Goal: Task Accomplishment & Management: Use online tool/utility

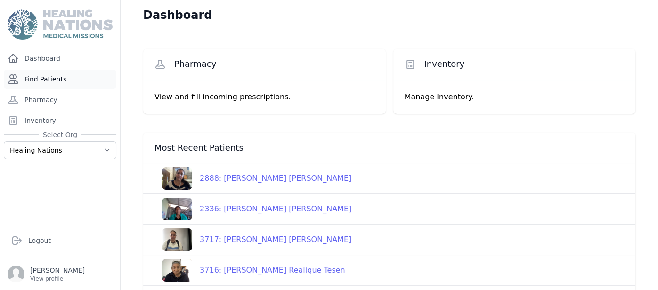
click at [57, 84] on link "Find Patients" at bounding box center [60, 79] width 113 height 19
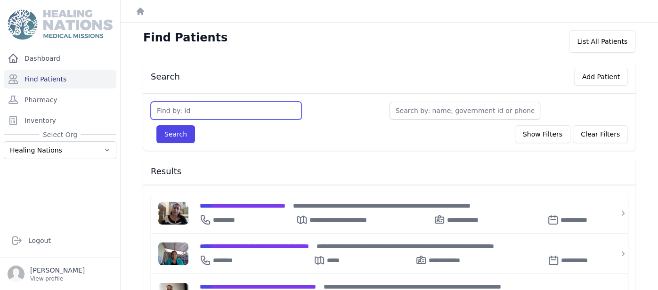
click at [240, 118] on input "text" at bounding box center [226, 111] width 151 height 18
click at [221, 109] on input "text" at bounding box center [226, 111] width 151 height 18
click at [220, 110] on input "text" at bounding box center [226, 111] width 151 height 18
click at [221, 109] on input "text" at bounding box center [226, 111] width 151 height 18
click at [197, 110] on input "text" at bounding box center [226, 111] width 151 height 18
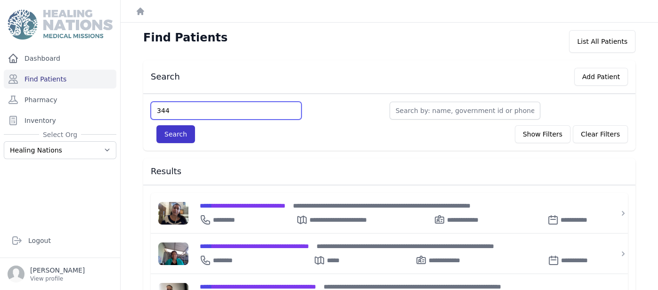
type input "344"
click at [164, 133] on button "Search" at bounding box center [175, 134] width 39 height 18
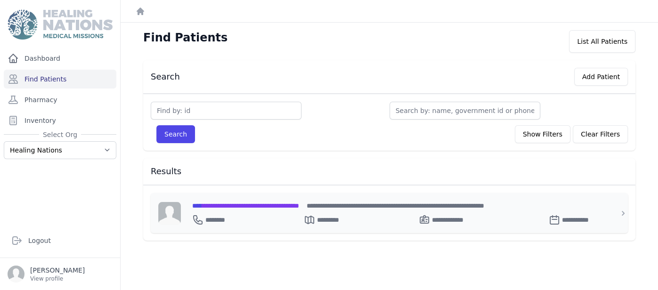
click at [272, 203] on span "**********" at bounding box center [245, 205] width 107 height 7
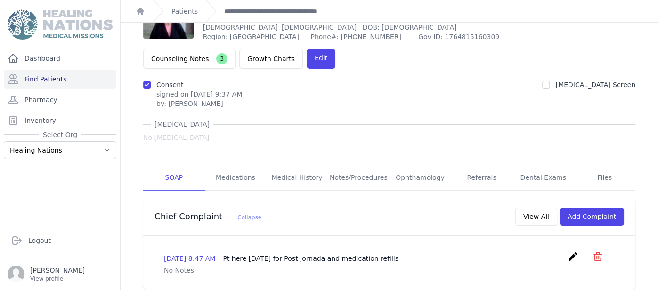
scroll to position [38, 0]
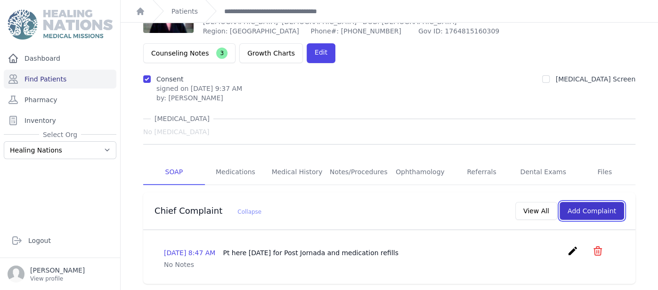
click at [595, 202] on button "Add Complaint" at bounding box center [591, 211] width 65 height 18
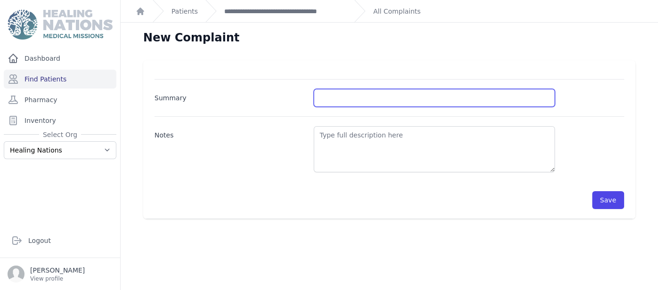
click at [330, 95] on input "Summary" at bounding box center [434, 98] width 241 height 18
type input "BP and BS control"
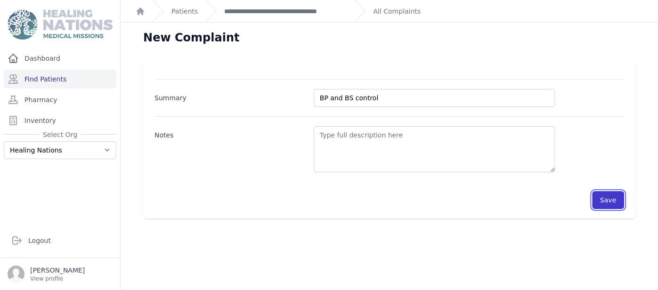
click at [612, 199] on button "Save" at bounding box center [608, 200] width 32 height 18
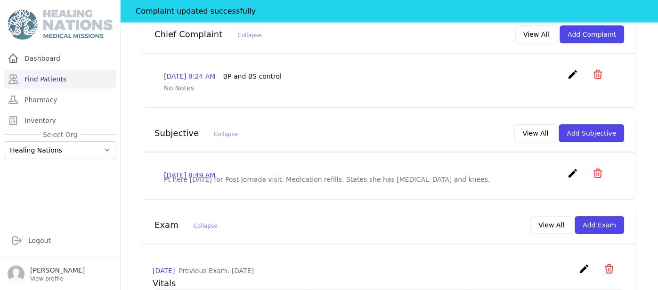
scroll to position [234, 0]
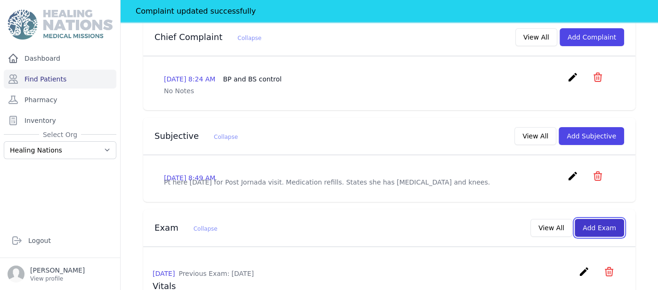
click at [612, 219] on button "Add Exam" at bounding box center [598, 228] width 49 height 18
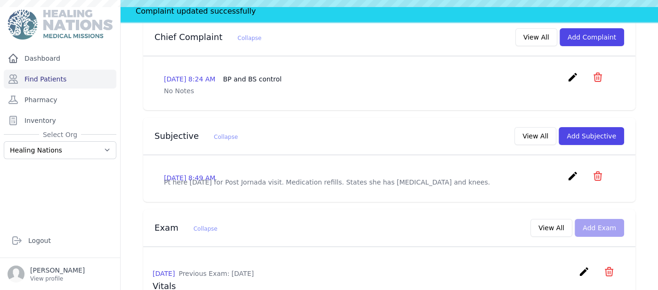
scroll to position [0, 0]
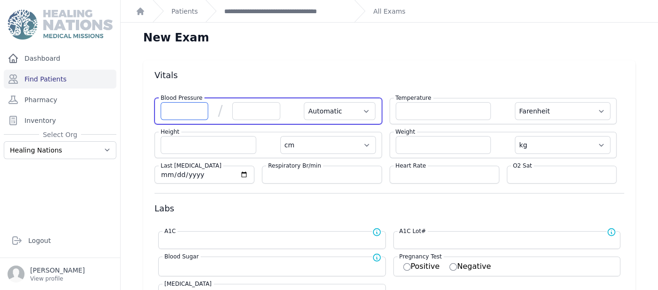
click at [185, 108] on input "number" at bounding box center [185, 111] width 48 height 18
type input "154"
click at [272, 115] on input "number" at bounding box center [256, 111] width 48 height 18
select select "Automatic"
select select "F"
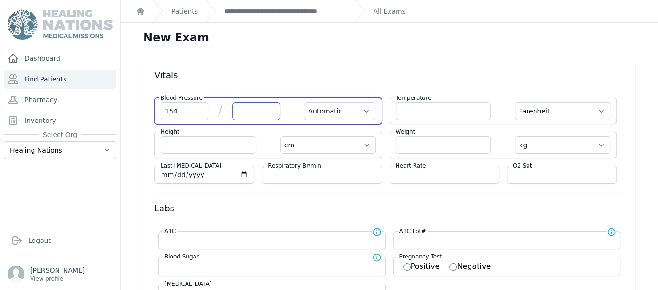
select select "cm"
select select "kg"
select select
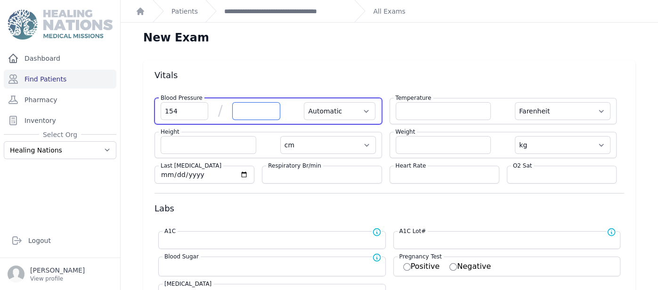
select select
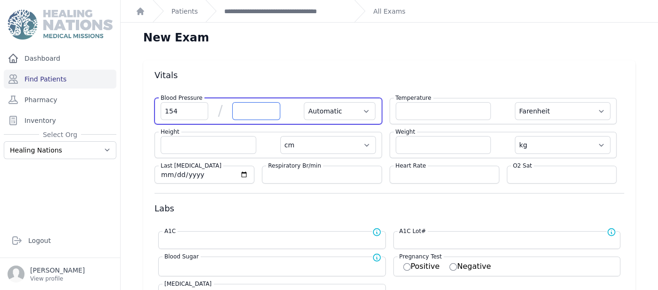
select select
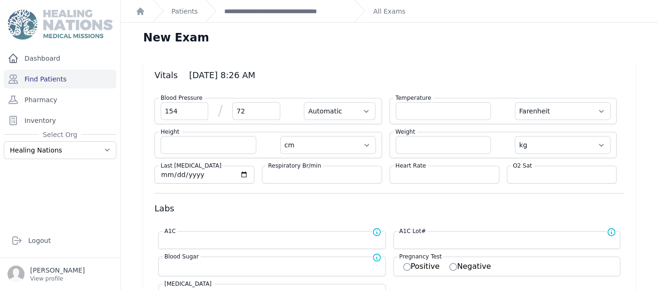
type input "72"
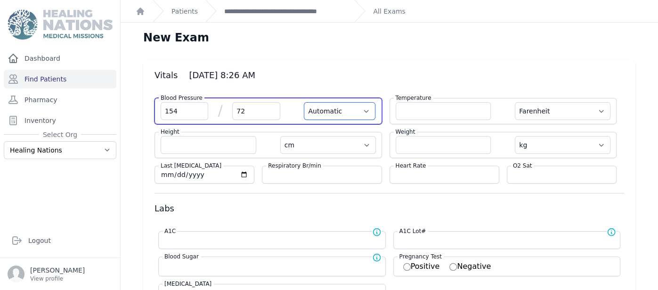
click at [326, 109] on select "Automatic Manual" at bounding box center [340, 111] width 72 height 18
select select "F"
select select "cm"
select select "kg"
select select
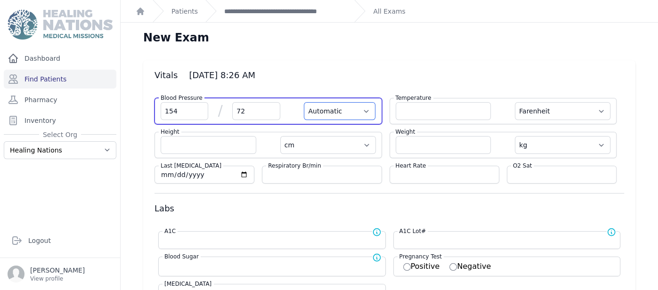
select select
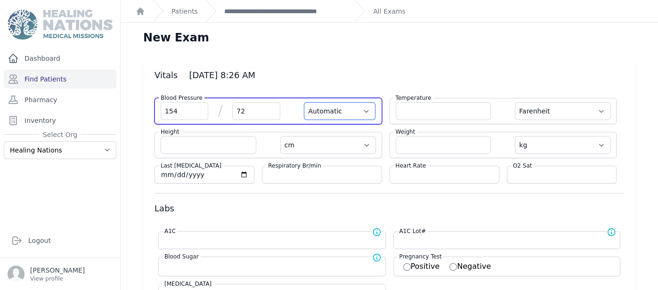
select select
select select "Manual"
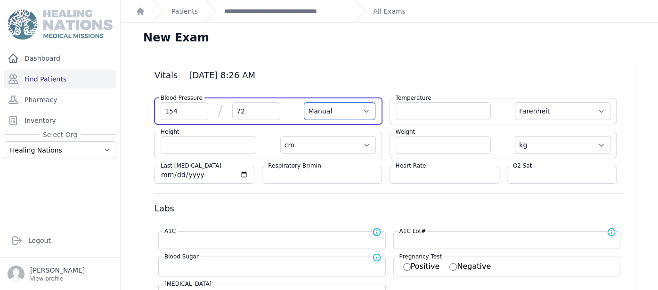
click at [304, 102] on select "Automatic Manual" at bounding box center [340, 111] width 72 height 18
select select "F"
select select "cm"
select select "kg"
select select
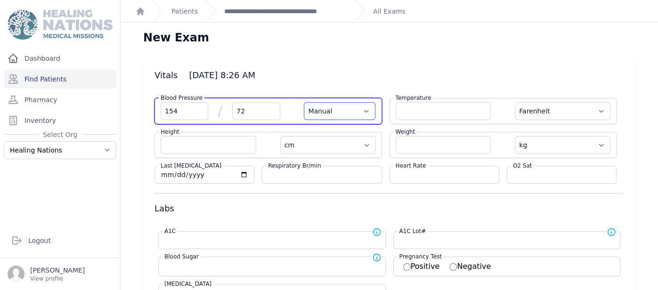
select select
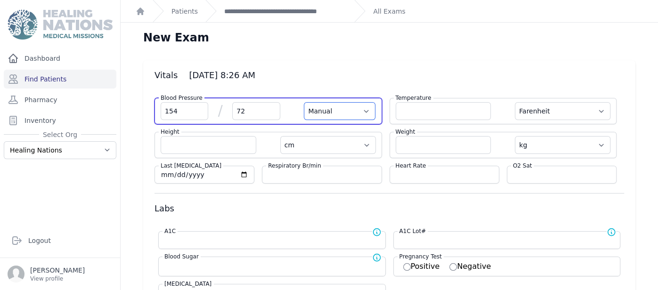
select select
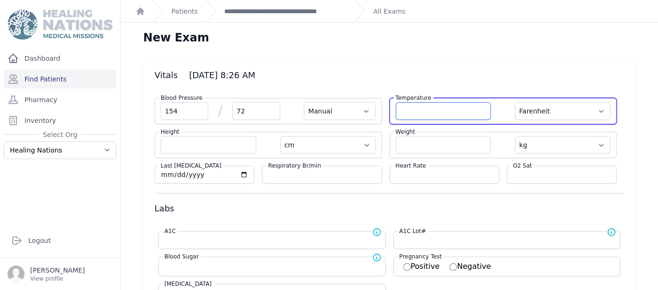
click at [427, 108] on input "number" at bounding box center [444, 111] width 96 height 18
click at [461, 108] on input "number" at bounding box center [444, 111] width 96 height 18
type input "36.8"
click at [576, 113] on select "Farenheit [PERSON_NAME]" at bounding box center [563, 111] width 96 height 18
select select "Manual"
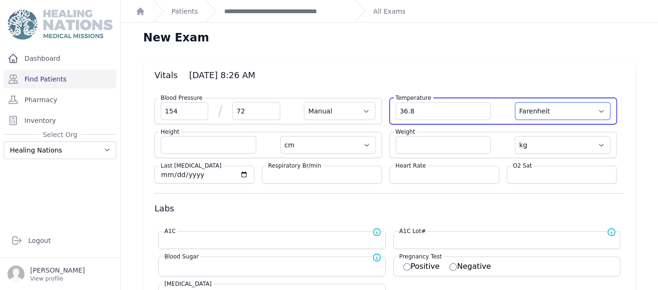
select select "cm"
select select "kg"
select select
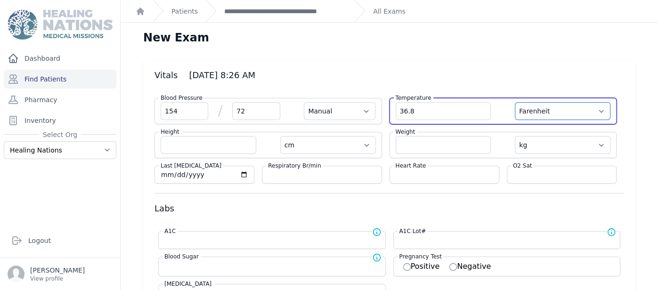
select select
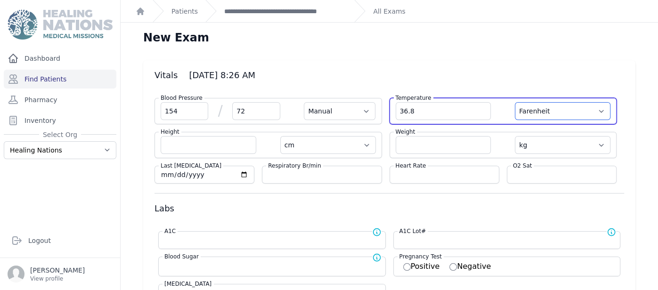
select select
select select "C"
click at [515, 102] on select "Farenheit [PERSON_NAME]" at bounding box center [563, 111] width 96 height 18
select select "Manual"
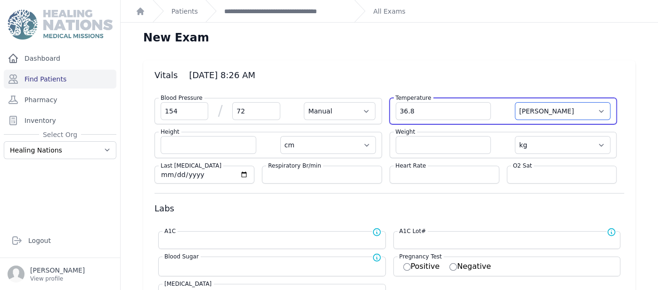
select select "cm"
select select "kg"
select select
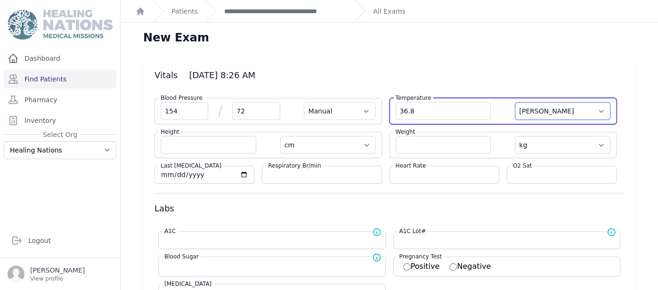
select select
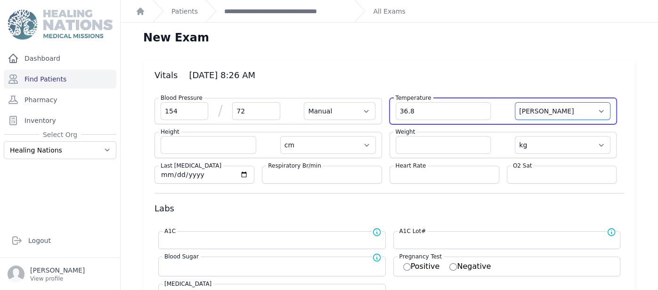
select select
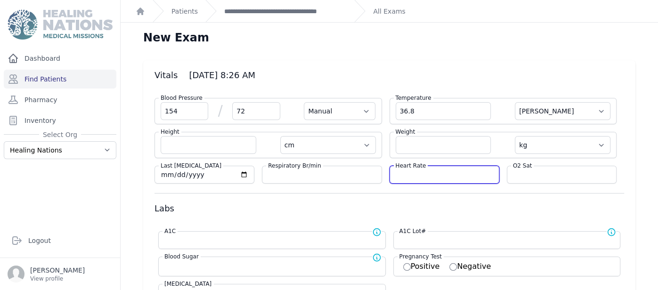
click at [405, 177] on input "number" at bounding box center [444, 174] width 97 height 9
type input "68"
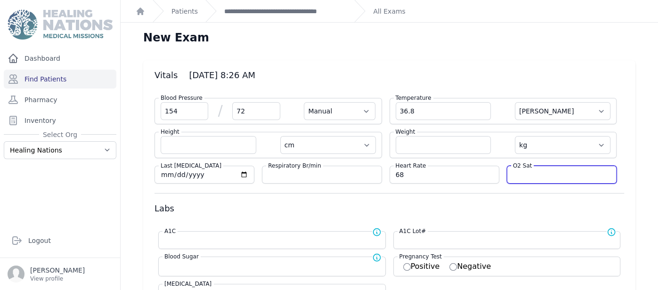
click at [551, 172] on input "number" at bounding box center [561, 174] width 97 height 9
select select "Manual"
select select "C"
select select "cm"
select select "kg"
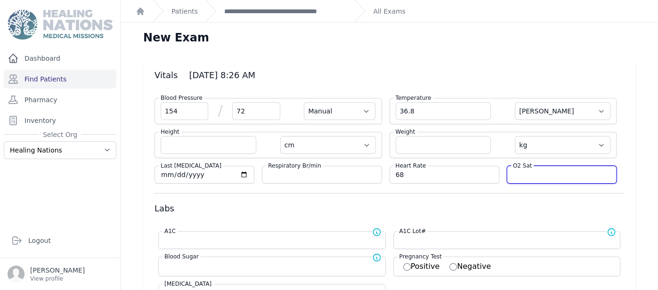
select select
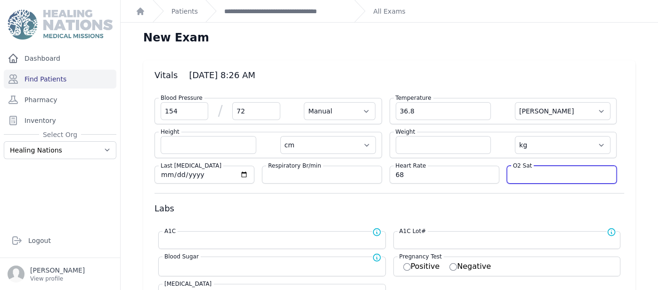
select select
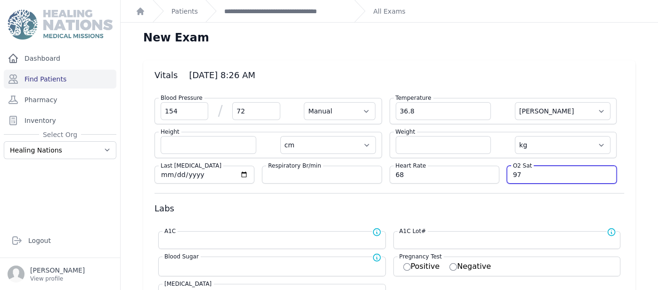
type input "97"
click at [375, 206] on h3 "Labs" at bounding box center [388, 208] width 469 height 11
select select "Manual"
select select "C"
select select "cm"
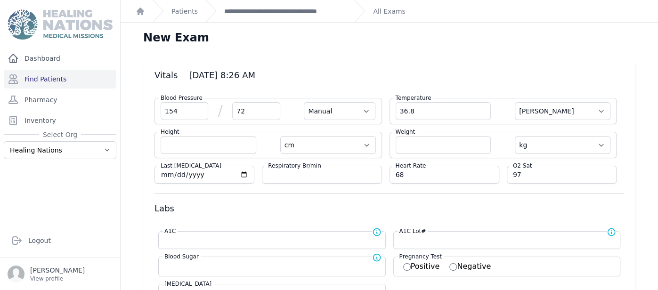
select select "kg"
select select
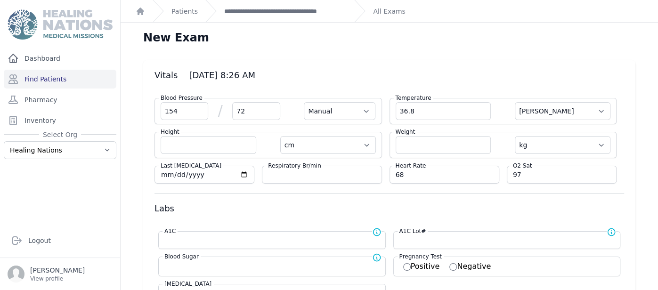
select select
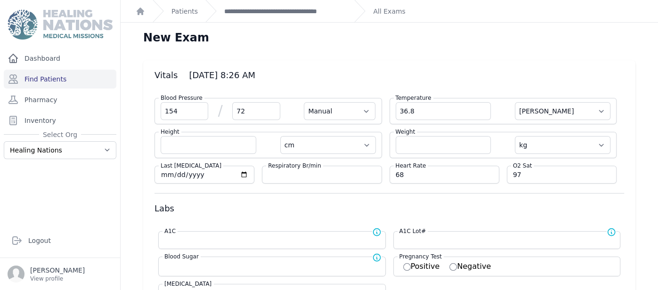
select select
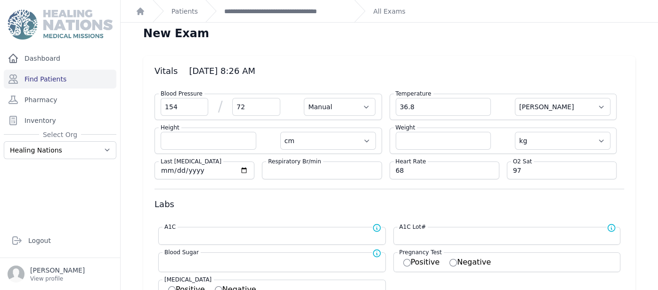
scroll to position [9, 0]
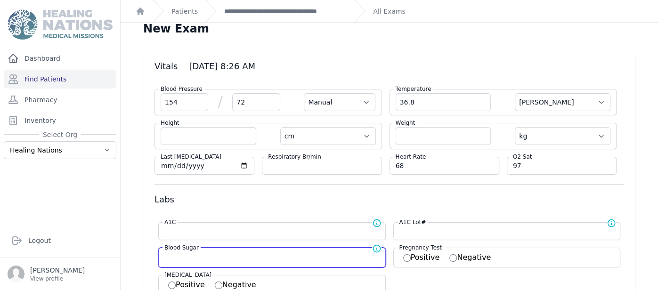
click at [330, 255] on input "number" at bounding box center [271, 256] width 215 height 9
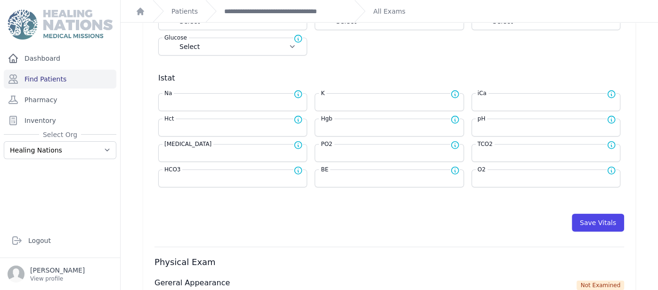
scroll to position [385, 0]
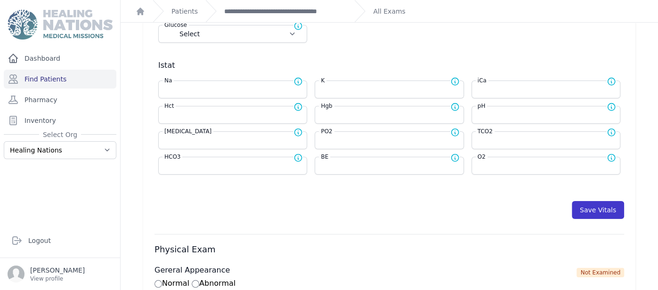
type input "260"
click at [610, 208] on button "Save Vitals" at bounding box center [598, 210] width 52 height 18
select select "Manual"
select select "C"
select select "cm"
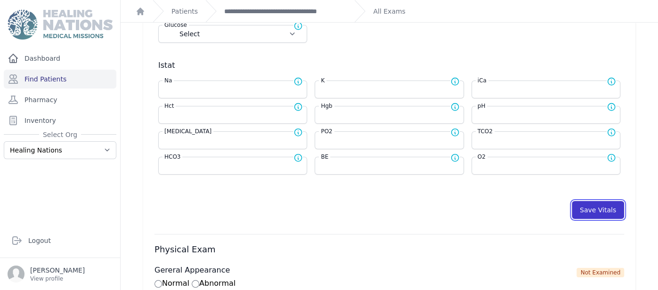
select select "kg"
type input "260.0"
select select
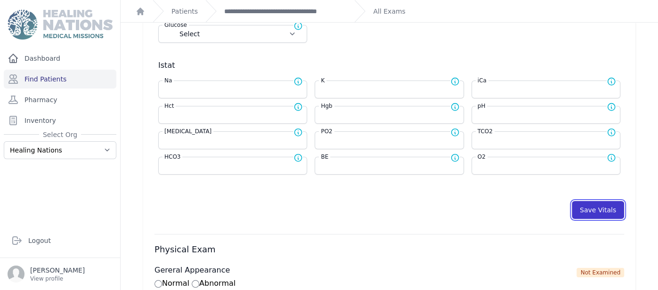
select select
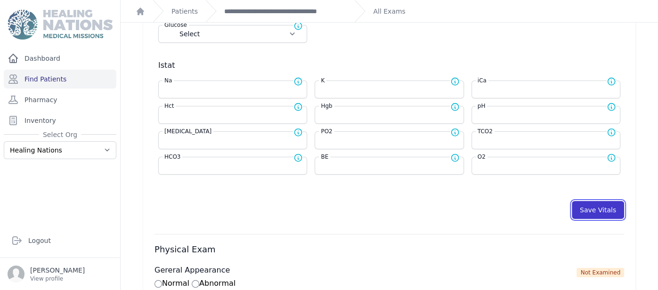
select select
click at [589, 201] on button "Save Vitals" at bounding box center [598, 210] width 52 height 18
click at [323, 10] on link "**********" at bounding box center [285, 11] width 122 height 9
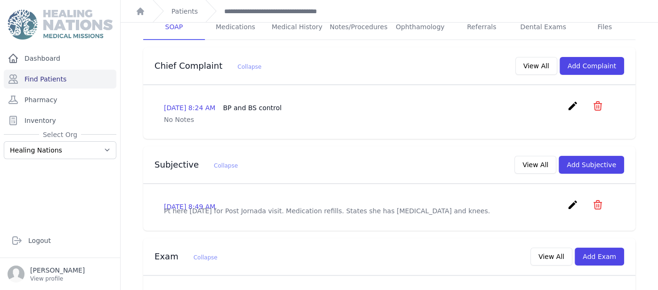
scroll to position [182, 0]
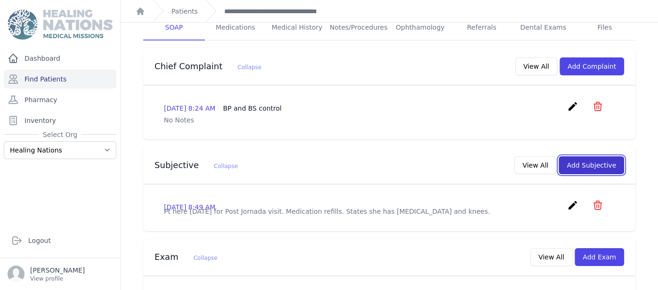
click at [587, 156] on button "Add Subjective" at bounding box center [590, 165] width 65 height 18
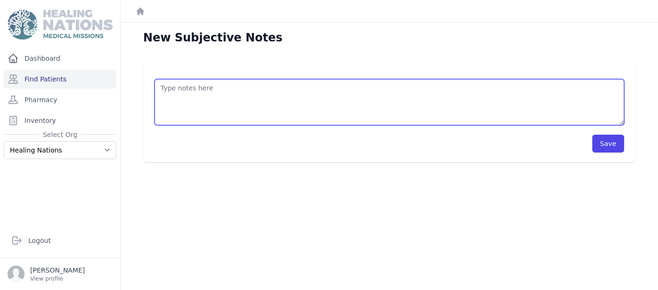
click at [431, 105] on textarea at bounding box center [388, 102] width 469 height 46
click at [429, 100] on textarea at bounding box center [388, 102] width 469 height 46
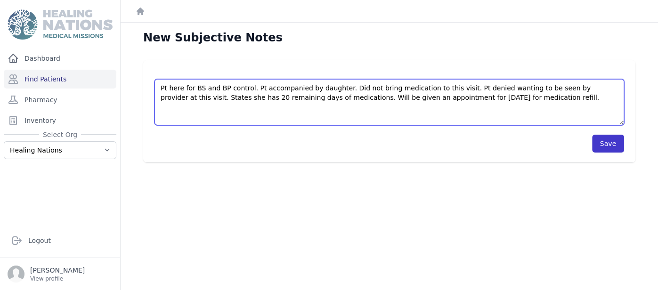
type textarea "Pt here for BS and BP control. Pt accompanied by daughter. Did not bring medica…"
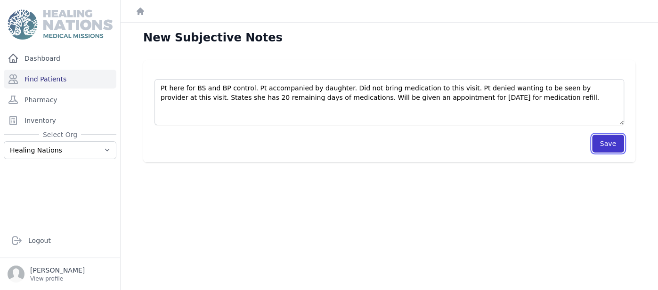
click at [611, 147] on button "Save" at bounding box center [608, 144] width 32 height 18
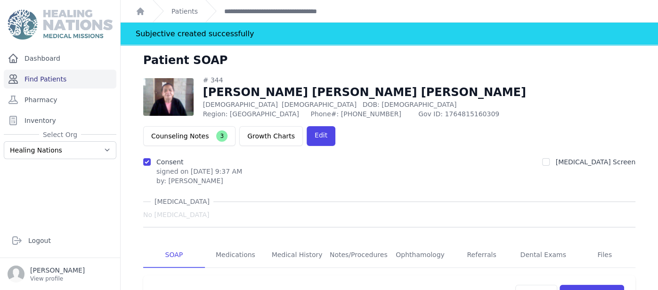
click at [59, 80] on link "Find Patients" at bounding box center [60, 79] width 113 height 19
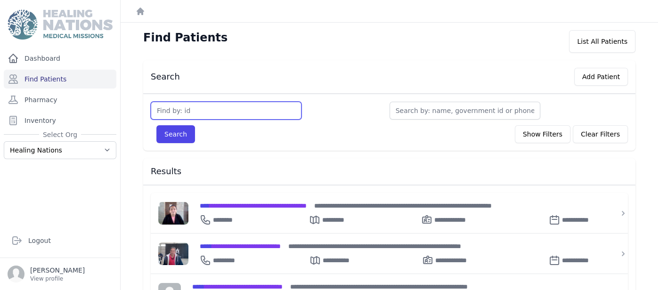
click at [242, 114] on input "text" at bounding box center [226, 111] width 151 height 18
type input "1688"
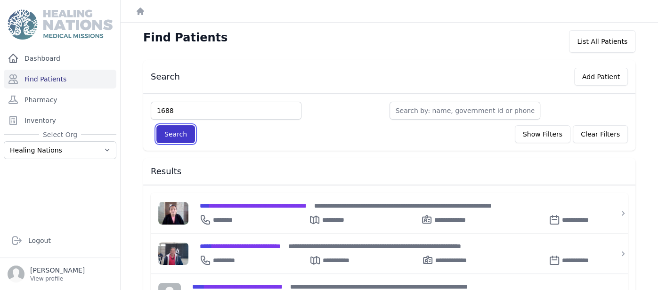
click at [178, 138] on button "Search" at bounding box center [175, 134] width 39 height 18
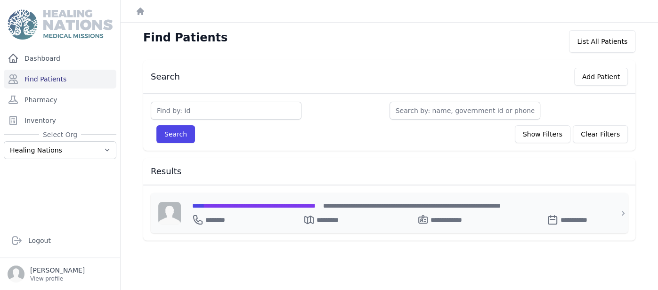
click at [255, 208] on span "**********" at bounding box center [253, 205] width 123 height 7
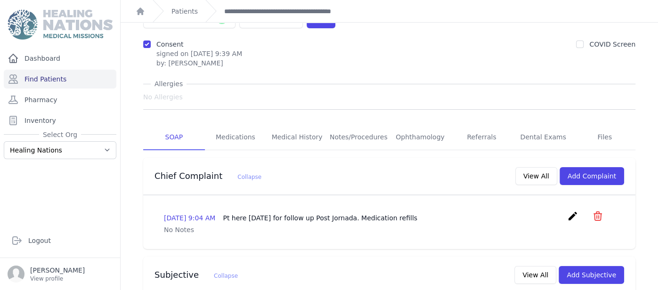
scroll to position [73, 0]
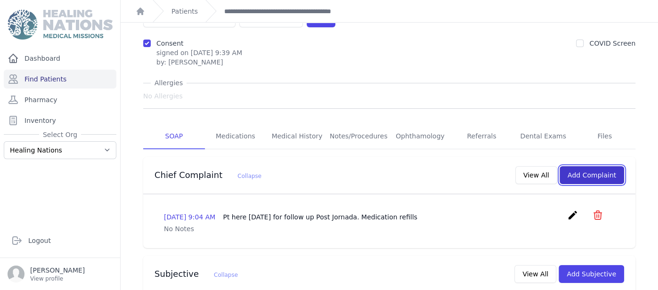
click at [616, 166] on button "Add Complaint" at bounding box center [591, 175] width 65 height 18
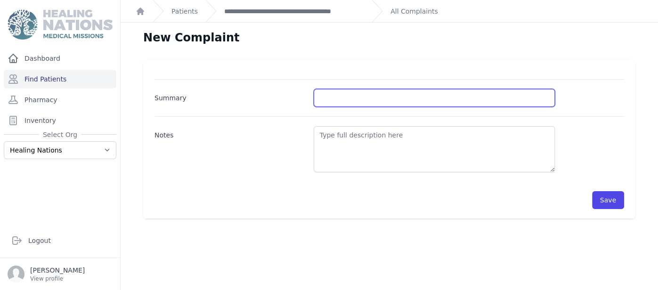
click at [338, 97] on input "Summary" at bounding box center [434, 98] width 241 height 18
type input "BP and BS control - Medication refill"
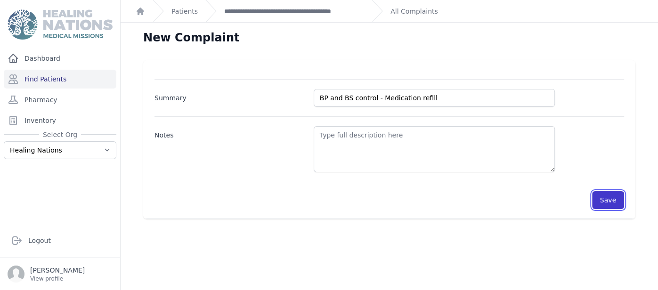
click at [608, 200] on button "Save" at bounding box center [608, 200] width 32 height 18
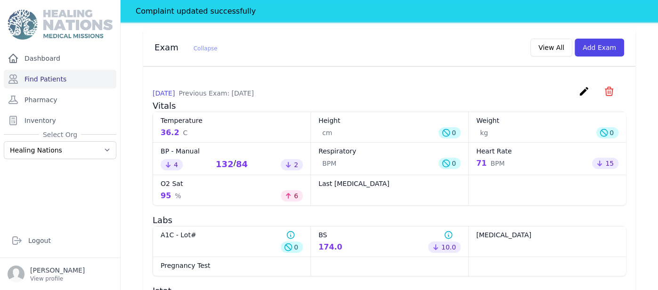
scroll to position [415, 0]
click at [612, 38] on button "Add Exam" at bounding box center [598, 47] width 49 height 18
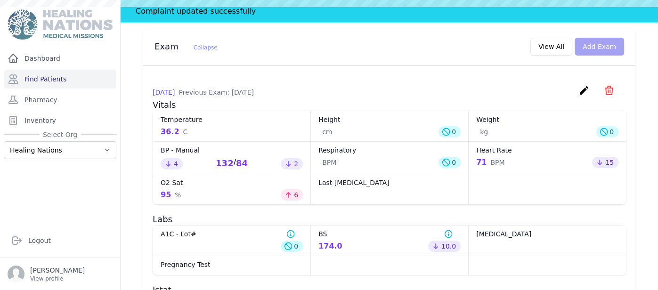
scroll to position [0, 0]
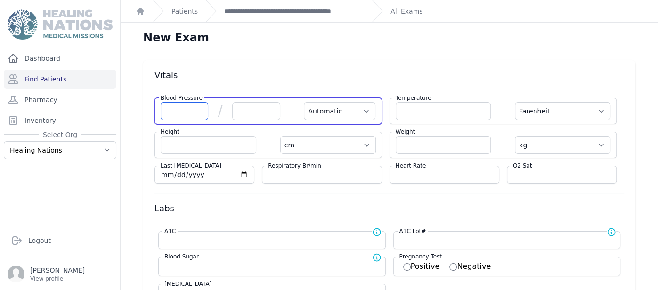
click at [197, 105] on input "number" at bounding box center [185, 111] width 48 height 18
type input "118"
select select "Automatic"
select select "F"
select select "cm"
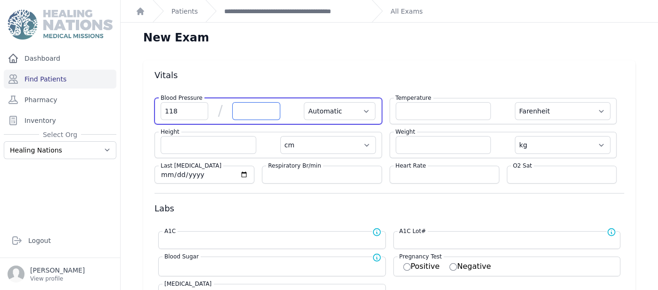
select select "kg"
select select
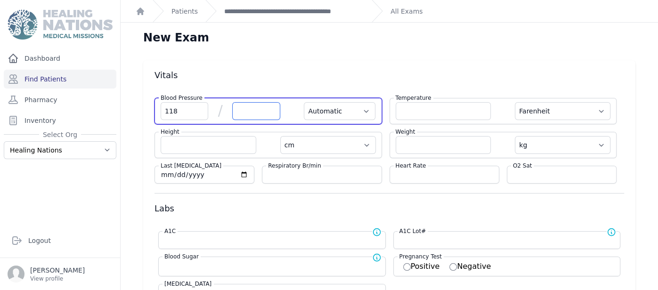
select select
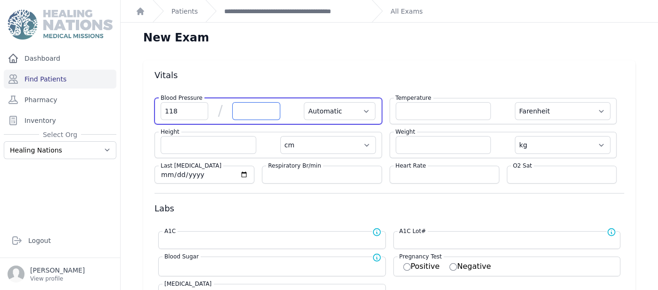
select select
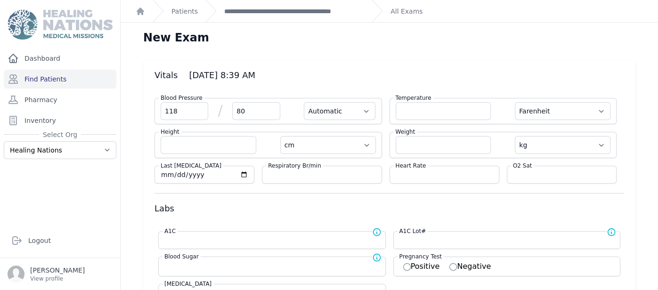
type input "80"
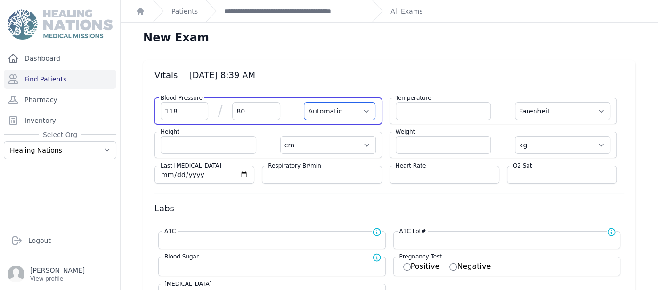
click at [332, 113] on select "Automatic Manual" at bounding box center [340, 111] width 72 height 18
select select "F"
select select "cm"
select select "kg"
select select
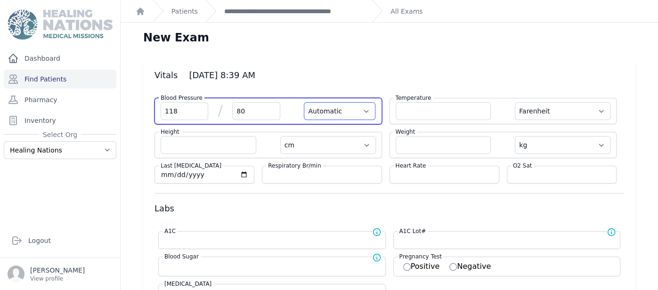
select select
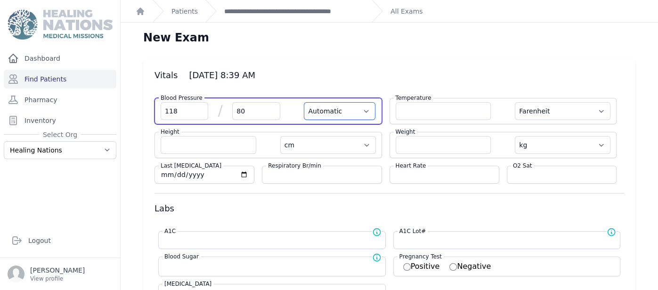
select select
select select "Manual"
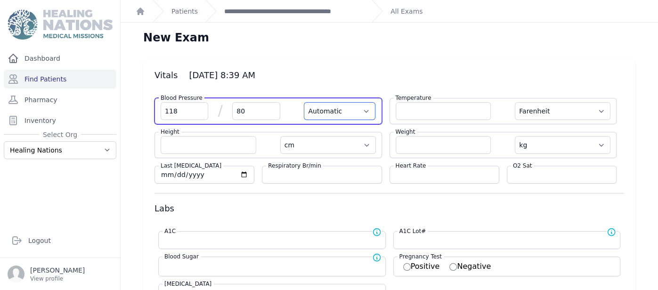
click at [304, 102] on select "Automatic Manual" at bounding box center [340, 111] width 72 height 18
select select "F"
select select "cm"
select select "kg"
select select
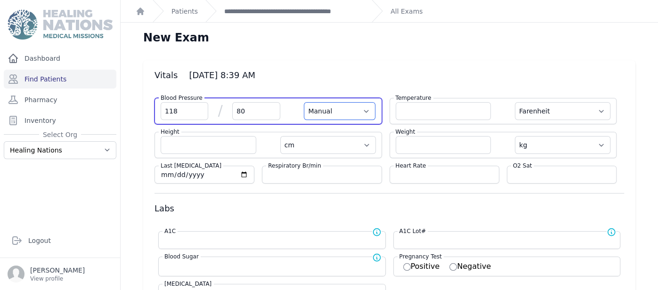
select select
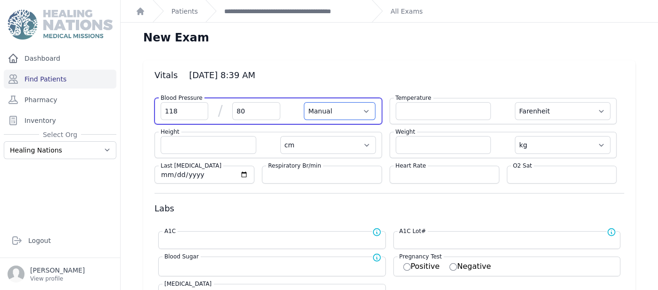
select select
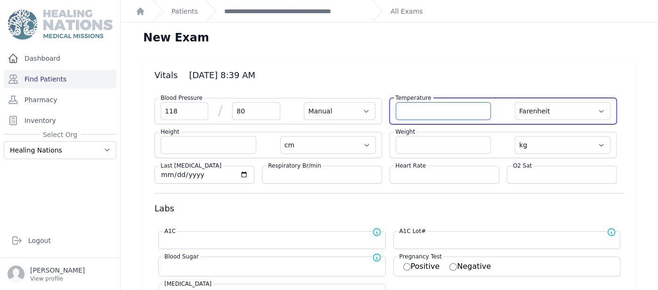
click at [419, 112] on input "number" at bounding box center [444, 111] width 96 height 18
type input "36.8"
click at [552, 113] on select "Farenheit [PERSON_NAME]" at bounding box center [563, 111] width 96 height 18
select select "Manual"
select select "cm"
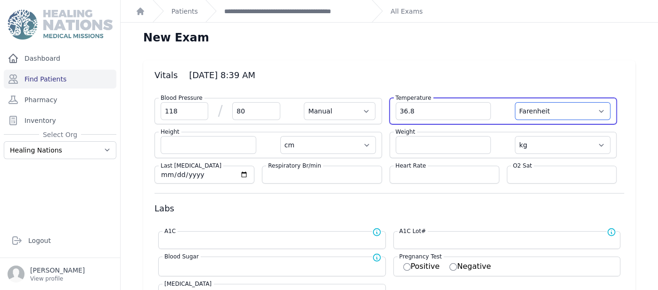
select select "kg"
select select
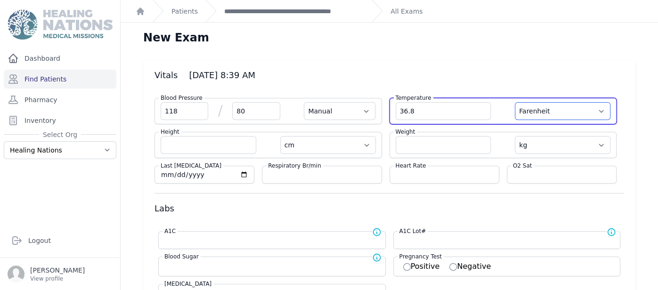
select select
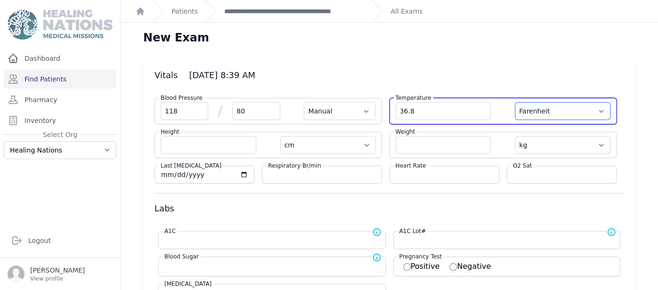
select select
select select "C"
click at [515, 102] on select "Farenheit [PERSON_NAME]" at bounding box center [563, 111] width 96 height 18
select select "Manual"
select select "cm"
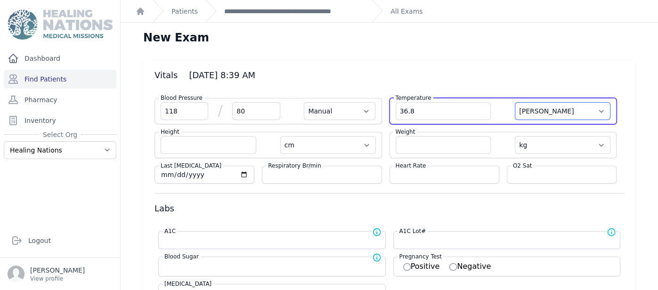
select select "kg"
select select
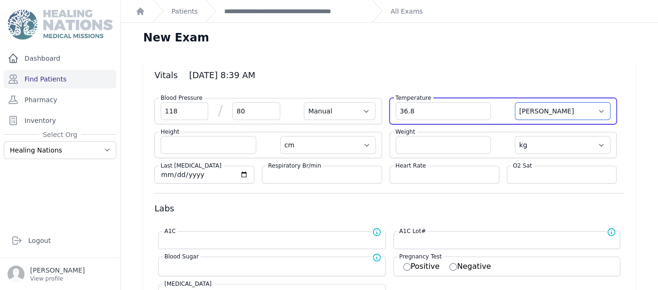
select select
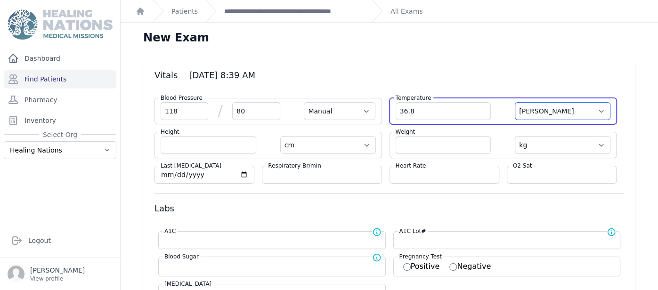
select select
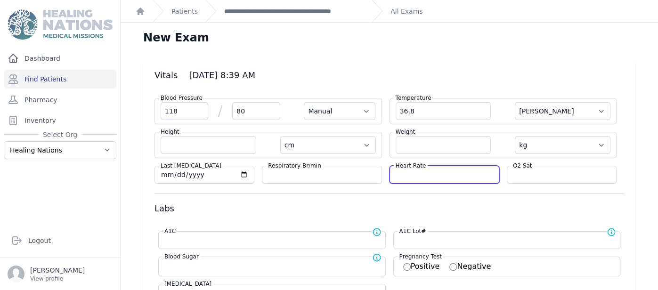
click at [432, 175] on input "number" at bounding box center [444, 174] width 97 height 9
type input "68"
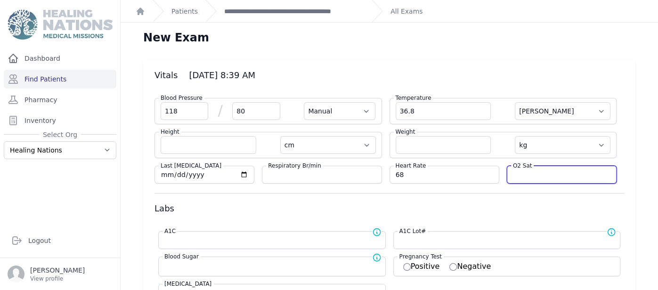
click at [590, 176] on input "number" at bounding box center [561, 174] width 97 height 9
select select "Manual"
select select "C"
select select "cm"
select select "kg"
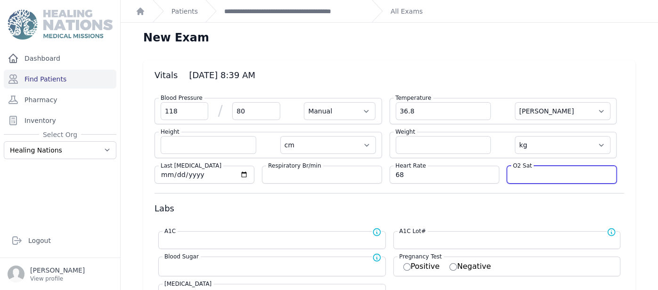
select select
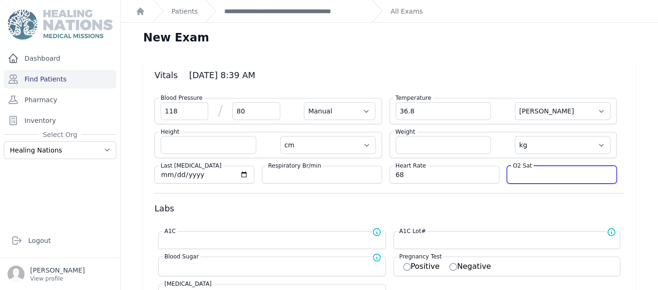
select select
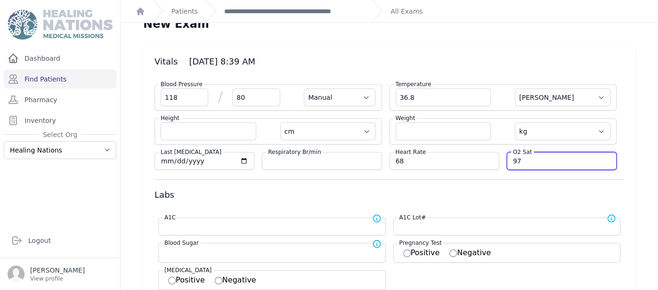
scroll to position [15, 0]
type input "97"
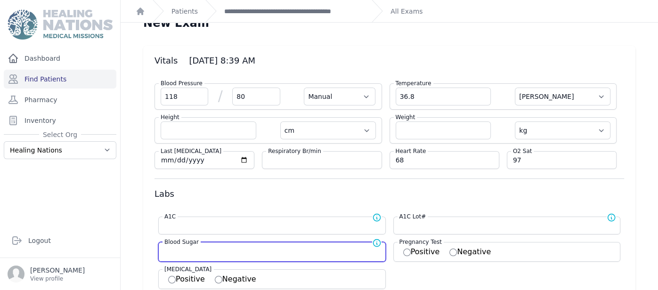
click at [246, 248] on input "number" at bounding box center [271, 250] width 215 height 9
select select "Manual"
select select "C"
select select "cm"
select select "kg"
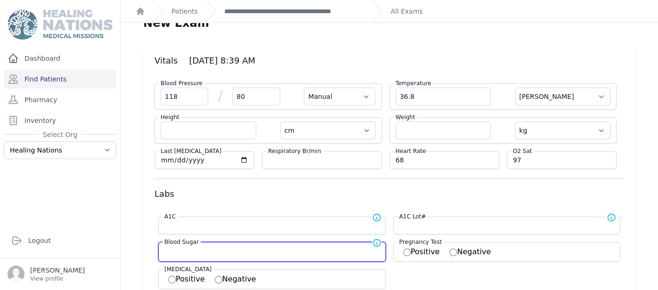
select select
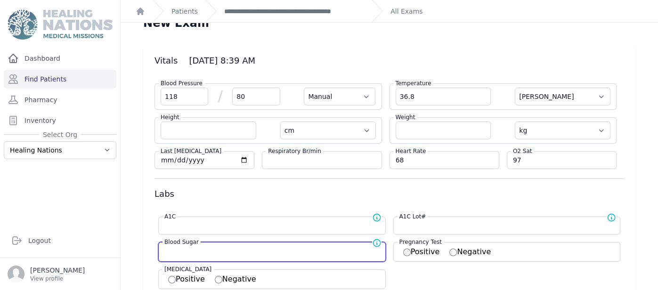
select select
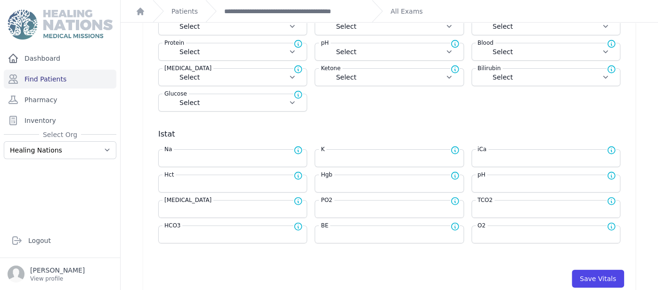
scroll to position [342, 0]
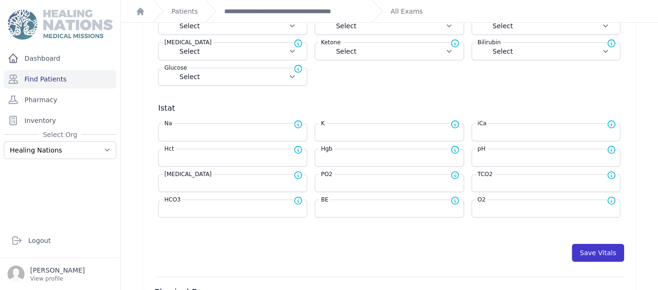
type input "161"
click at [587, 250] on button "Save Vitals" at bounding box center [598, 253] width 52 height 18
select select "Manual"
select select "C"
select select "cm"
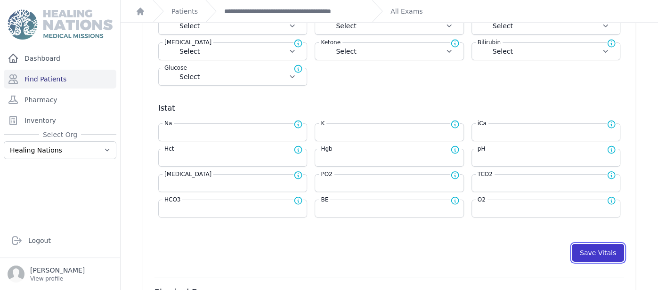
select select "kg"
type input "161.0"
select select
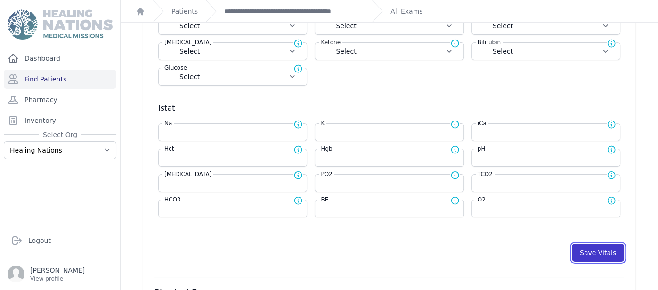
select select
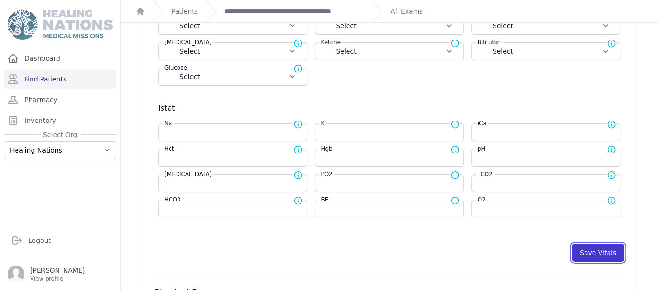
select select
click at [587, 250] on button "Save Vitals" at bounding box center [598, 253] width 52 height 18
click at [307, 15] on link "**********" at bounding box center [294, 11] width 140 height 9
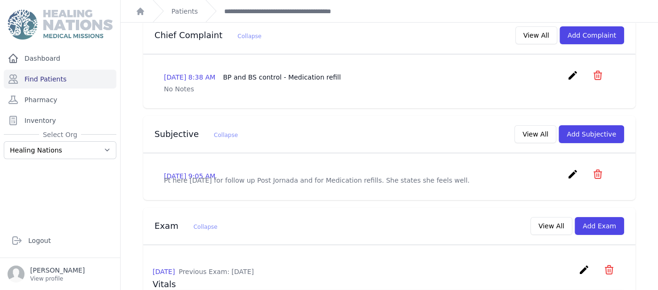
scroll to position [198, 0]
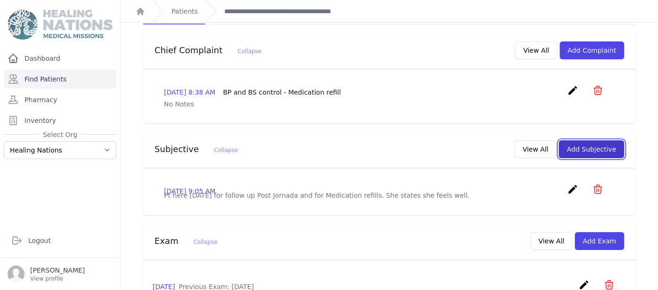
click at [595, 140] on button "Add Subjective" at bounding box center [590, 149] width 65 height 18
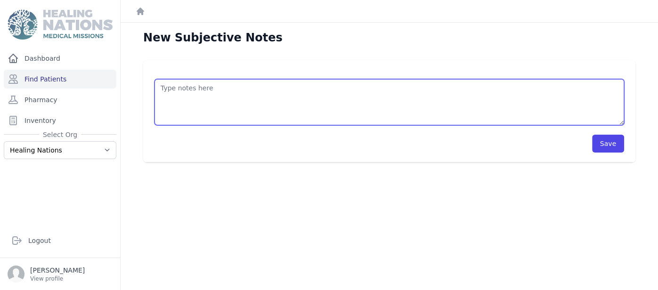
click at [396, 108] on textarea at bounding box center [388, 102] width 469 height 46
click at [283, 87] on textarea "Pt is here today for BS and BP control." at bounding box center [388, 102] width 469 height 46
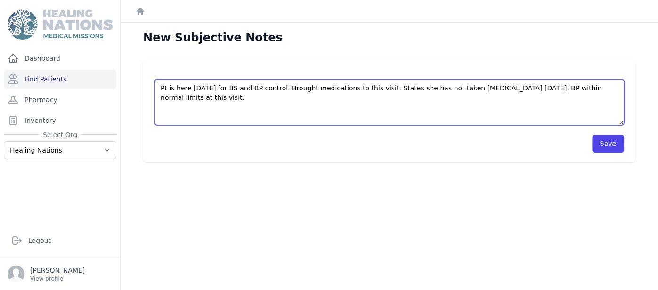
drag, startPoint x: 460, startPoint y: 88, endPoint x: 433, endPoint y: 112, distance: 36.0
click at [433, 112] on textarea "Pt is here today for BS and BP control. Brought medications to this visit. Stat…" at bounding box center [388, 102] width 469 height 46
click at [618, 90] on textarea "Pt is here today for BS and BP control. Brought medications to this visit. Stat…" at bounding box center [388, 102] width 469 height 46
click at [192, 120] on textarea "Pt is here today for BS and BP control. Brought medications to this visit. Stat…" at bounding box center [388, 102] width 469 height 46
click at [343, 97] on textarea "Pt is here today for BS and BP control. Brought medications to this visit. Stat…" at bounding box center [388, 102] width 469 height 46
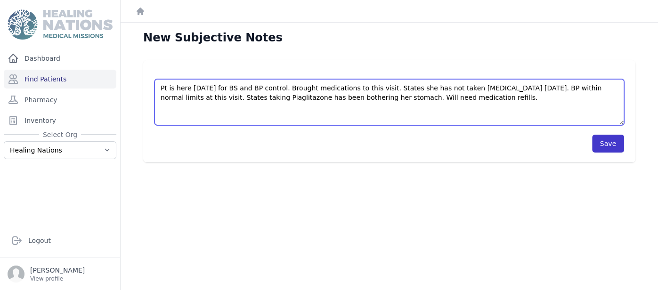
type textarea "Pt is here today for BS and BP control. Brought medications to this visit. Stat…"
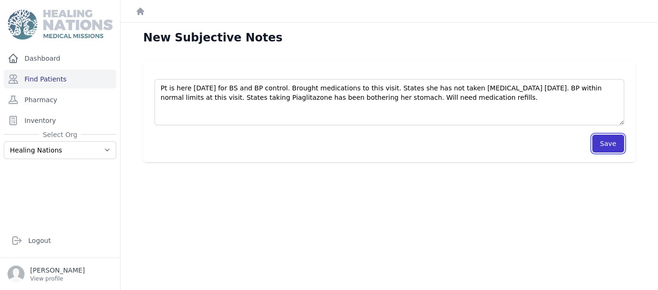
click at [605, 146] on button "Save" at bounding box center [608, 144] width 32 height 18
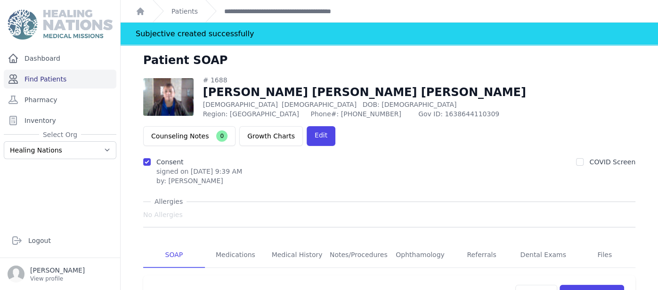
click at [52, 76] on link "Find Patients" at bounding box center [60, 79] width 113 height 19
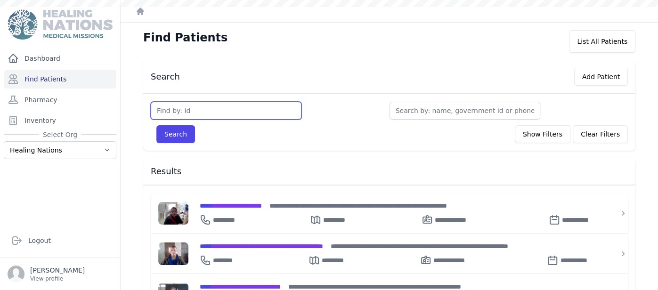
click at [211, 114] on input "text" at bounding box center [226, 111] width 151 height 18
type input "1171"
click at [156, 125] on button "Search" at bounding box center [175, 134] width 39 height 18
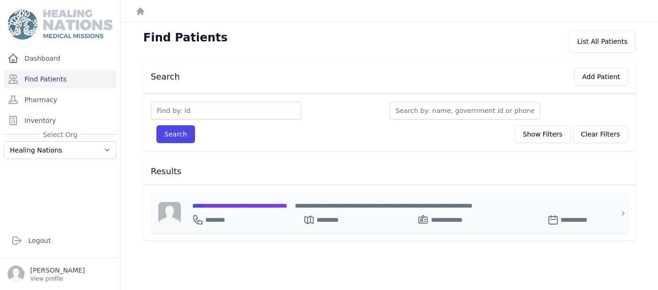
click at [275, 205] on span "**********" at bounding box center [239, 205] width 95 height 7
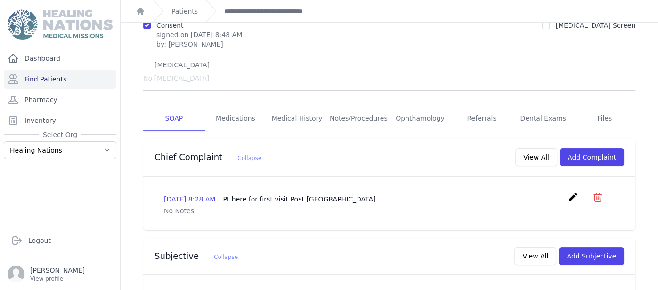
scroll to position [97, 0]
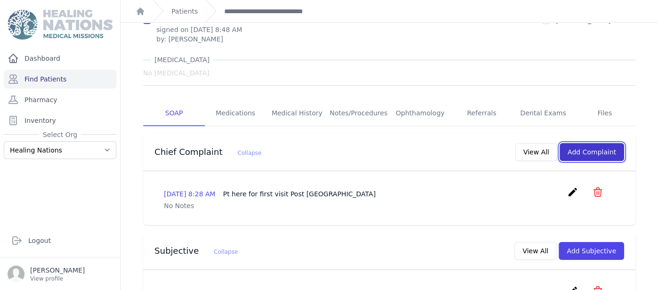
click at [602, 143] on button "Add Complaint" at bounding box center [591, 152] width 65 height 18
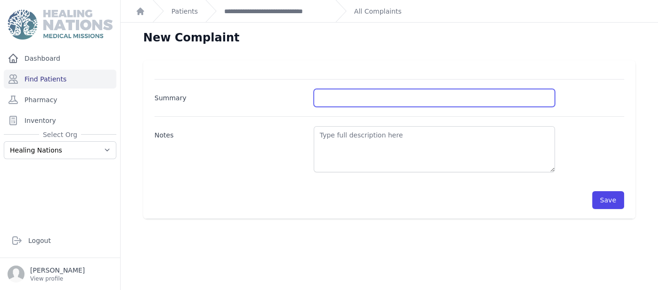
click at [434, 93] on input "Summary" at bounding box center [434, 98] width 241 height 18
type input "BP and BS Control"
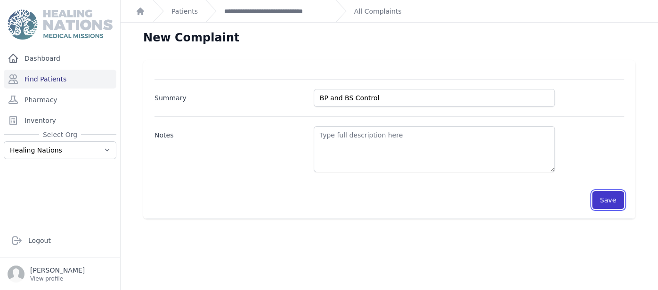
click at [618, 200] on button "Save" at bounding box center [608, 200] width 32 height 18
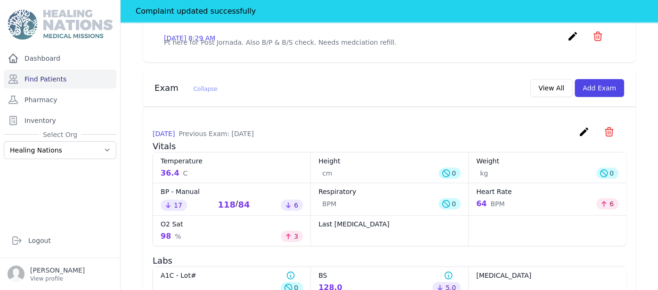
scroll to position [375, 0]
click at [597, 78] on button "Add Exam" at bounding box center [598, 87] width 49 height 18
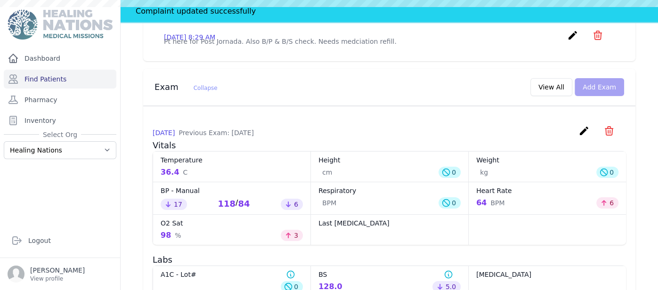
scroll to position [0, 0]
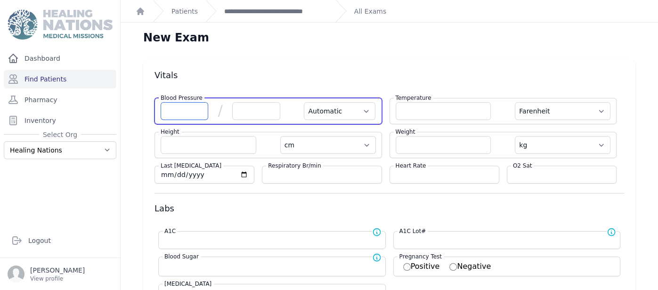
click at [171, 105] on input "number" at bounding box center [185, 111] width 48 height 18
type input "110"
click at [243, 105] on input "number" at bounding box center [256, 111] width 48 height 18
select select "Automatic"
select select "F"
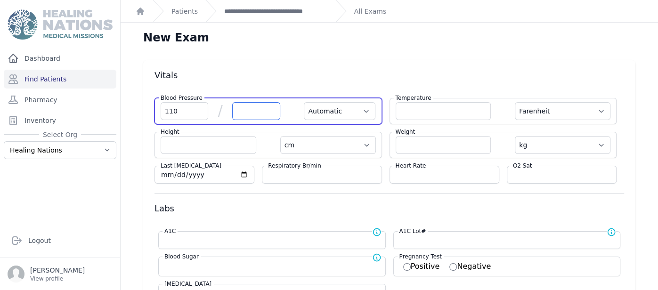
select select "cm"
select select "kg"
select select
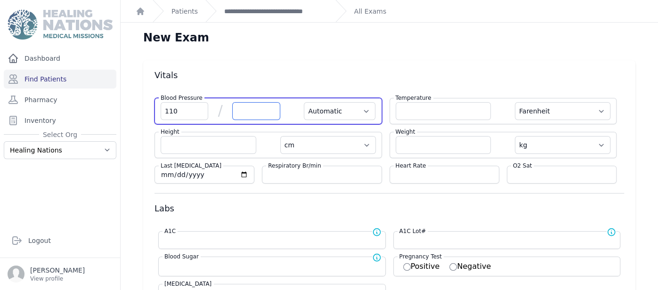
select select
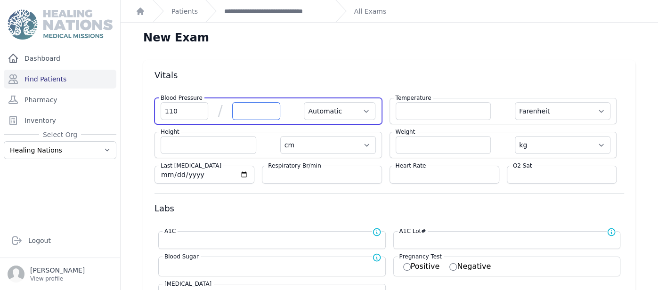
select select
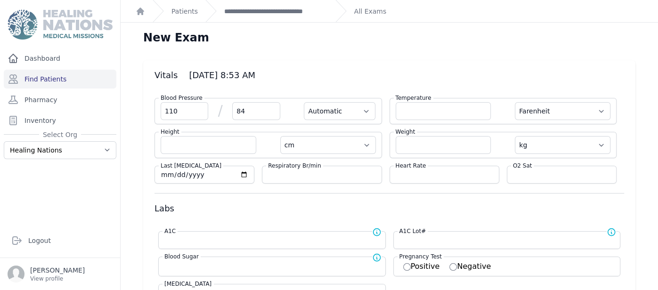
type input "84"
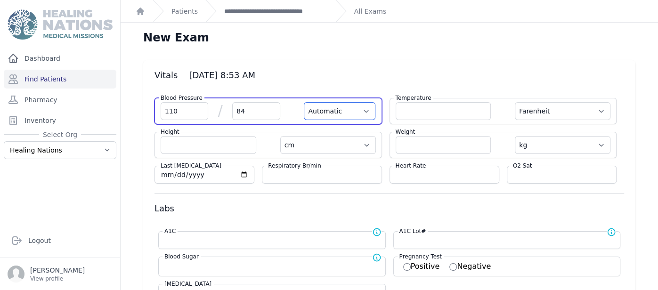
click at [324, 107] on select "Automatic Manual" at bounding box center [340, 111] width 72 height 18
select select "F"
select select "cm"
select select "kg"
select select
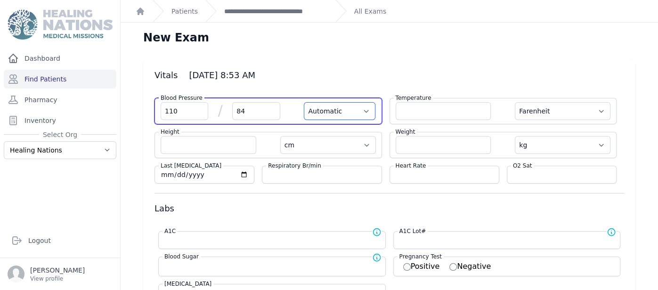
select select
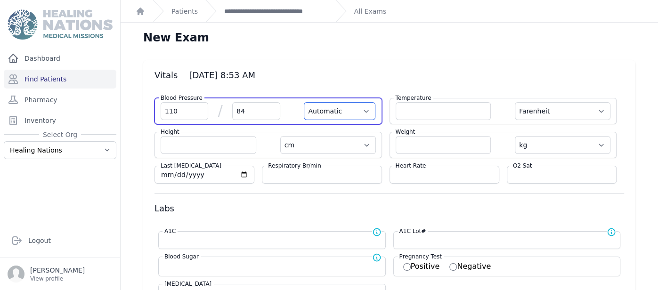
select select
select select "Manual"
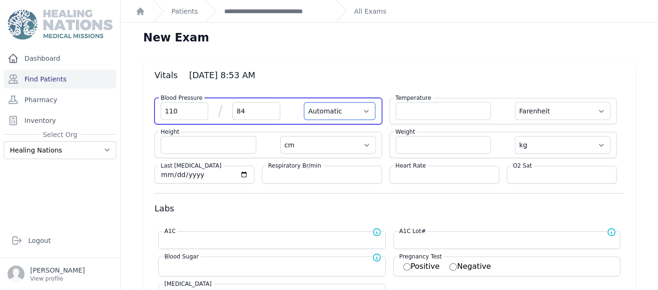
click at [304, 102] on select "Automatic Manual" at bounding box center [340, 111] width 72 height 18
select select "F"
select select "cm"
select select "kg"
select select
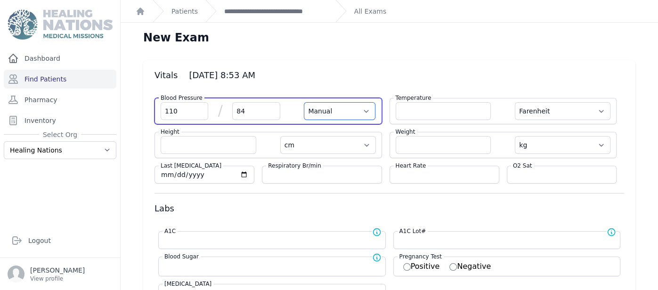
select select
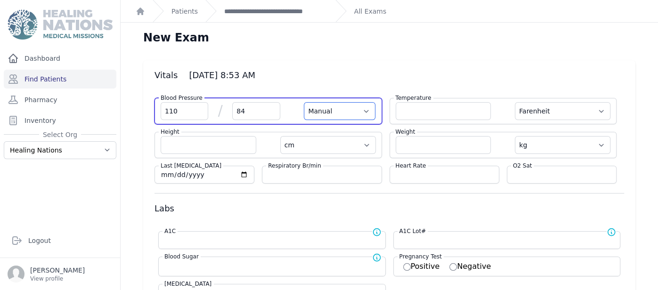
select select
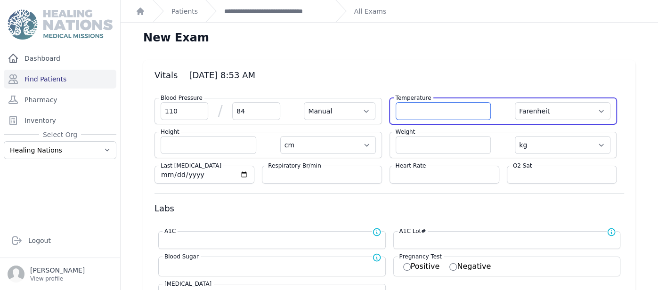
click at [417, 115] on input "number" at bounding box center [444, 111] width 96 height 18
click at [562, 108] on select "Farenheit Celcius" at bounding box center [563, 111] width 96 height 18
select select "C"
click at [515, 102] on select "Farenheit Celcius" at bounding box center [563, 111] width 96 height 18
select select "Manual"
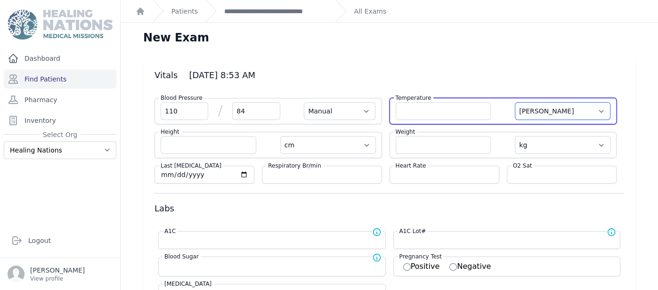
select select "cm"
select select "kg"
select select
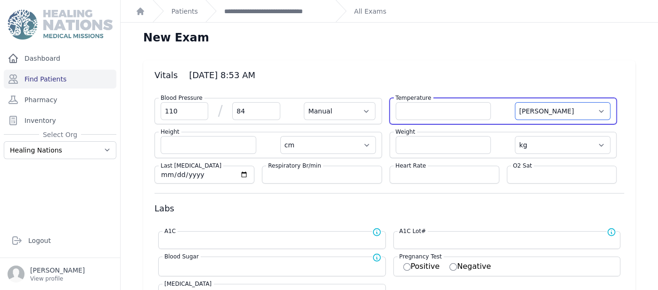
select select
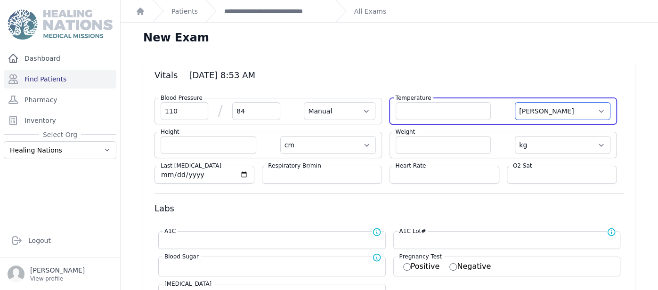
select select
click at [468, 114] on input "number" at bounding box center [444, 111] width 96 height 18
type input "36.7"
click at [536, 113] on select "Farenheit Celcius" at bounding box center [563, 111] width 96 height 18
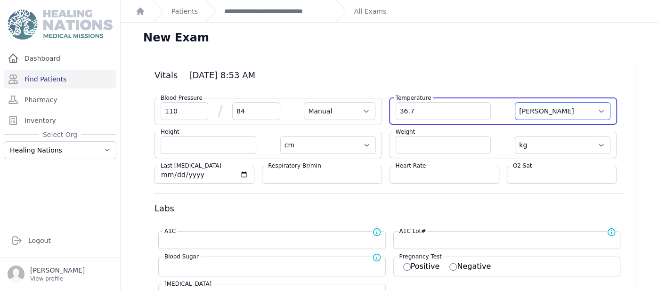
select select "Manual"
select select "cm"
select select "kg"
select select
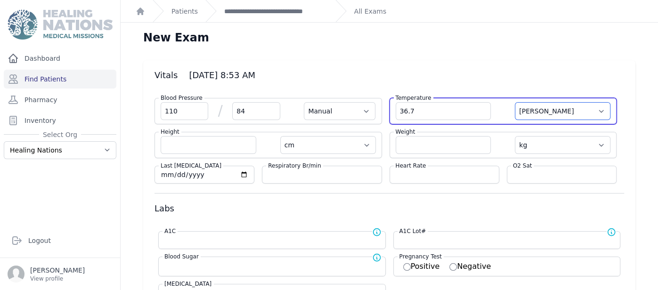
select select
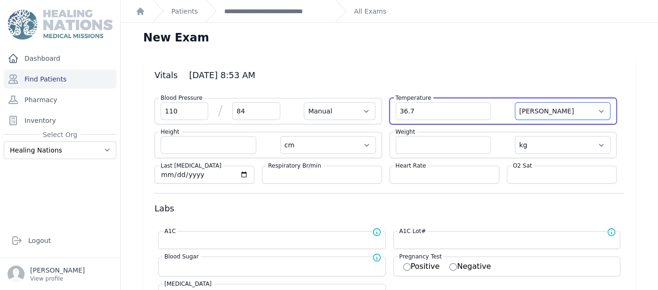
select select
click at [515, 102] on select "Farenheit Celcius" at bounding box center [563, 111] width 96 height 18
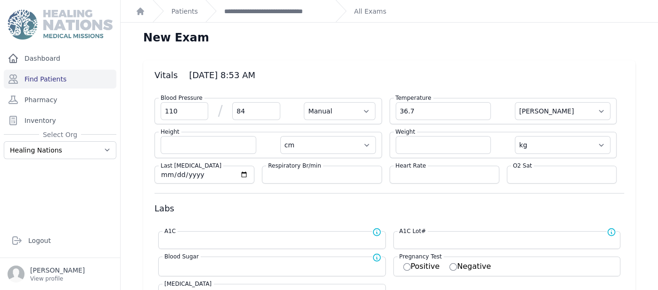
click at [448, 179] on div "Heart Rate" at bounding box center [444, 175] width 110 height 18
click at [449, 171] on input "number" at bounding box center [444, 174] width 97 height 9
type input "64"
click at [531, 170] on input "number" at bounding box center [561, 174] width 97 height 9
select select "Manual"
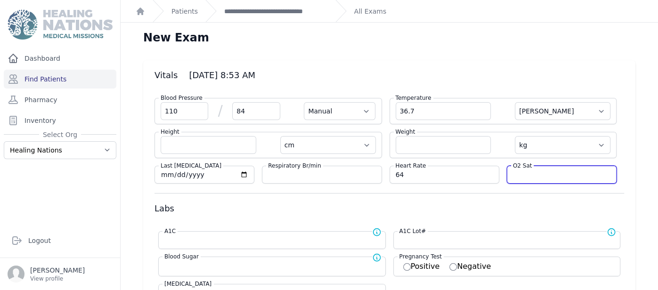
select select "C"
select select "cm"
select select "kg"
select select
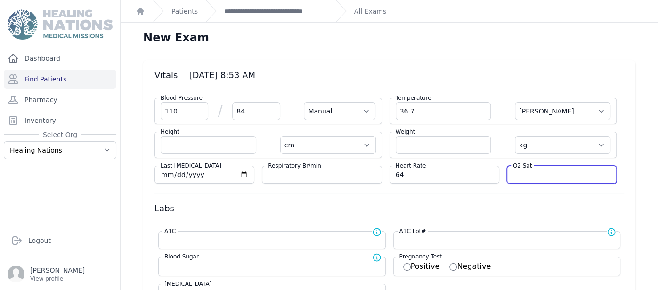
select select
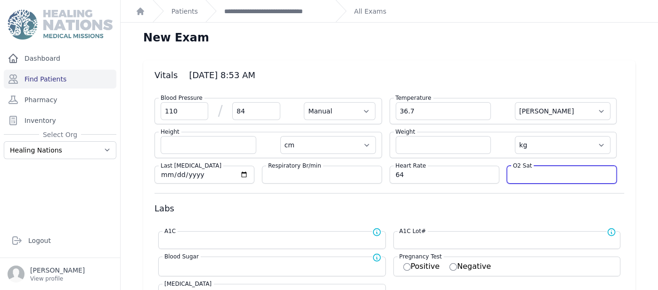
select select
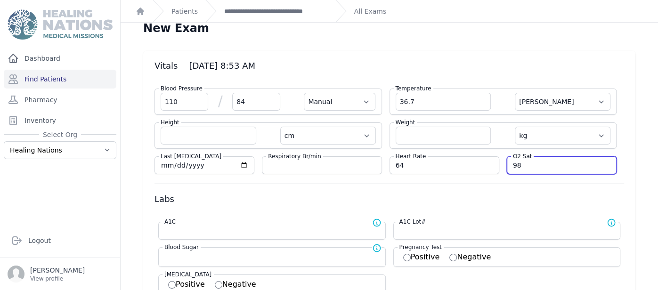
scroll to position [10, 0]
type input "98"
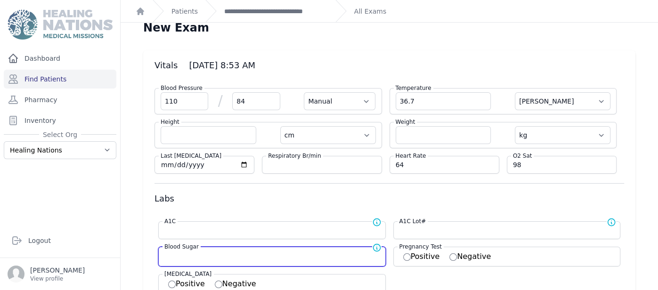
click at [305, 252] on input "number" at bounding box center [271, 255] width 215 height 9
select select "Manual"
select select "C"
select select "cm"
select select "kg"
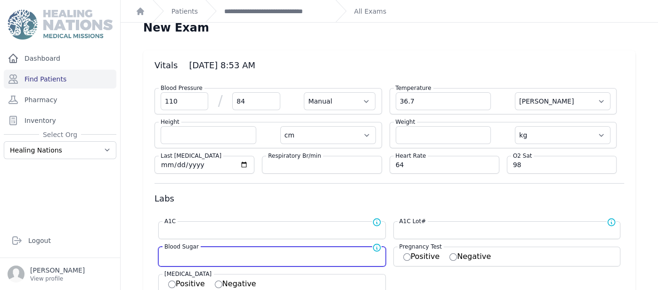
select select
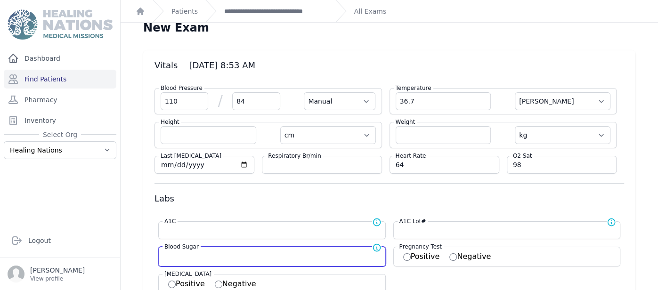
select select
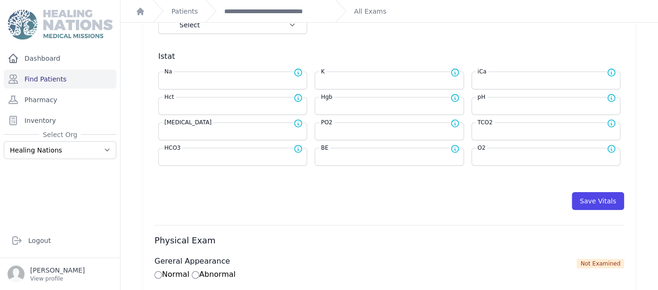
scroll to position [395, 0]
type input "117"
click at [607, 199] on button "Save Vitals" at bounding box center [598, 201] width 52 height 18
select select "Manual"
select select "C"
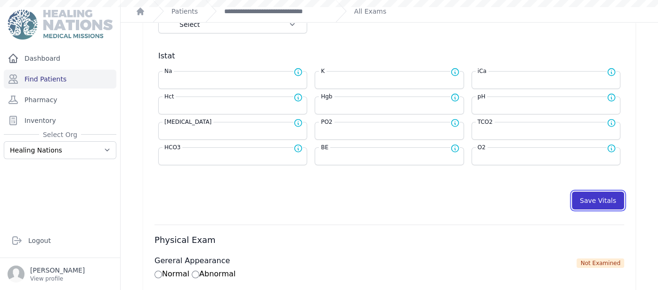
select select "cm"
select select "kg"
type input "117.0"
select select
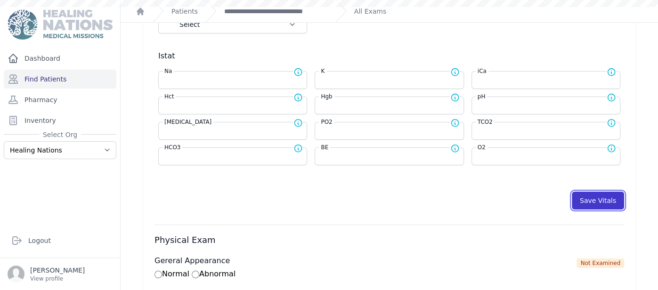
select select
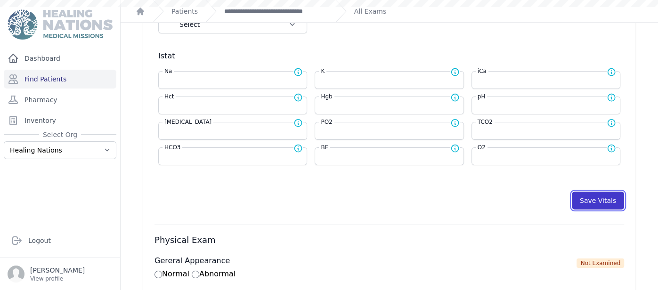
select select
click at [601, 201] on button "Save Vitals" at bounding box center [598, 201] width 52 height 18
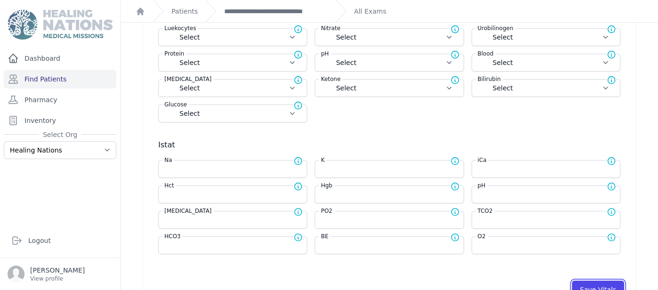
scroll to position [292, 0]
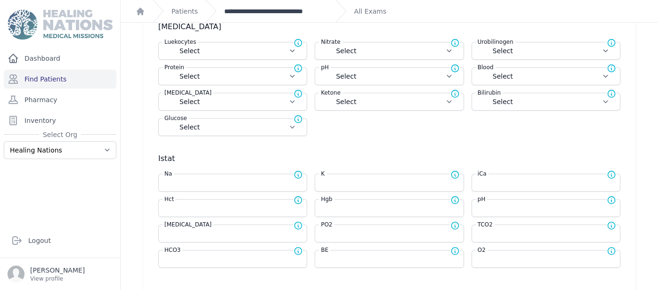
click at [279, 8] on link "**********" at bounding box center [276, 11] width 104 height 9
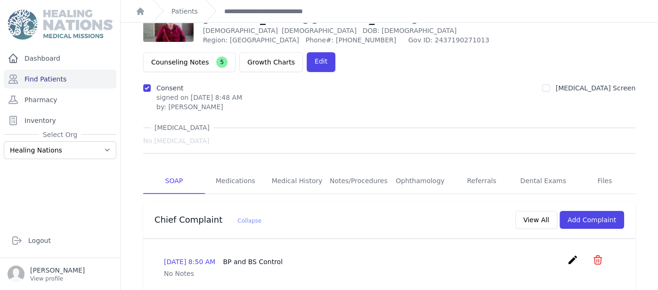
scroll to position [27, 0]
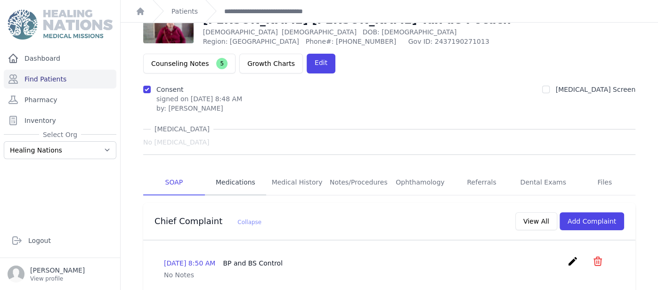
click at [246, 170] on link "Medications" at bounding box center [236, 182] width 62 height 25
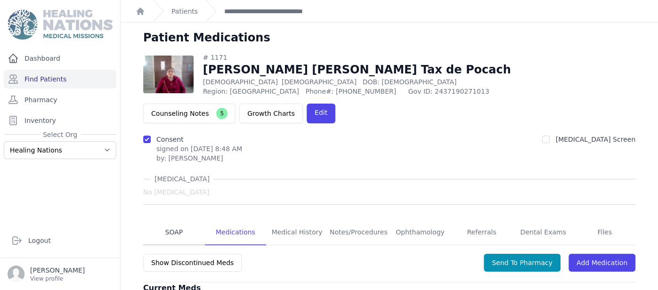
click at [178, 220] on link "SOAP" at bounding box center [174, 232] width 62 height 25
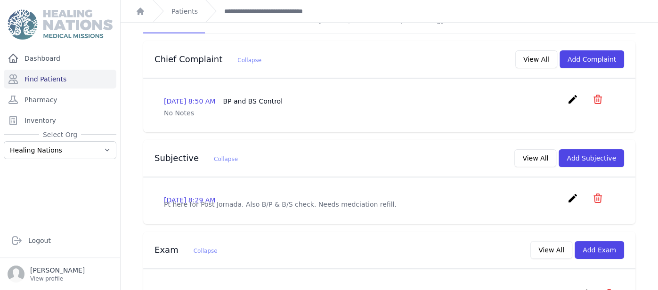
scroll to position [216, 0]
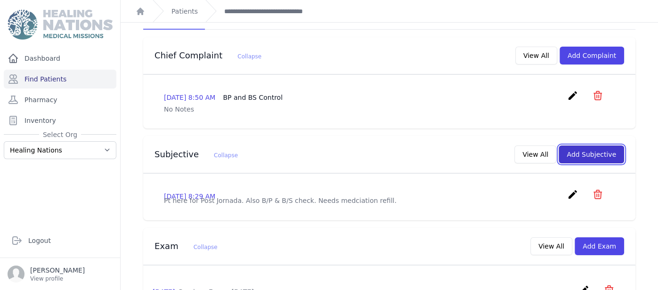
click at [605, 145] on button "Add Subjective" at bounding box center [590, 154] width 65 height 18
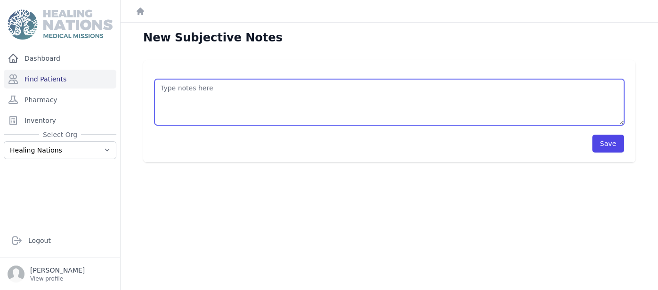
click at [426, 108] on textarea at bounding box center [388, 102] width 469 height 46
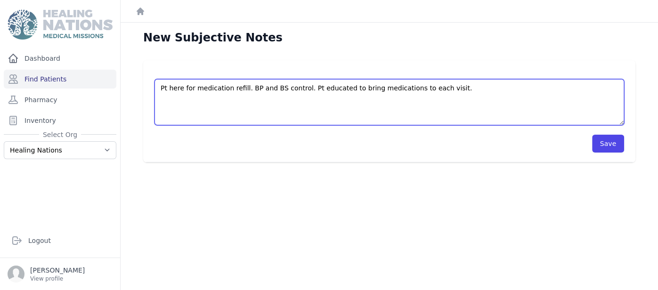
click at [436, 91] on textarea "Pt here for medication refill. BP and BS control. Pt educated to bring medicati…" at bounding box center [388, 102] width 469 height 46
click at [443, 88] on textarea "Pt here for medication refill. BP and BS control. Pt educated to bring medicati…" at bounding box center [388, 102] width 469 height 46
click at [443, 89] on textarea "Pt here for medication refill. BP and BS control. Pt educated to bring medicati…" at bounding box center [388, 102] width 469 height 46
click at [547, 87] on textarea "Pt here for medication refill. BP and BS control. Pt educated to bring medicati…" at bounding box center [388, 102] width 469 height 46
type textarea "Pt here for medication refill. BP and BS control. Pt educated to bring medicati…"
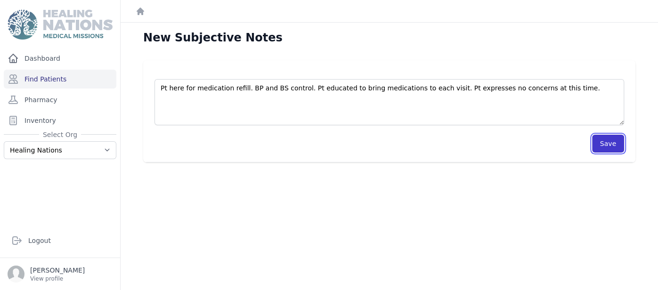
click at [607, 143] on button "Save" at bounding box center [608, 144] width 32 height 18
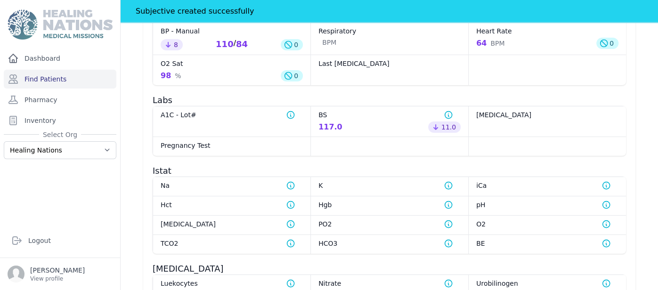
scroll to position [482, 0]
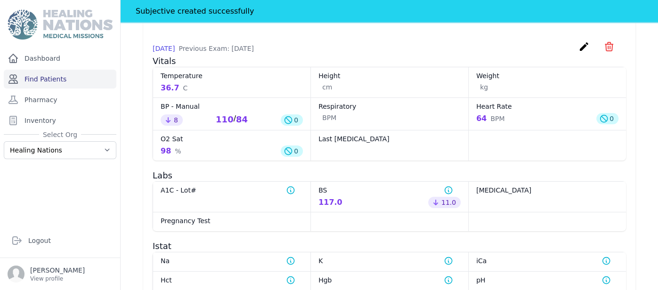
click at [49, 82] on link "Find Patients" at bounding box center [60, 79] width 113 height 19
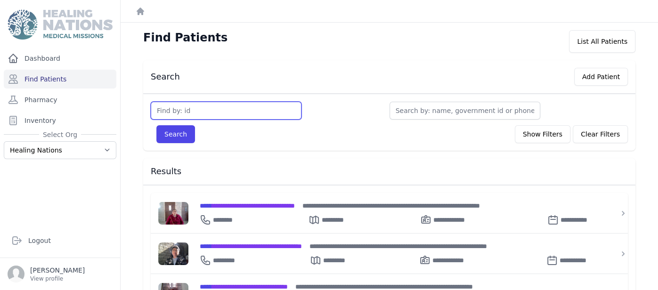
click at [186, 109] on input "text" at bounding box center [226, 111] width 151 height 18
type input "3080"
click at [156, 125] on button "Search" at bounding box center [175, 134] width 39 height 18
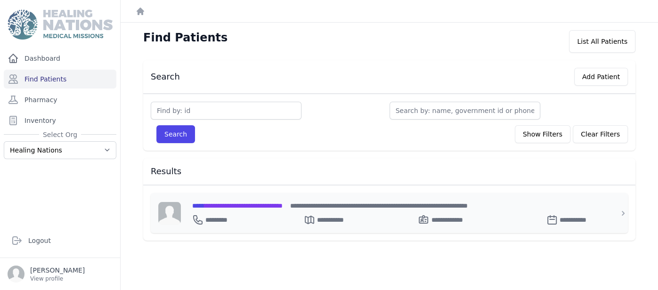
click at [267, 204] on span "**********" at bounding box center [237, 205] width 90 height 7
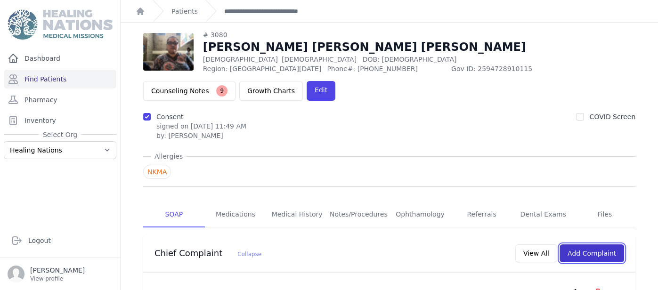
click at [588, 244] on button "Add Complaint" at bounding box center [591, 253] width 65 height 18
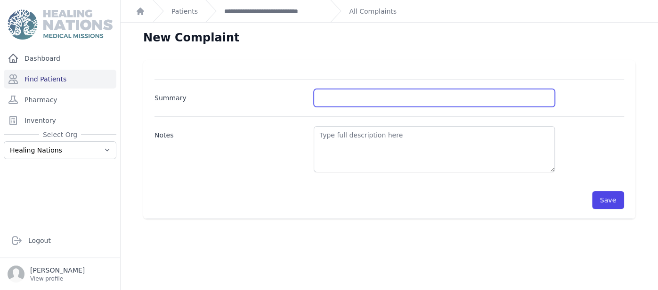
click at [380, 96] on input "Summary" at bounding box center [434, 98] width 241 height 18
type input "BP and BS control - Lab Results"
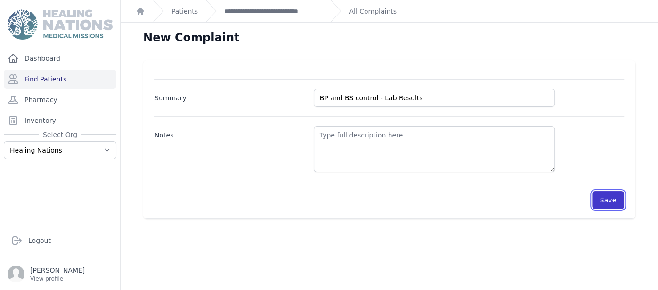
click at [611, 202] on button "Save" at bounding box center [608, 200] width 32 height 18
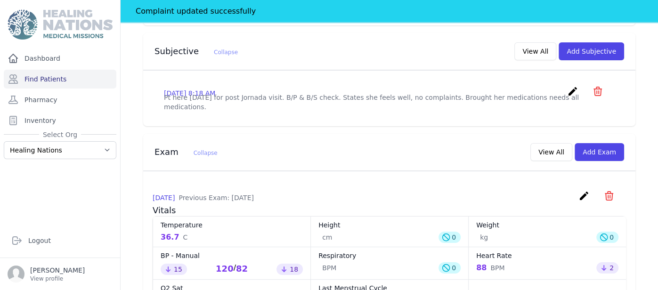
scroll to position [351, 0]
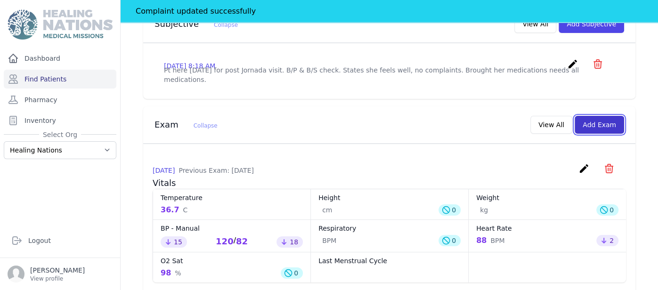
click at [616, 116] on button "Add Exam" at bounding box center [598, 125] width 49 height 18
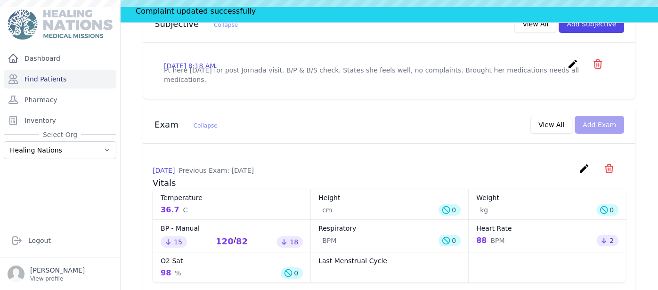
scroll to position [0, 0]
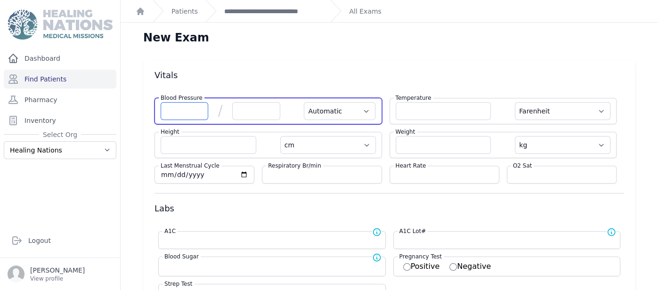
click at [193, 111] on input "number" at bounding box center [185, 111] width 48 height 18
type input "126"
click at [237, 106] on input "number" at bounding box center [256, 111] width 48 height 18
select select "Automatic"
select select "F"
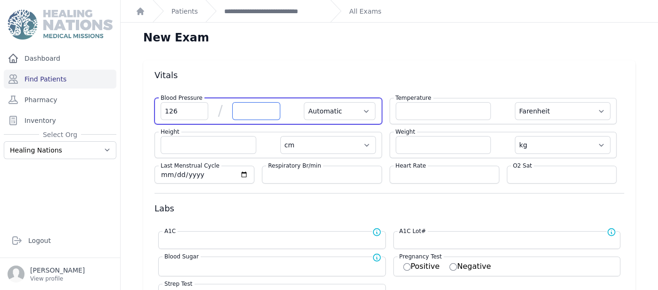
select select "cm"
select select "kg"
select select
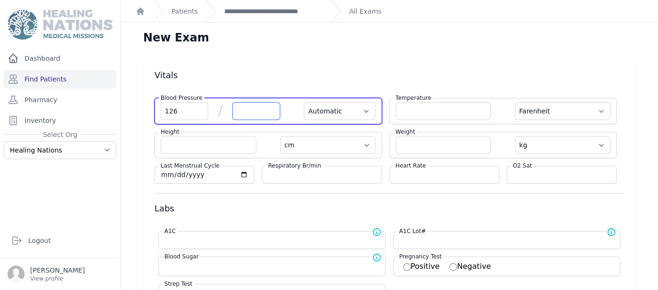
select select
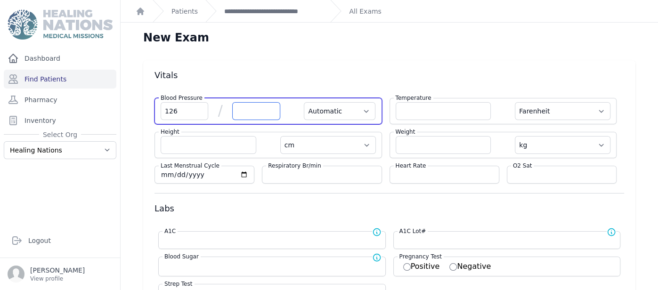
select select
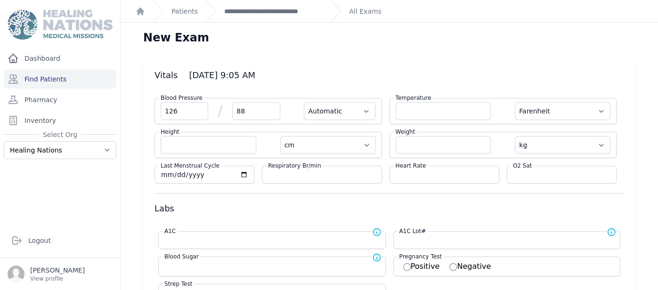
type input "88"
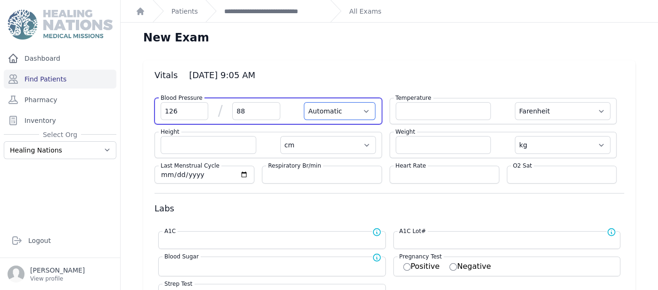
click at [339, 112] on select "Automatic Manual" at bounding box center [340, 111] width 72 height 18
select select "F"
select select "cm"
select select "kg"
select select
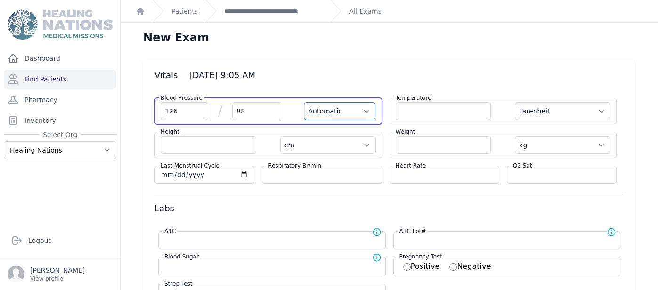
select select
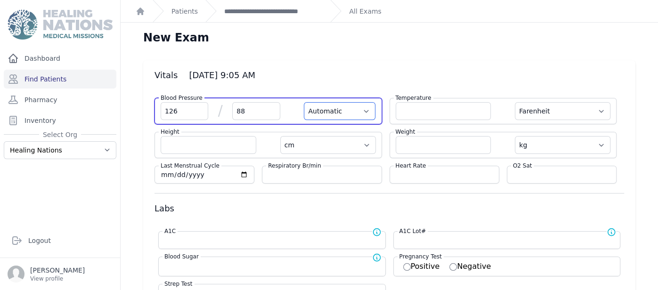
select select
select select "Manual"
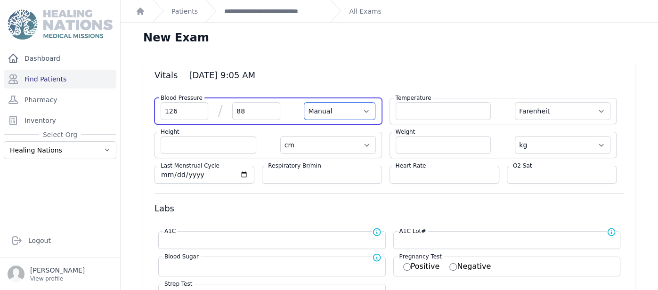
click at [304, 102] on select "Automatic Manual" at bounding box center [340, 111] width 72 height 18
select select "F"
select select "cm"
select select "kg"
select select
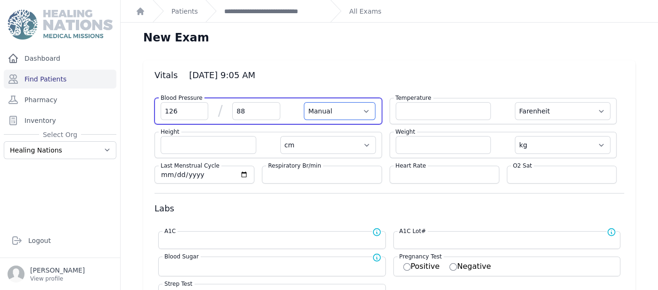
select select
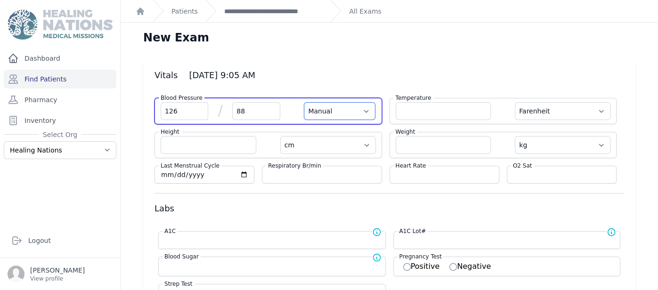
select select
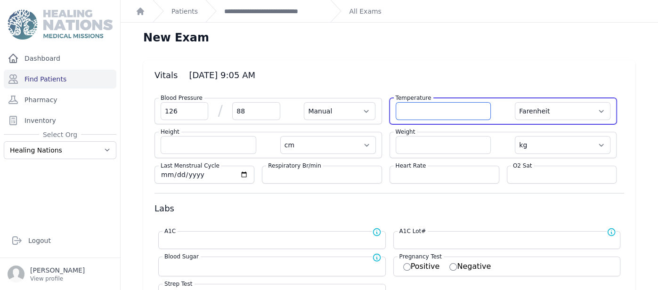
click at [439, 106] on input "number" at bounding box center [444, 111] width 96 height 18
click at [539, 113] on select "Farenheit [PERSON_NAME]" at bounding box center [563, 111] width 96 height 18
select select "C"
click at [515, 102] on select "Farenheit [PERSON_NAME]" at bounding box center [563, 111] width 96 height 18
select select "Manual"
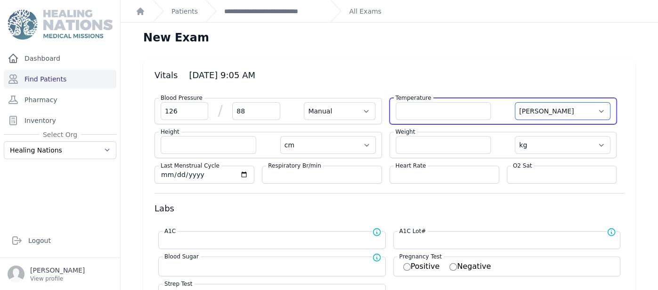
select select "cm"
select select "kg"
select select
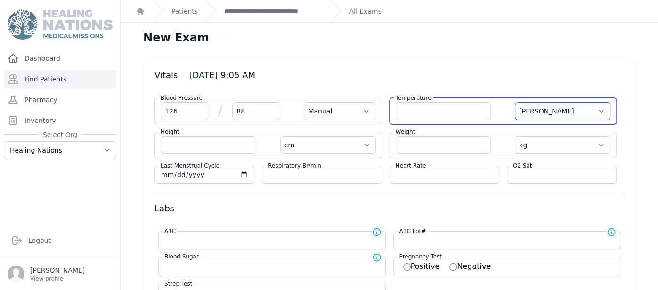
select select
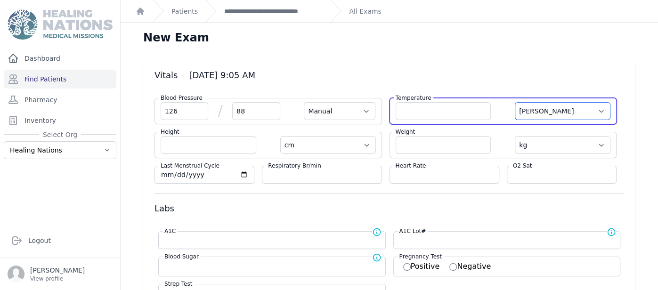
select select
click at [445, 108] on input "number" at bounding box center [444, 111] width 96 height 18
type input "6"
type input "36.9"
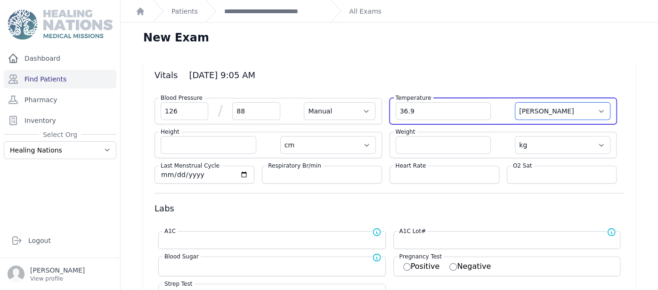
click at [549, 112] on select "Farenheit [PERSON_NAME]" at bounding box center [563, 111] width 96 height 18
select select "Manual"
select select "cm"
select select "kg"
select select
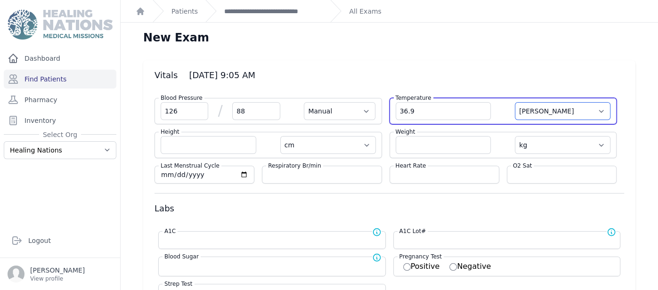
select select
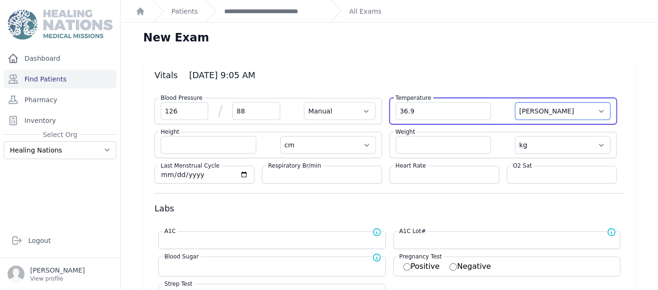
select select
click at [515, 102] on select "Farenheit [PERSON_NAME]" at bounding box center [563, 111] width 96 height 18
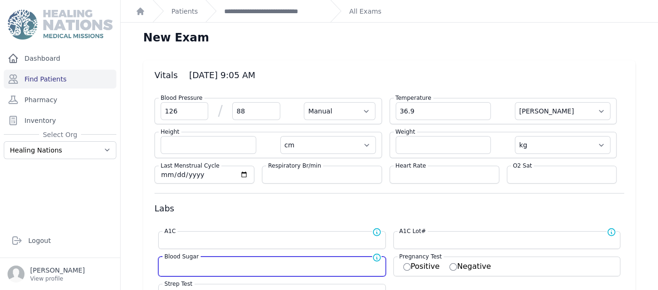
click at [268, 266] on input "number" at bounding box center [271, 265] width 215 height 9
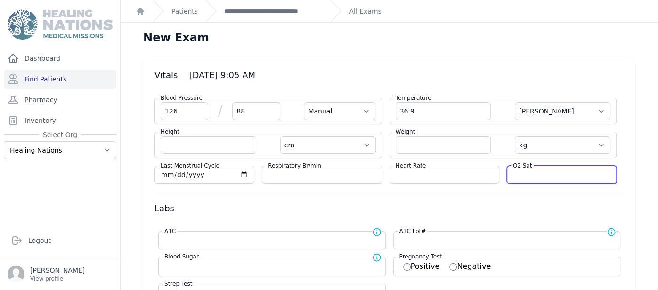
click at [533, 176] on input "number" at bounding box center [561, 174] width 97 height 9
type input "96"
click at [459, 181] on div "Heart Rate" at bounding box center [444, 175] width 110 height 18
select select "Manual"
select select "C"
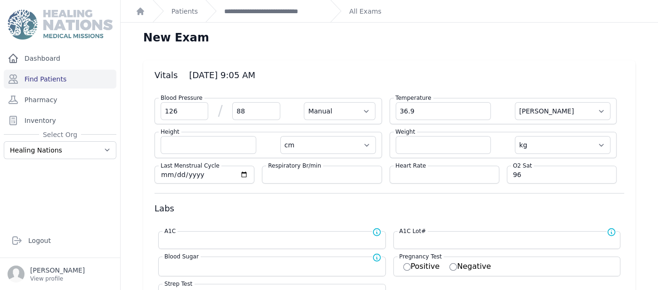
select select "cm"
select select "kg"
select select
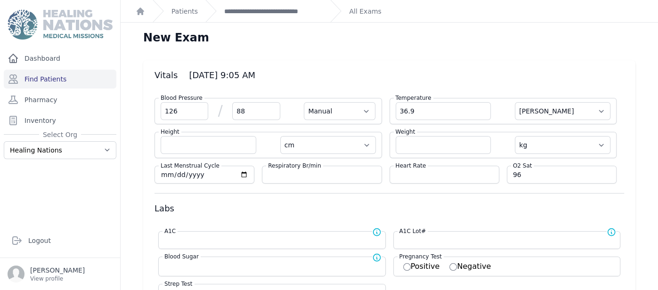
select select
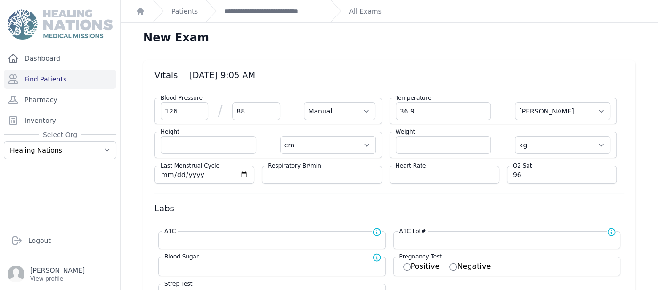
select select
click at [458, 174] on input "number" at bounding box center [444, 174] width 97 height 9
type input "84"
click at [223, 260] on div "Blood Sugar Normal range for Blood Sugar is 100 - 126" at bounding box center [275, 257] width 226 height 9
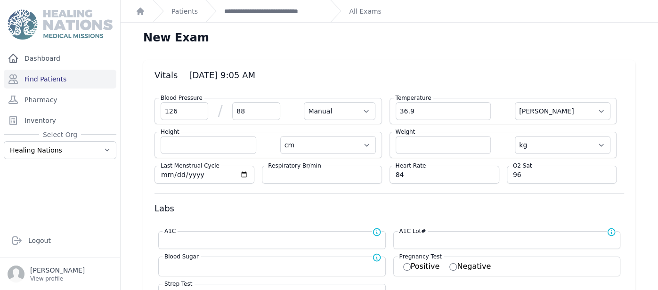
select select "Manual"
select select "C"
select select "cm"
select select "kg"
select select
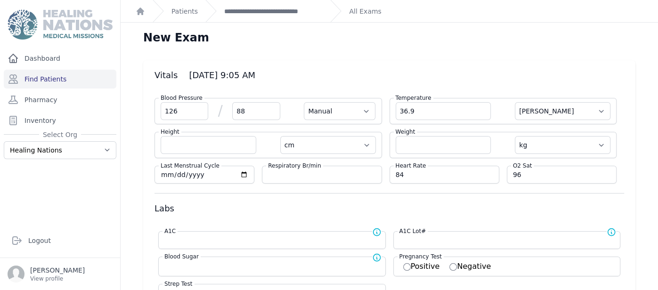
select select
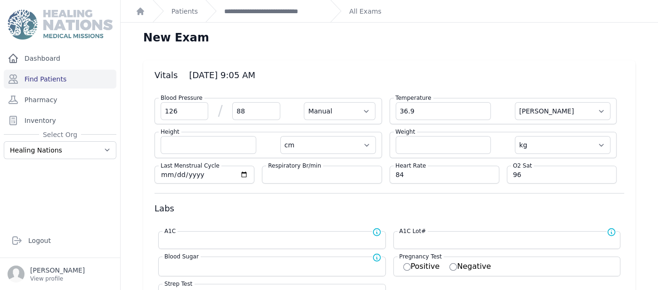
select select
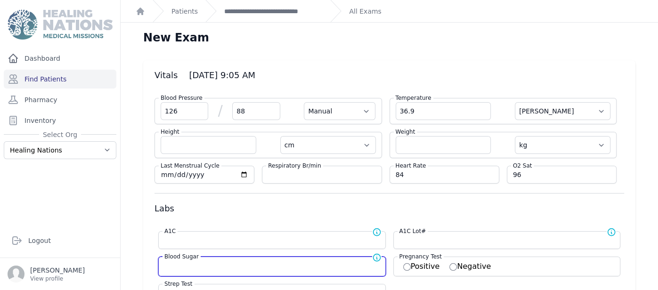
click at [223, 268] on input "number" at bounding box center [271, 265] width 215 height 9
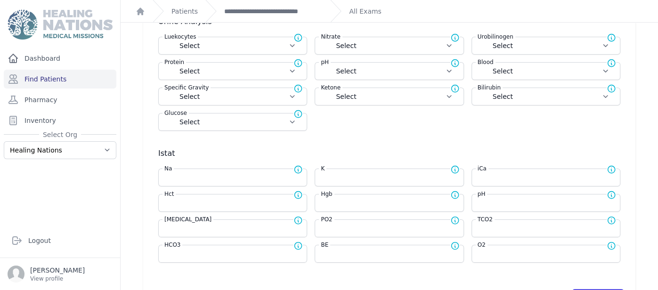
scroll to position [345, 0]
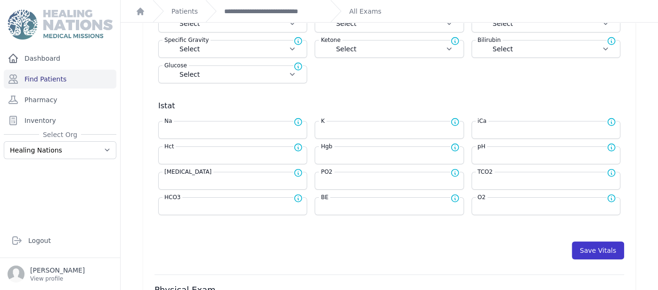
type input "110"
click at [596, 246] on button "Save Vitals" at bounding box center [598, 251] width 52 height 18
select select "Manual"
select select "C"
select select "cm"
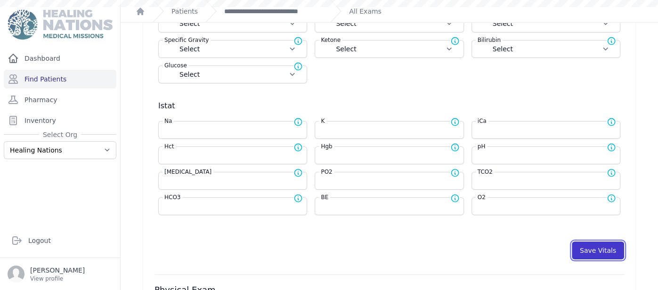
select select "kg"
type input "110.0"
select select
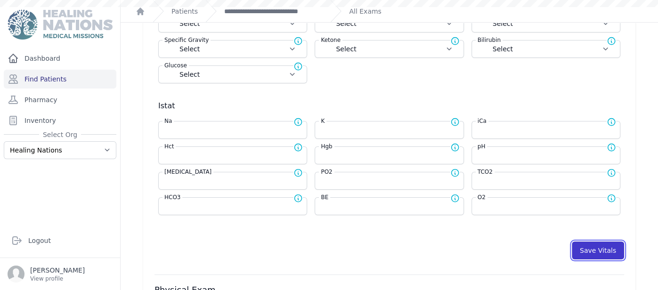
select select
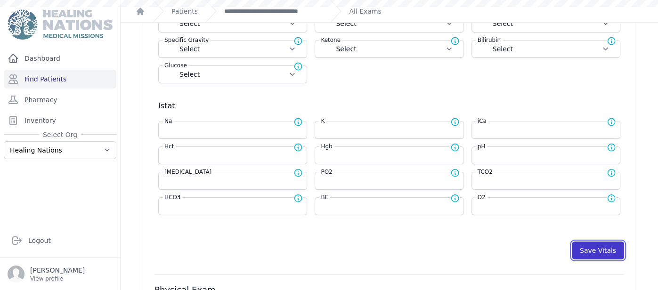
select select
click at [596, 246] on button "Save Vitals" at bounding box center [598, 251] width 52 height 18
click at [257, 9] on link "**********" at bounding box center [273, 11] width 98 height 9
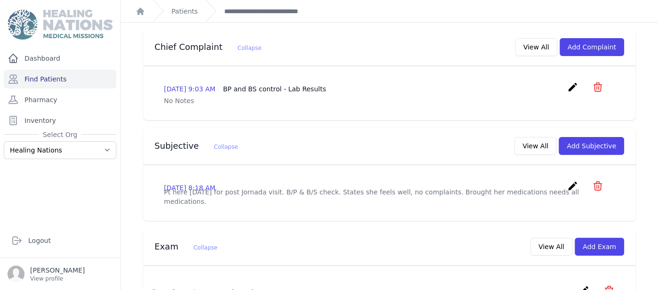
scroll to position [190, 0]
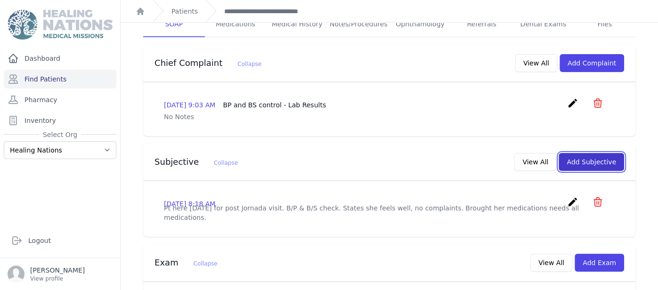
click at [609, 153] on button "Add Subjective" at bounding box center [590, 162] width 65 height 18
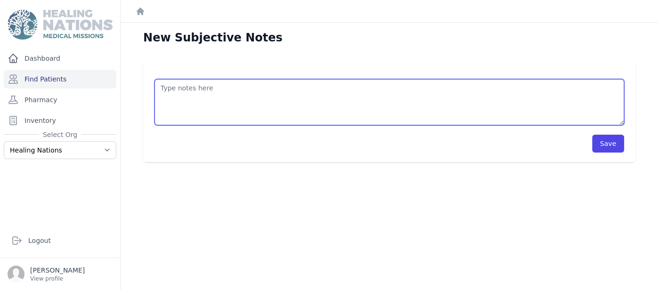
click at [431, 100] on textarea at bounding box center [388, 102] width 469 height 46
click at [435, 100] on textarea at bounding box center [388, 102] width 469 height 46
click at [332, 89] on textarea at bounding box center [388, 102] width 469 height 46
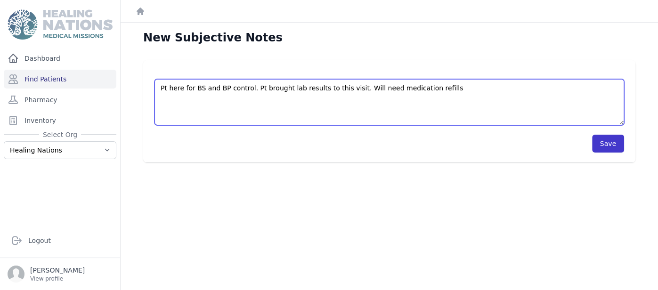
type textarea "Pt here for BS and BP control. Pt brought lab results to this visit. Will need …"
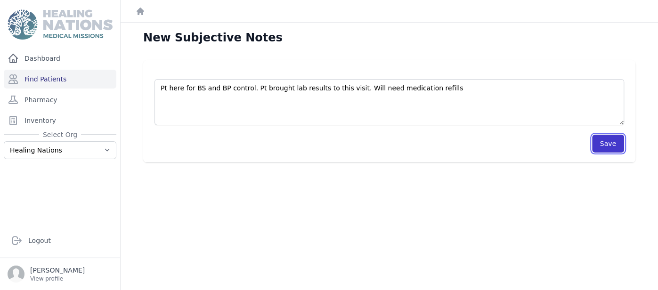
click at [611, 143] on button "Save" at bounding box center [608, 144] width 32 height 18
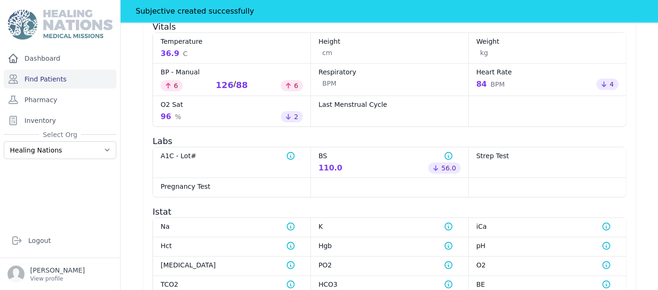
scroll to position [522, 0]
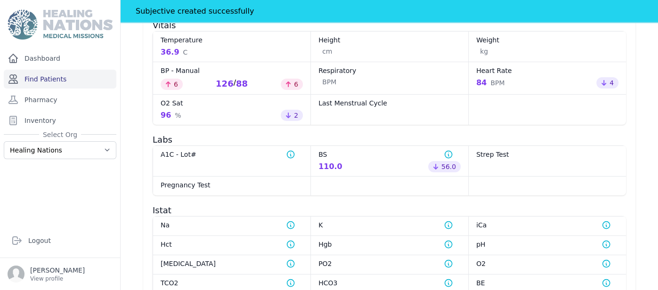
click at [45, 82] on link "Find Patients" at bounding box center [60, 79] width 113 height 19
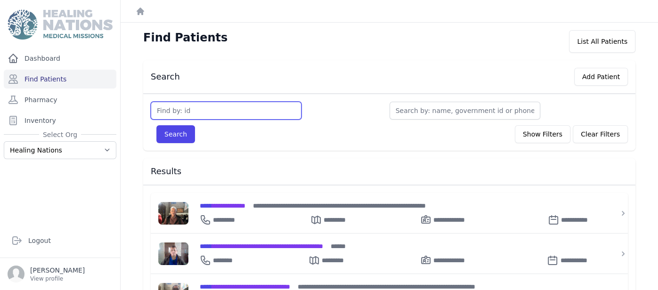
click at [201, 116] on input "text" at bounding box center [226, 111] width 151 height 18
type input "2659"
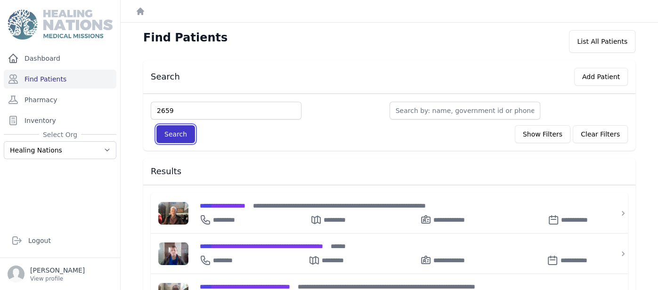
click at [186, 136] on button "Search" at bounding box center [175, 134] width 39 height 18
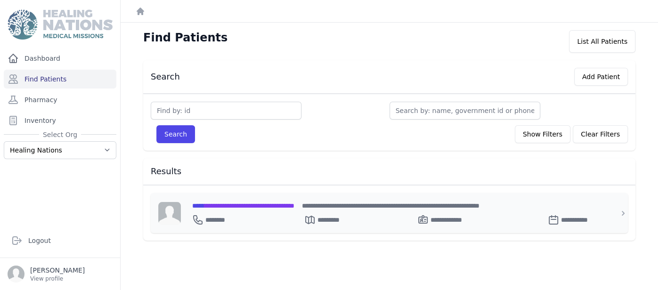
click at [240, 206] on span "**********" at bounding box center [243, 205] width 102 height 7
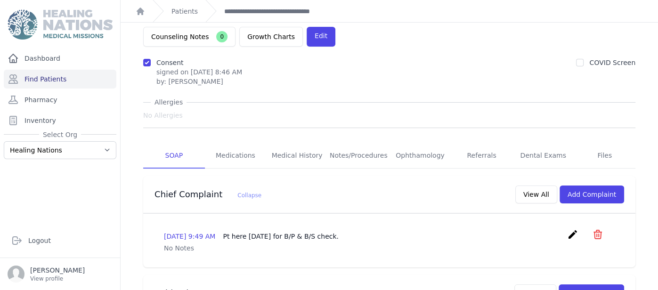
scroll to position [29, 0]
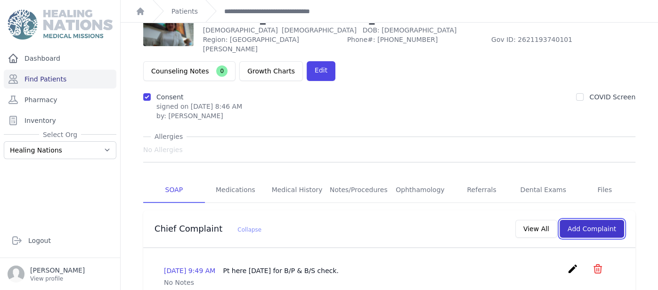
click at [594, 220] on button "Add Complaint" at bounding box center [591, 229] width 65 height 18
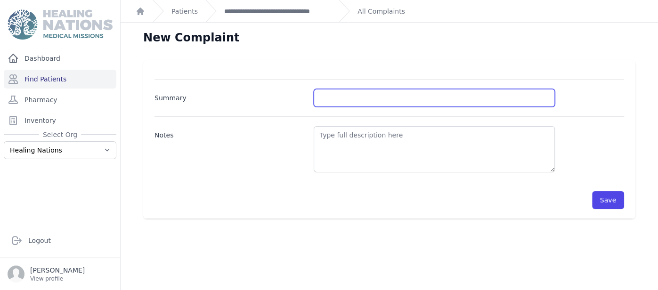
click at [373, 95] on input "Summary" at bounding box center [434, 98] width 241 height 18
type input "Bp"
type input "BP and BS control."
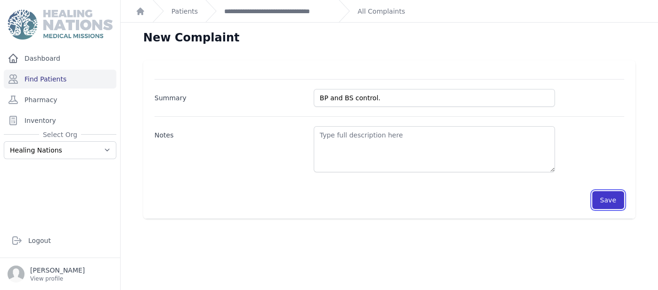
click at [611, 201] on button "Save" at bounding box center [608, 200] width 32 height 18
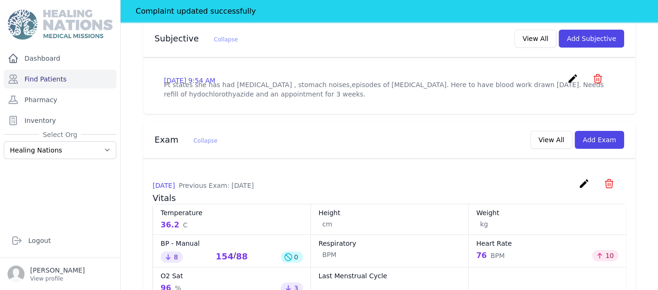
scroll to position [353, 0]
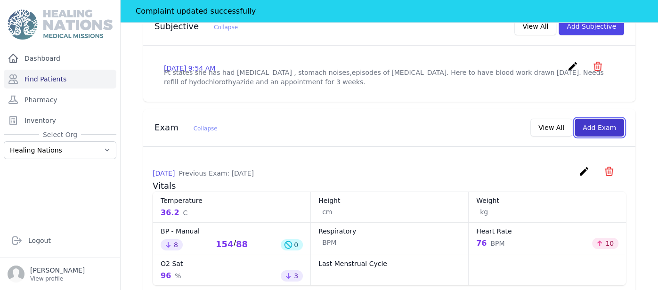
click at [609, 119] on button "Add Exam" at bounding box center [598, 128] width 49 height 18
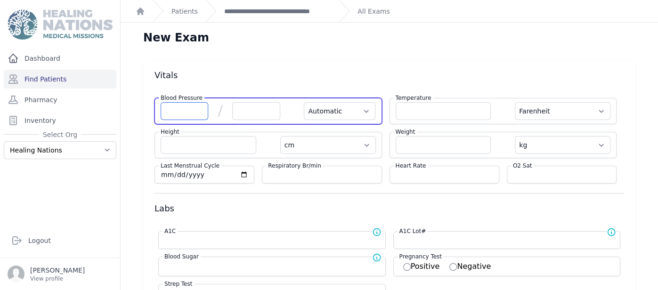
click at [189, 113] on input "number" at bounding box center [185, 111] width 48 height 18
type input "150"
click at [254, 108] on input "number" at bounding box center [256, 111] width 48 height 18
select select "Automatic"
select select "F"
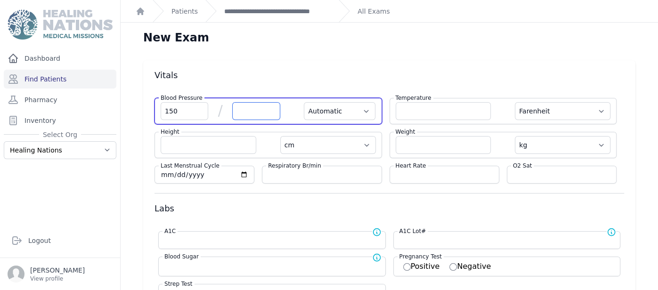
select select "cm"
select select "kg"
select select
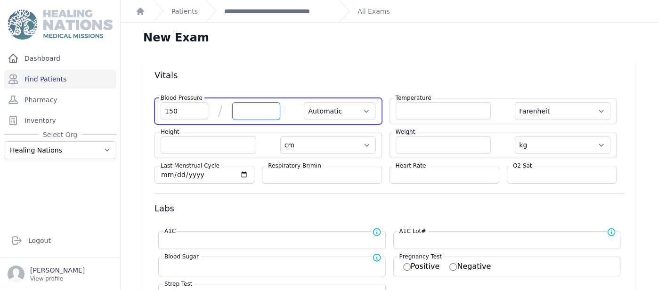
select select
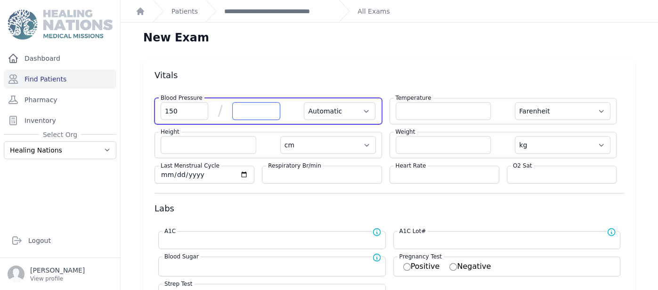
select select
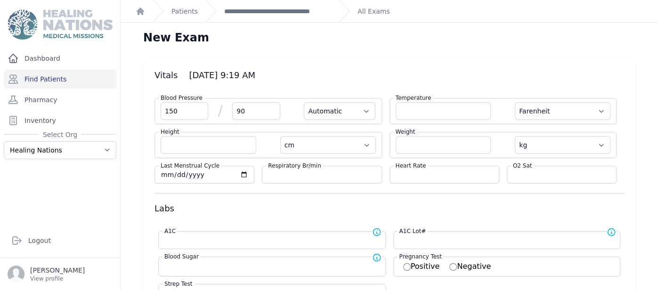
type input "90"
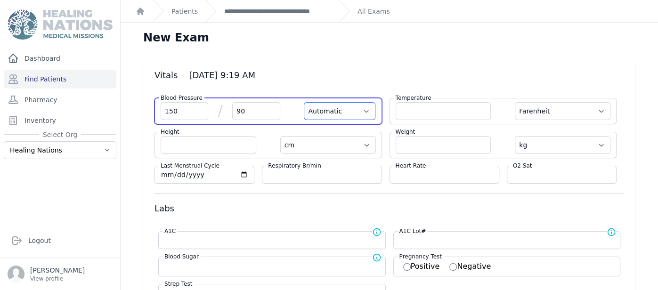
click at [331, 107] on select "Automatic Manual" at bounding box center [340, 111] width 72 height 18
select select "F"
select select "cm"
select select "kg"
select select
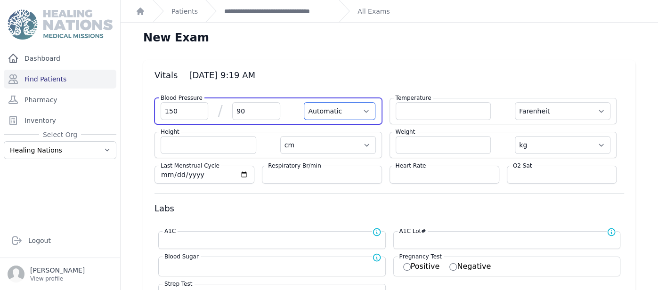
select select
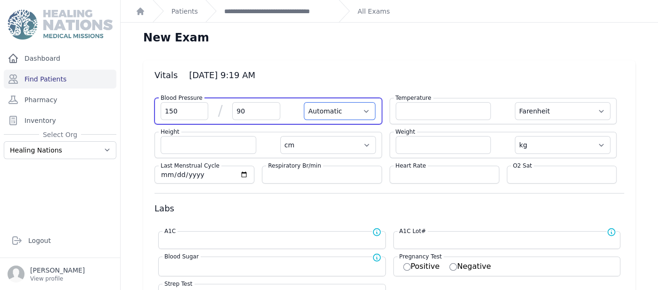
select select
select select "Manual"
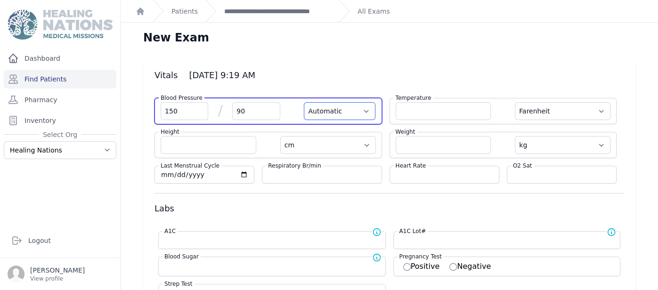
click at [304, 102] on select "Automatic Manual" at bounding box center [340, 111] width 72 height 18
select select "F"
select select "cm"
select select "kg"
select select
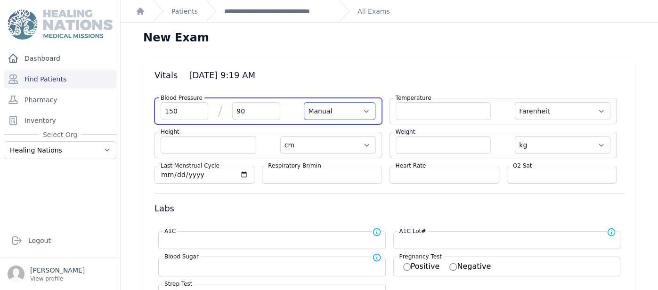
select select
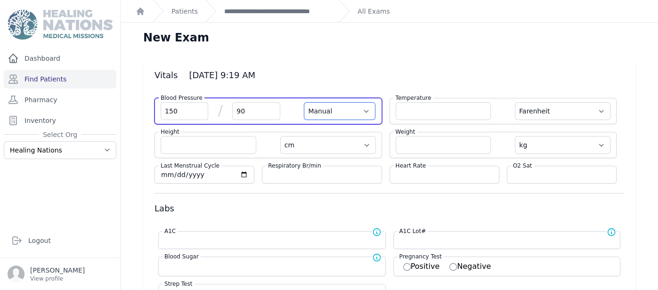
select select
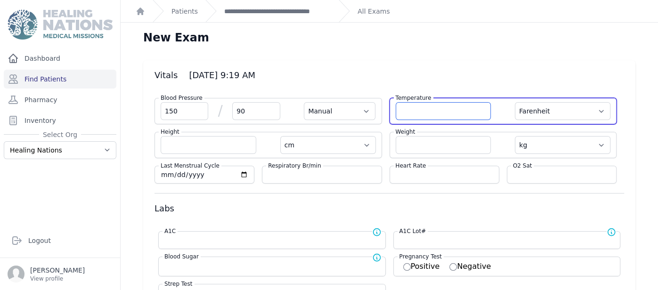
click at [448, 112] on input "number" at bounding box center [444, 111] width 96 height 18
type input "36.4"
click at [566, 118] on select "Farenheit [PERSON_NAME]" at bounding box center [563, 111] width 96 height 18
select select "Manual"
select select "cm"
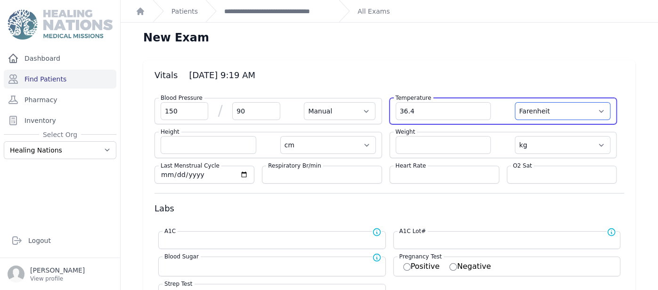
select select "kg"
select select
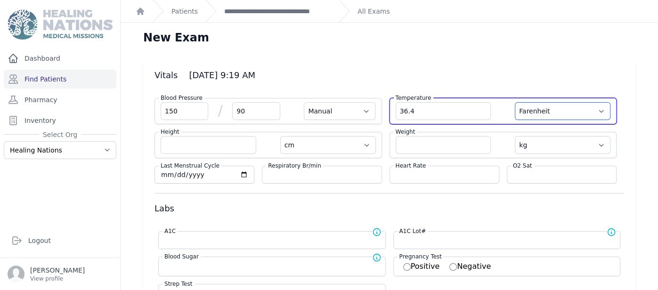
select select
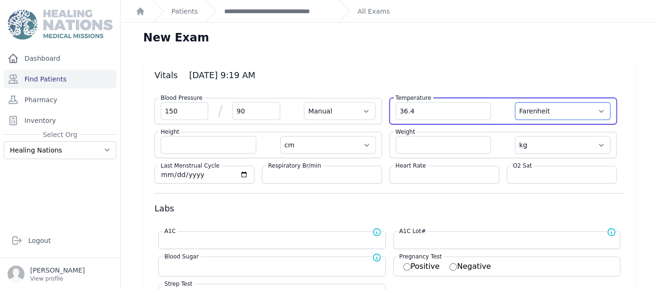
select select
select select "C"
click at [515, 102] on select "Farenheit [PERSON_NAME]" at bounding box center [563, 111] width 96 height 18
select select "Manual"
select select "cm"
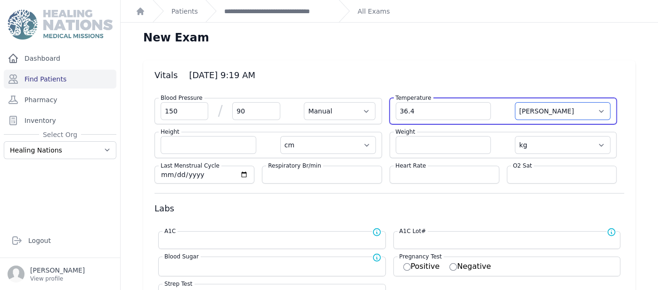
select select "kg"
select select
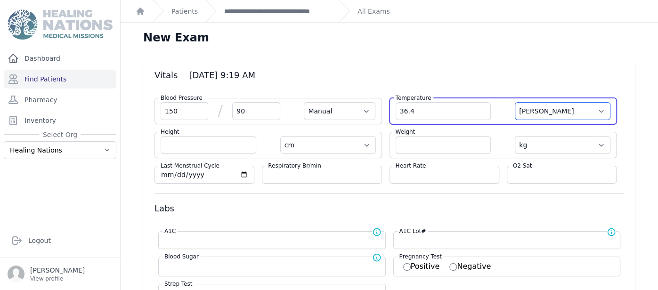
select select
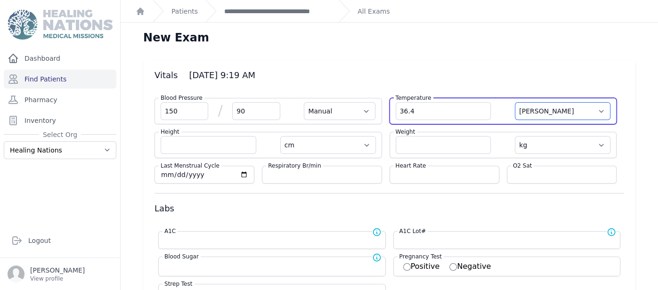
select select
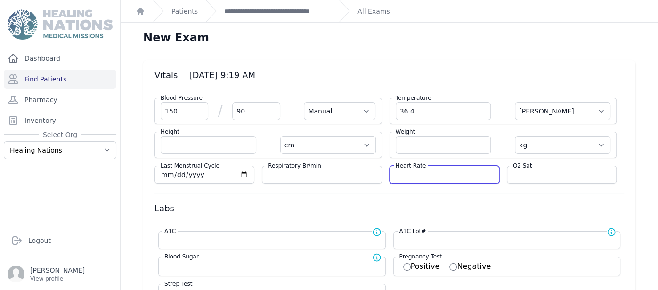
click at [455, 174] on input "number" at bounding box center [444, 174] width 97 height 9
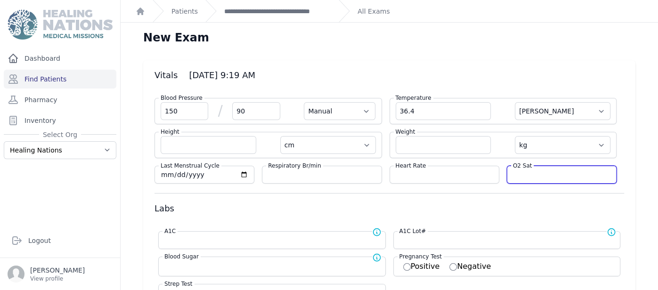
click at [520, 174] on input "number" at bounding box center [561, 174] width 97 height 9
type input "98"
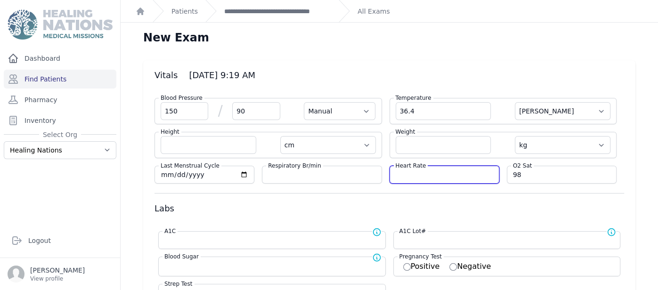
click at [432, 174] on input "number" at bounding box center [444, 174] width 97 height 9
select select "Manual"
select select "C"
select select "cm"
select select "kg"
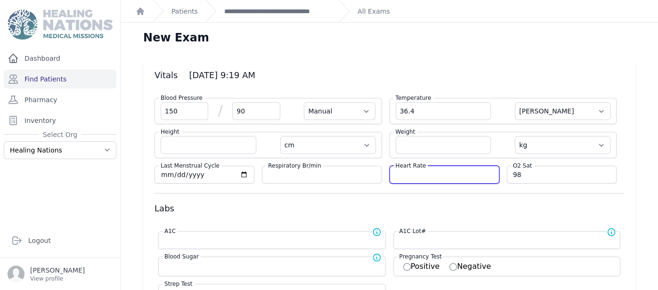
select select
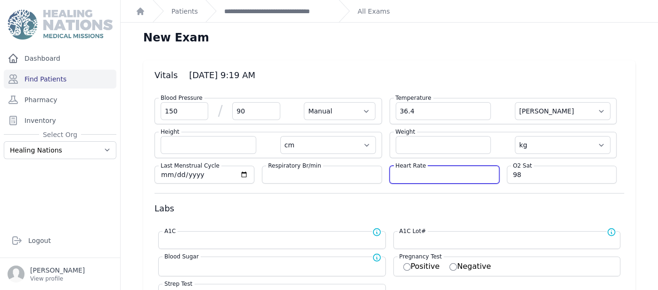
select select
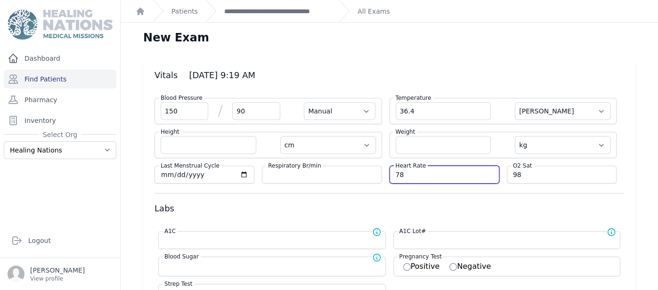
type input "78"
select select "Manual"
select select "C"
select select "cm"
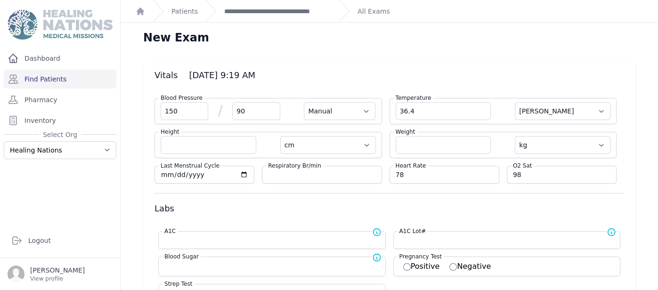
select select "kg"
select select
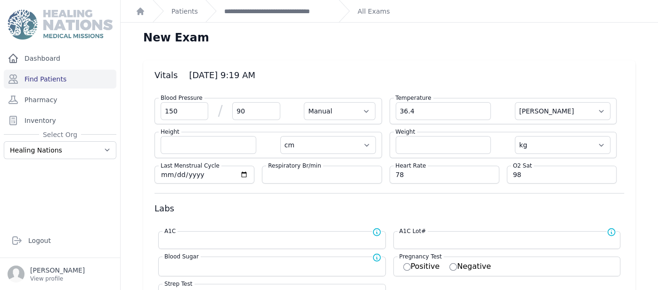
select select
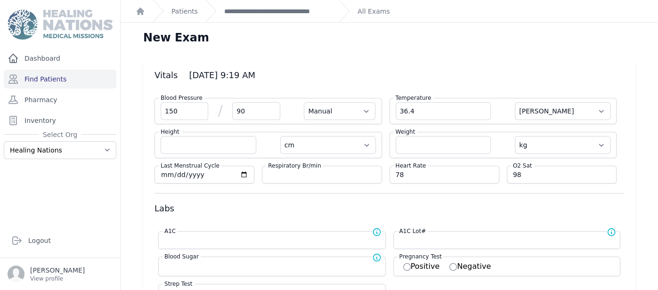
select select
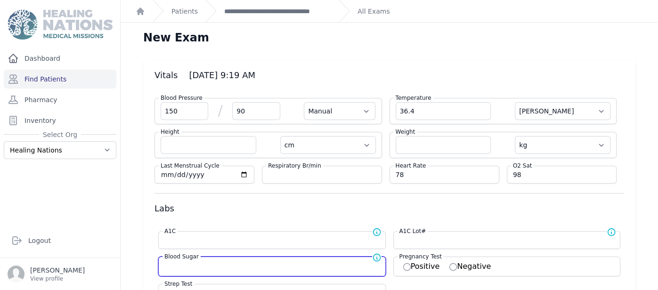
click at [284, 261] on input "number" at bounding box center [271, 265] width 215 height 9
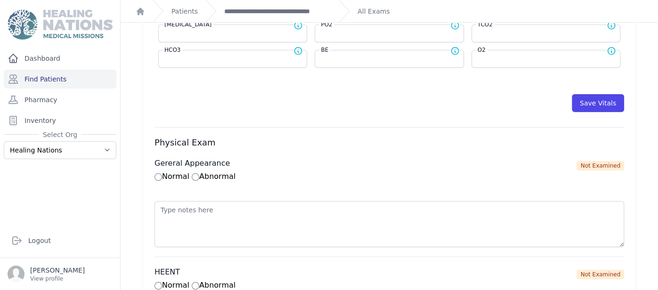
scroll to position [512, 0]
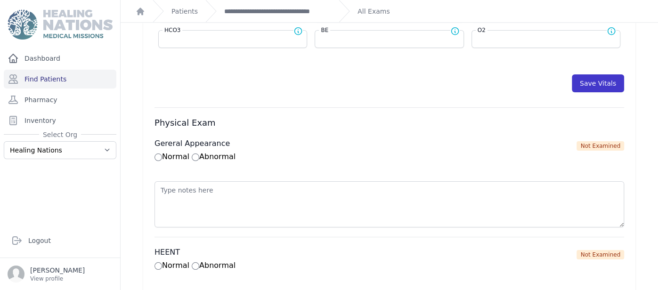
type input "145"
click at [601, 80] on button "Save Vitals" at bounding box center [598, 83] width 52 height 18
select select "Manual"
select select "C"
select select "cm"
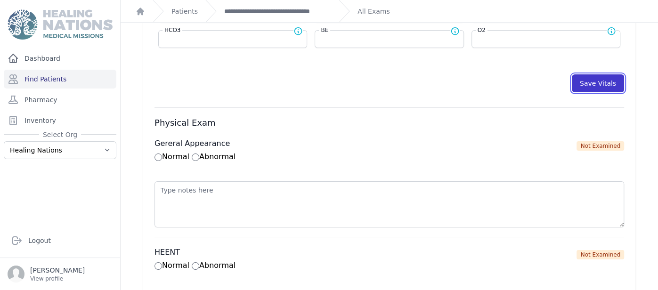
select select "kg"
type input "145.0"
select select
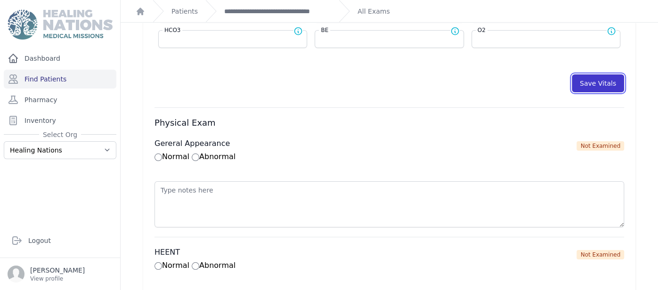
select select
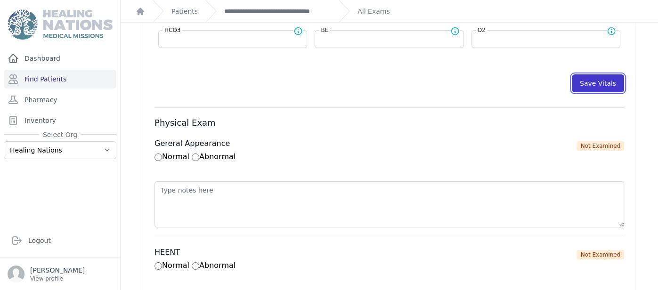
select select
click at [597, 77] on button "Save Vitals" at bounding box center [598, 83] width 52 height 18
click at [281, 5] on div "**********" at bounding box center [268, 11] width 126 height 22
click at [281, 8] on link "**********" at bounding box center [277, 11] width 107 height 9
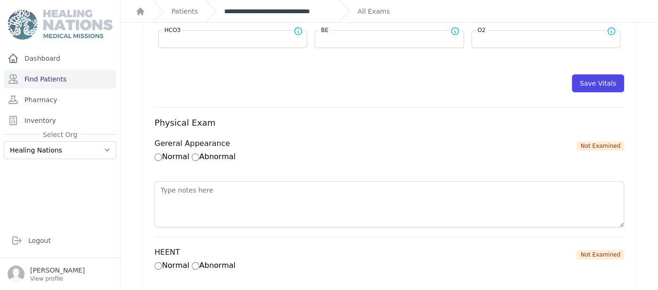
scroll to position [0, 0]
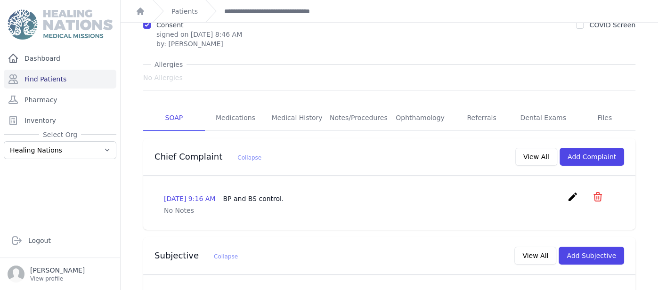
scroll to position [93, 0]
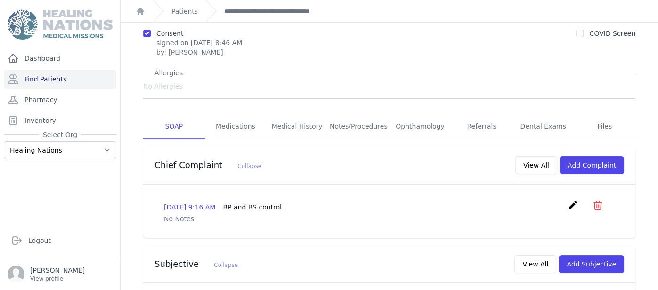
click at [570, 200] on icon "create" at bounding box center [572, 205] width 11 height 11
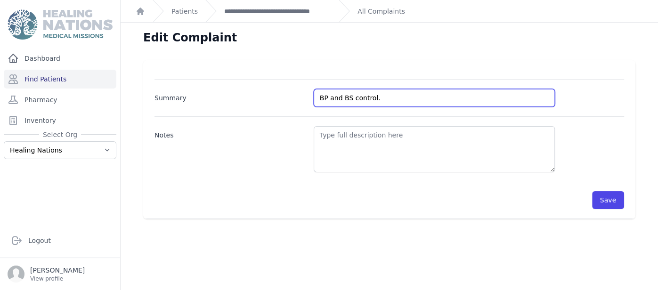
click at [403, 93] on input "BP and BS control." at bounding box center [434, 98] width 241 height 18
type input "BP and BS control - Lab Results"
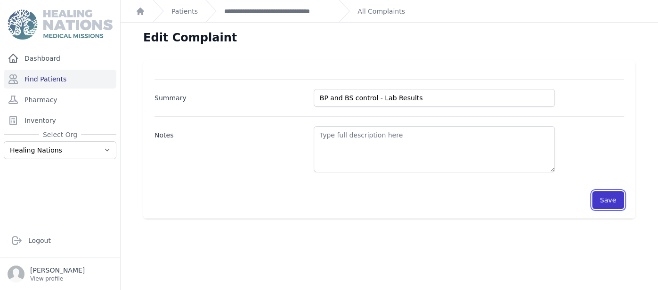
click at [611, 195] on button "Save" at bounding box center [608, 200] width 32 height 18
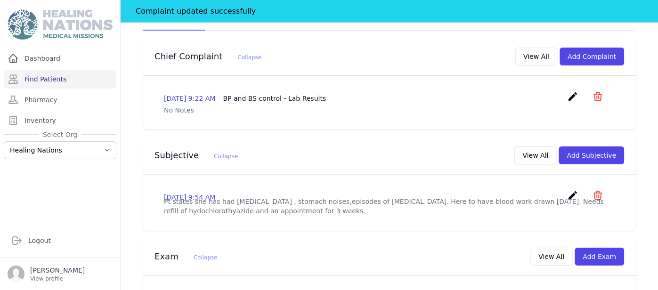
scroll to position [222, 0]
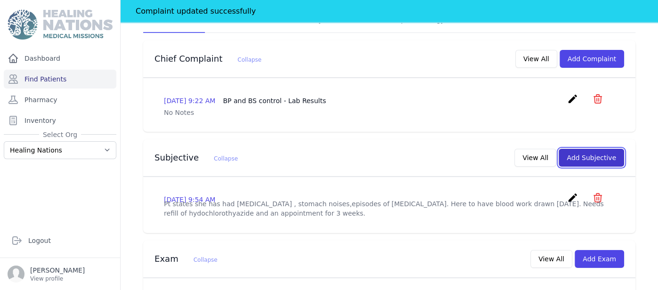
click at [606, 149] on button "Add Subjective" at bounding box center [590, 158] width 65 height 18
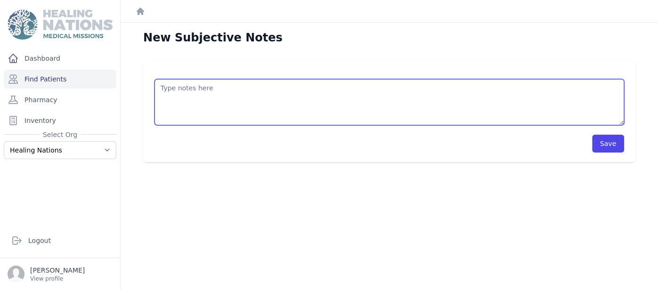
click at [324, 93] on textarea at bounding box center [388, 102] width 469 height 46
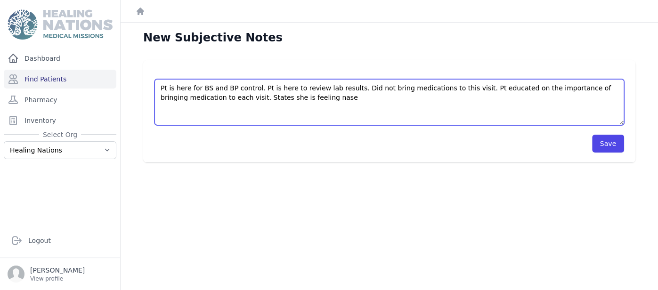
click at [281, 103] on textarea "Pt is here for BS and BP control. Pt is here to review lab results. Did not bri…" at bounding box center [388, 102] width 469 height 46
click at [285, 105] on textarea "Pt is here for BS and BP control. Pt is here to review lab results. Did not bri…" at bounding box center [388, 102] width 469 height 46
type textarea "Pt is here for BS and BP control. Pt is here to review lab results. Did not bri…"
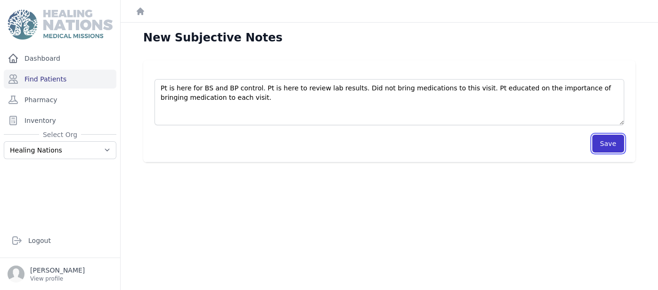
click at [611, 146] on button "Save" at bounding box center [608, 144] width 32 height 18
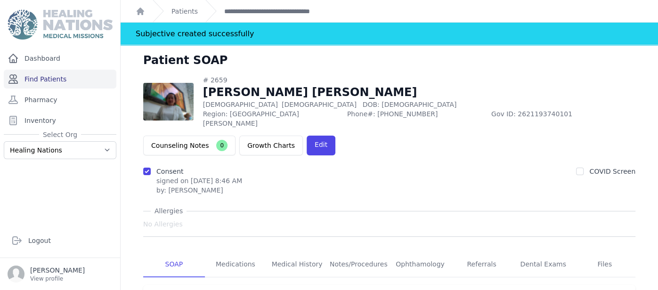
click at [41, 81] on link "Find Patients" at bounding box center [60, 79] width 113 height 19
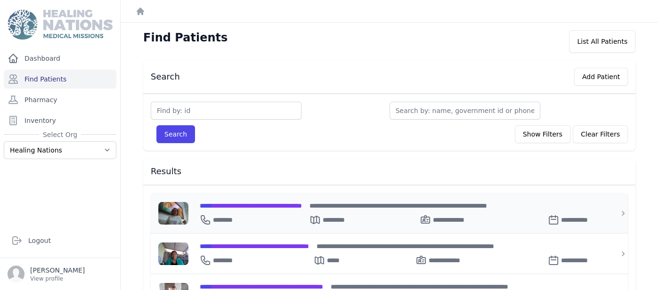
click at [263, 202] on span "**********" at bounding box center [251, 205] width 102 height 7
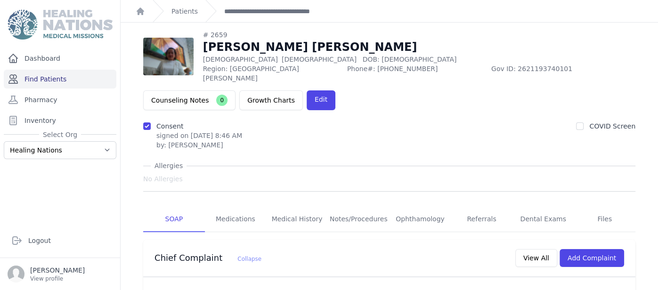
click at [74, 80] on link "Find Patients" at bounding box center [60, 79] width 113 height 19
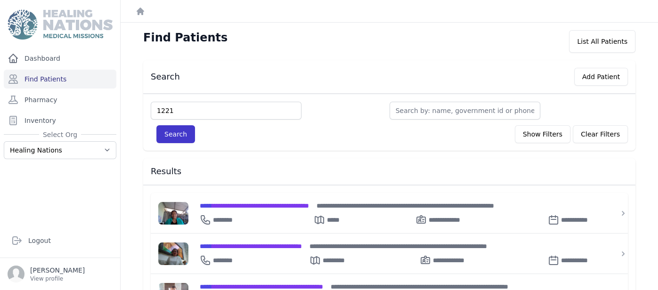
type input "1221"
click at [170, 134] on button "Search" at bounding box center [175, 134] width 39 height 18
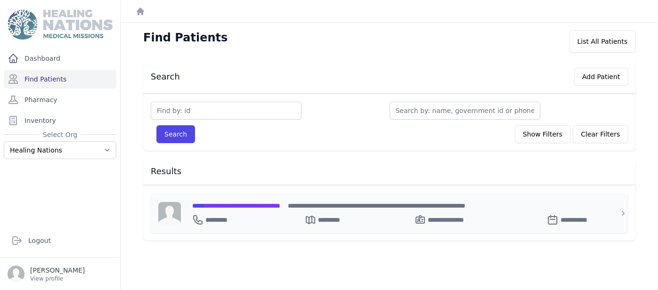
click at [226, 208] on span "**********" at bounding box center [236, 205] width 88 height 7
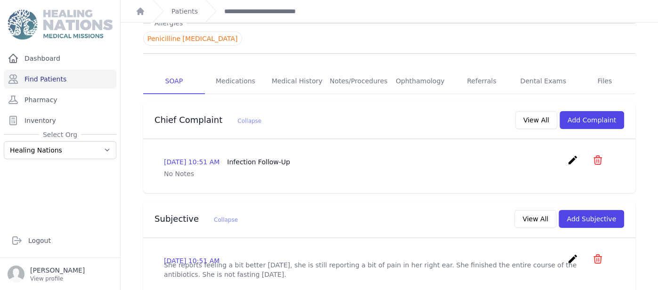
scroll to position [120, 0]
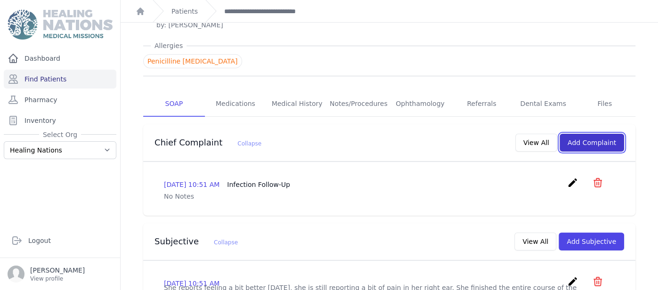
click at [600, 134] on button "Add Complaint" at bounding box center [591, 143] width 65 height 18
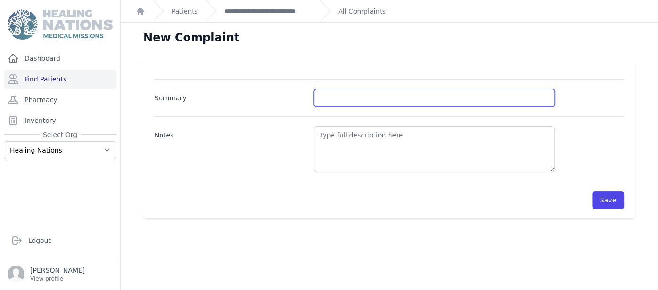
click at [346, 97] on input "Summary" at bounding box center [434, 98] width 241 height 18
type input "BS and BP control"
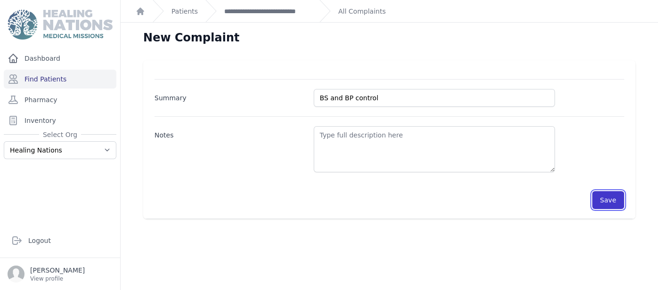
click at [616, 202] on button "Save" at bounding box center [608, 200] width 32 height 18
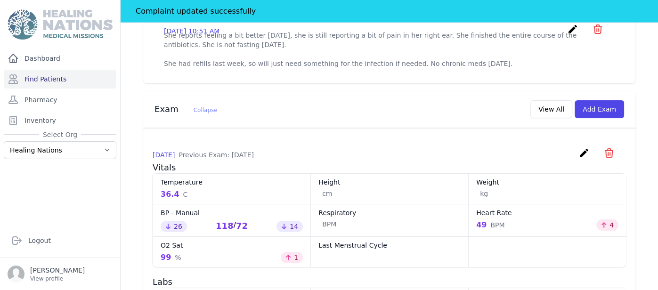
scroll to position [406, 0]
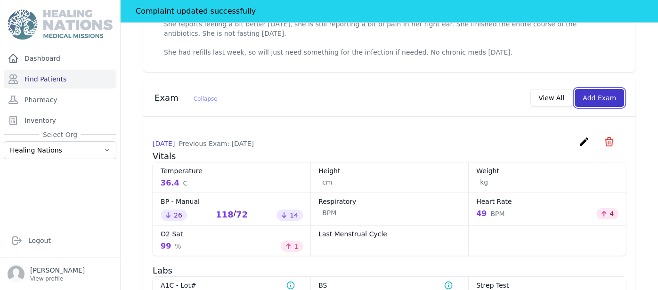
click at [608, 89] on button "Add Exam" at bounding box center [598, 98] width 49 height 18
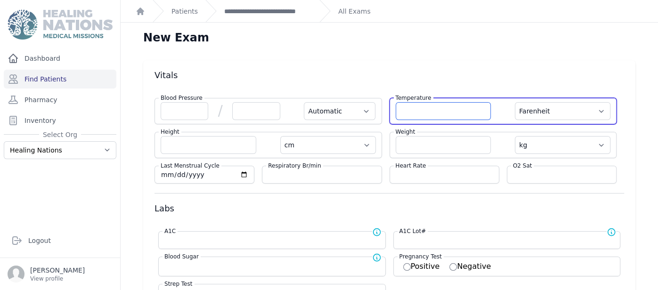
click at [454, 107] on input "number" at bounding box center [444, 111] width 96 height 18
type input "36.9"
click at [599, 111] on select "Farenheit [PERSON_NAME]" at bounding box center [563, 111] width 96 height 18
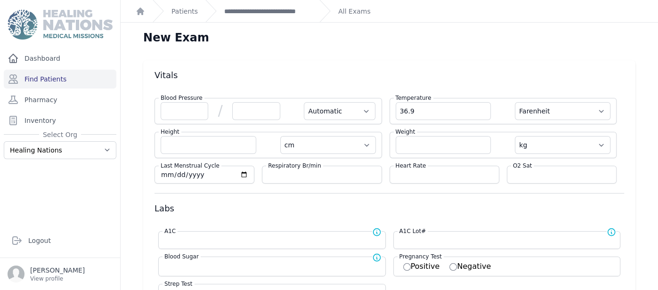
select select "Automatic"
select select "cm"
select select "kg"
select select
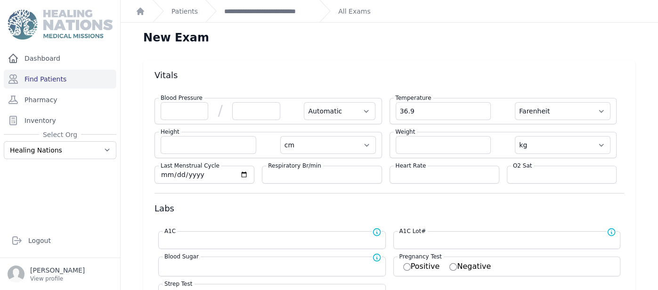
select select
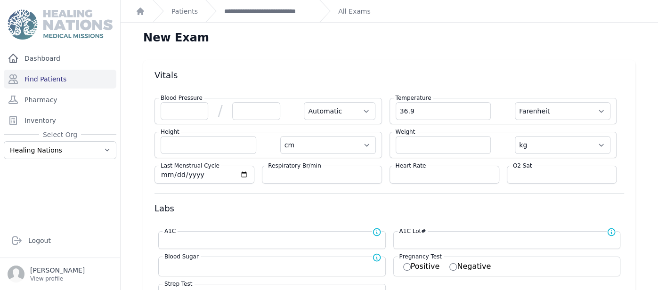
select select
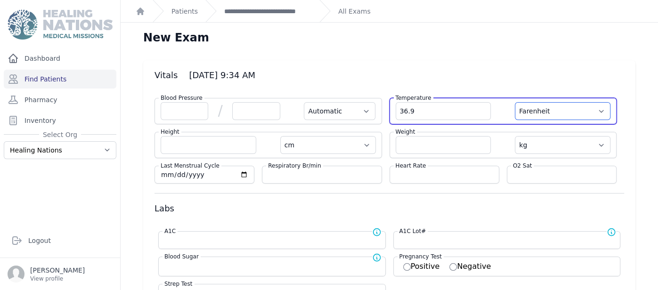
click at [583, 112] on select "Farenheit Celcius" at bounding box center [563, 111] width 96 height 18
select select "C"
click at [515, 102] on select "Farenheit Celcius" at bounding box center [563, 111] width 96 height 18
select select "Automatic"
select select "cm"
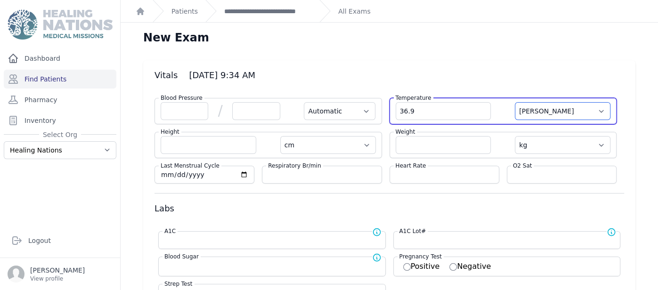
select select "kg"
select select
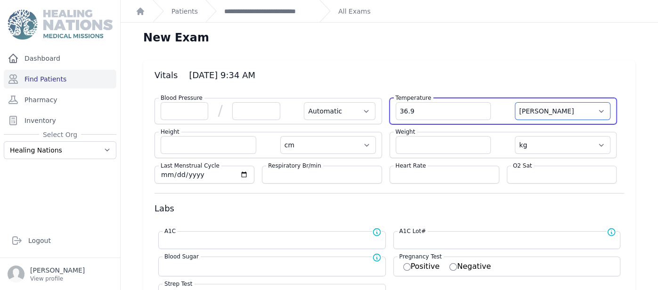
select select
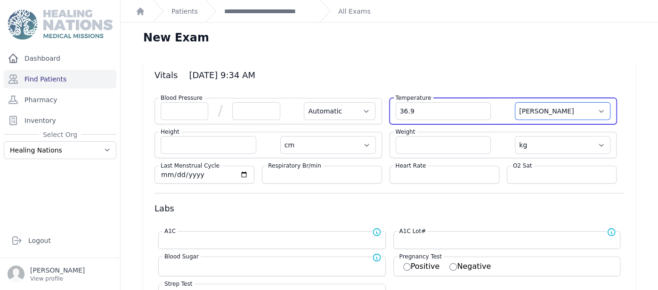
select select
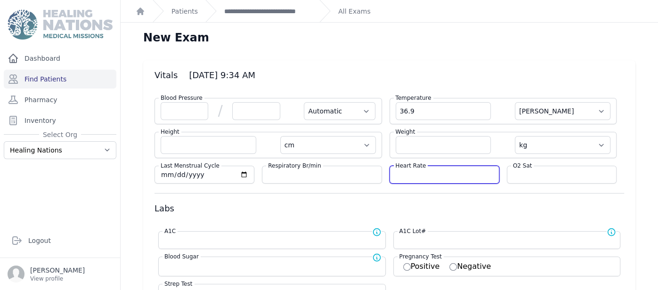
click at [411, 170] on input "number" at bounding box center [444, 174] width 97 height 9
type input "48"
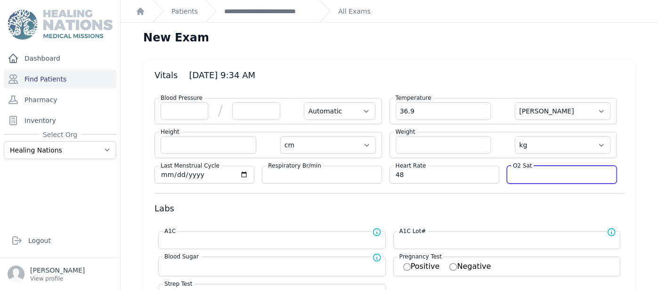
click at [536, 174] on input "number" at bounding box center [561, 174] width 97 height 9
select select "Automatic"
select select "C"
select select "cm"
select select "kg"
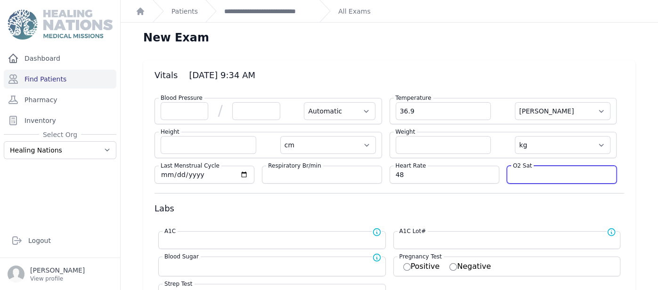
select select
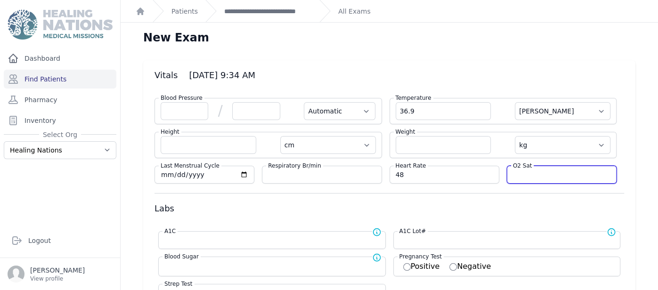
select select
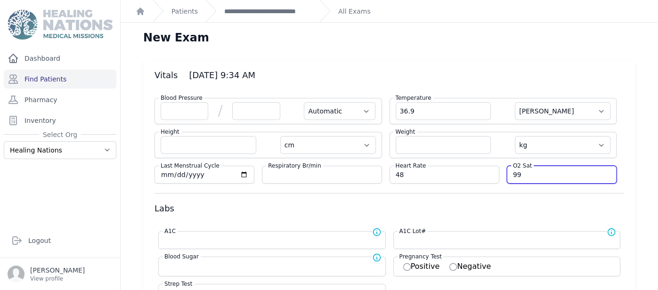
type input "99"
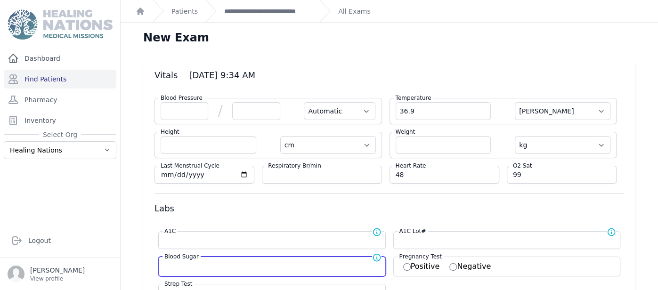
click at [243, 267] on input "number" at bounding box center [271, 265] width 215 height 9
select select "Automatic"
select select "C"
select select "cm"
select select "kg"
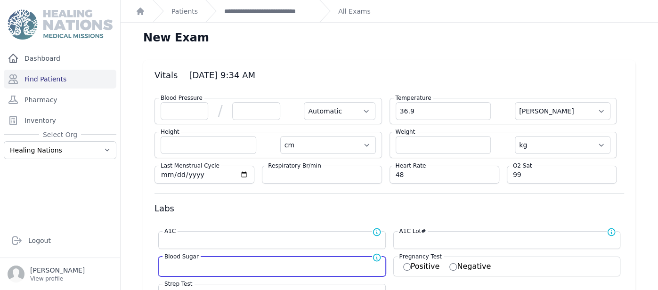
select select
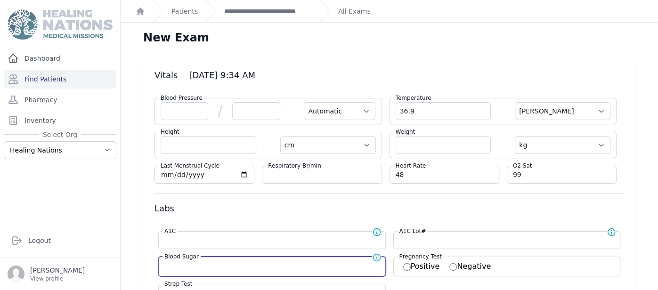
select select
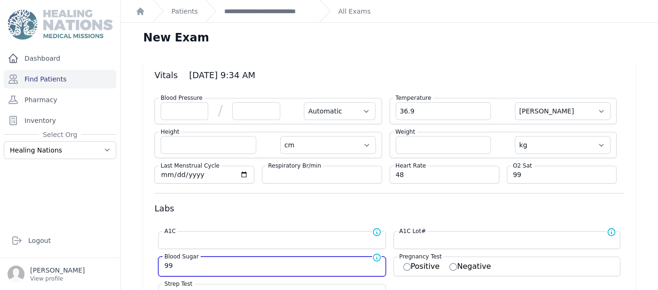
type input "99"
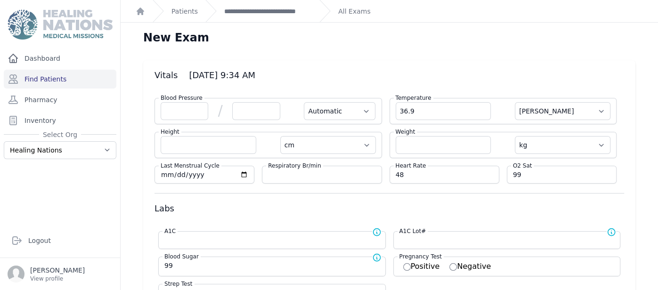
click at [502, 210] on h3 "Labs" at bounding box center [388, 208] width 469 height 11
select select "Automatic"
select select "C"
select select "cm"
select select "kg"
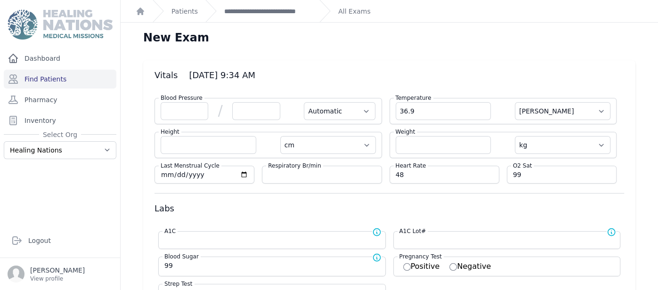
type input "99.0"
select select
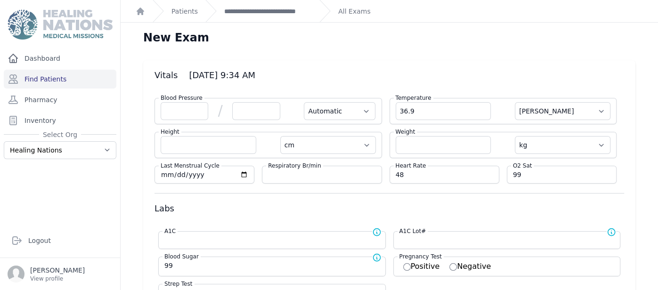
select select
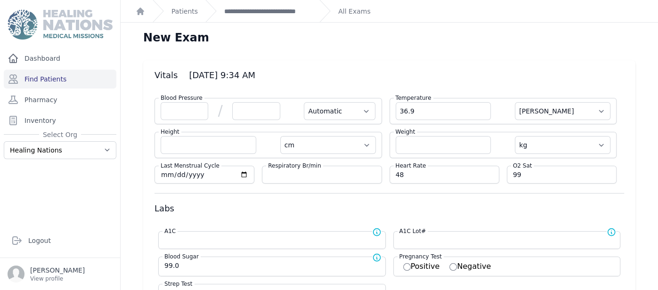
select select
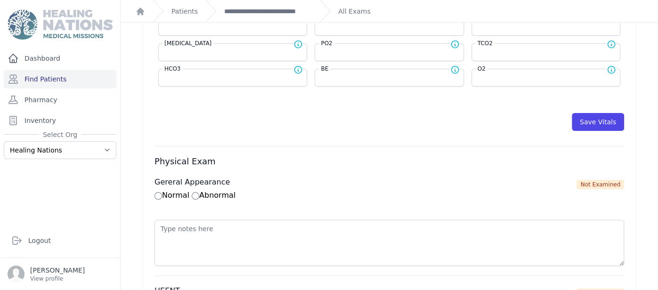
scroll to position [548, 0]
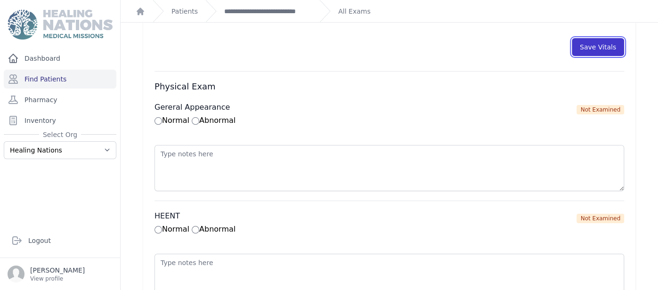
click at [606, 47] on button "Save Vitals" at bounding box center [598, 47] width 52 height 18
click at [591, 46] on button "Save Vitals" at bounding box center [598, 47] width 52 height 18
click at [293, 8] on link "**********" at bounding box center [268, 11] width 88 height 9
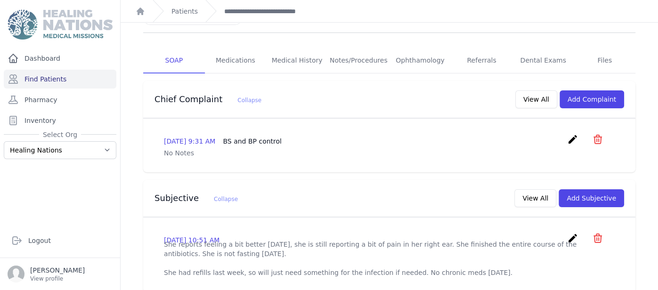
scroll to position [133, 0]
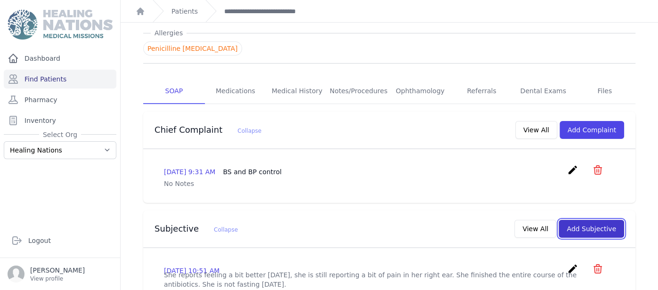
click at [607, 220] on button "Add Subjective" at bounding box center [590, 229] width 65 height 18
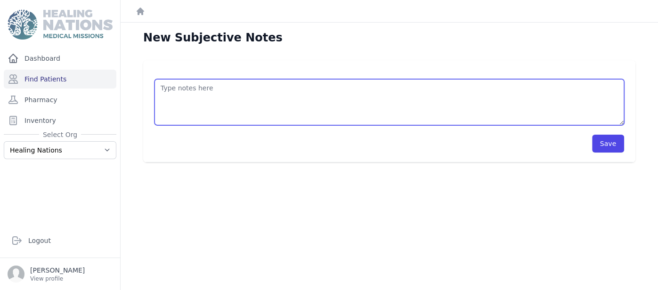
click at [282, 101] on textarea at bounding box center [388, 102] width 469 height 46
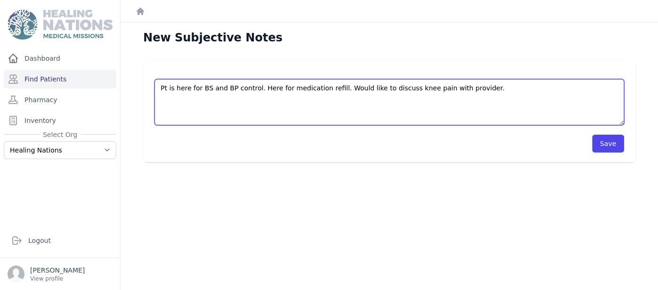
drag, startPoint x: 346, startPoint y: 90, endPoint x: 337, endPoint y: 117, distance: 28.4
click at [337, 117] on textarea "Pt is here for BS and BP control. Here for medication refill. Would like to dis…" at bounding box center [388, 102] width 469 height 46
click at [408, 89] on textarea "Pt is here for BS and BP control. Here for medication refill. Would like to dis…" at bounding box center [388, 102] width 469 height 46
click at [467, 89] on textarea "Pt is here for BS and BP control. Here for medication refill. Would like to dis…" at bounding box center [388, 102] width 469 height 46
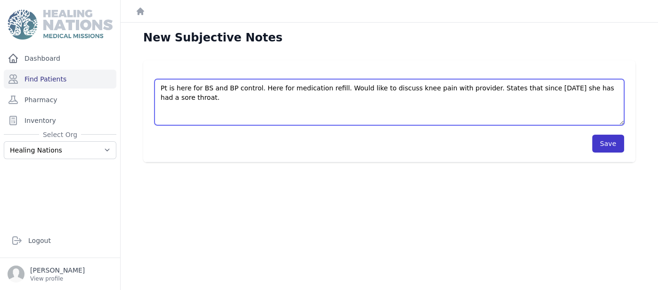
type textarea "Pt is here for BS and BP control. Here for medication refill. Would like to dis…"
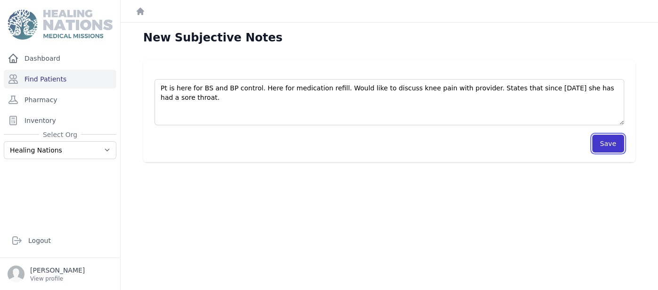
click at [611, 137] on button "Save" at bounding box center [608, 144] width 32 height 18
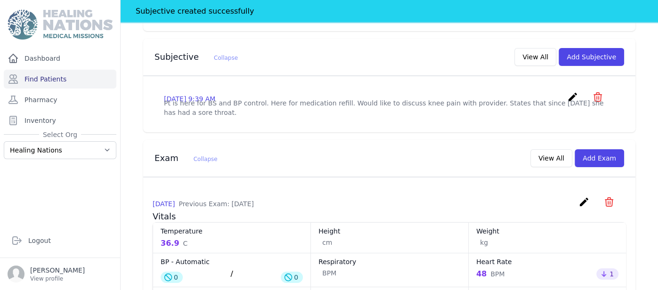
scroll to position [356, 0]
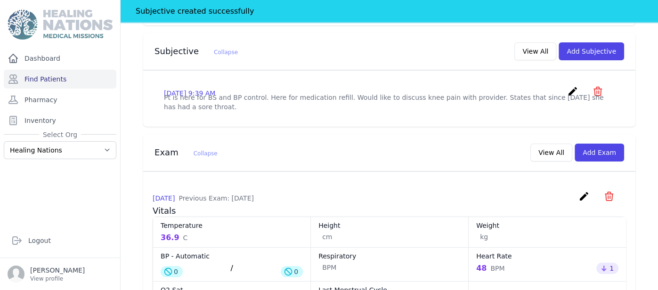
click at [584, 191] on icon "create" at bounding box center [583, 196] width 11 height 11
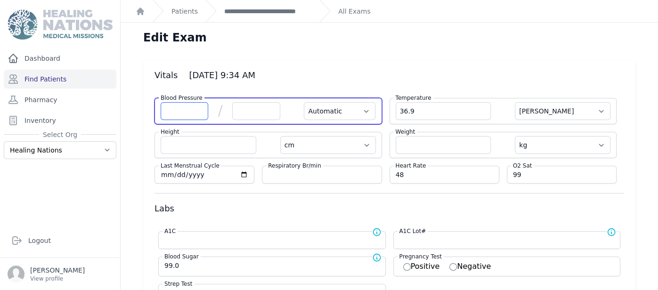
click at [190, 107] on input "number" at bounding box center [185, 111] width 48 height 18
type input "112"
click at [250, 105] on input "number" at bounding box center [256, 111] width 48 height 18
select select "Automatic"
select select "C"
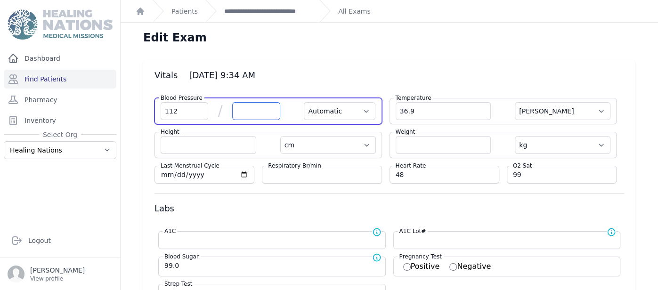
select select "cm"
select select "kg"
select select
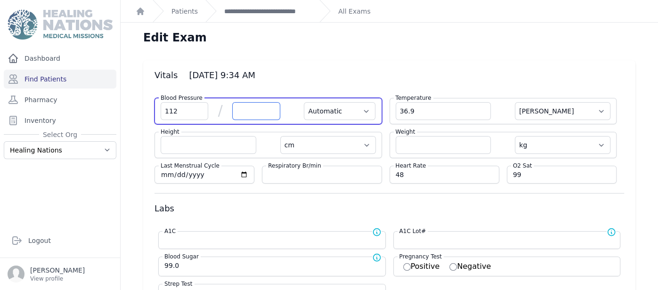
select select
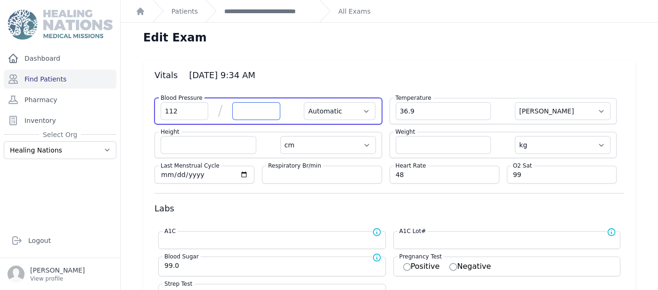
select select
type input "68"
click at [344, 116] on select "Automatic Manual" at bounding box center [340, 111] width 72 height 18
select select "C"
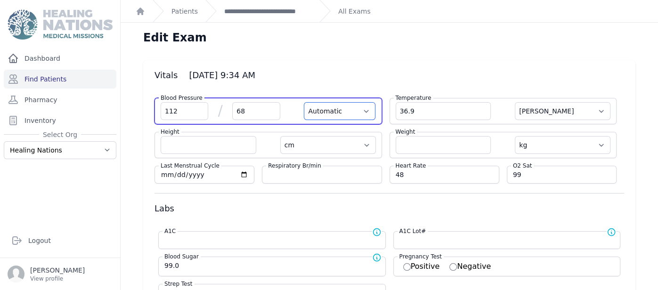
select select "cm"
select select "kg"
select select
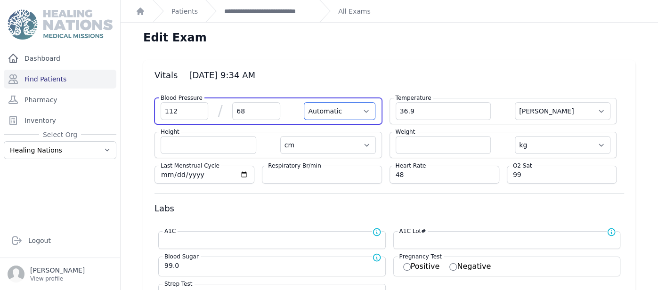
select select
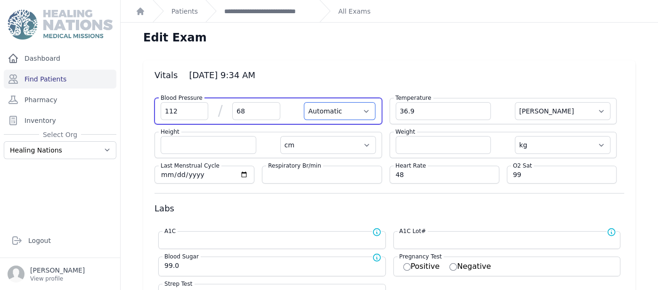
select select
select select "Manual"
click at [304, 102] on select "Automatic Manual" at bounding box center [340, 111] width 72 height 18
select select "C"
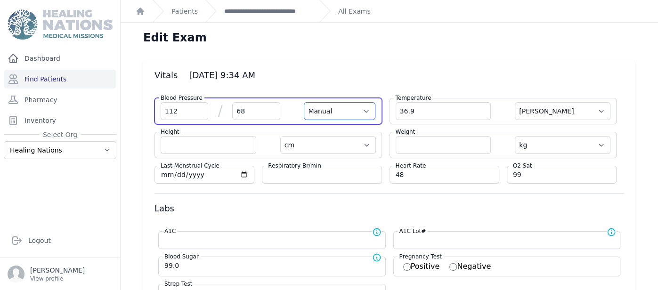
select select "cm"
select select "kg"
select select
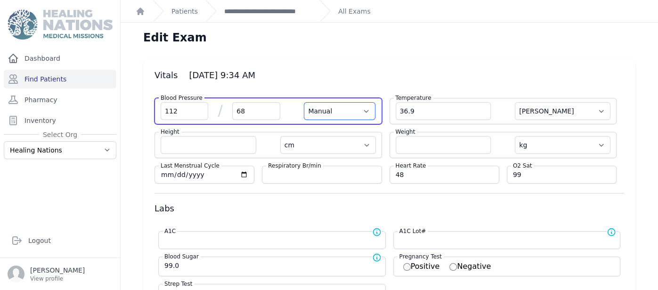
select select
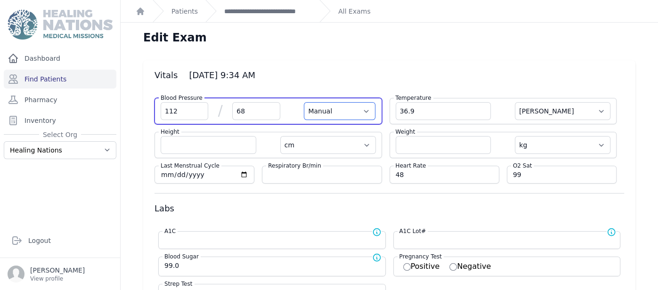
select select
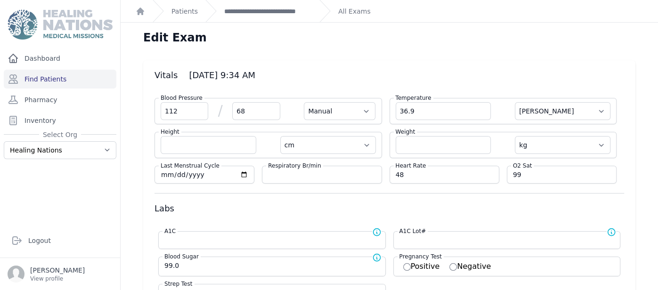
click at [362, 76] on h3 "Vitals 2025-Aug-26 9:34 AM" at bounding box center [388, 75] width 469 height 11
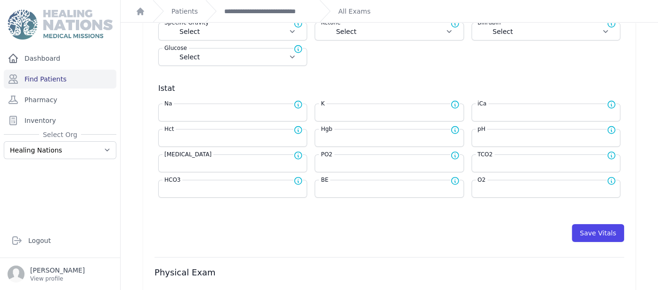
scroll to position [367, 0]
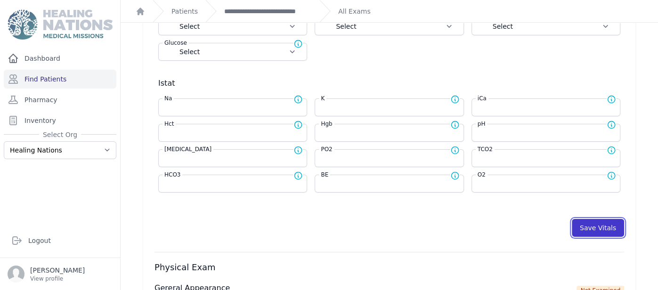
click at [586, 226] on button "Save Vitals" at bounding box center [598, 228] width 52 height 18
click at [588, 219] on button "Save Vitals" at bounding box center [598, 228] width 52 height 18
click at [598, 220] on button "Save Vitals" at bounding box center [598, 228] width 52 height 18
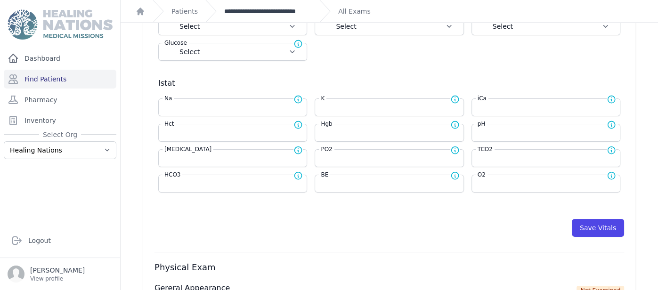
click at [262, 7] on link "**********" at bounding box center [268, 11] width 88 height 9
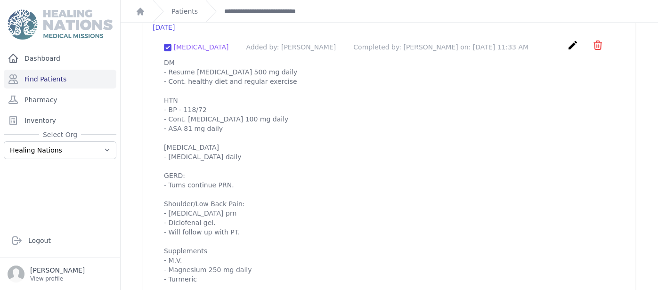
scroll to position [968, 0]
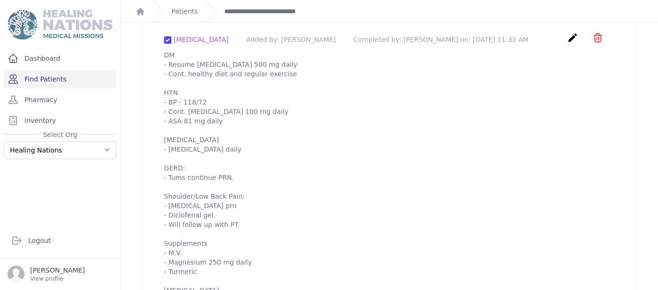
click at [72, 82] on link "Find Patients" at bounding box center [60, 79] width 113 height 19
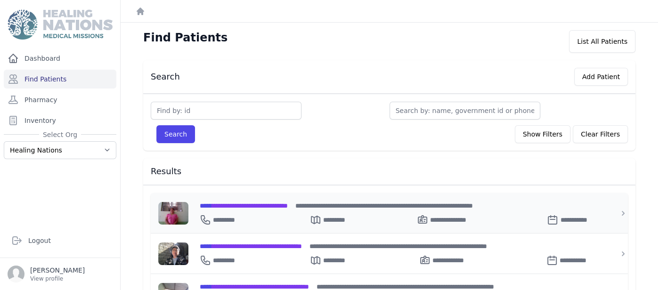
click at [298, 208] on div "**********" at bounding box center [399, 206] width 398 height 10
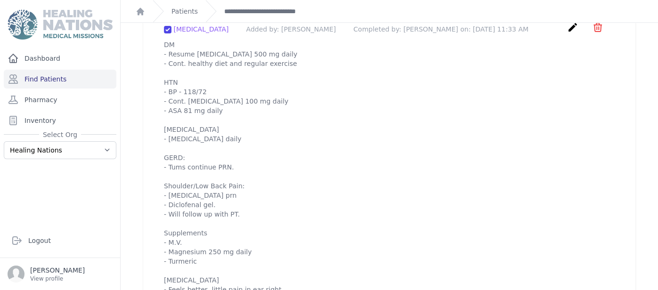
scroll to position [964, 0]
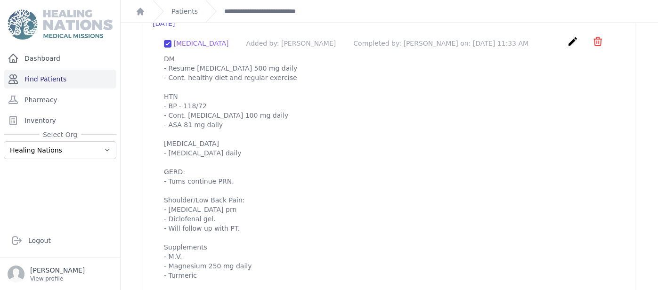
click at [50, 79] on link "Find Patients" at bounding box center [60, 79] width 113 height 19
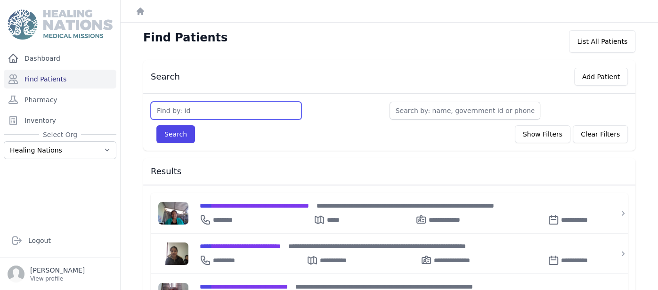
click at [206, 107] on input "text" at bounding box center [226, 111] width 151 height 18
type input "3685"
click at [156, 125] on button "Search" at bounding box center [175, 134] width 39 height 18
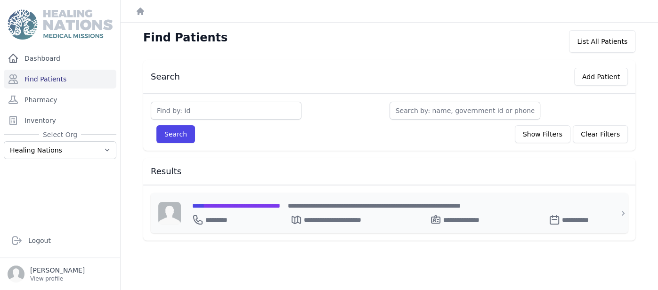
click at [255, 208] on span "**********" at bounding box center [236, 205] width 88 height 7
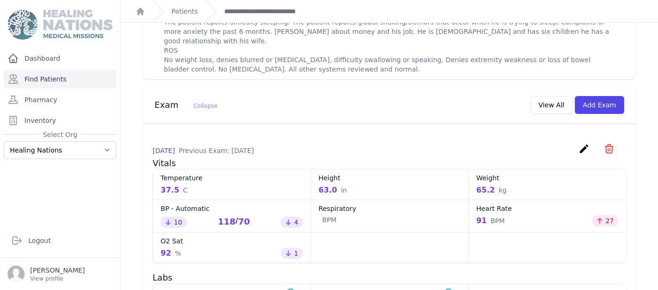
scroll to position [411, 0]
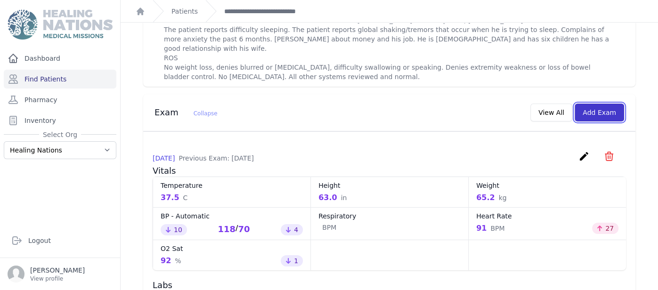
click at [599, 104] on button "Add Exam" at bounding box center [598, 113] width 49 height 18
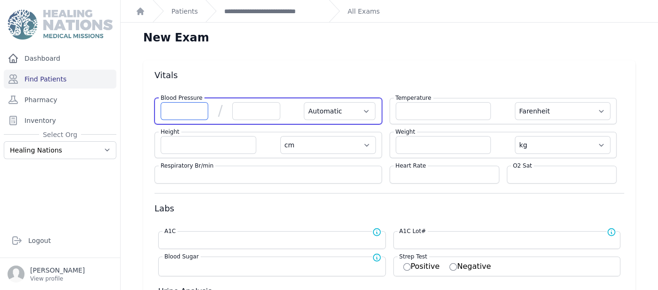
click at [199, 109] on input "number" at bounding box center [185, 111] width 48 height 18
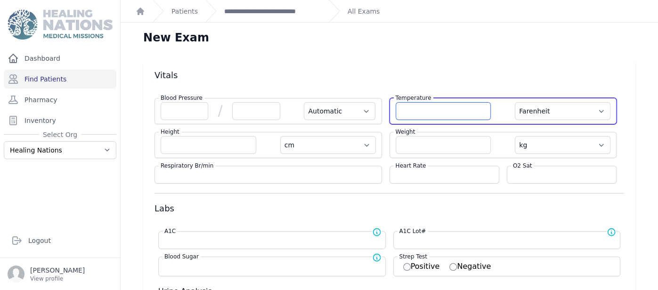
click at [449, 107] on input "number" at bounding box center [444, 111] width 96 height 18
type input "36.4"
click at [552, 106] on select "Farenheit Celcius" at bounding box center [563, 111] width 96 height 18
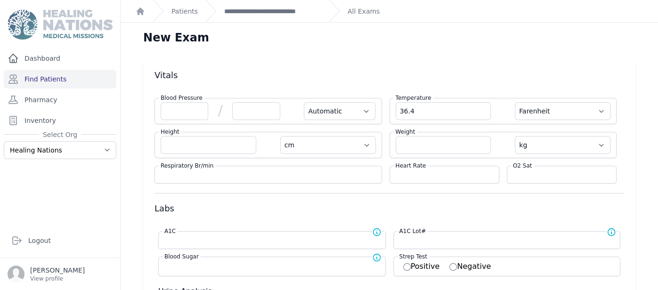
select select "Automatic"
select select "cm"
select select "kg"
select select
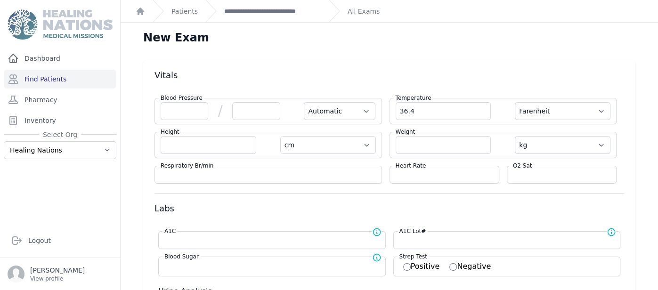
select select
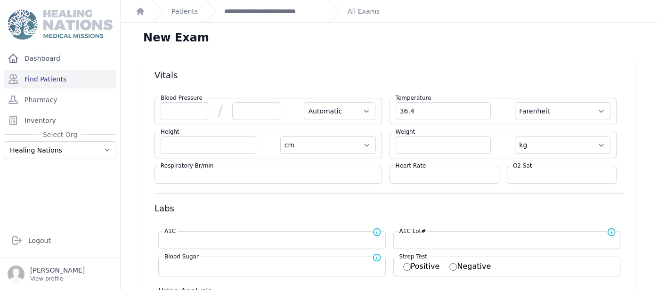
select select
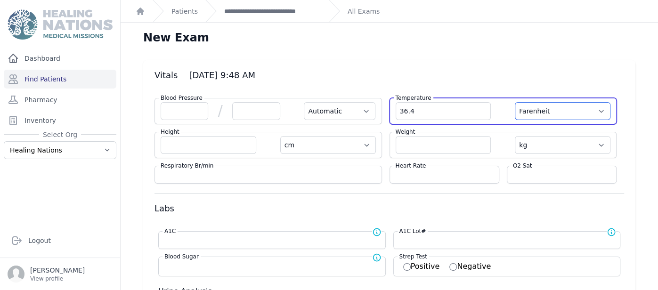
click at [548, 113] on select "Farenheit Celcius" at bounding box center [563, 111] width 96 height 18
select select "C"
click at [515, 102] on select "Farenheit Celcius" at bounding box center [563, 111] width 96 height 18
select select "Automatic"
select select "cm"
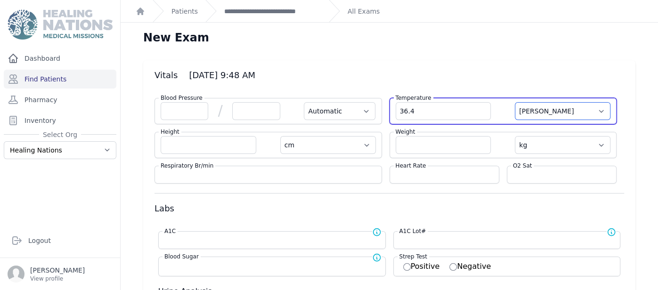
select select "kg"
select select
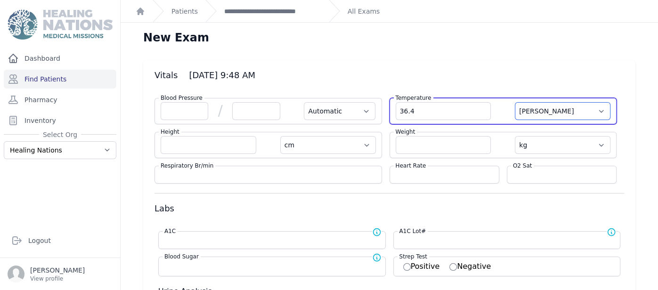
select select
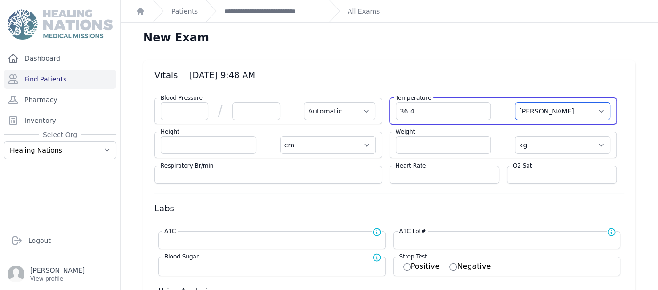
select select
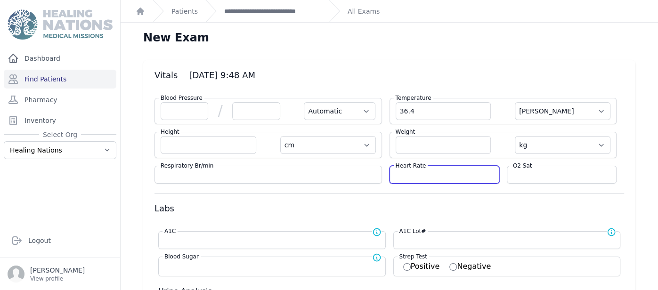
click at [452, 173] on input "number" at bounding box center [444, 174] width 97 height 9
type input "94"
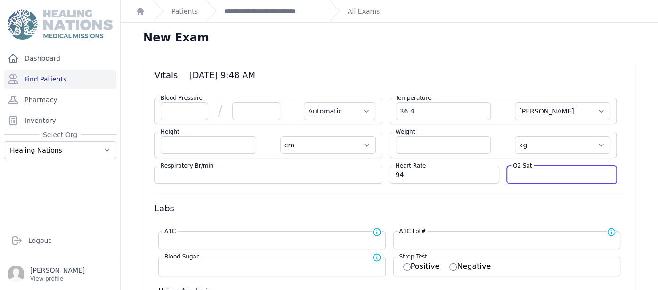
click at [538, 174] on input "number" at bounding box center [561, 174] width 97 height 9
select select "Automatic"
select select "C"
select select "cm"
select select "kg"
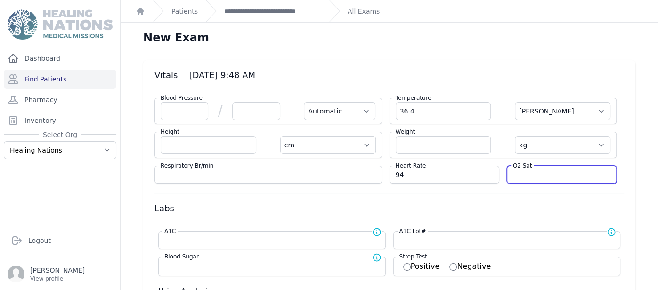
select select
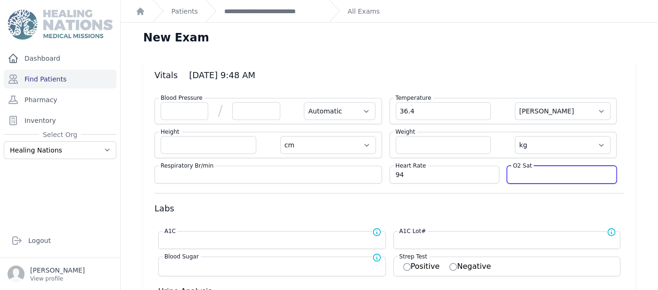
select select
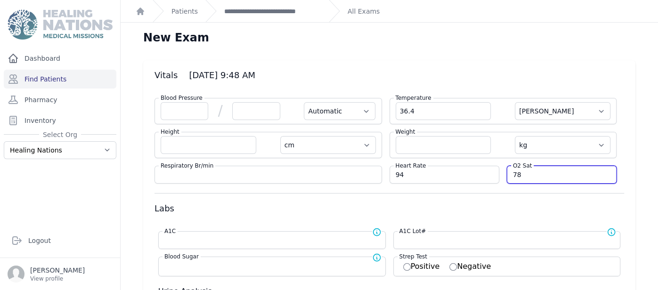
type input "78"
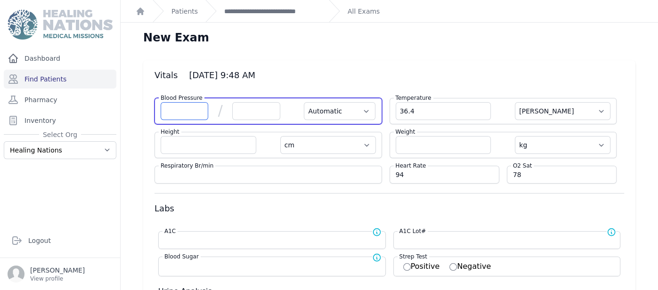
click at [197, 113] on input "number" at bounding box center [185, 111] width 48 height 18
select select "Automatic"
select select "C"
select select "cm"
select select "kg"
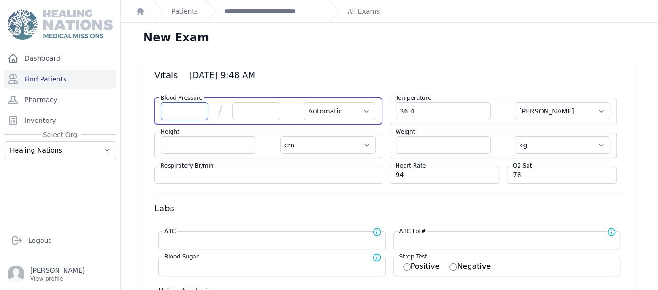
select select
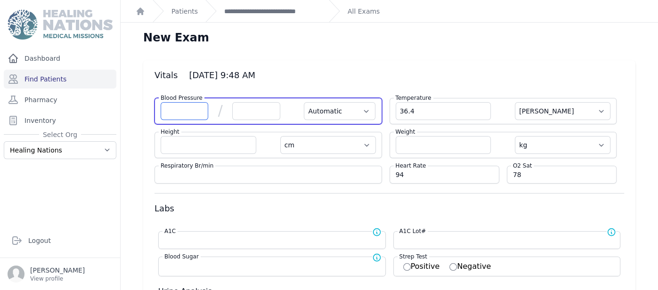
select select
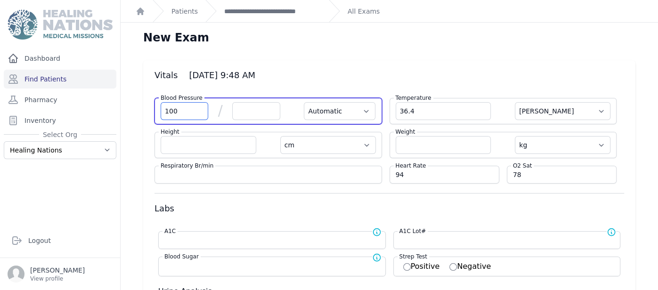
type input "100"
click at [244, 117] on input "number" at bounding box center [256, 111] width 48 height 18
select select "Automatic"
select select "C"
select select "cm"
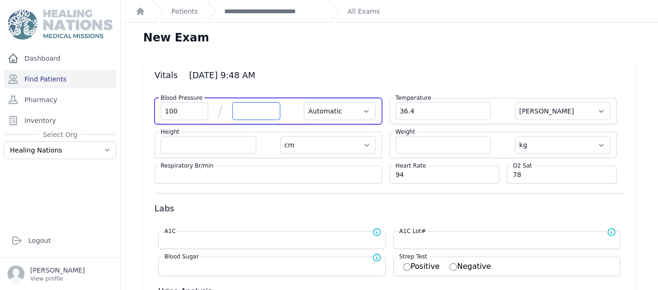
select select "kg"
select select
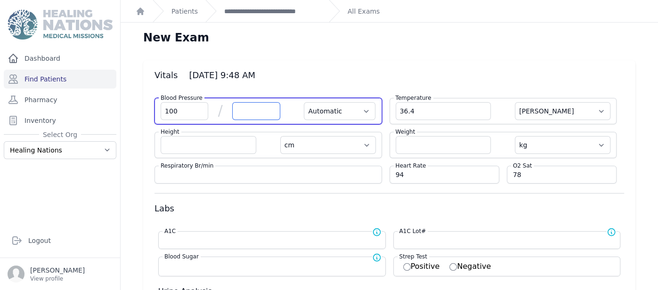
select select
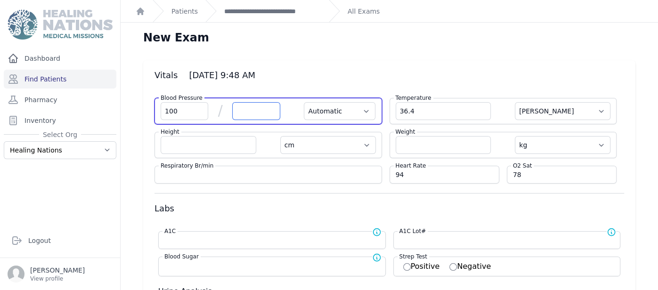
select select
type input "72"
click at [308, 109] on select "Automatic Manual" at bounding box center [340, 111] width 72 height 18
select select "C"
select select "cm"
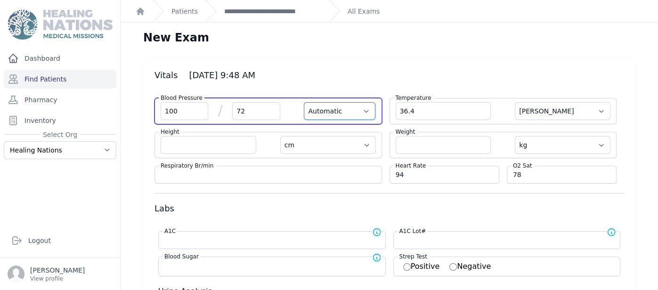
select select "kg"
select select
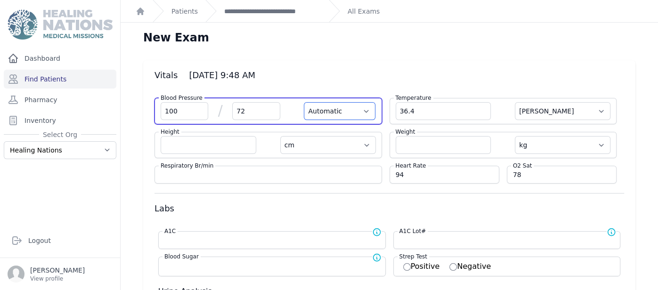
select select
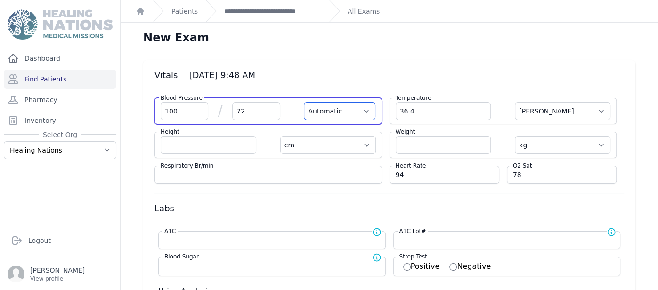
select select
select select "Manual"
click at [304, 102] on select "Automatic Manual" at bounding box center [340, 111] width 72 height 18
select select "C"
select select "cm"
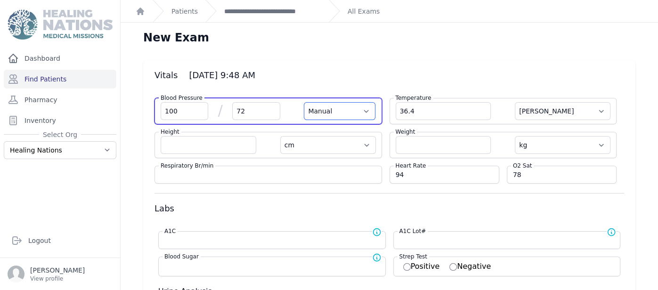
select select "kg"
select select
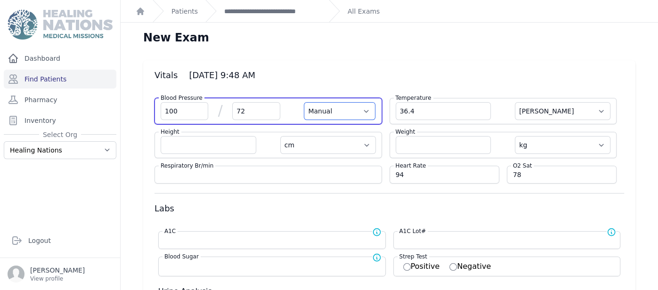
select select
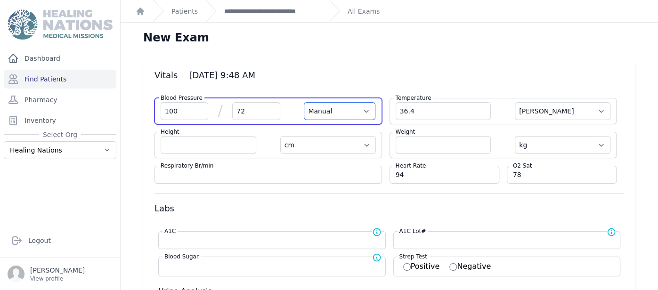
select select
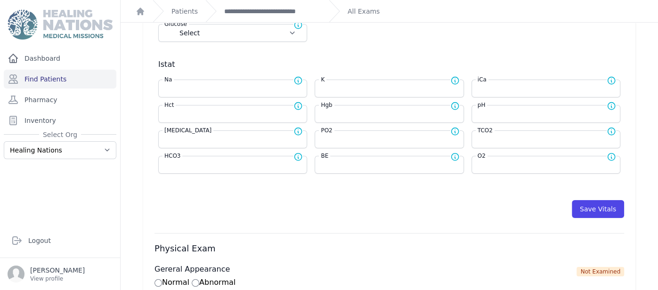
scroll to position [429, 0]
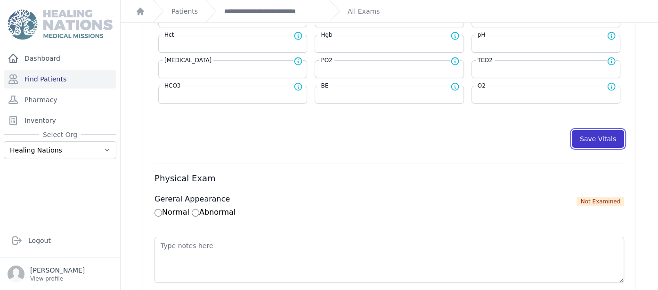
click at [605, 140] on button "Save Vitals" at bounding box center [598, 139] width 52 height 18
click at [596, 137] on button "Save Vitals" at bounding box center [598, 139] width 52 height 18
click at [286, 12] on link "**********" at bounding box center [272, 11] width 97 height 9
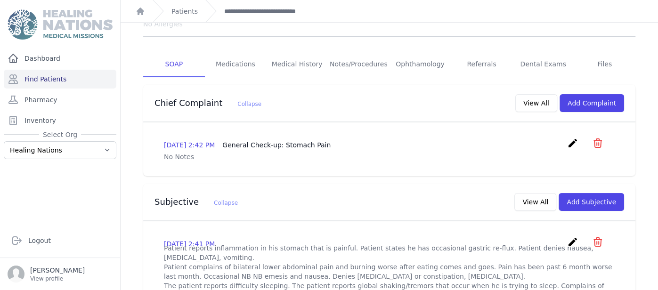
scroll to position [157, 0]
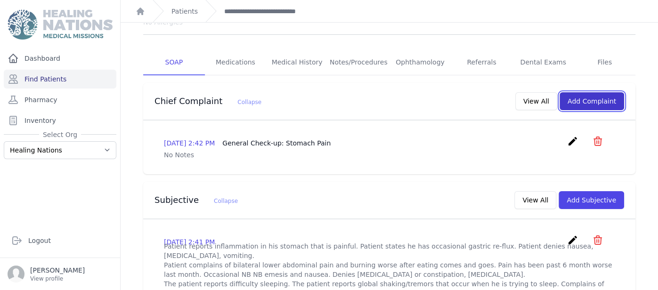
click at [584, 94] on button "Add Complaint" at bounding box center [591, 101] width 65 height 18
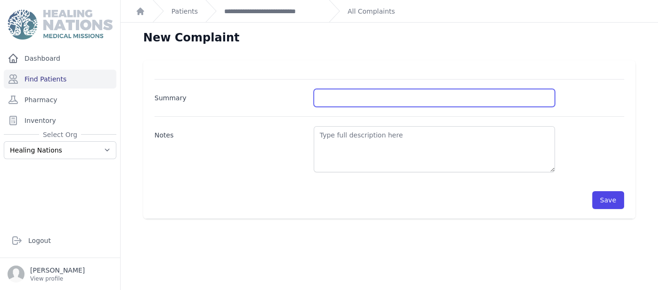
click at [533, 94] on input "Summary" at bounding box center [434, 98] width 241 height 18
type input "Jornada follow-up - Stomach discomfort"
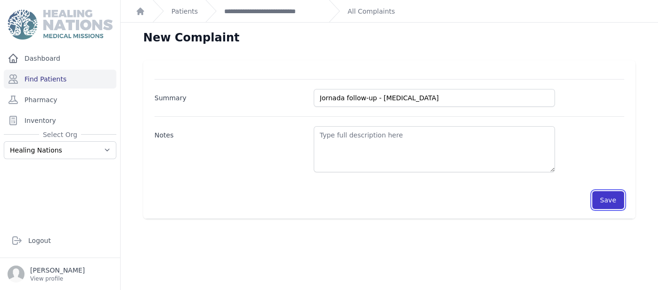
click at [611, 201] on button "Save" at bounding box center [608, 200] width 32 height 18
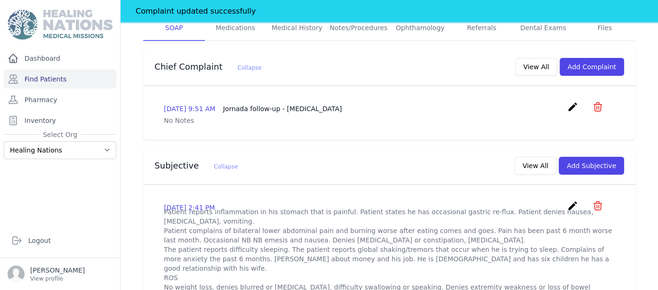
scroll to position [231, 0]
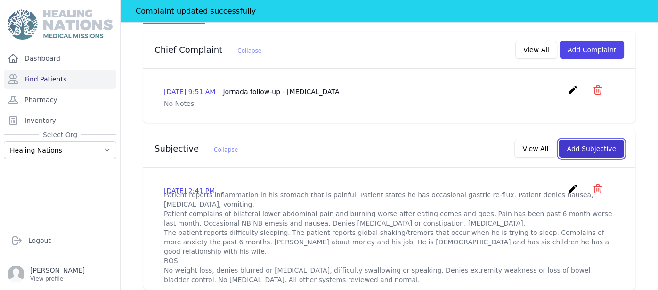
click at [602, 140] on button "Add Subjective" at bounding box center [590, 149] width 65 height 18
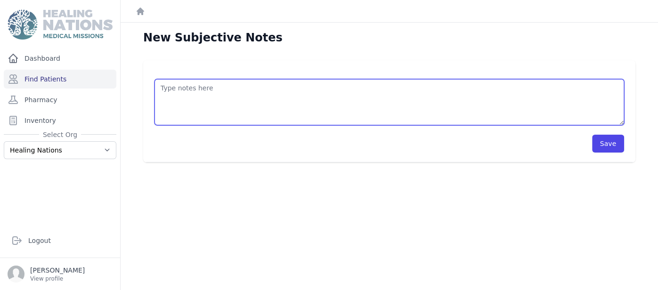
click at [400, 99] on textarea at bounding box center [388, 102] width 469 height 46
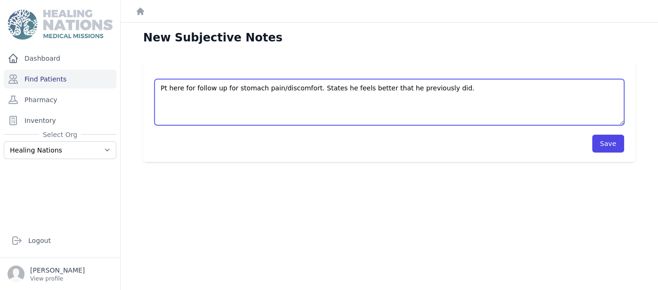
click at [383, 89] on textarea "Pt here for follow up for stomach pain/discomfort. States he feels better that …" at bounding box center [388, 102] width 469 height 46
click at [453, 89] on textarea "Pt here for follow up for stomach pain/discomfort. States he feels better than …" at bounding box center [388, 102] width 469 height 46
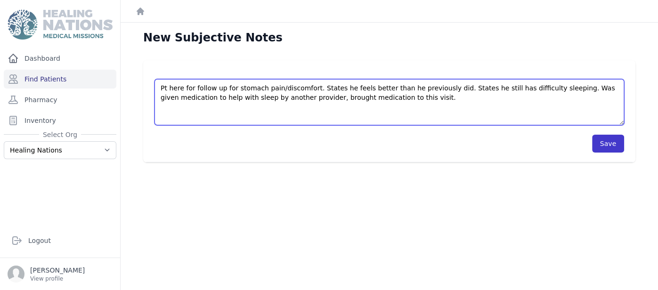
type textarea "Pt here for follow up for stomach pain/discomfort. States he feels better than …"
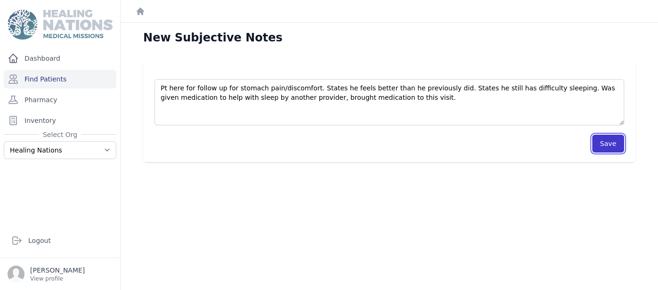
click at [610, 142] on button "Save" at bounding box center [608, 144] width 32 height 18
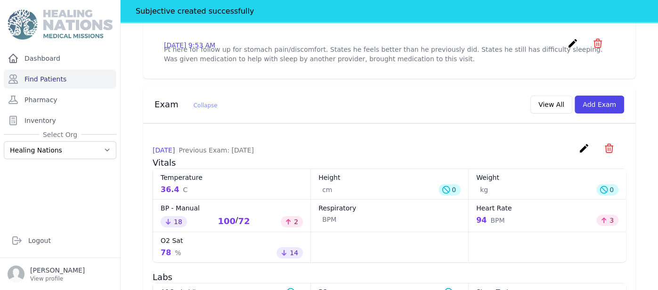
scroll to position [385, 0]
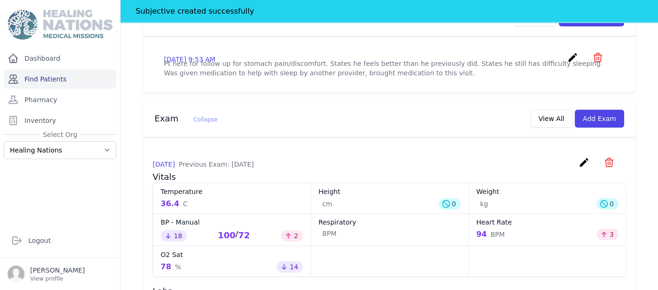
click at [30, 80] on link "Find Patients" at bounding box center [60, 79] width 113 height 19
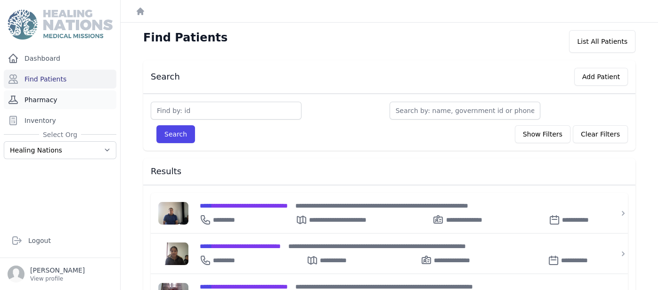
click at [36, 94] on link "Pharmacy" at bounding box center [60, 99] width 113 height 19
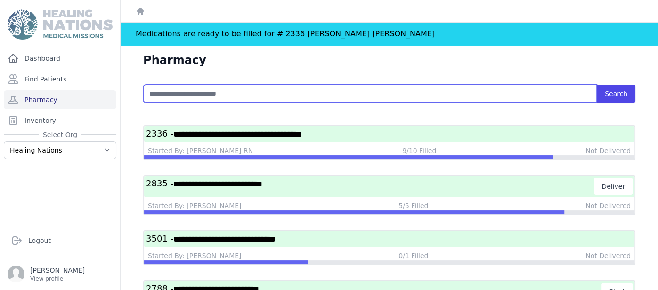
click at [253, 96] on input "text" at bounding box center [369, 94] width 453 height 18
type input "****"
click at [597, 85] on button "Search" at bounding box center [616, 94] width 39 height 18
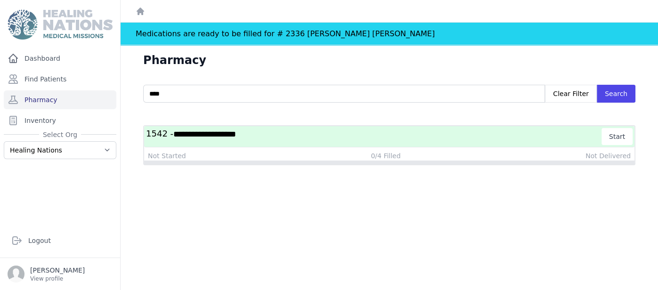
click at [236, 136] on span "**********" at bounding box center [204, 134] width 63 height 8
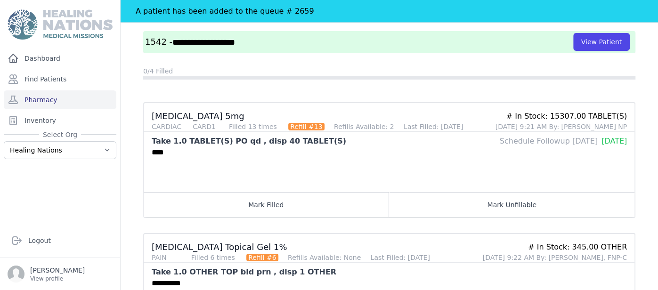
scroll to position [92, 0]
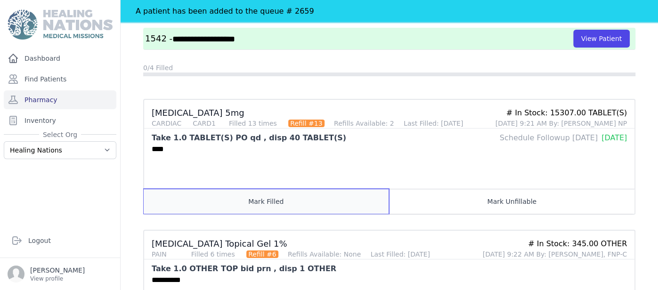
click at [293, 197] on button "Mark Filled" at bounding box center [266, 201] width 245 height 25
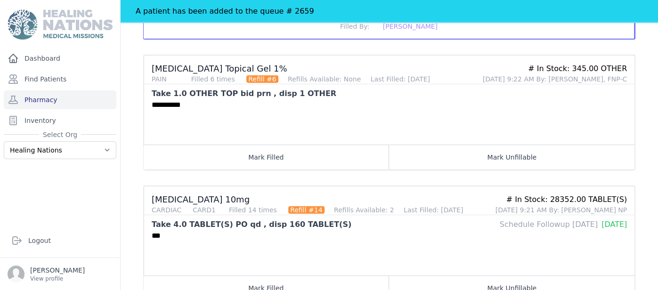
scroll to position [269, 0]
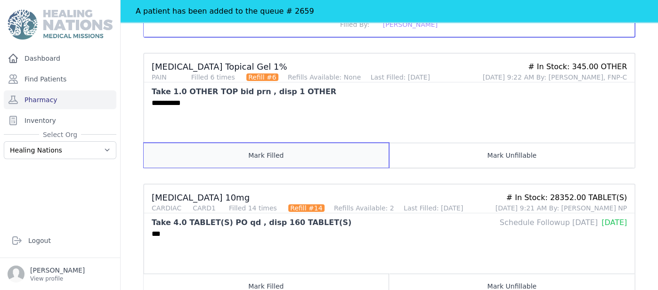
click at [328, 143] on button "Mark Filled" at bounding box center [266, 155] width 245 height 25
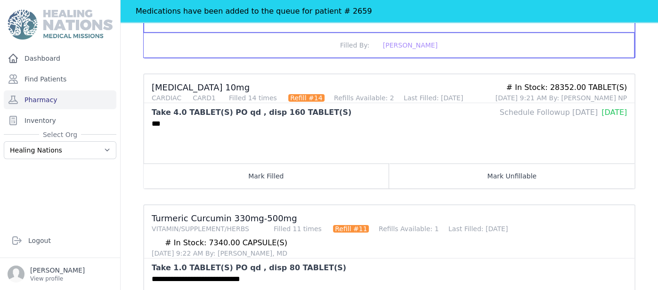
scroll to position [380, 0]
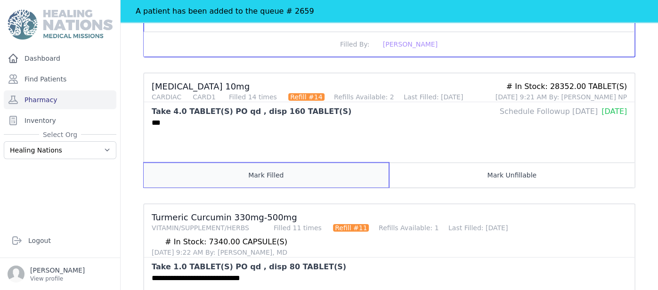
click at [323, 165] on button "Mark Filled" at bounding box center [266, 174] width 245 height 25
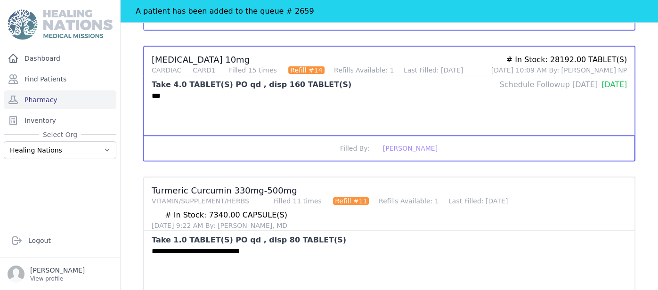
scroll to position [452, 0]
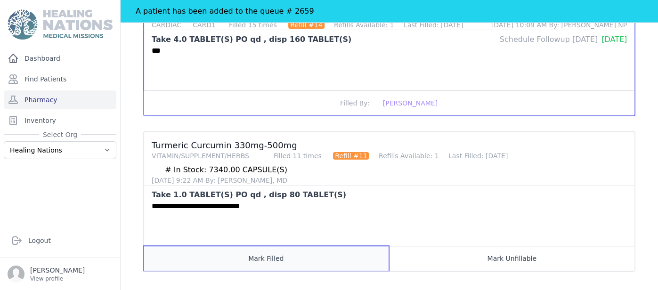
click at [341, 246] on button "Mark Filled" at bounding box center [266, 258] width 245 height 25
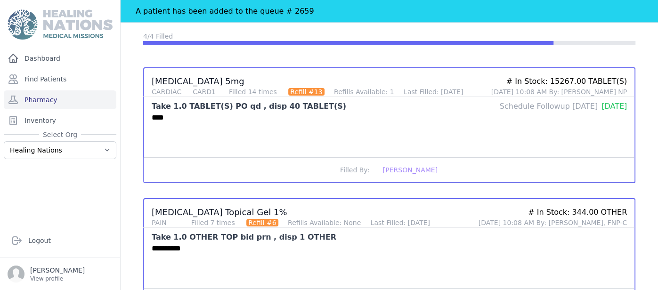
scroll to position [0, 0]
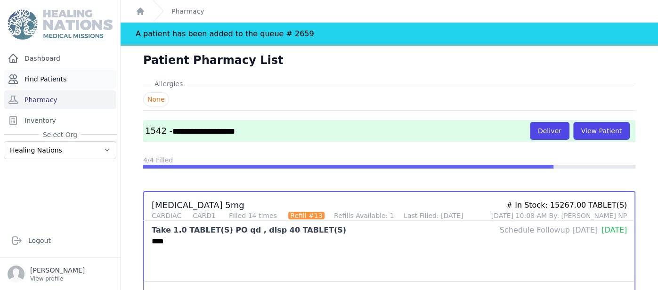
click at [77, 80] on link "Find Patients" at bounding box center [60, 79] width 113 height 19
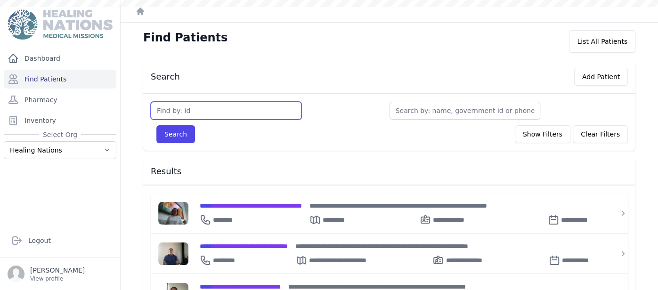
click at [170, 113] on input "text" at bounding box center [226, 111] width 151 height 18
type input "1542"
click at [156, 125] on button "Search" at bounding box center [175, 134] width 39 height 18
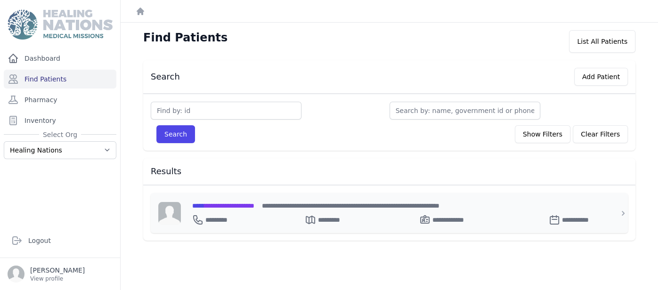
click at [229, 210] on div "**********" at bounding box center [394, 217] width 405 height 15
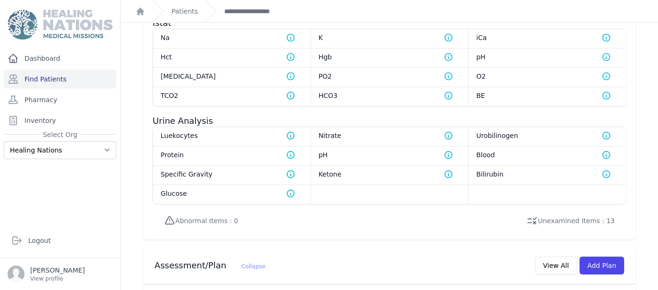
scroll to position [888, 0]
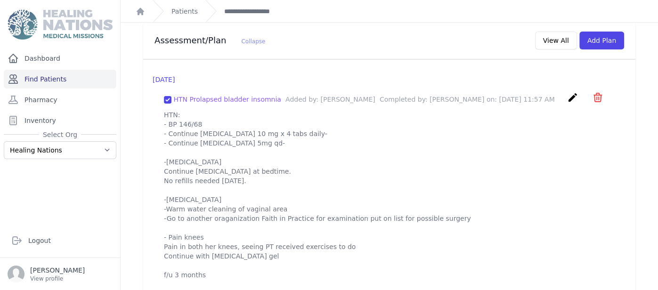
click at [63, 78] on link "Find Patients" at bounding box center [60, 79] width 113 height 19
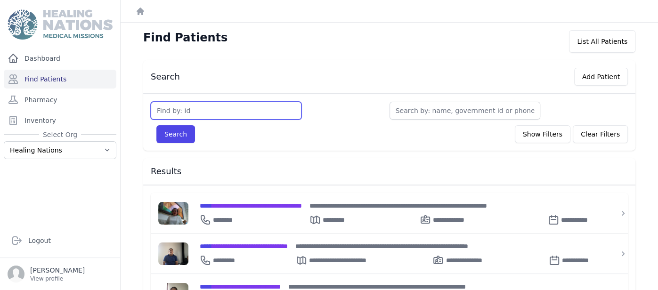
click at [173, 113] on input "text" at bounding box center [226, 111] width 151 height 18
type input "1542"
click at [156, 125] on button "Search" at bounding box center [175, 134] width 39 height 18
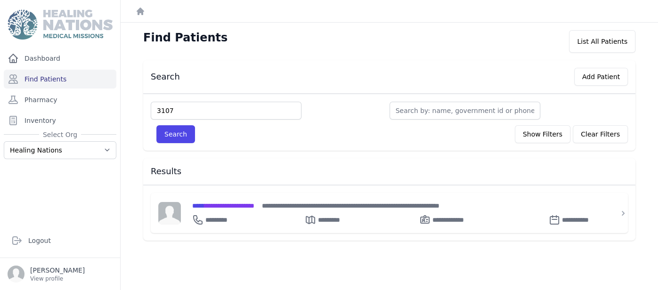
type input "3107"
click at [156, 125] on button "Search" at bounding box center [175, 134] width 39 height 18
click at [210, 210] on div "**********" at bounding box center [394, 217] width 405 height 15
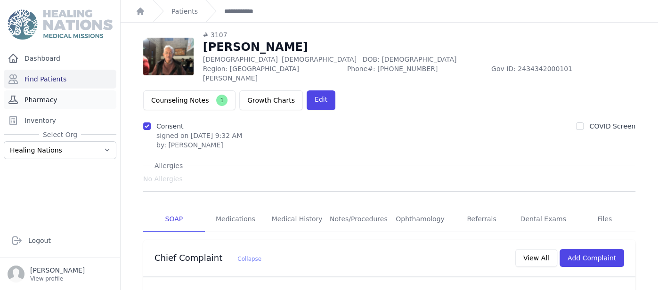
click at [73, 98] on link "Pharmacy" at bounding box center [60, 99] width 113 height 19
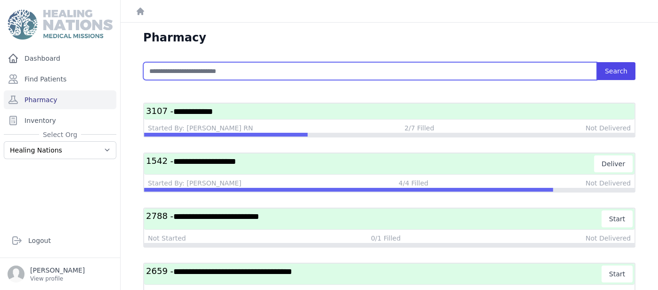
click at [210, 71] on input "text" at bounding box center [369, 71] width 453 height 18
click at [597, 62] on button "Search" at bounding box center [616, 71] width 39 height 18
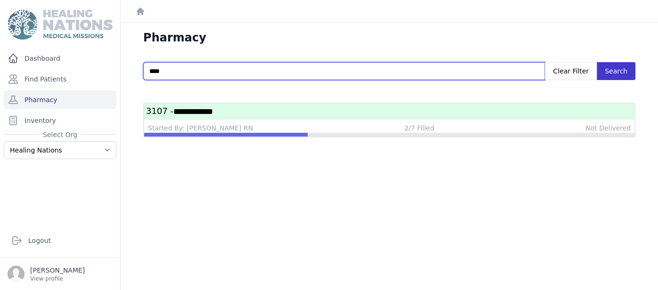
type input "****"
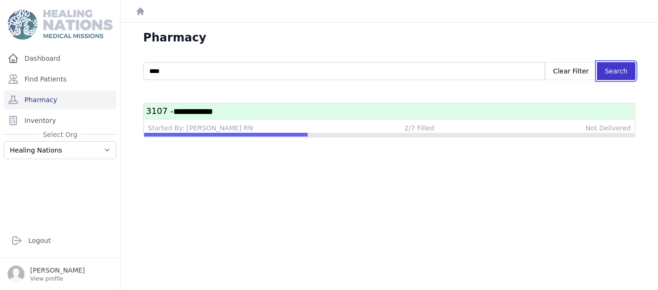
click at [624, 67] on button "Search" at bounding box center [616, 71] width 39 height 18
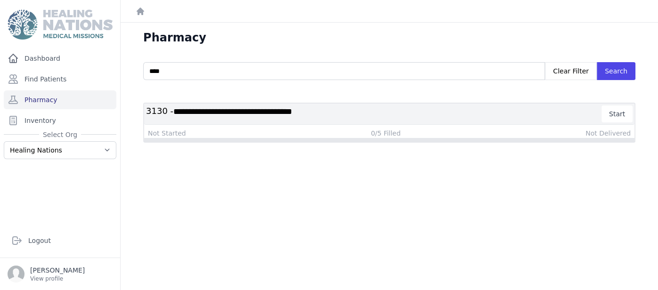
click at [292, 108] on span "**********" at bounding box center [232, 111] width 119 height 8
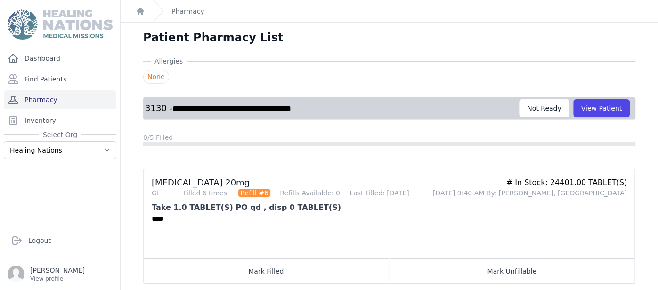
click at [63, 97] on link "Pharmacy" at bounding box center [60, 99] width 113 height 19
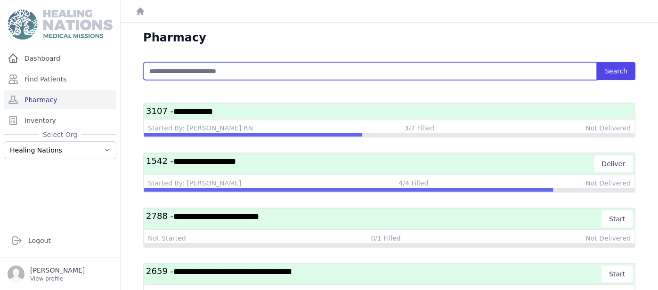
click at [156, 73] on input "text" at bounding box center [369, 71] width 453 height 18
click at [597, 62] on button "Search" at bounding box center [616, 71] width 39 height 18
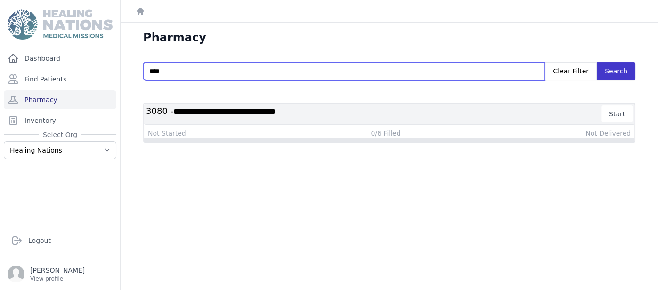
type input "****"
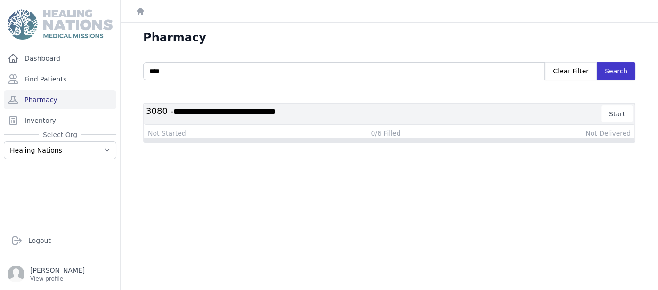
click at [618, 76] on button "Search" at bounding box center [616, 71] width 39 height 18
click at [292, 114] on span "**********" at bounding box center [232, 111] width 119 height 8
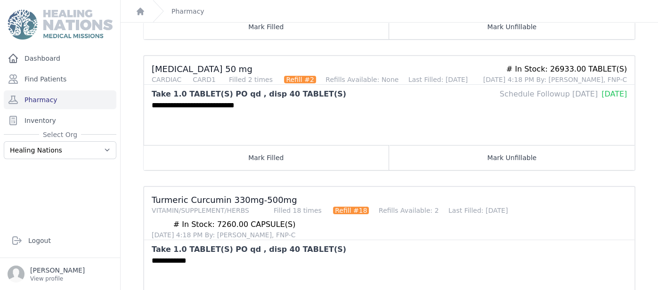
scroll to position [404, 0]
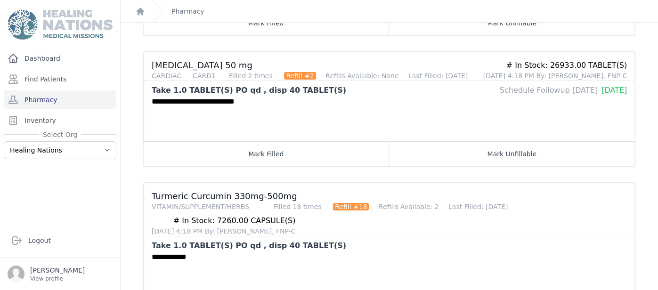
click at [331, 120] on div "**********" at bounding box center [389, 118] width 491 height 45
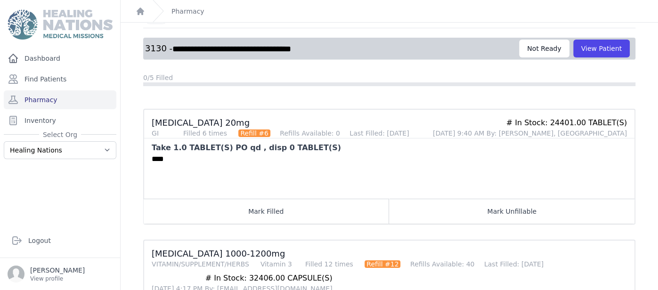
scroll to position [58, 0]
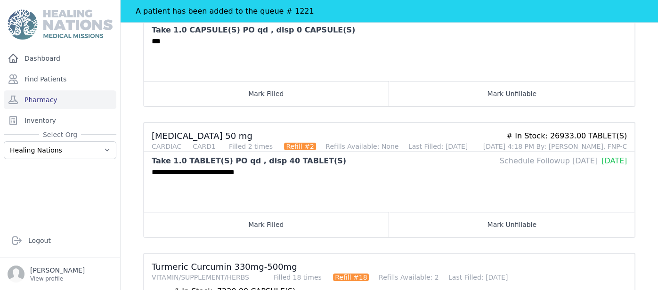
scroll to position [356, 0]
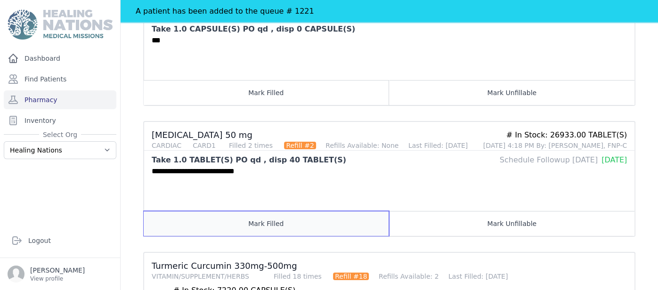
click at [256, 220] on button "Mark Filled" at bounding box center [266, 223] width 245 height 25
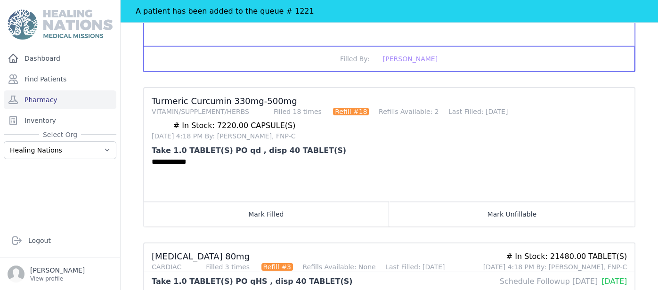
scroll to position [528, 0]
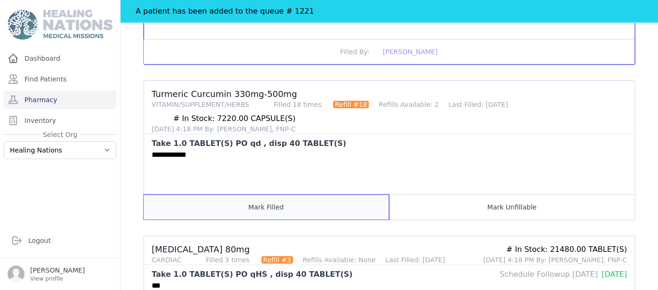
click at [295, 207] on button "Mark Filled" at bounding box center [266, 206] width 245 height 25
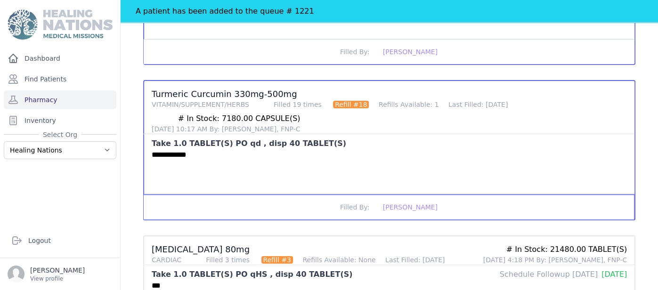
scroll to position [607, 0]
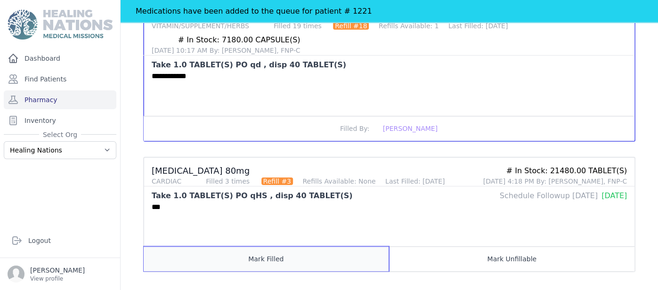
click at [306, 254] on button "Mark Filled" at bounding box center [266, 258] width 245 height 25
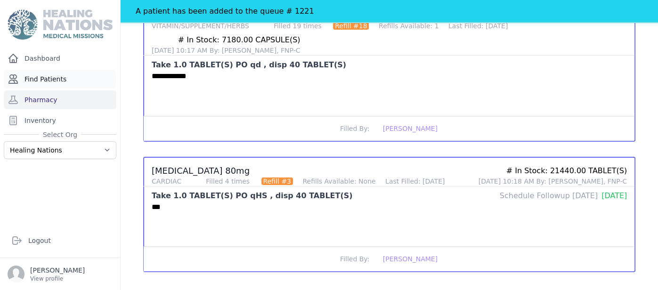
click at [37, 82] on link "Find Patients" at bounding box center [60, 79] width 113 height 19
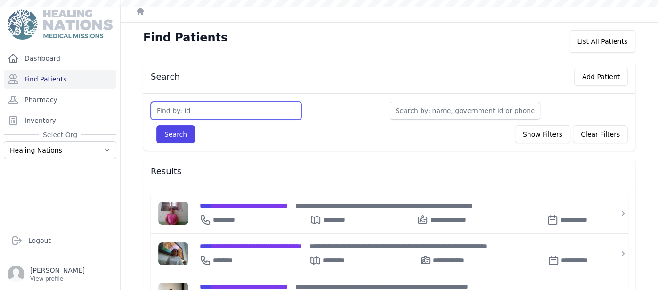
click at [182, 110] on input "text" at bounding box center [226, 111] width 151 height 18
type input "3130"
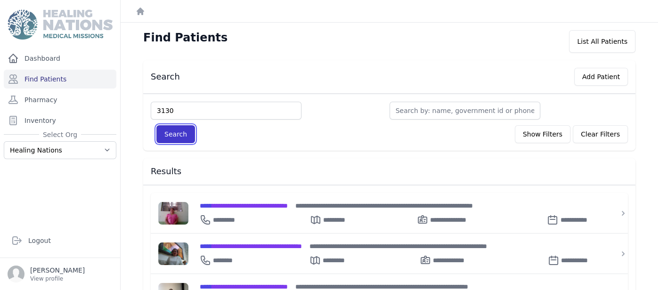
click at [183, 135] on button "Search" at bounding box center [175, 134] width 39 height 18
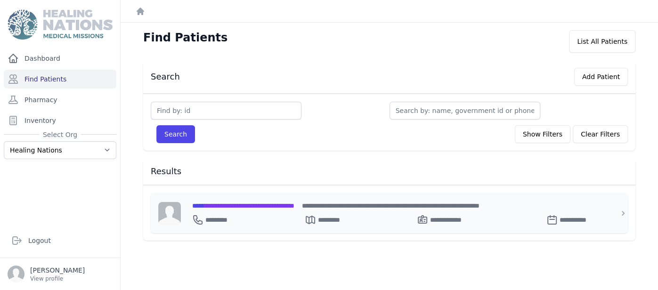
click at [233, 206] on span "**********" at bounding box center [243, 205] width 102 height 7
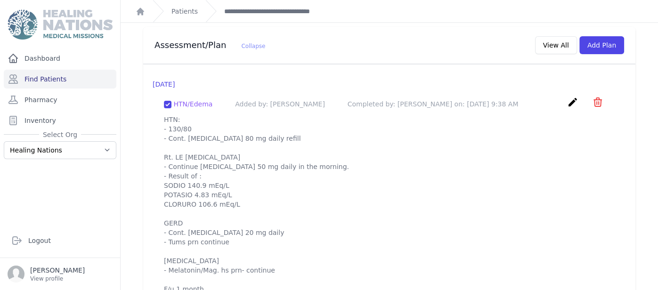
scroll to position [897, 0]
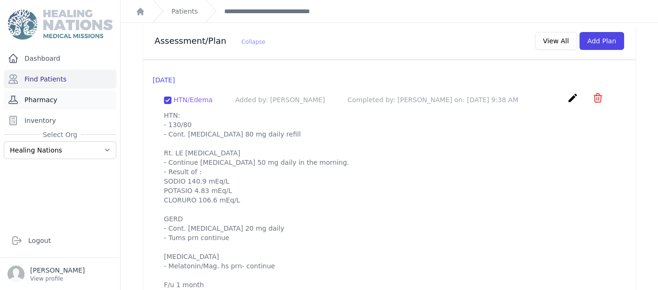
click at [46, 100] on link "Pharmacy" at bounding box center [60, 99] width 113 height 19
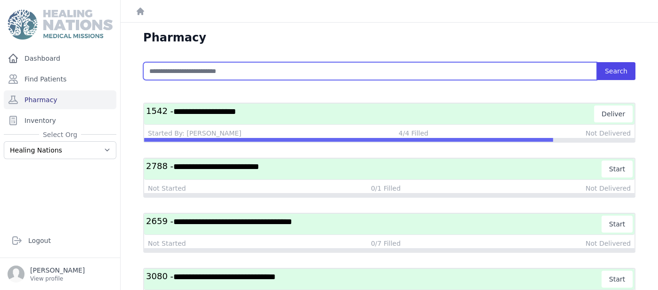
click at [262, 66] on input "text" at bounding box center [369, 71] width 453 height 18
type input "****"
click at [597, 62] on button "Search" at bounding box center [616, 71] width 39 height 18
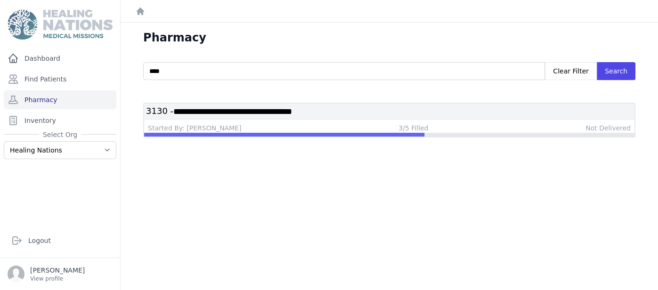
click at [285, 109] on span "**********" at bounding box center [232, 111] width 119 height 8
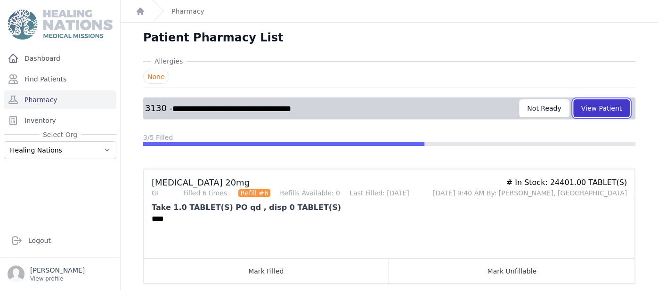
click at [600, 106] on button "View Patient" at bounding box center [601, 108] width 57 height 18
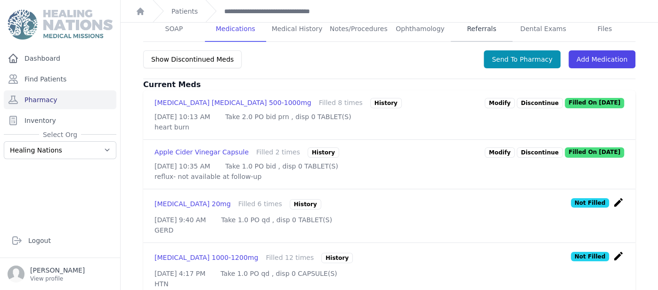
scroll to position [226, 0]
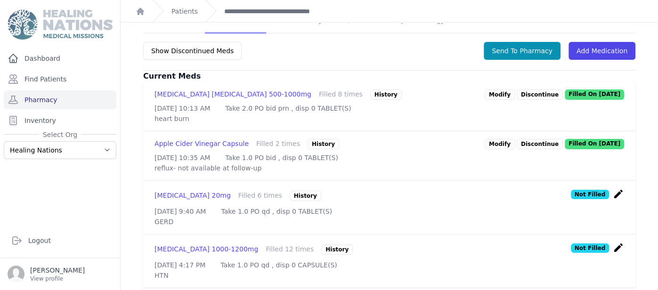
click at [616, 188] on icon "create" at bounding box center [618, 193] width 11 height 11
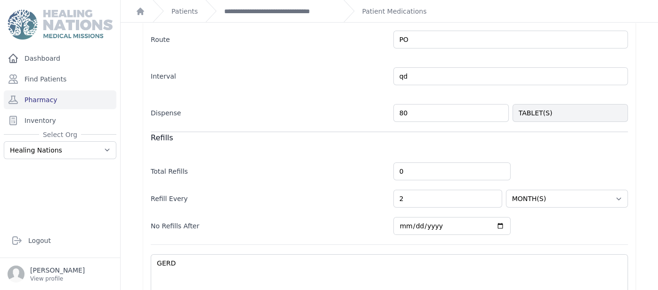
scroll to position [276, 0]
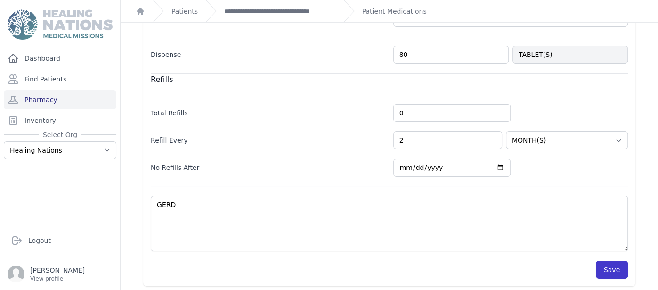
type input "80"
select select "MONTH(S)"
click at [606, 266] on button "Save" at bounding box center [612, 270] width 32 height 18
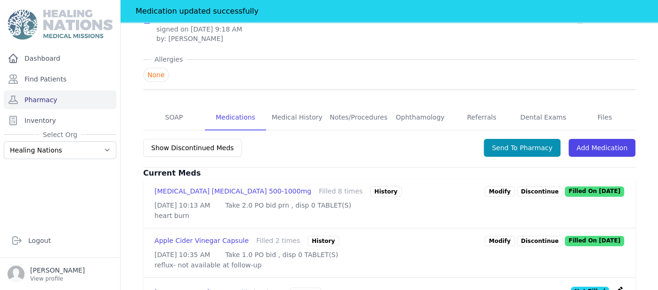
scroll to position [141, 0]
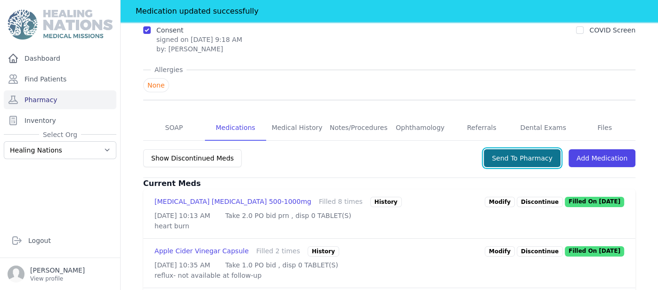
click at [527, 149] on button "Send To Pharmacy" at bounding box center [522, 158] width 77 height 18
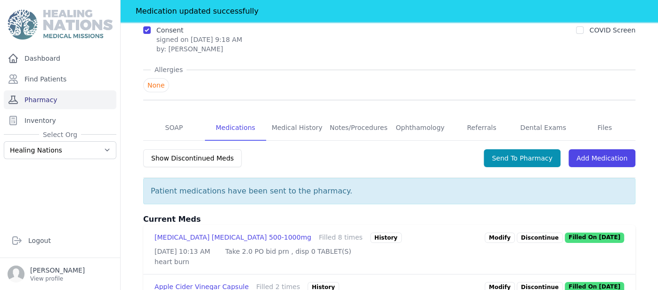
click at [52, 103] on link "Pharmacy" at bounding box center [60, 99] width 113 height 19
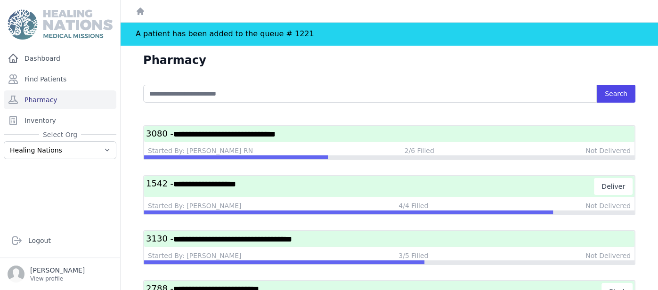
click at [335, 241] on h3 "**********" at bounding box center [389, 239] width 486 height 12
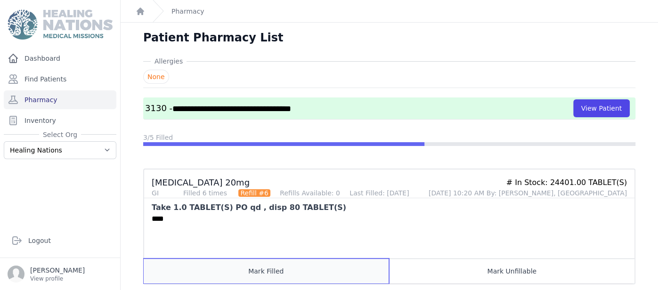
click at [281, 268] on button "Mark Filled" at bounding box center [266, 271] width 245 height 25
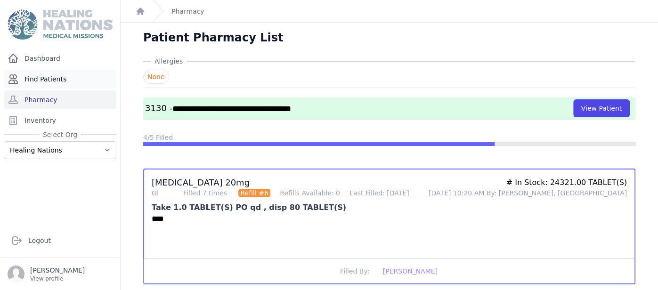
click at [49, 77] on link "Find Patients" at bounding box center [60, 79] width 113 height 19
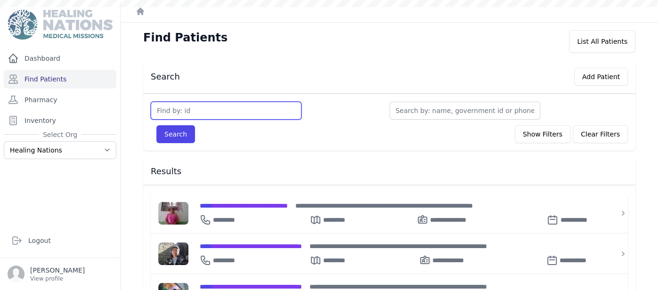
click at [167, 105] on input "text" at bounding box center [226, 111] width 151 height 18
type input "313"
type input "3130"
click at [156, 125] on button "Search" at bounding box center [175, 134] width 39 height 18
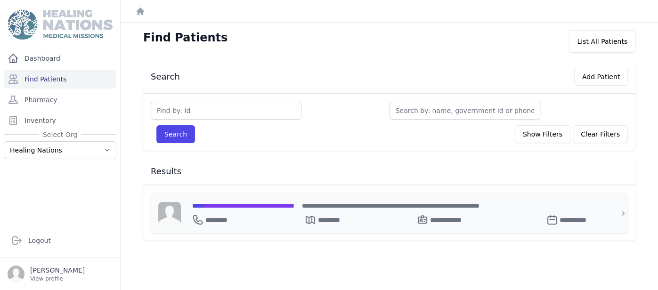
click at [247, 202] on span "**********" at bounding box center [243, 205] width 102 height 7
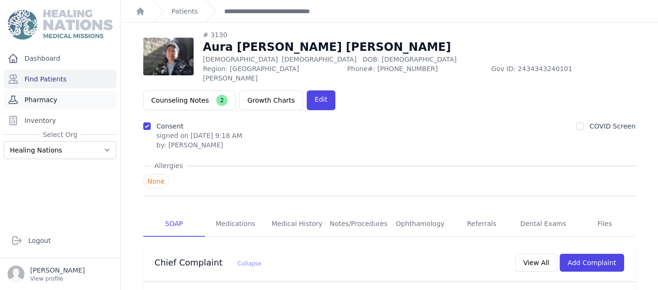
click at [43, 100] on link "Pharmacy" at bounding box center [60, 99] width 113 height 19
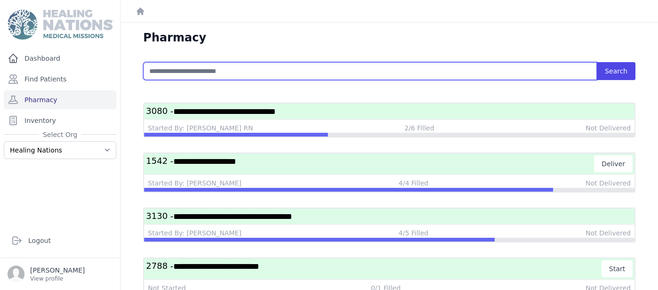
click at [193, 74] on input "text" at bounding box center [369, 71] width 453 height 18
type input "****"
click at [597, 62] on button "Search" at bounding box center [616, 71] width 39 height 18
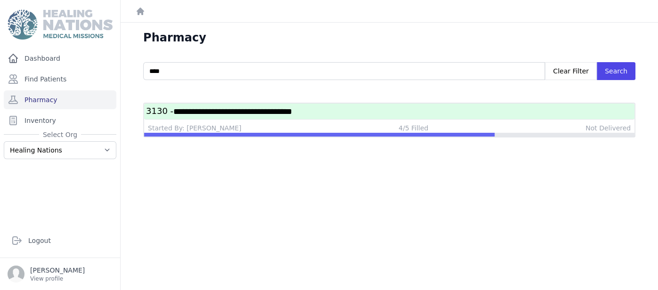
click at [185, 110] on span "**********" at bounding box center [232, 111] width 119 height 8
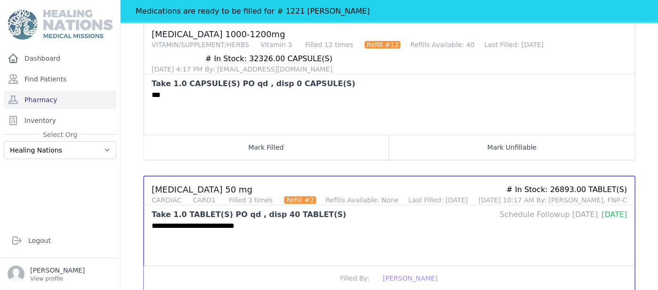
scroll to position [301, 0]
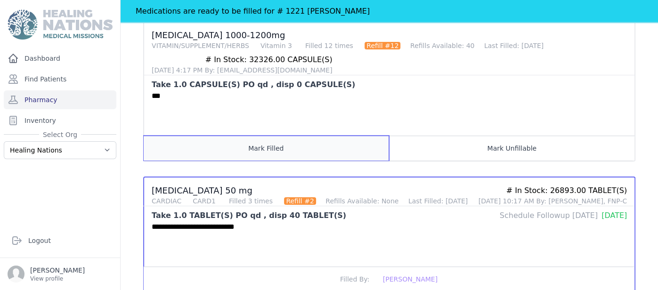
click at [292, 141] on button "Mark Filled" at bounding box center [266, 148] width 245 height 25
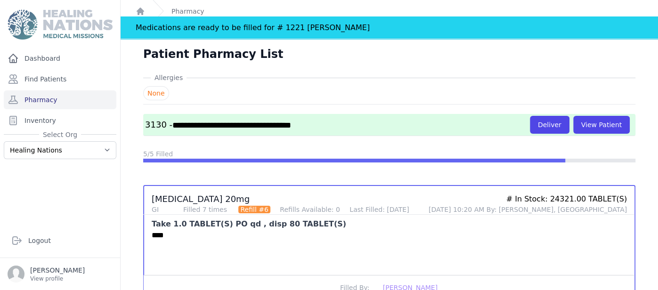
scroll to position [0, 0]
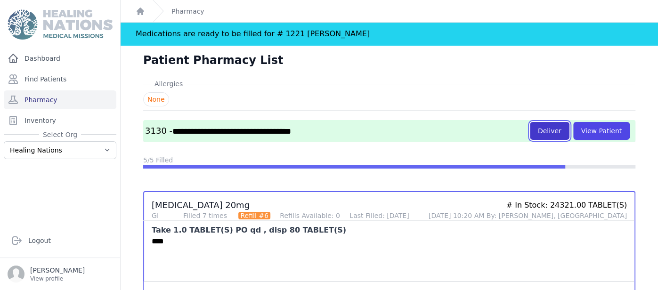
click at [544, 137] on button "Deliver" at bounding box center [550, 131] width 40 height 18
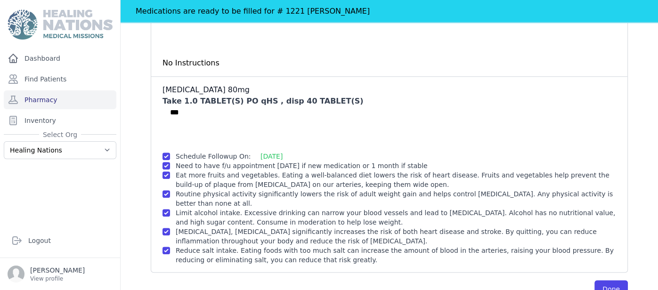
scroll to position [531, 0]
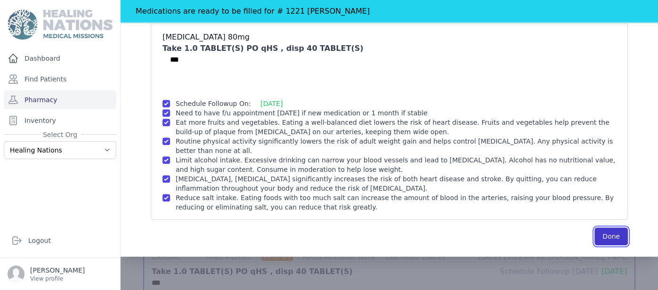
click at [618, 236] on button "Done" at bounding box center [610, 236] width 33 height 18
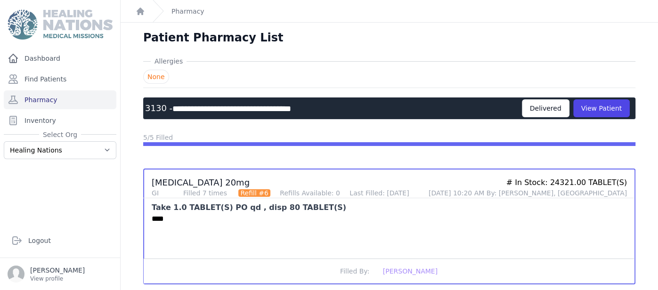
click at [545, 109] on div "Delivered" at bounding box center [546, 108] width 48 height 18
click at [49, 100] on link "Pharmacy" at bounding box center [60, 99] width 113 height 19
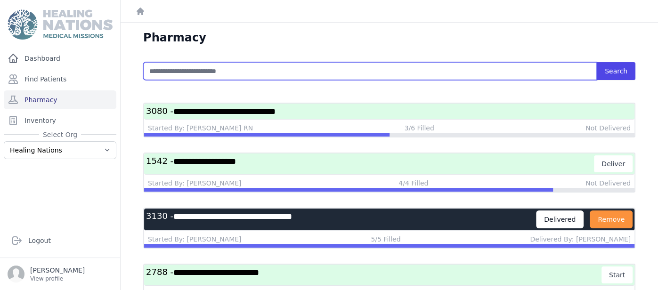
click at [306, 66] on input "text" at bounding box center [369, 71] width 453 height 18
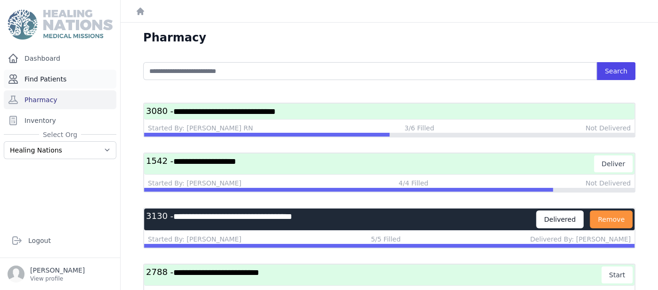
click at [78, 80] on link "Find Patients" at bounding box center [60, 79] width 113 height 19
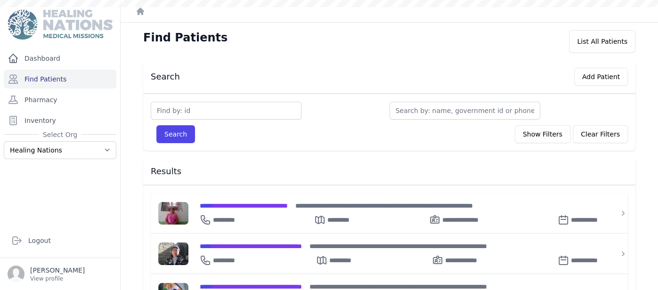
click at [239, 109] on input "text" at bounding box center [226, 111] width 151 height 18
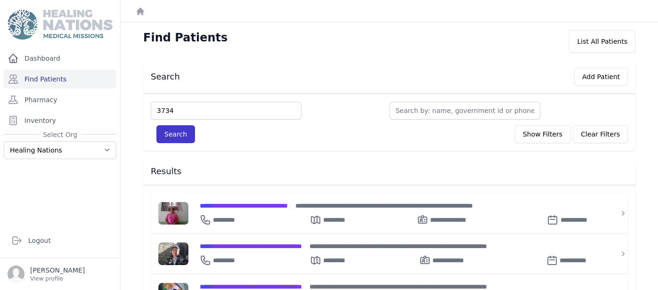
type input "3734"
click at [174, 137] on button "Search" at bounding box center [175, 134] width 39 height 18
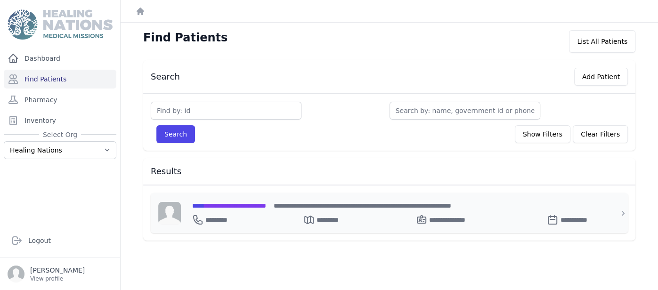
click at [273, 208] on div "**********" at bounding box center [394, 206] width 405 height 10
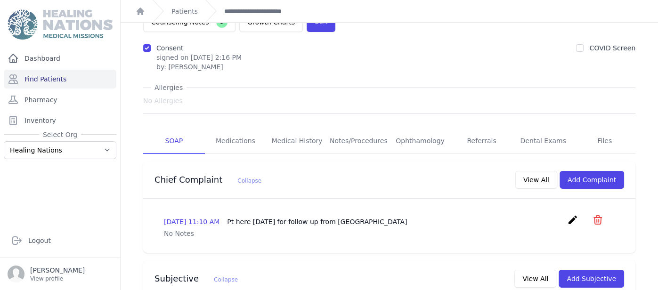
scroll to position [47, 0]
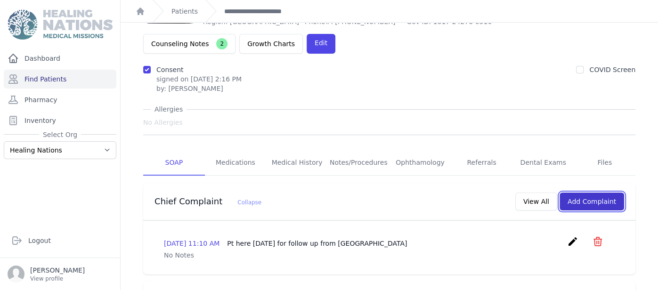
click at [592, 193] on button "Add Complaint" at bounding box center [591, 202] width 65 height 18
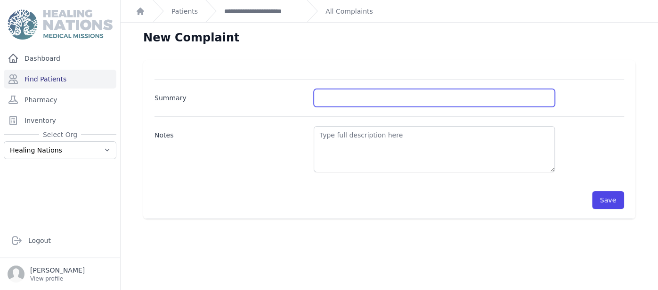
click at [367, 93] on input "Summary" at bounding box center [434, 98] width 241 height 18
type input "BP control"
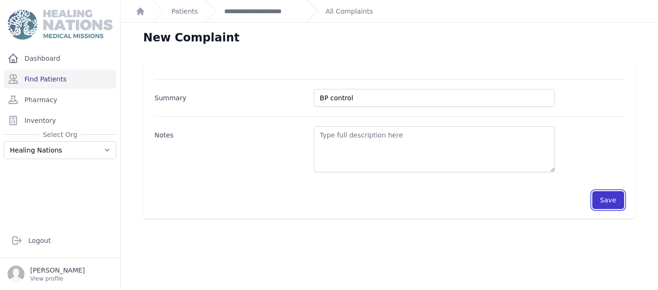
click at [607, 197] on button "Save" at bounding box center [608, 200] width 32 height 18
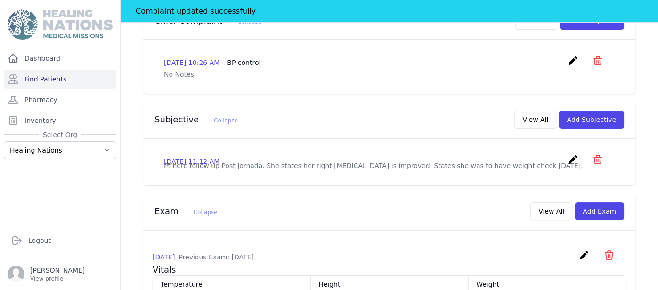
scroll to position [287, 0]
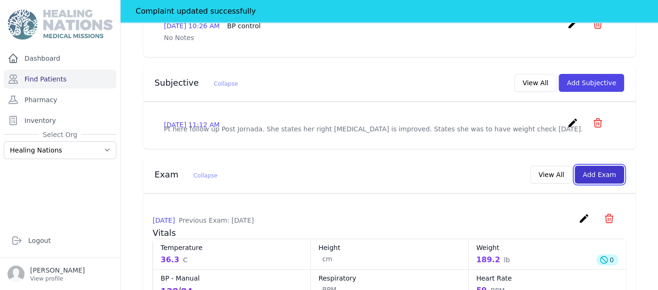
click at [617, 166] on button "Add Exam" at bounding box center [598, 175] width 49 height 18
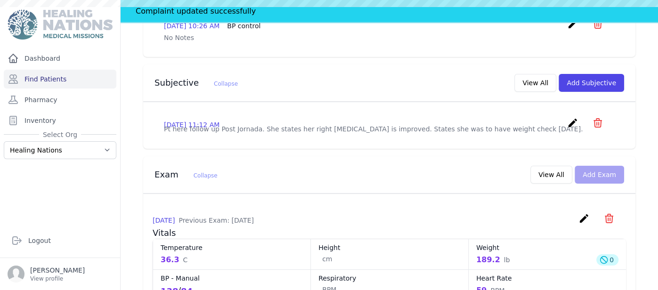
scroll to position [0, 0]
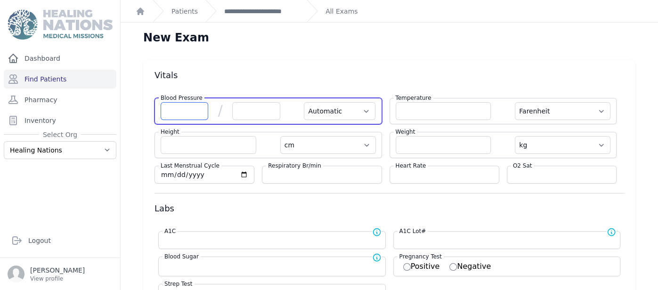
click at [188, 115] on input "number" at bounding box center [185, 111] width 48 height 18
type input "118"
click at [244, 108] on input "number" at bounding box center [256, 111] width 48 height 18
select select "Automatic"
select select "F"
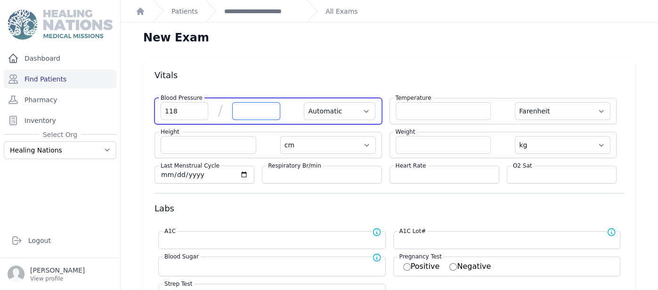
select select "cm"
select select "kg"
select select
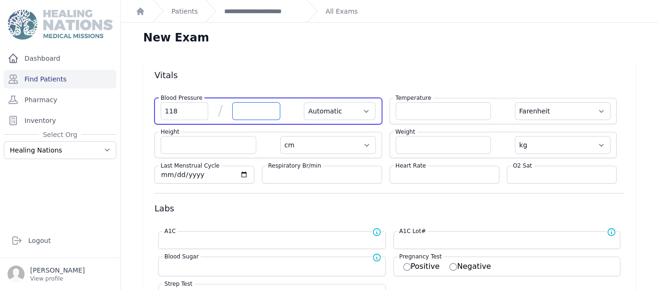
select select
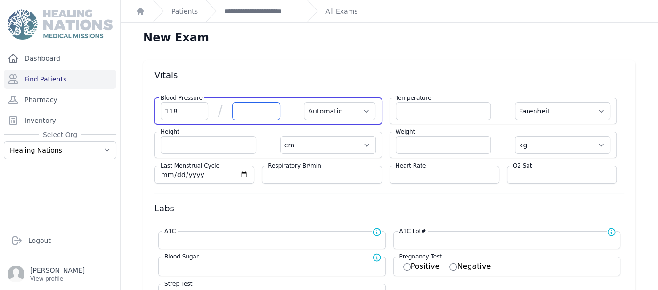
select select
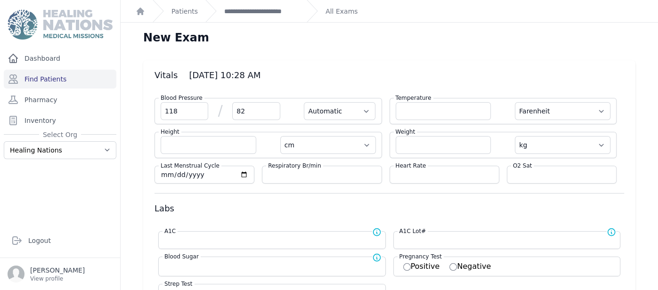
type input "82"
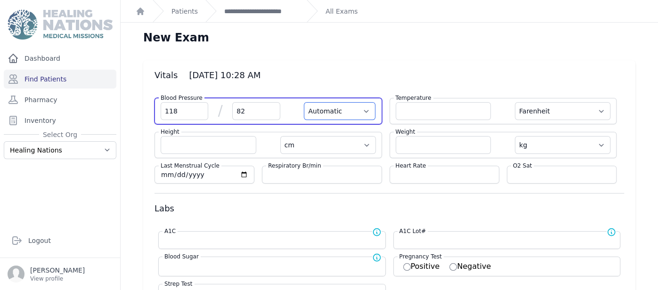
click at [344, 116] on select "Automatic Manual" at bounding box center [340, 111] width 72 height 18
select select "F"
select select "cm"
select select "kg"
select select
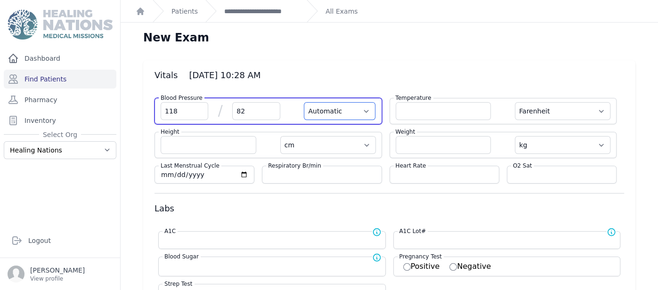
select select
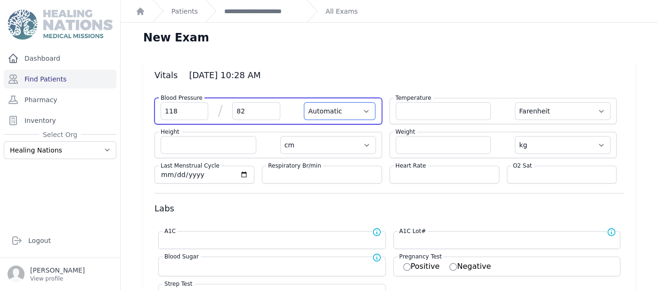
select select
select select "Manual"
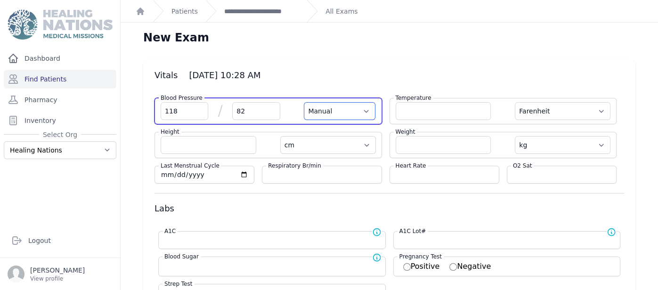
click at [304, 102] on select "Automatic Manual" at bounding box center [340, 111] width 72 height 18
select select "F"
select select "cm"
select select "kg"
select select
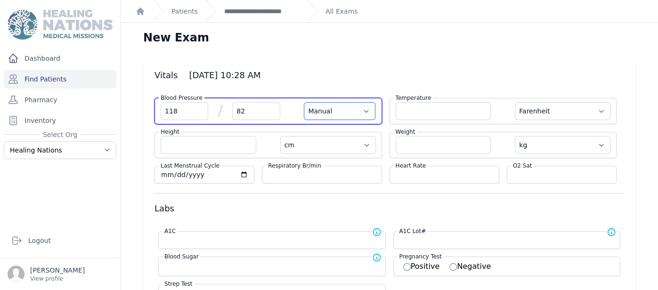
select select
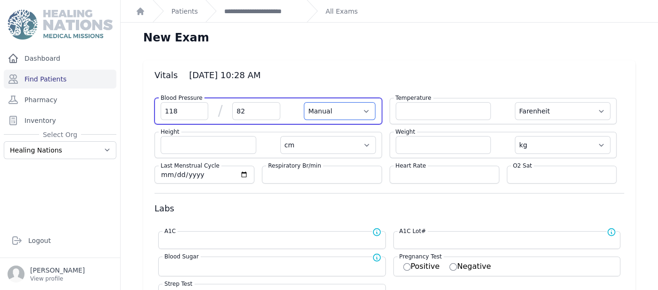
select select
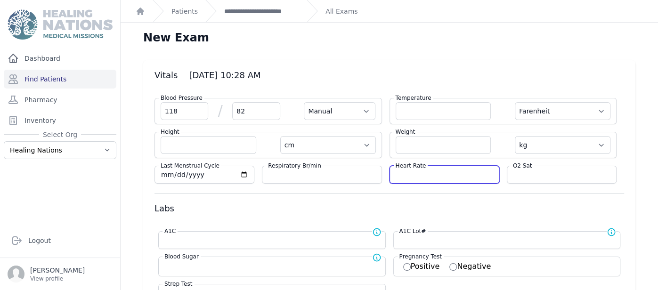
click at [440, 173] on input "number" at bounding box center [444, 174] width 97 height 9
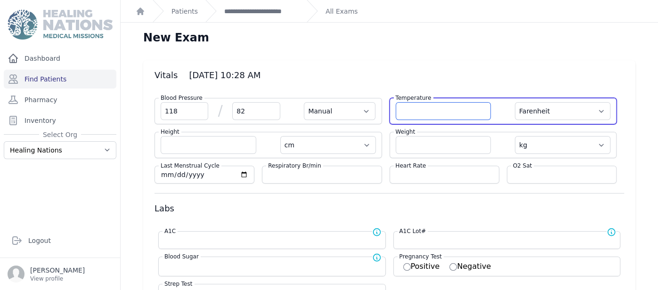
click at [436, 114] on input "number" at bounding box center [444, 111] width 96 height 18
type input "36.6"
click at [565, 109] on select "Farenheit [PERSON_NAME]" at bounding box center [563, 111] width 96 height 18
select select "Manual"
select select "cm"
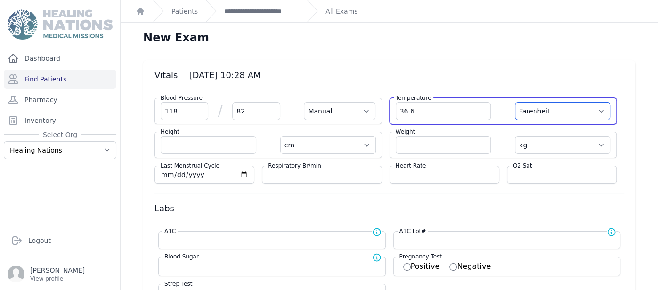
select select "kg"
select select
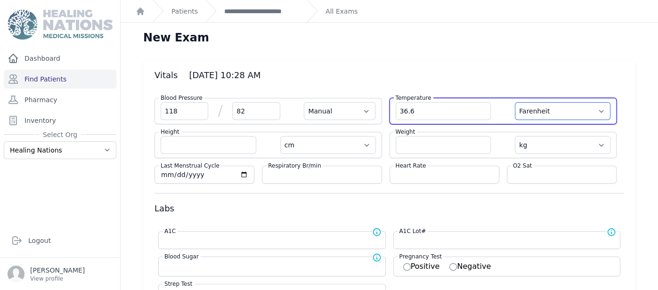
select select
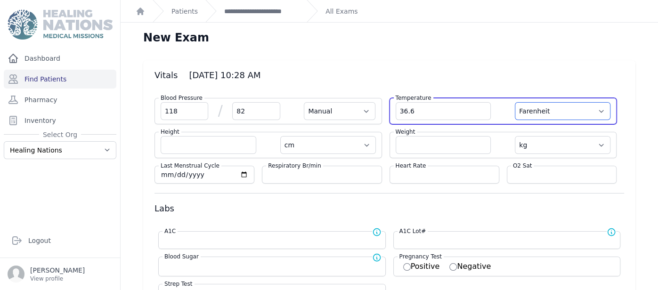
select select
select select "C"
click at [515, 102] on select "Farenheit [PERSON_NAME]" at bounding box center [563, 111] width 96 height 18
select select "Manual"
select select "cm"
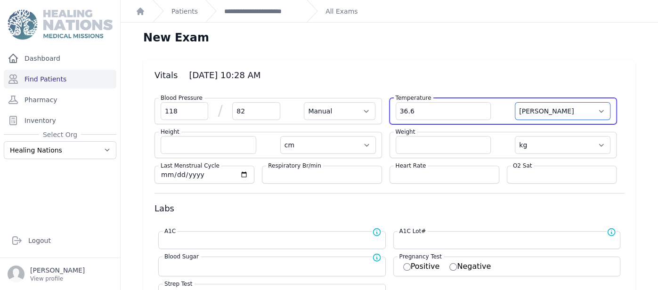
select select "kg"
select select
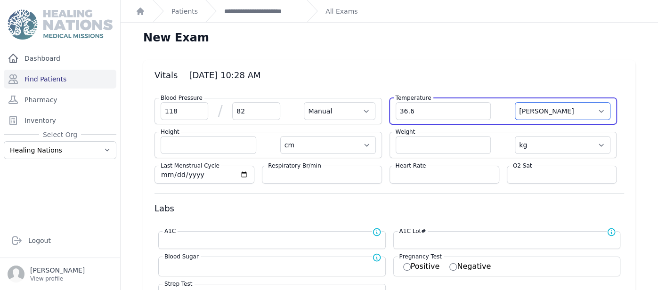
select select
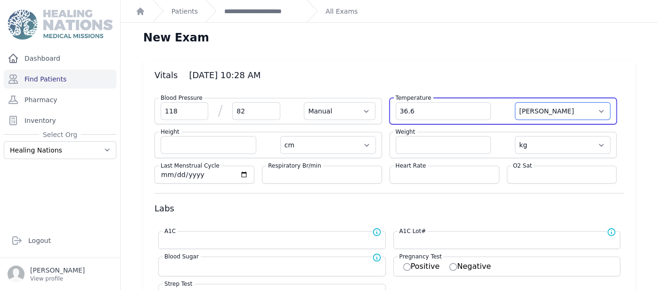
select select
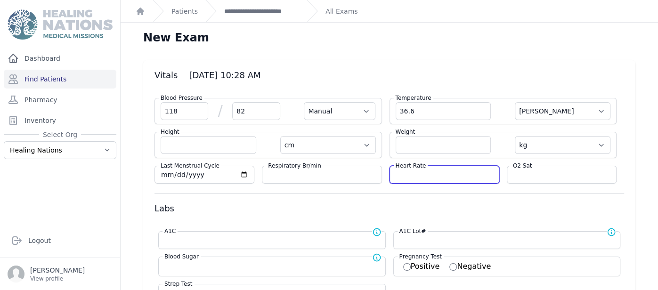
click at [456, 171] on input "number" at bounding box center [444, 174] width 97 height 9
type input "56"
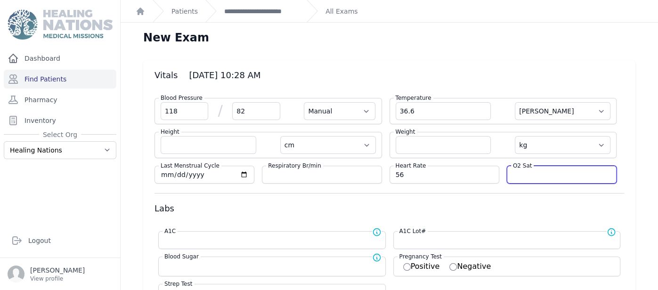
click at [525, 175] on input "number" at bounding box center [561, 174] width 97 height 9
select select "Manual"
select select "C"
select select "cm"
select select "kg"
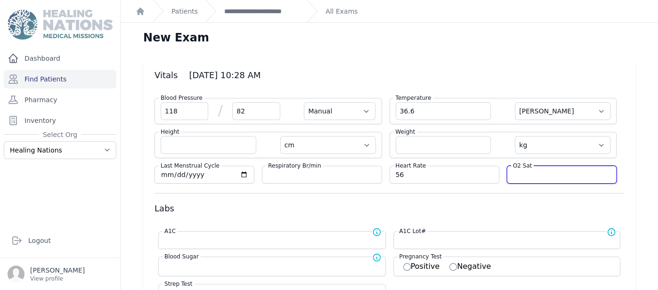
select select
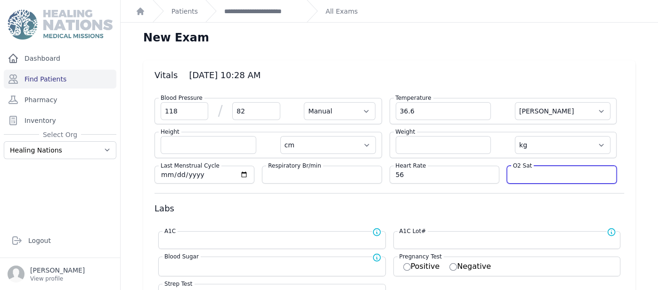
select select
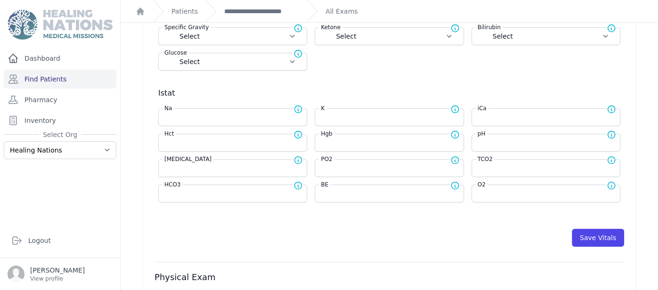
scroll to position [361, 0]
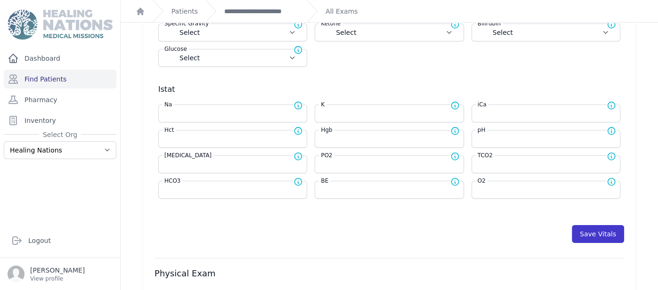
type input "99"
click at [592, 228] on button "Save Vitals" at bounding box center [598, 234] width 52 height 18
select select "Manual"
select select "C"
select select "cm"
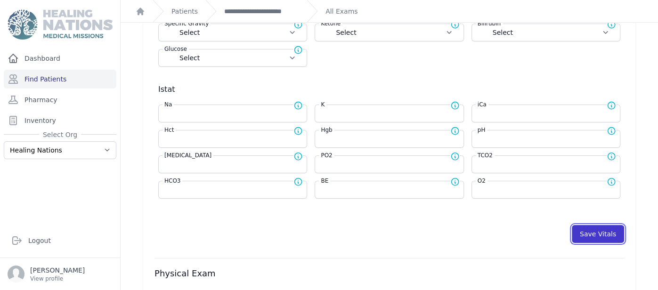
select select "kg"
select select
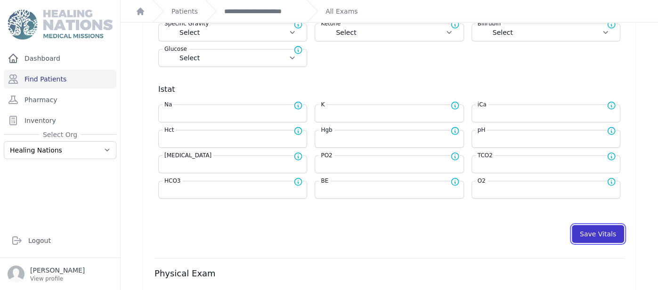
select select
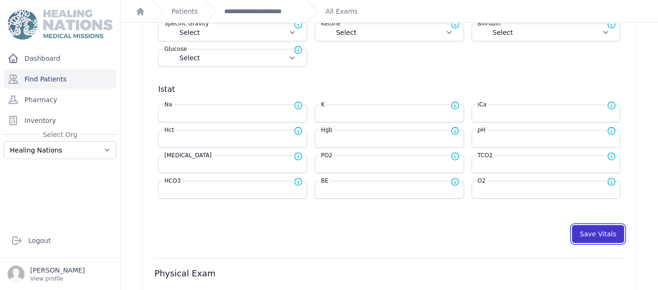
select select
click at [598, 226] on button "Save Vitals" at bounding box center [598, 234] width 52 height 18
click at [281, 9] on link "**********" at bounding box center [261, 11] width 75 height 9
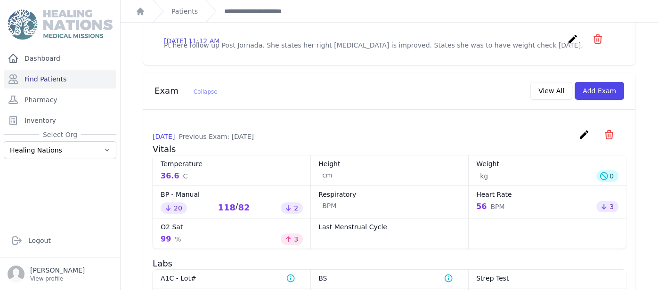
scroll to position [341, 0]
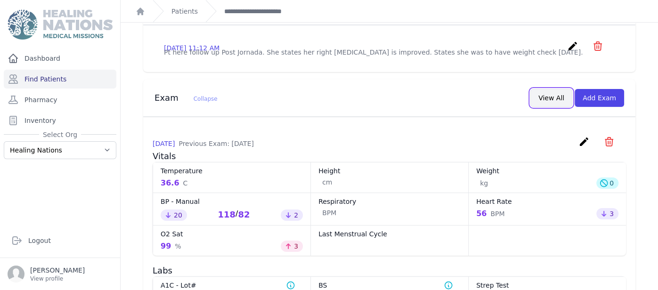
click at [557, 89] on button "View All" at bounding box center [551, 98] width 42 height 18
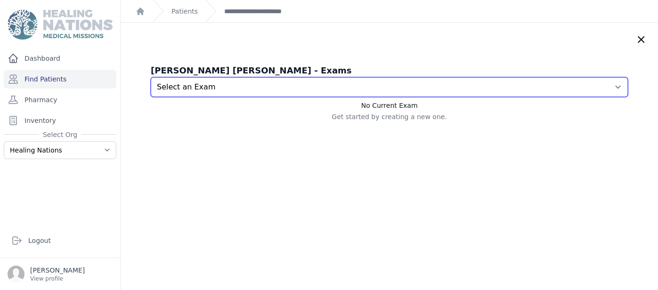
click at [415, 87] on select "Select an Exam 2025-Aug-26 10:28 AM 2025-Jul-24 11:20 AM 2025-Jul-24 11:14 AM 2…" at bounding box center [389, 87] width 477 height 20
click at [151, 77] on select "Select an Exam 2025-Aug-26 10:28 AM 2025-Jul-24 11:20 AM 2025-Jul-24 11:14 AM 2…" at bounding box center [389, 87] width 477 height 20
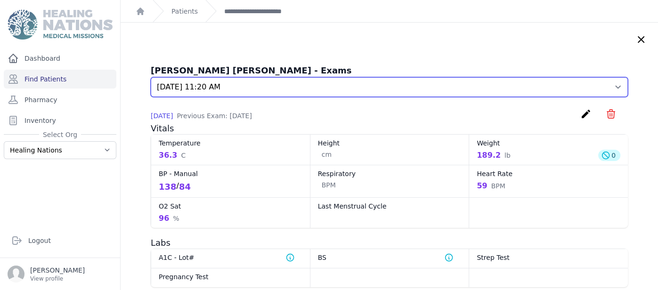
click at [540, 85] on select "Select an Exam 2025-Aug-26 10:28 AM 2025-Jul-24 11:20 AM 2025-Jul-24 11:14 AM 2…" at bounding box center [389, 87] width 477 height 20
select select "7868"
click at [151, 77] on select "Select an Exam 2025-Aug-26 10:28 AM 2025-Jul-24 11:20 AM 2025-Jul-24 11:14 AM 2…" at bounding box center [389, 87] width 477 height 20
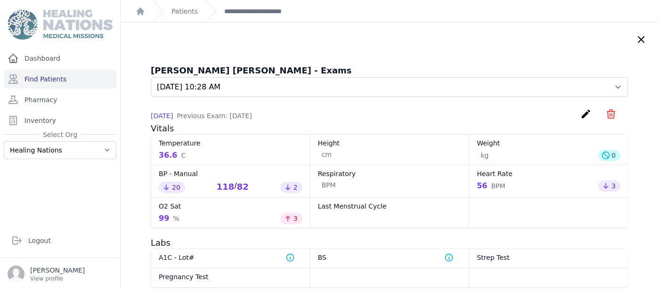
click at [588, 111] on icon "create" at bounding box center [585, 113] width 11 height 11
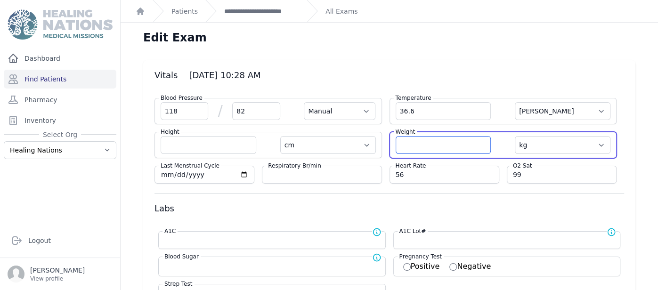
click at [474, 139] on input "number" at bounding box center [444, 145] width 96 height 18
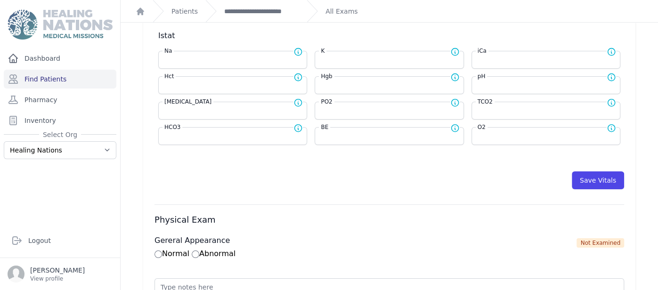
scroll to position [418, 0]
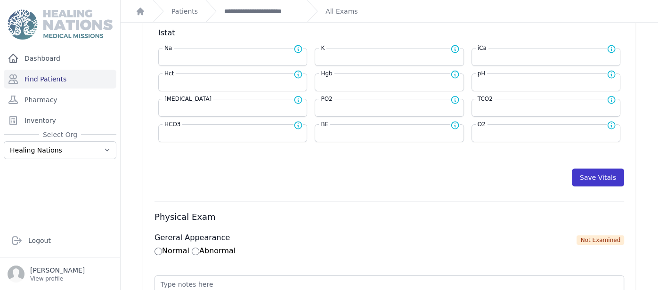
type input "84"
click at [598, 169] on button "Save Vitals" at bounding box center [598, 178] width 52 height 18
select select "Manual"
select select "C"
select select "cm"
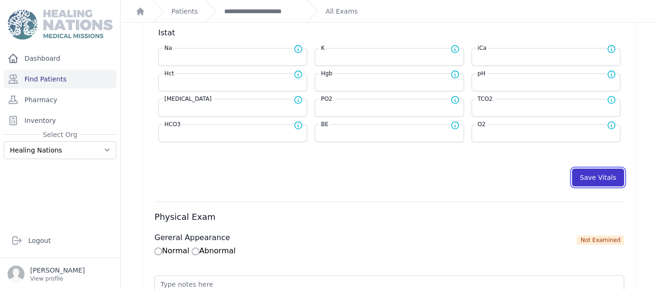
type input "84.0"
select select "kg"
select select
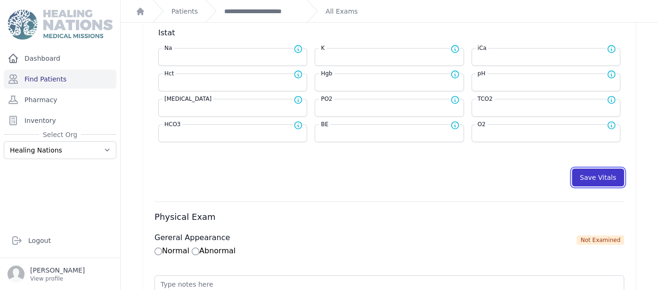
select select
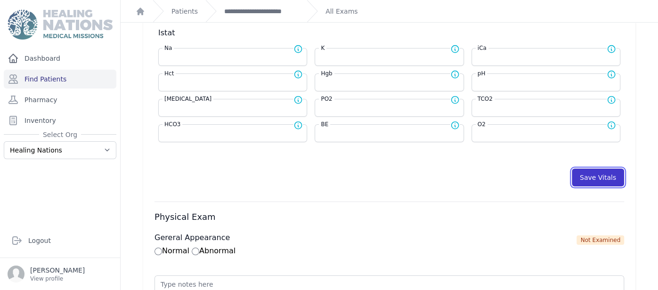
select select
click at [583, 173] on button "Save Vitals" at bounding box center [598, 178] width 52 height 18
click at [239, 12] on link "**********" at bounding box center [261, 11] width 75 height 9
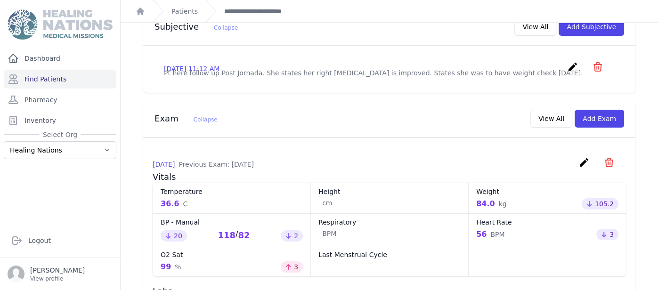
scroll to position [339, 0]
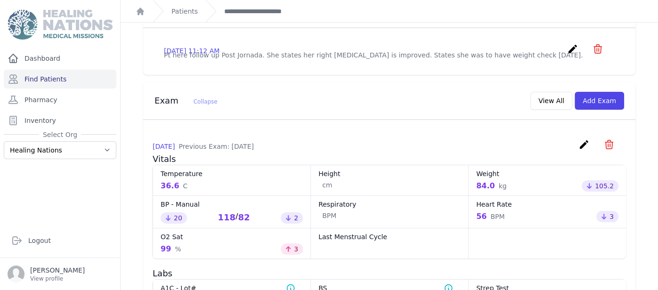
click at [586, 139] on icon "create" at bounding box center [583, 144] width 11 height 11
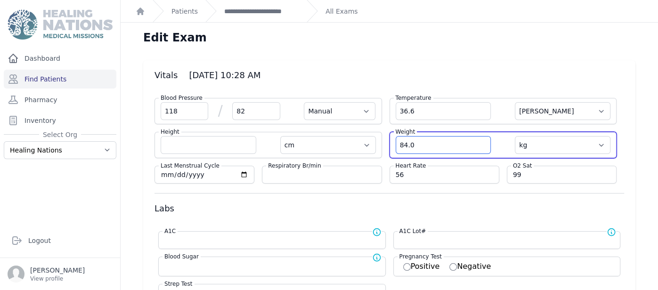
click at [470, 145] on input "84.0" at bounding box center [444, 145] width 96 height 18
type input "8"
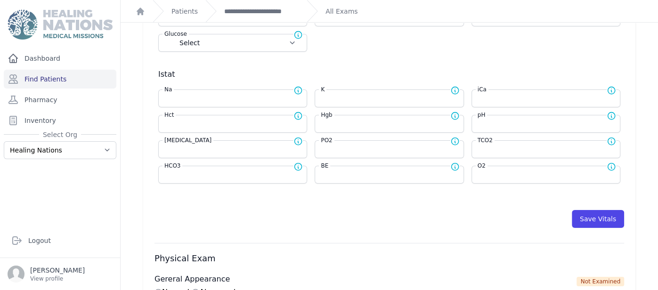
scroll to position [489, 0]
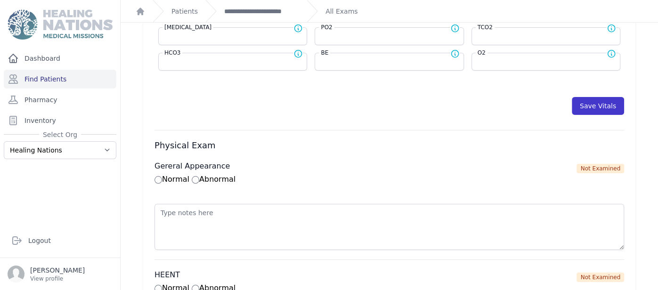
type input "184.8"
click at [602, 104] on button "Save Vitals" at bounding box center [598, 106] width 52 height 18
select select "Manual"
select select "C"
select select "cm"
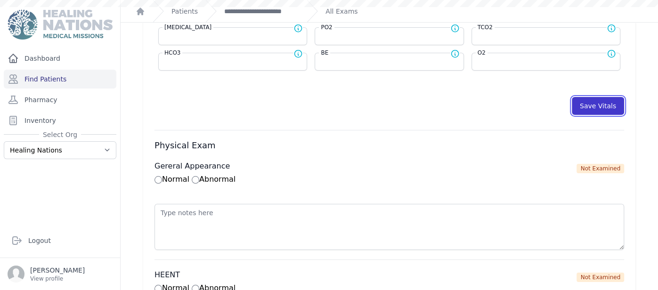
select select "kg"
select select
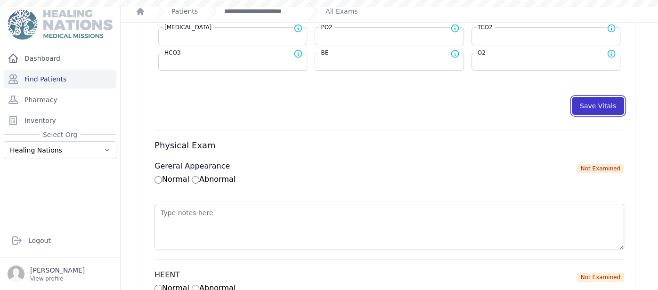
select select
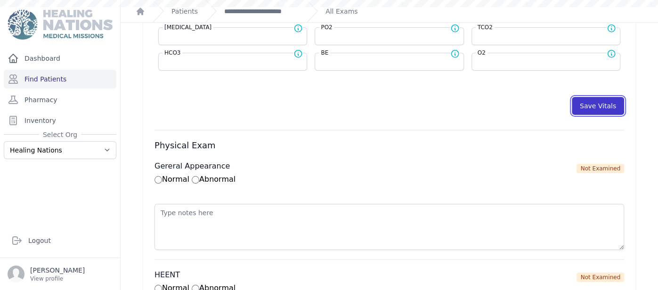
select select
click at [267, 10] on link "**********" at bounding box center [261, 11] width 75 height 9
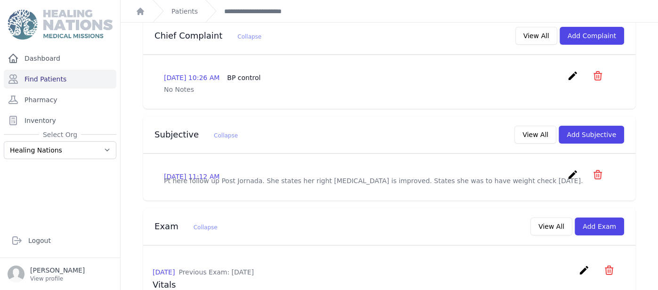
scroll to position [207, 0]
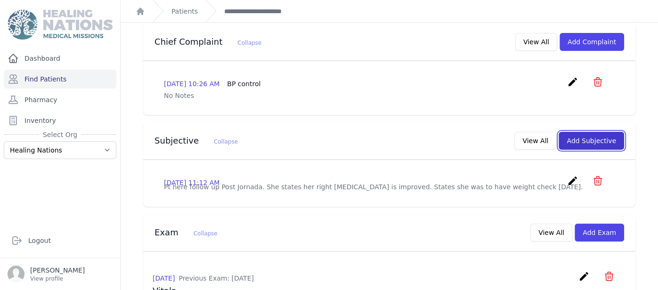
click at [596, 132] on button "Add Subjective" at bounding box center [590, 141] width 65 height 18
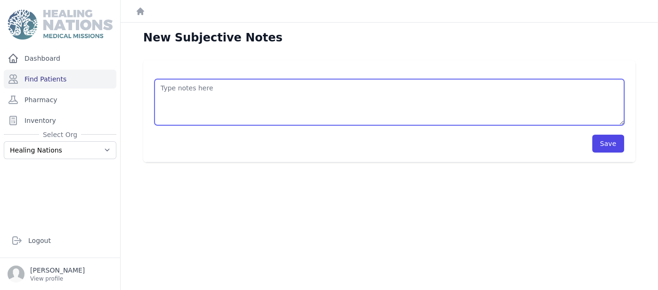
click at [253, 105] on textarea at bounding box center [388, 102] width 469 height 46
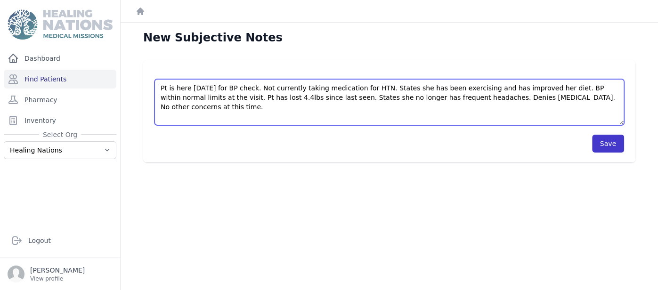
type textarea "Pt is here today for BP check. Not currently taking medication for HTN. States …"
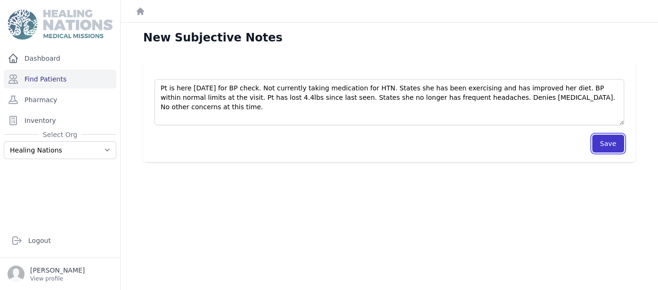
click at [615, 145] on button "Save" at bounding box center [608, 144] width 32 height 18
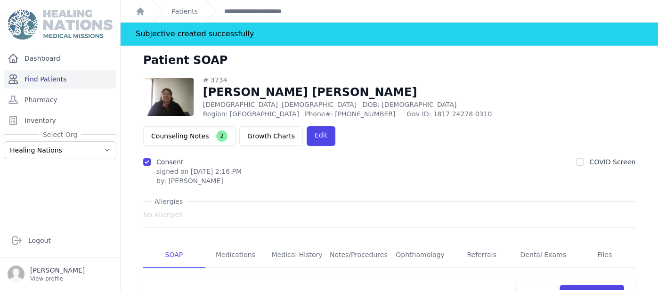
click at [72, 84] on link "Find Patients" at bounding box center [60, 79] width 113 height 19
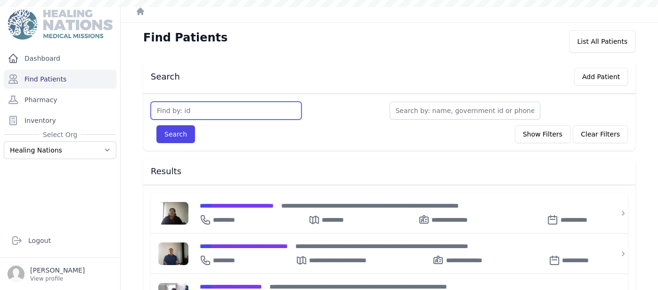
click at [187, 112] on input "text" at bounding box center [226, 111] width 151 height 18
type input "3113"
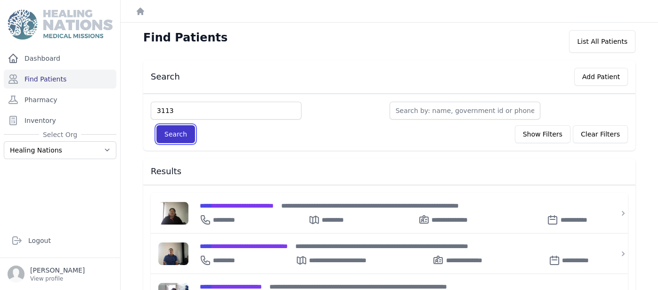
click at [166, 133] on button "Search" at bounding box center [175, 134] width 39 height 18
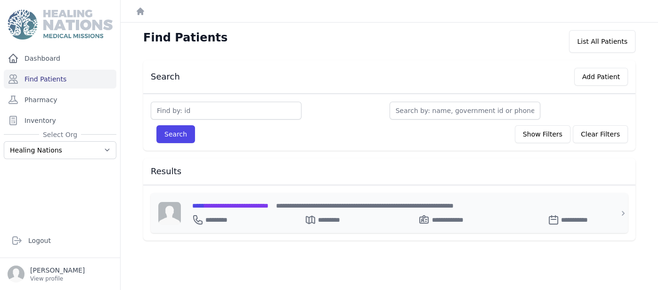
click at [242, 207] on span "**********" at bounding box center [230, 205] width 76 height 7
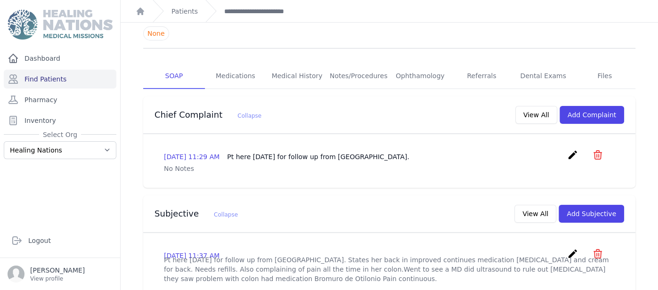
scroll to position [123, 0]
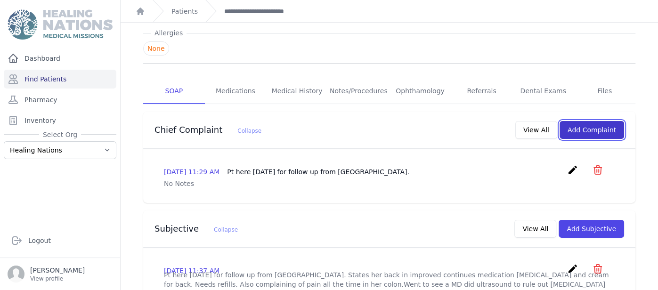
click at [613, 121] on button "Add Complaint" at bounding box center [591, 130] width 65 height 18
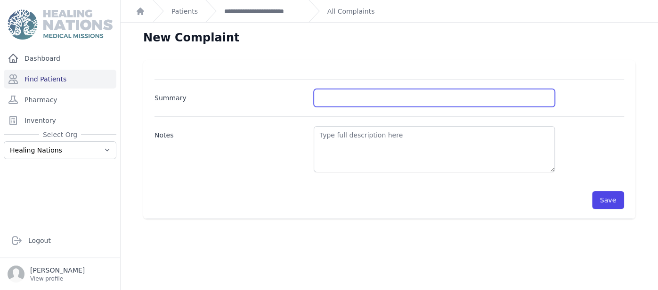
click at [471, 98] on input "Summary" at bounding box center [434, 98] width 241 height 18
click at [403, 61] on div "Summary Follow up - Back Pain, Demenoria Notes Save" at bounding box center [389, 139] width 492 height 159
click at [419, 101] on input "Follow up - Back Pain, Demenoria" at bounding box center [434, 98] width 241 height 18
click at [403, 105] on input "Follow up - Back Pain, Desmenoria" at bounding box center [434, 98] width 241 height 18
click at [425, 94] on input "Follow up - Back Pain, Desmenoria" at bounding box center [434, 98] width 241 height 18
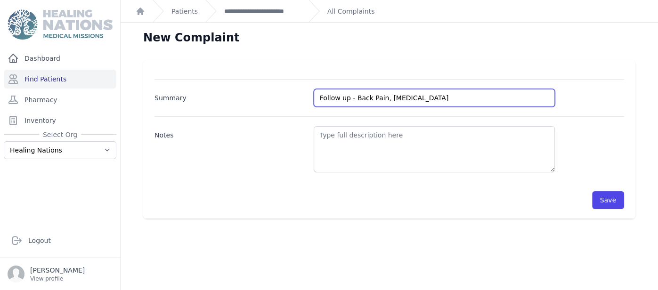
click at [398, 112] on div "Summary Follow up - Back Pain, [MEDICAL_DATA] Notes Save" at bounding box center [388, 144] width 469 height 130
click at [429, 96] on input "Follow up - Back Pain, [MEDICAL_DATA]" at bounding box center [434, 98] width 241 height 18
drag, startPoint x: 440, startPoint y: 97, endPoint x: 383, endPoint y: 107, distance: 57.4
click at [383, 107] on div "Summary Follow up - Back Pain, [MEDICAL_DATA] Notes Save" at bounding box center [388, 144] width 469 height 130
type input "Follow up - Back Pain, Stomach pain"
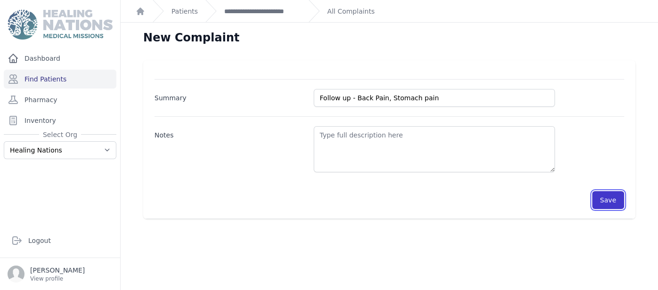
click at [605, 201] on button "Save" at bounding box center [608, 200] width 32 height 18
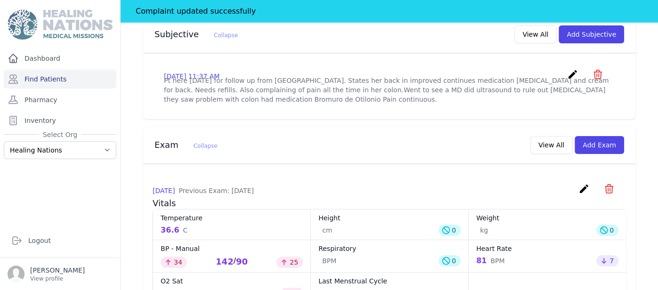
scroll to position [341, 0]
click at [621, 136] on button "Add Exam" at bounding box center [598, 145] width 49 height 18
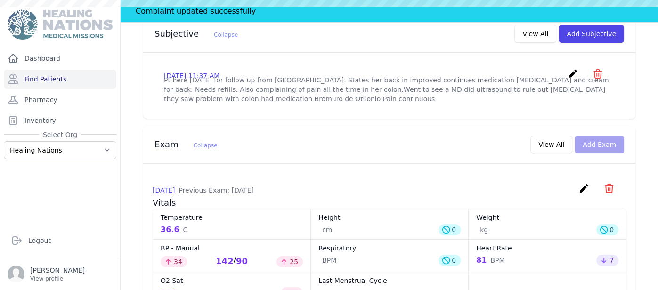
scroll to position [0, 0]
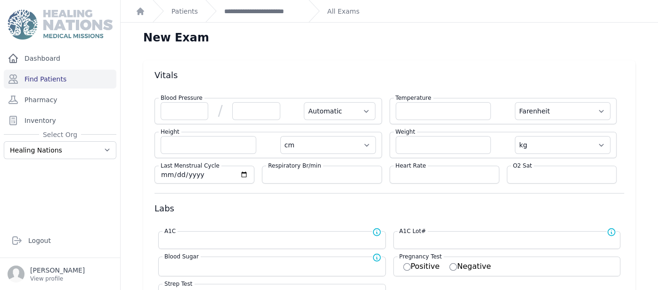
click at [190, 97] on label "Blood Pressure" at bounding box center [182, 98] width 46 height 8
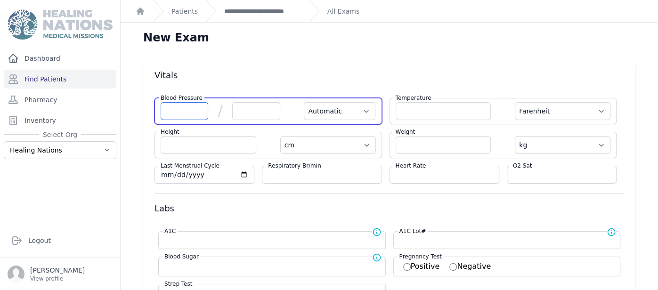
click at [185, 105] on input "number" at bounding box center [185, 111] width 48 height 18
type input "110"
select select "Automatic"
select select "F"
select select "cm"
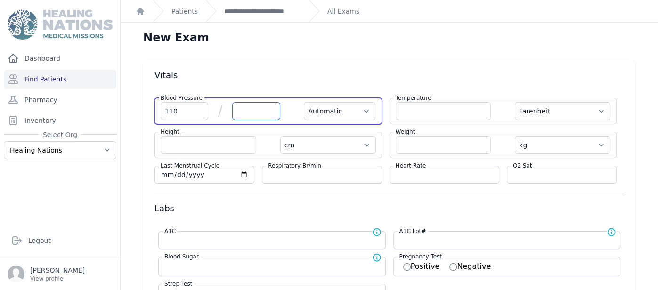
select select "kg"
select select
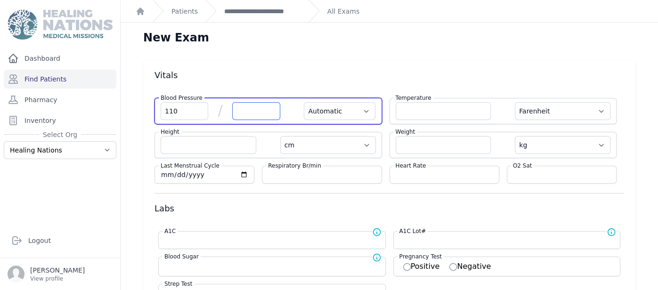
select select
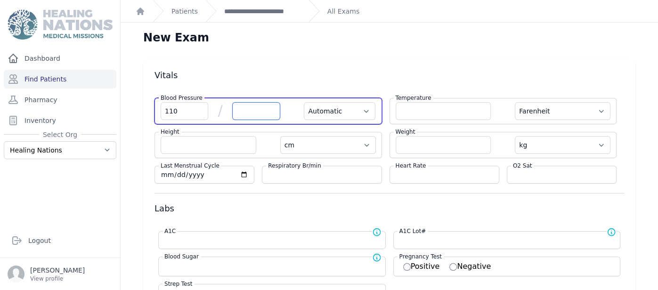
select select
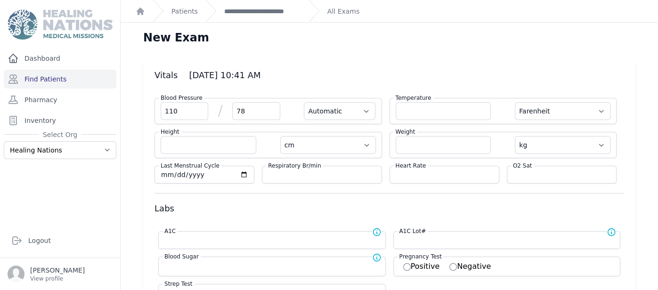
type input "78"
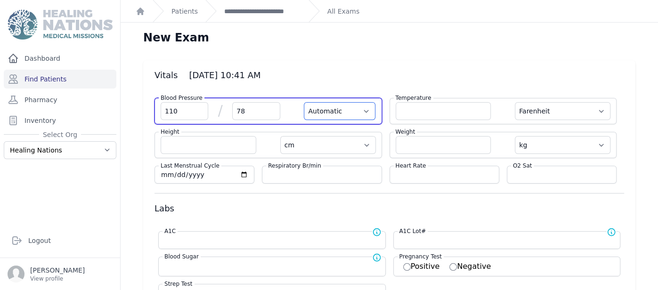
click at [331, 107] on select "Automatic Manual" at bounding box center [340, 111] width 72 height 18
select select "F"
select select "cm"
select select "kg"
select select
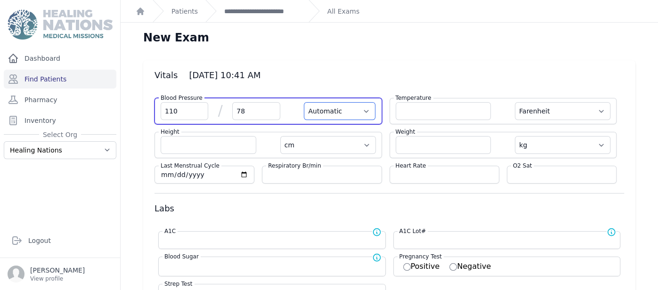
select select
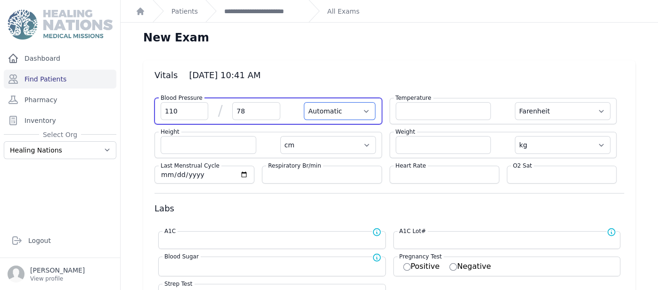
select select
select select "Manual"
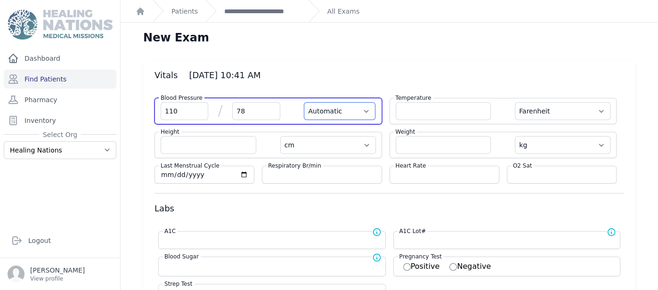
click at [304, 102] on select "Automatic Manual" at bounding box center [340, 111] width 72 height 18
select select "F"
select select "cm"
select select "kg"
select select
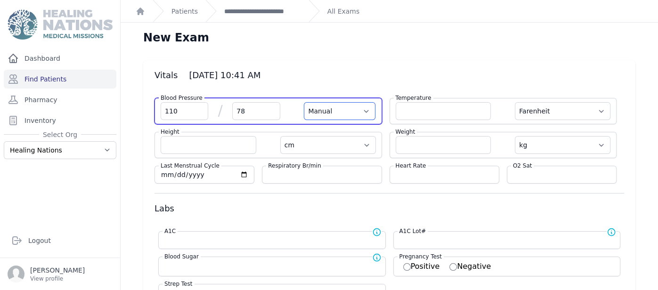
select select
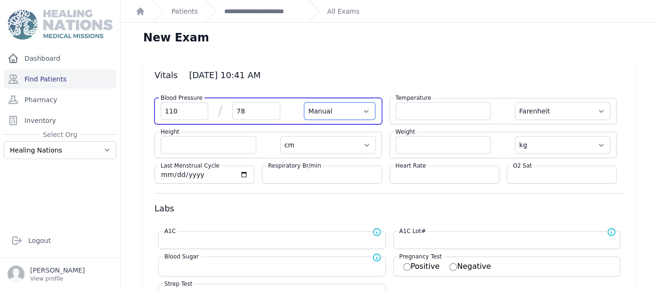
select select
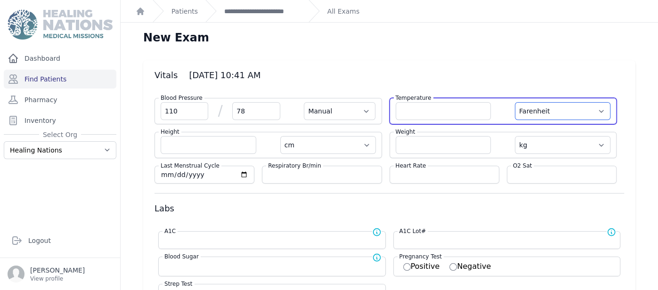
click at [548, 109] on select "Farenheit [PERSON_NAME]" at bounding box center [563, 111] width 96 height 18
select select "C"
click at [515, 102] on select "Farenheit [PERSON_NAME]" at bounding box center [563, 111] width 96 height 18
select select "Manual"
select select "cm"
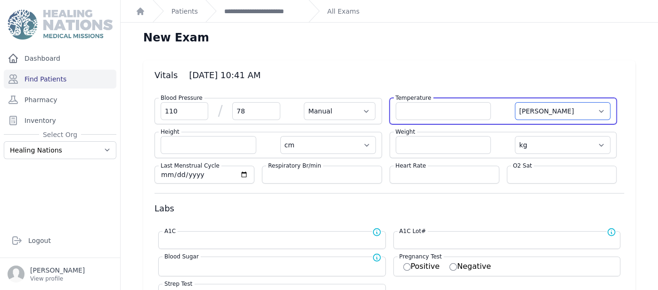
select select "kg"
select select
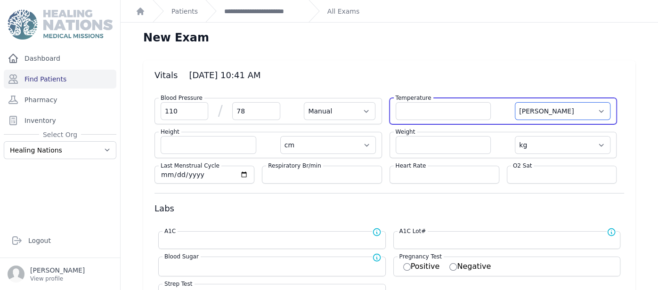
select select
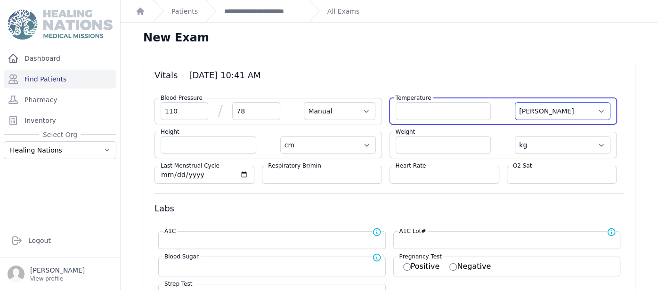
select select
click at [467, 110] on input "number" at bounding box center [444, 111] width 96 height 18
type input "36.5"
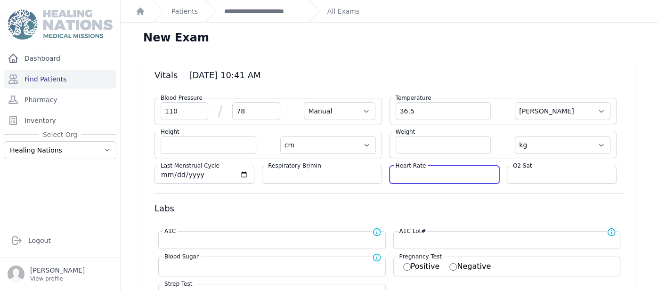
click at [431, 172] on input "number" at bounding box center [444, 174] width 97 height 9
select select "Manual"
select select "C"
select select "cm"
select select "kg"
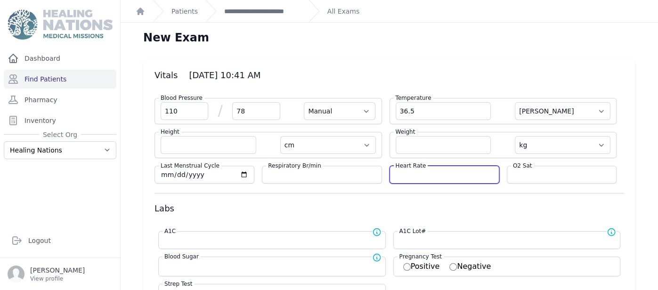
select select
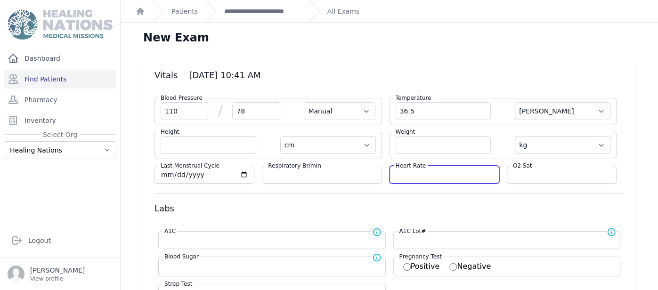
select select
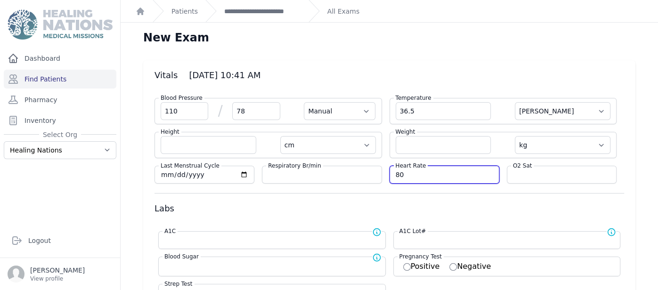
type input "80"
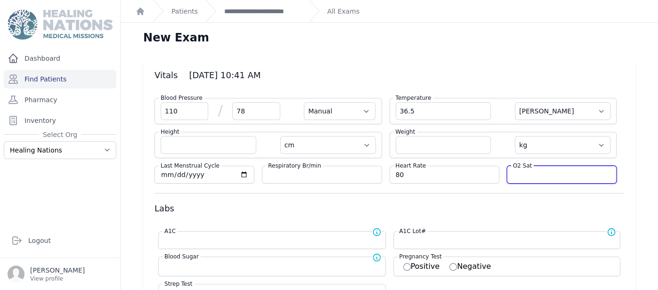
click at [516, 177] on input "number" at bounding box center [561, 174] width 97 height 9
select select "Manual"
select select "C"
select select "cm"
select select "kg"
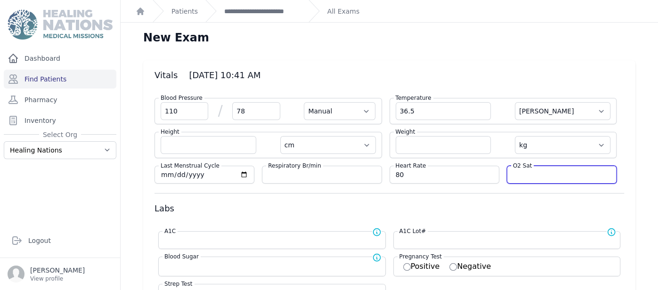
select select
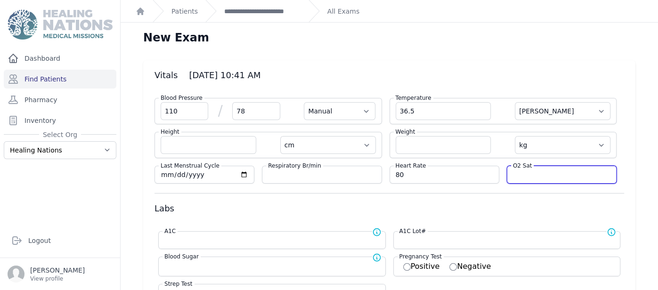
select select
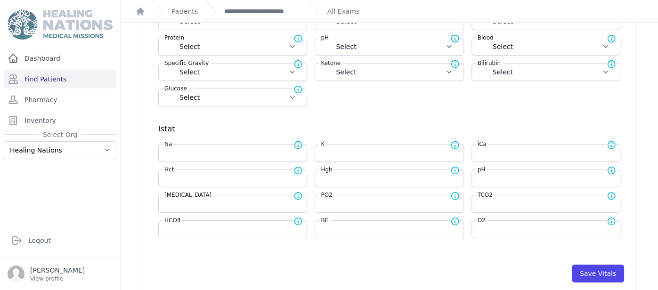
scroll to position [415, 0]
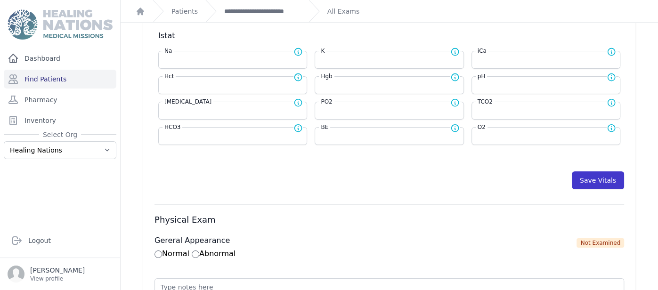
type input "94"
click at [593, 173] on button "Save Vitals" at bounding box center [598, 180] width 52 height 18
select select "Manual"
select select "C"
select select "cm"
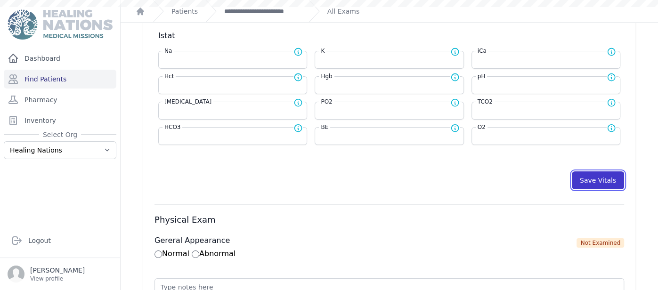
select select "kg"
select select
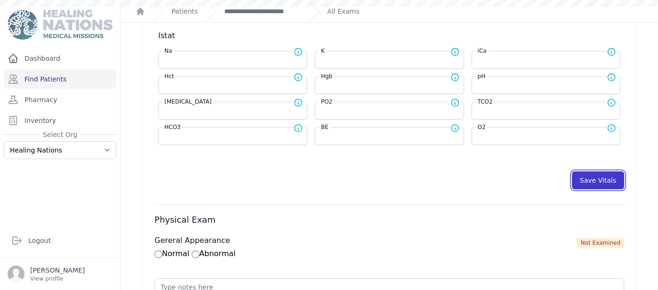
select select
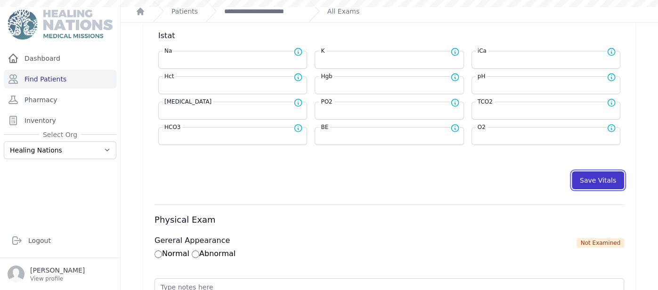
select select
click at [590, 176] on button "Save Vitals" at bounding box center [598, 180] width 52 height 18
click at [278, 13] on link "**********" at bounding box center [262, 11] width 77 height 9
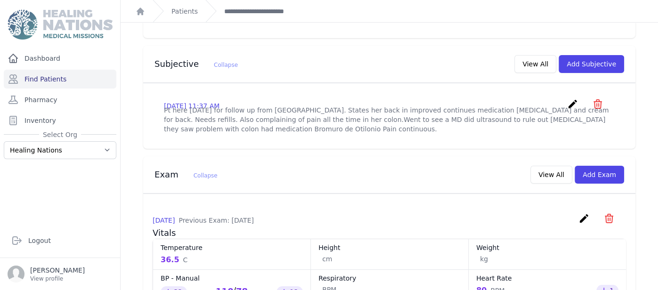
scroll to position [284, 0]
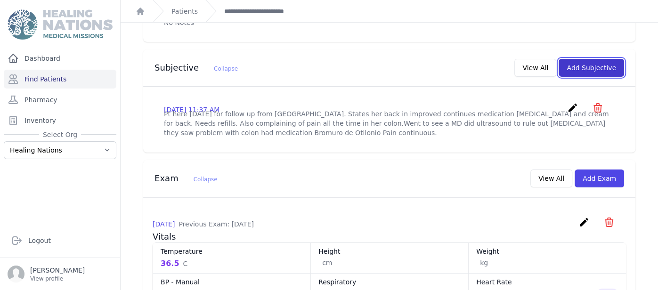
click at [590, 59] on button "Add Subjective" at bounding box center [590, 68] width 65 height 18
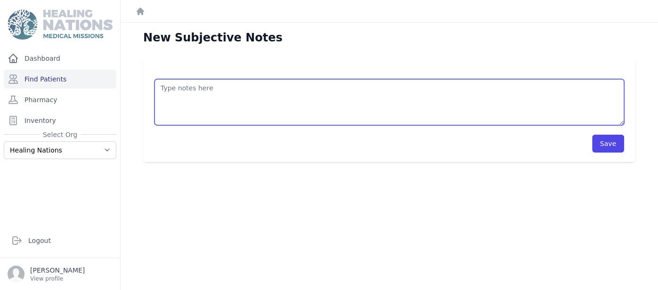
click at [278, 106] on textarea at bounding box center [388, 102] width 469 height 46
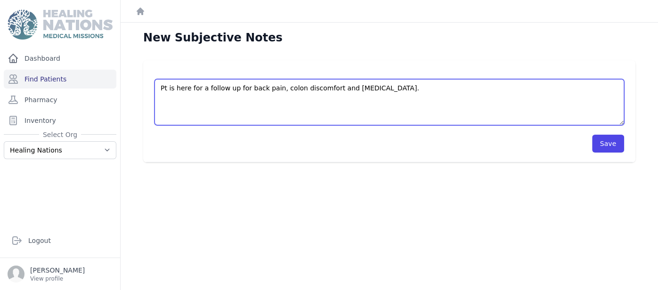
click at [340, 107] on textarea "Pt is here for a follow up for back pain, colon discomfort and [MEDICAL_DATA]." at bounding box center [388, 102] width 469 height 46
click at [398, 85] on textarea "Pt is here for a follow up for back pain, colon discomfort and [MEDICAL_DATA]." at bounding box center [388, 102] width 469 height 46
type textarea "Pt is here for a follow up for back pain, colon discomfort and [MEDICAL_DATA]. …"
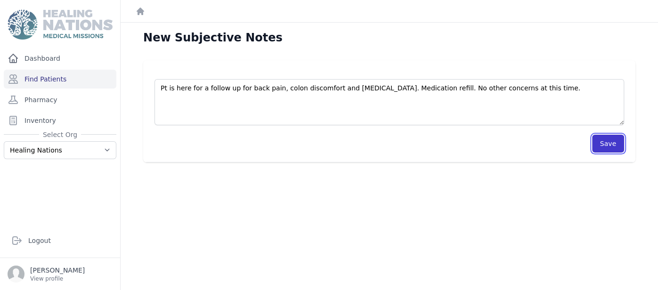
click at [614, 143] on button "Save" at bounding box center [608, 144] width 32 height 18
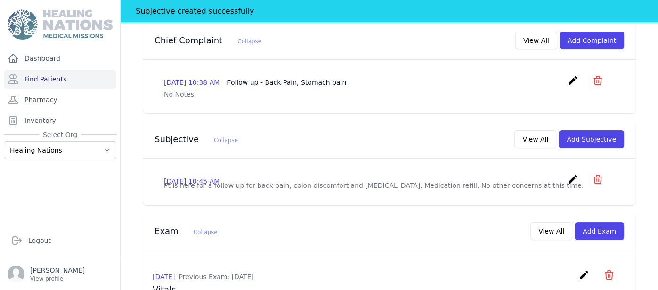
scroll to position [247, 0]
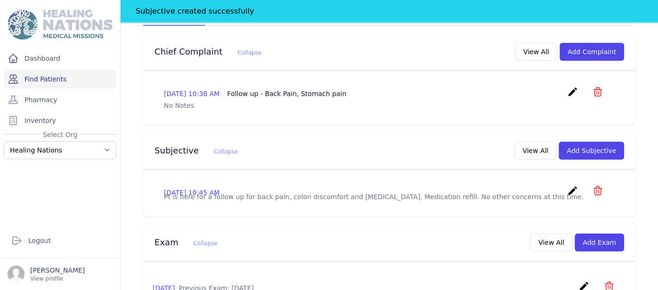
click at [46, 81] on link "Find Patients" at bounding box center [60, 79] width 113 height 19
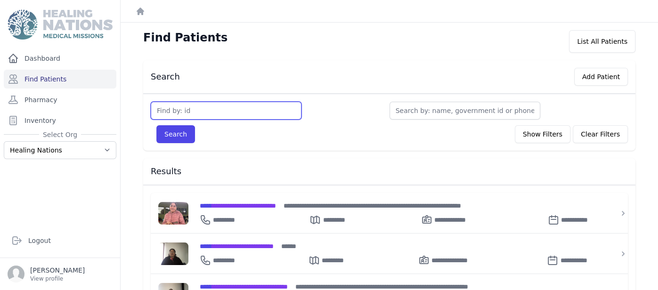
click at [212, 112] on input "text" at bounding box center [226, 111] width 151 height 18
click at [298, 45] on div "Find Patients List All Patients" at bounding box center [389, 41] width 522 height 23
click at [242, 108] on input "text" at bounding box center [226, 111] width 151 height 18
type input "2987"
click at [156, 125] on button "Search" at bounding box center [175, 134] width 39 height 18
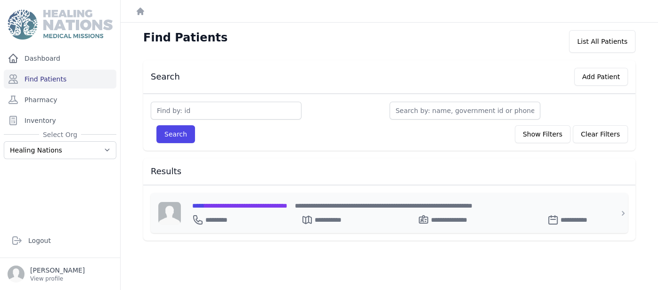
click at [228, 204] on span "**********" at bounding box center [239, 205] width 95 height 7
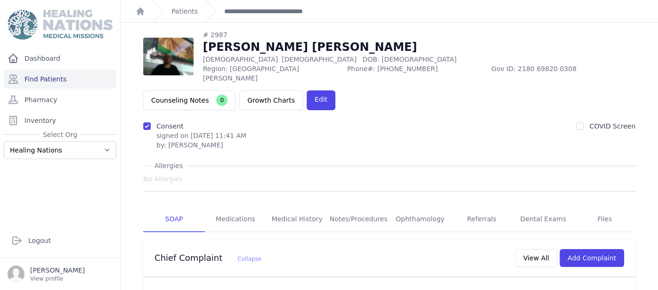
click at [630, 18] on ol "**********" at bounding box center [389, 11] width 537 height 22
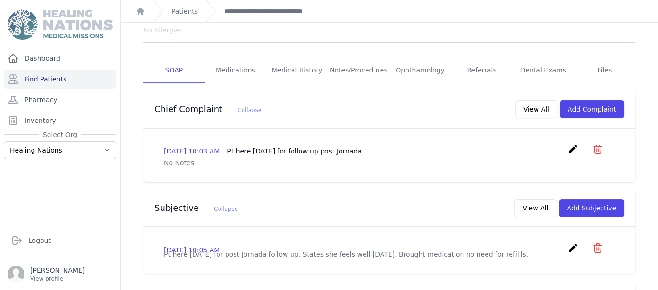
scroll to position [163, 0]
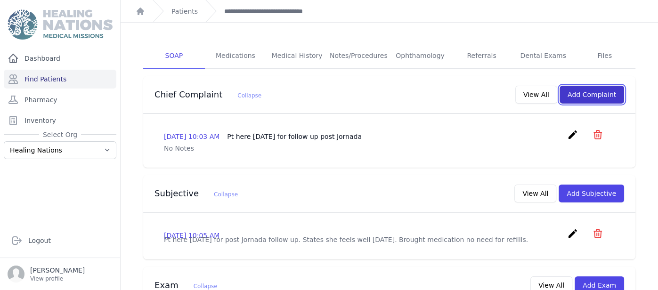
click at [595, 86] on button "Add Complaint" at bounding box center [591, 95] width 65 height 18
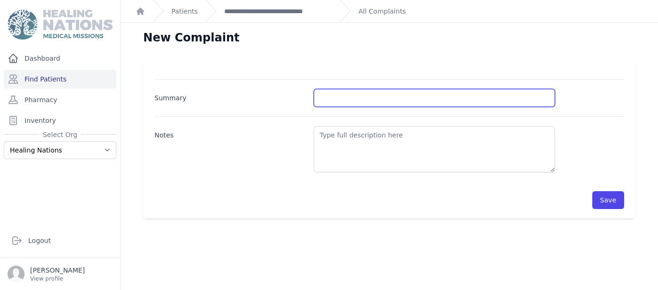
click at [388, 100] on input "Summary" at bounding box center [434, 98] width 241 height 18
type input "BP control"
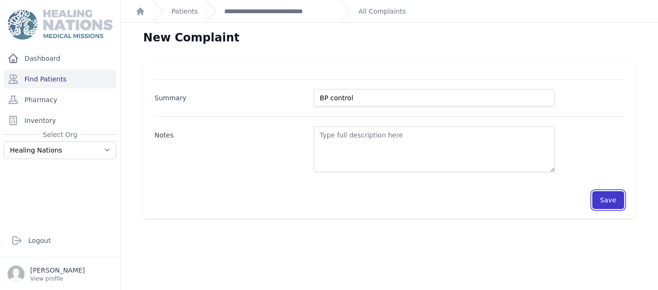
click at [615, 198] on button "Save" at bounding box center [608, 200] width 32 height 18
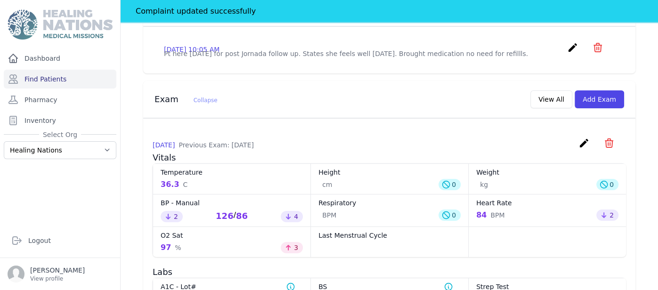
scroll to position [373, 0]
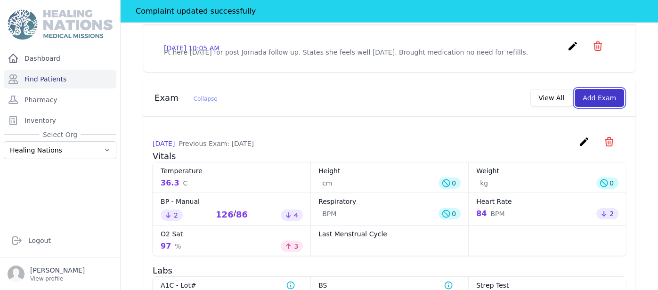
click at [602, 89] on button "Add Exam" at bounding box center [598, 98] width 49 height 18
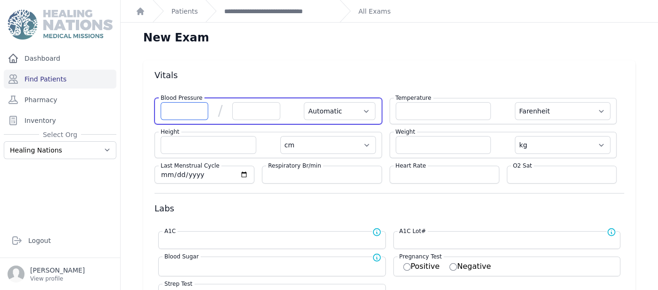
click at [200, 114] on input "number" at bounding box center [185, 111] width 48 height 18
type input "126"
click at [259, 111] on input "number" at bounding box center [256, 111] width 48 height 18
select select "Automatic"
select select "F"
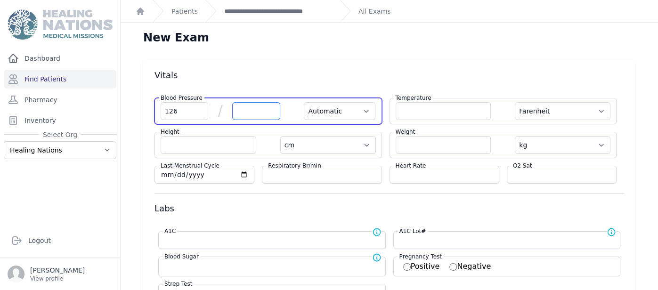
select select "cm"
select select "kg"
select select
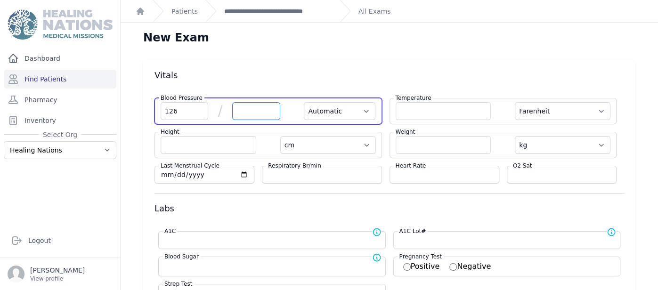
select select
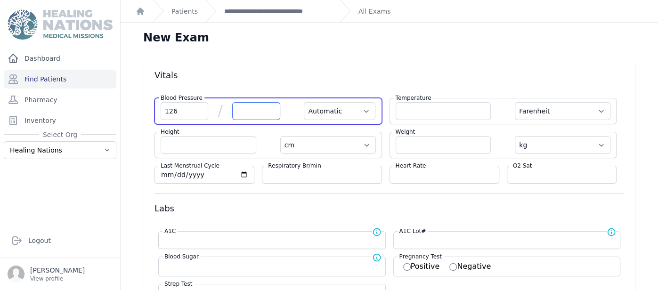
select select
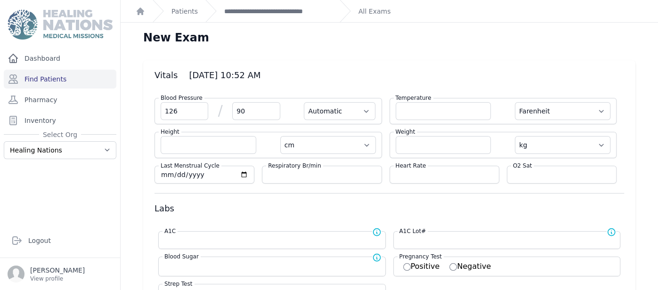
type input "90"
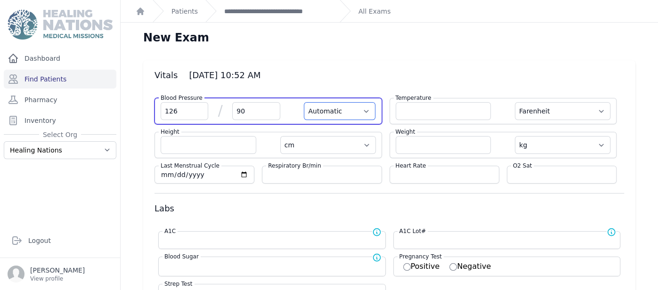
click at [330, 108] on select "Automatic Manual" at bounding box center [340, 111] width 72 height 18
select select "F"
select select "cm"
select select "kg"
select select
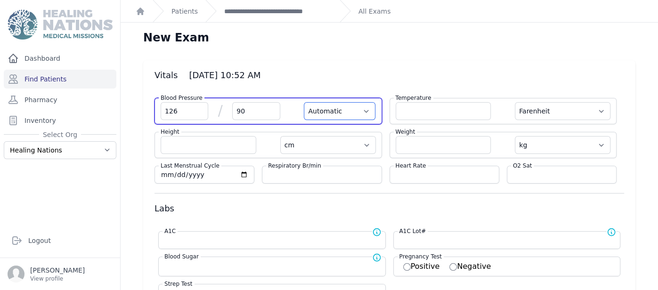
select select
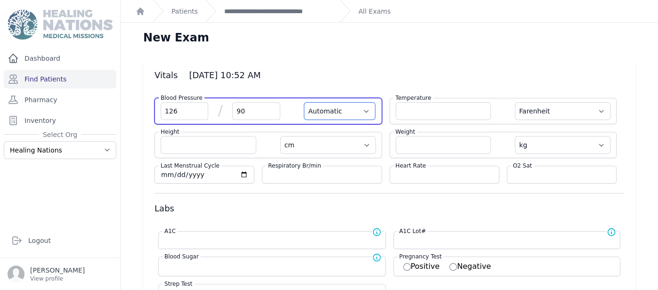
select select
select select "Manual"
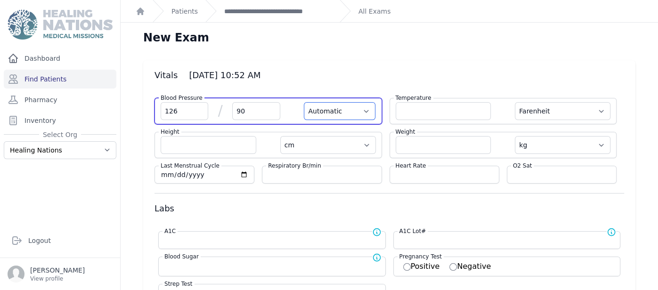
click at [304, 102] on select "Automatic Manual" at bounding box center [340, 111] width 72 height 18
select select "F"
select select "cm"
select select "kg"
select select
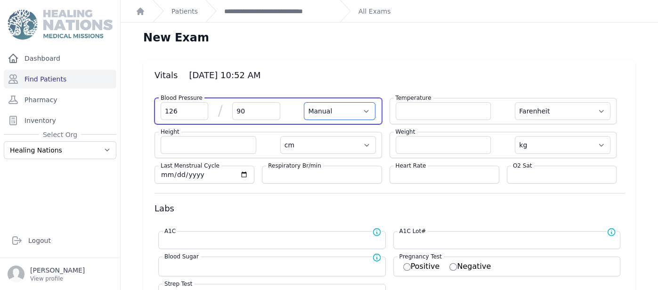
select select
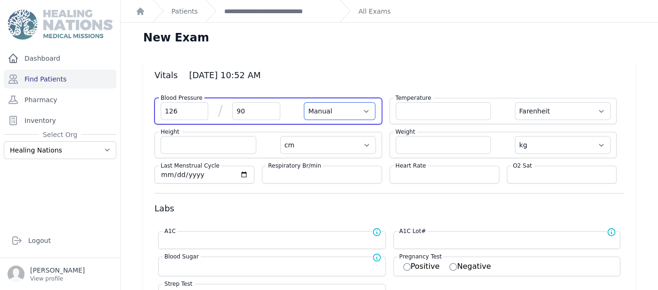
select select
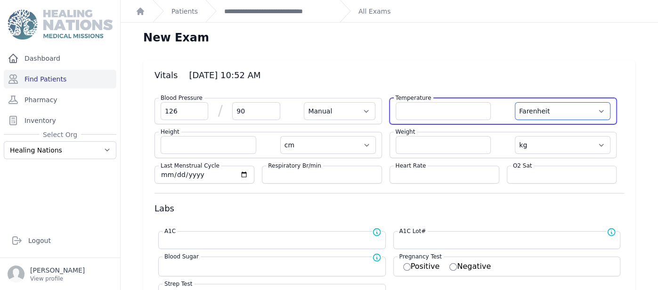
click at [576, 117] on select "Farenheit Celcius" at bounding box center [563, 111] width 96 height 18
select select "C"
click at [515, 102] on select "Farenheit Celcius" at bounding box center [563, 111] width 96 height 18
select select "Manual"
select select "cm"
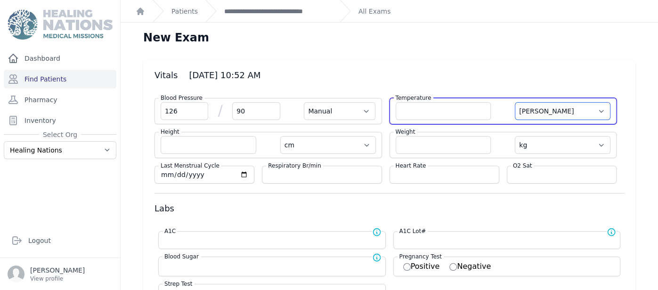
select select "kg"
select select
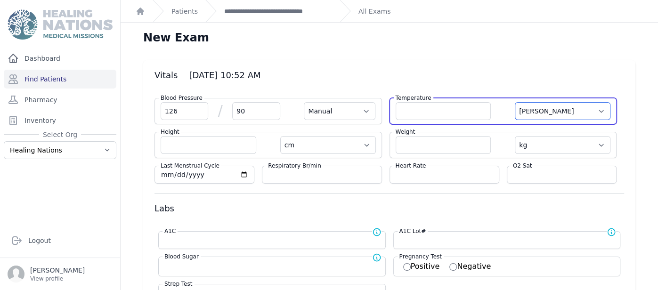
select select
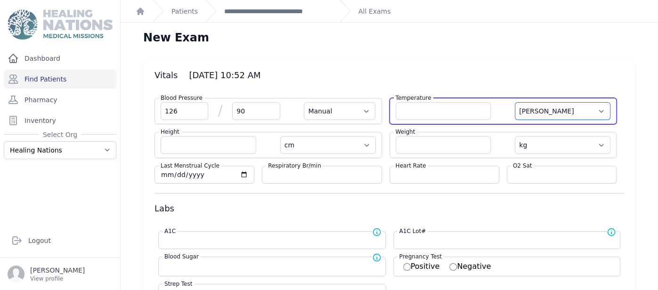
select select
click at [438, 113] on input "number" at bounding box center [444, 111] width 96 height 18
type input "36.4"
click at [531, 108] on select "Farenheit Celcius" at bounding box center [563, 111] width 96 height 18
select select "Manual"
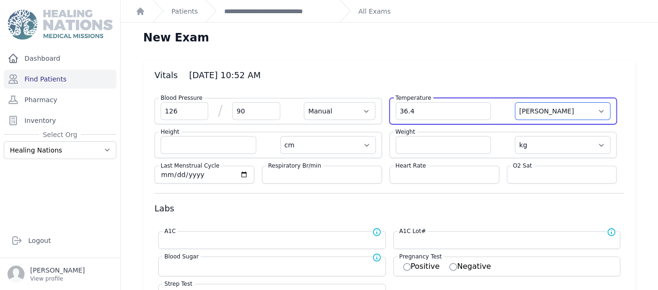
select select "cm"
select select "kg"
select select
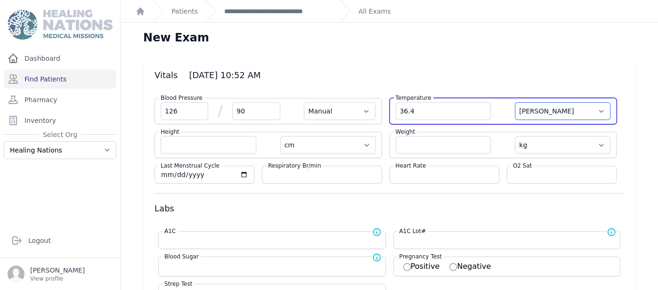
select select
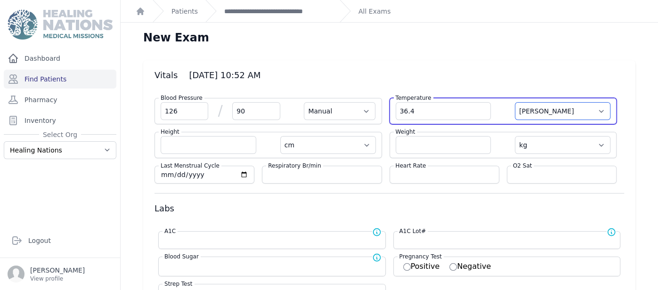
select select
click at [515, 102] on select "Farenheit Celcius" at bounding box center [563, 111] width 96 height 18
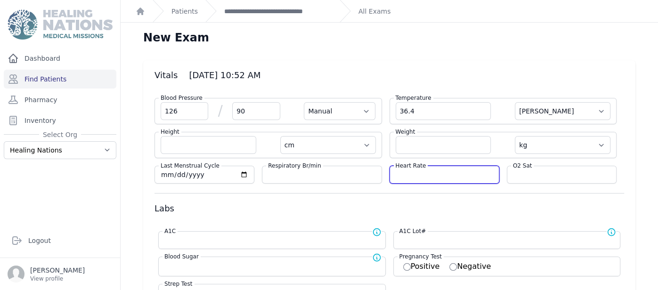
click at [429, 172] on input "number" at bounding box center [444, 174] width 97 height 9
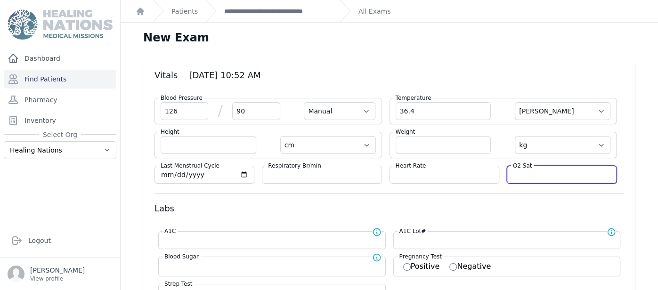
click at [537, 175] on input "number" at bounding box center [561, 174] width 97 height 9
type input "95"
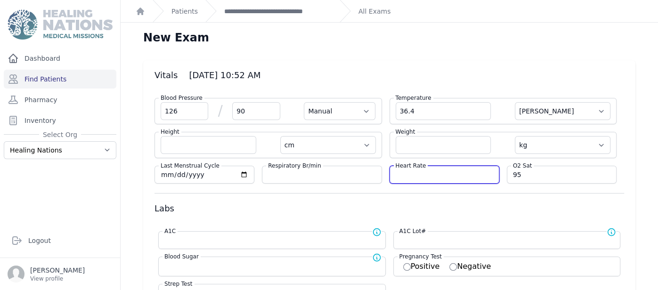
click at [413, 171] on input "number" at bounding box center [444, 174] width 97 height 9
select select "Manual"
select select "C"
select select "cm"
select select "kg"
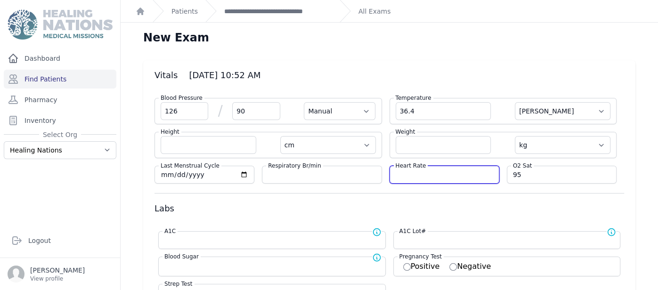
select select
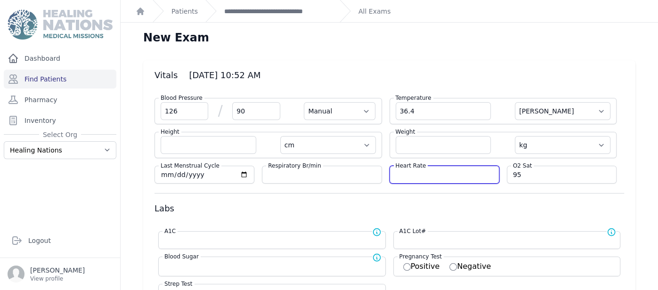
select select
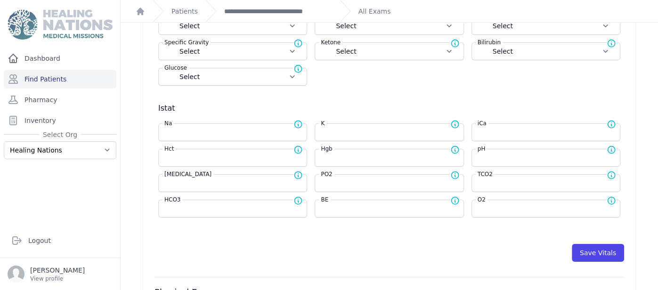
scroll to position [346, 0]
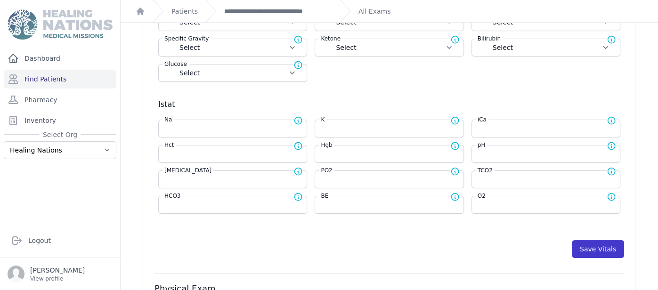
type input "94"
click at [614, 249] on button "Save Vitals" at bounding box center [598, 249] width 52 height 18
select select "Manual"
select select "C"
select select "cm"
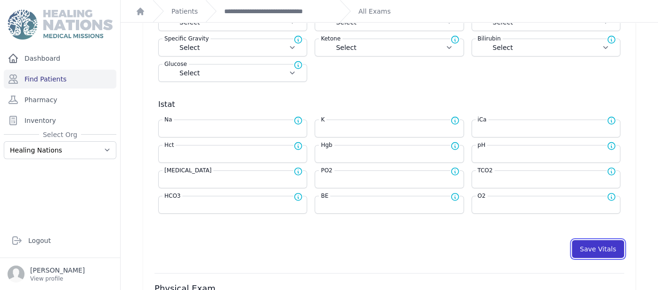
select select "kg"
select select
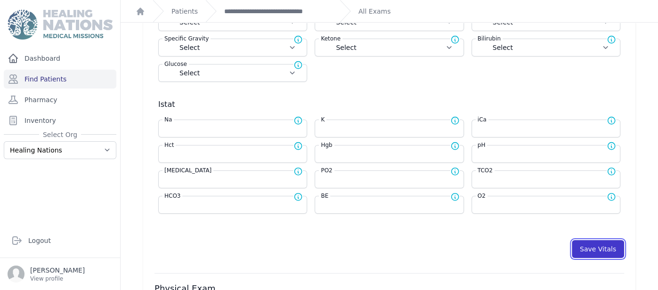
select select
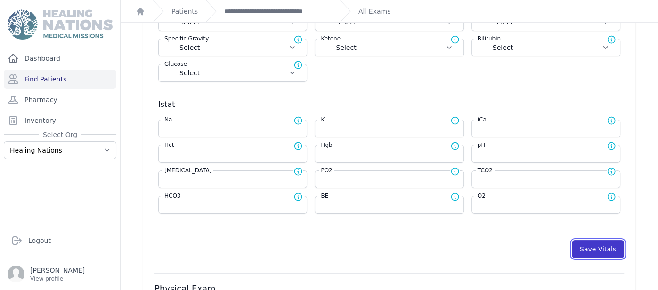
select select
click at [595, 242] on button "Save Vitals" at bounding box center [598, 249] width 52 height 18
click at [306, 8] on link "**********" at bounding box center [278, 11] width 108 height 9
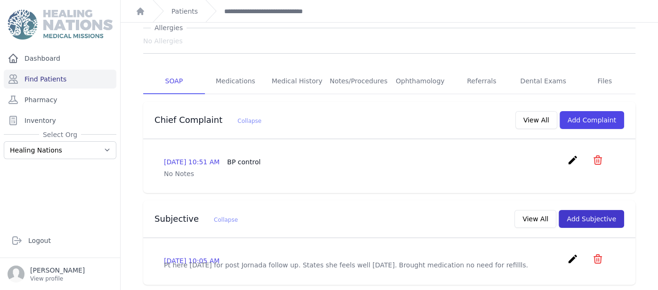
scroll to position [139, 0]
click at [601, 209] on button "Add Subjective" at bounding box center [590, 218] width 65 height 18
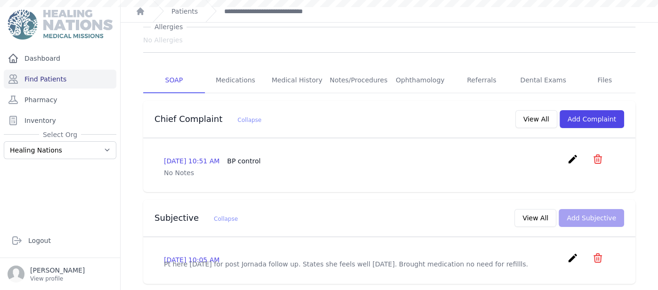
scroll to position [0, 0]
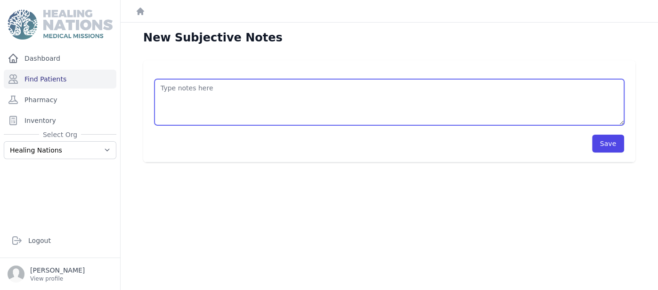
click at [258, 109] on textarea at bounding box center [388, 102] width 469 height 46
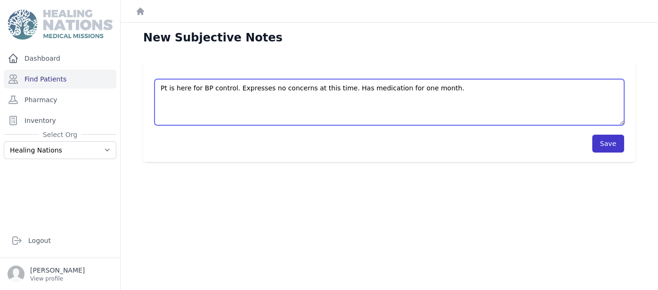
type textarea "Pt is here for BP control. Expresses no concerns at this time. Has medication f…"
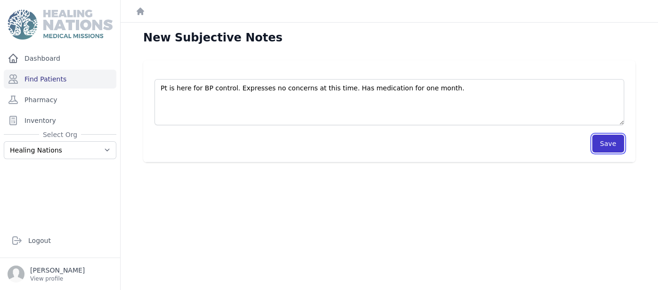
click at [615, 136] on button "Save" at bounding box center [608, 144] width 32 height 18
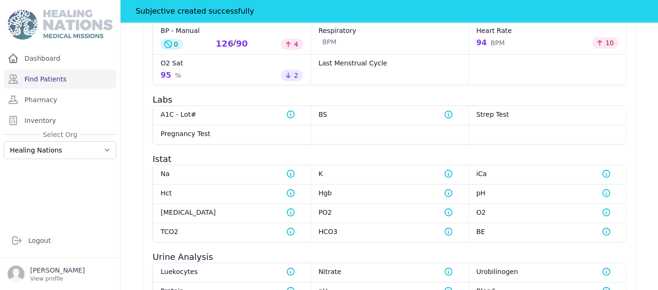
scroll to position [872, 0]
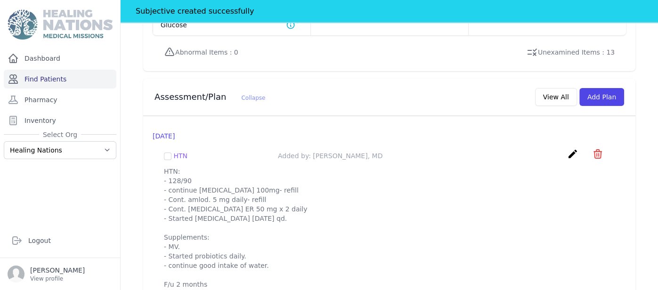
click at [39, 79] on link "Find Patients" at bounding box center [60, 79] width 113 height 19
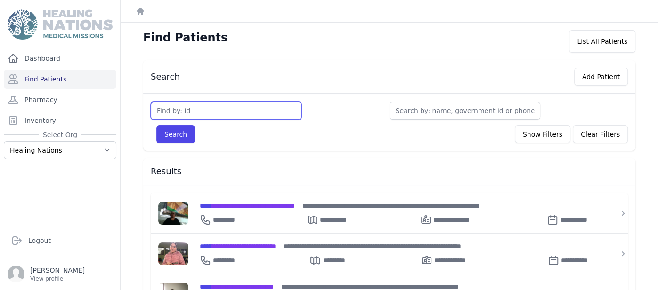
click at [220, 107] on input "text" at bounding box center [226, 111] width 151 height 18
type input "125"
click at [156, 125] on button "Search" at bounding box center [175, 134] width 39 height 18
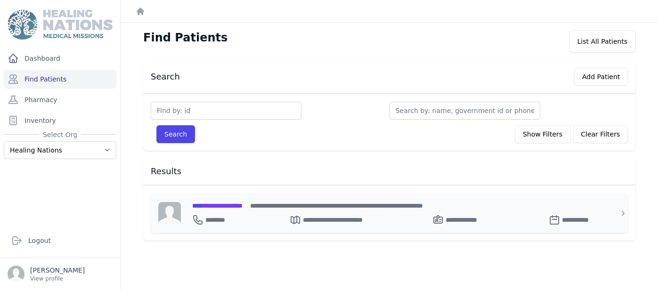
click at [234, 204] on span "**********" at bounding box center [217, 205] width 50 height 7
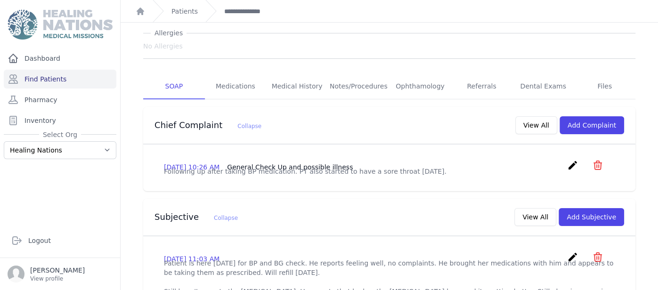
scroll to position [137, 0]
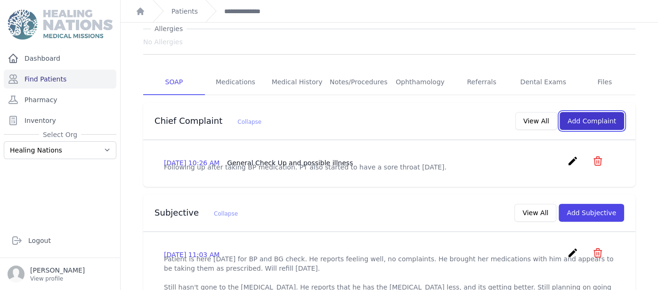
click at [608, 114] on button "Add Complaint" at bounding box center [591, 121] width 65 height 18
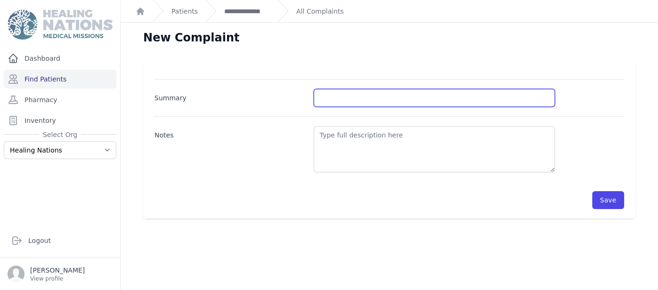
click at [444, 93] on input "Summary" at bounding box center [434, 98] width 241 height 18
type input "BP control, Back Pain"
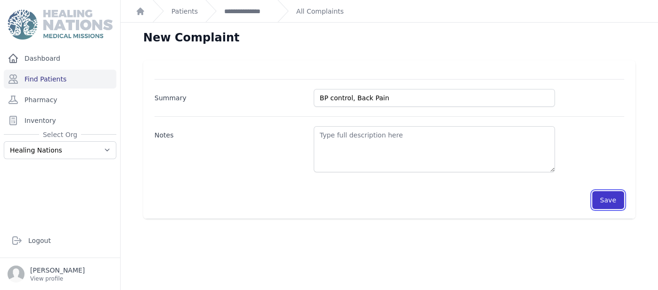
click at [606, 201] on button "Save" at bounding box center [608, 200] width 32 height 18
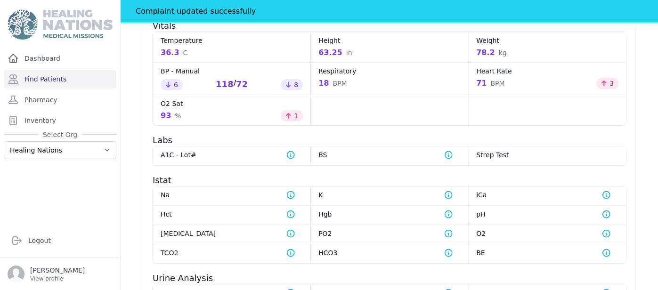
scroll to position [365, 0]
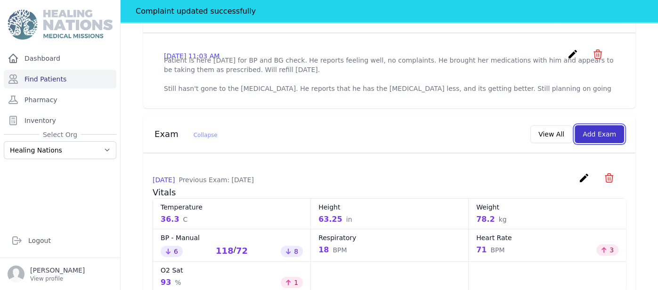
click at [611, 134] on button "Add Exam" at bounding box center [598, 134] width 49 height 18
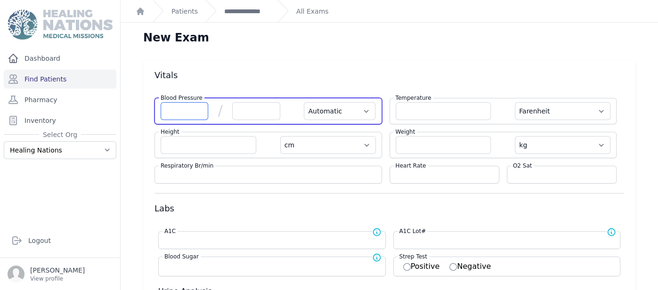
click at [186, 112] on input "number" at bounding box center [185, 111] width 48 height 18
type input "122"
click at [261, 109] on input "number" at bounding box center [256, 111] width 48 height 18
select select "Automatic"
select select "F"
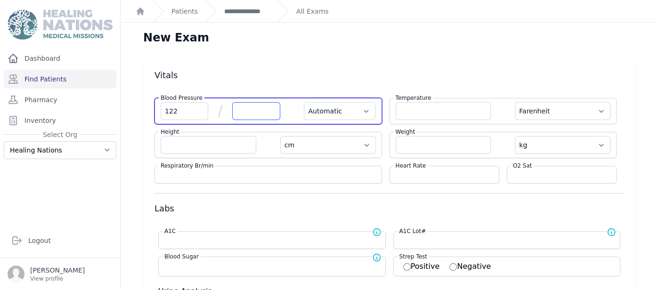
select select "cm"
select select "kg"
select select
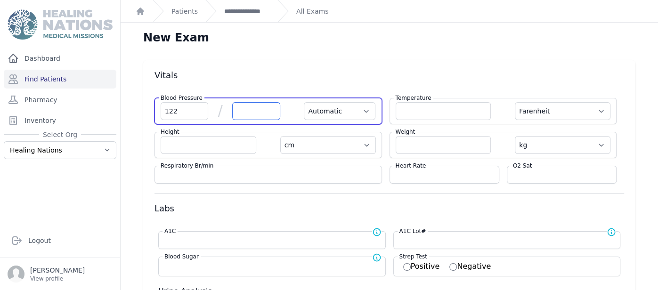
select select
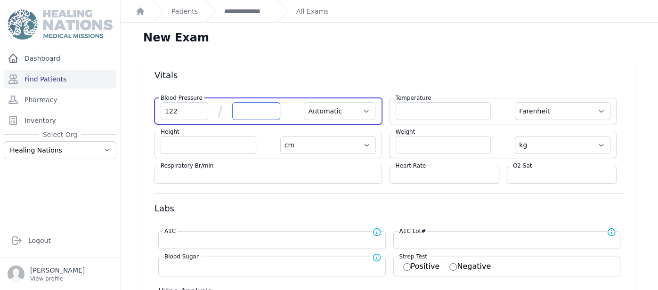
select select
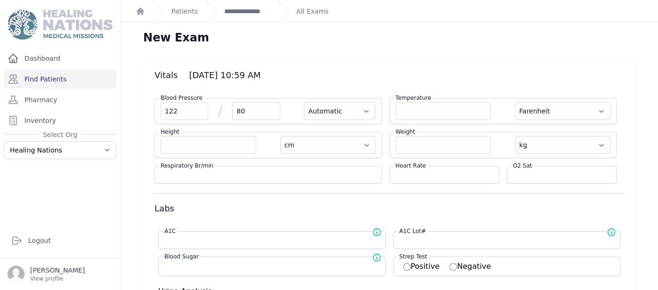
type input "80"
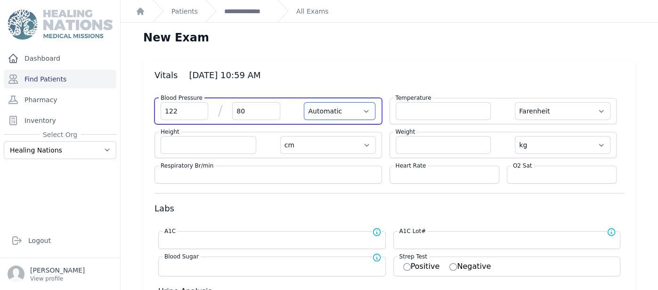
click at [313, 110] on select "Automatic Manual" at bounding box center [340, 111] width 72 height 18
select select "F"
select select "cm"
select select "kg"
select select
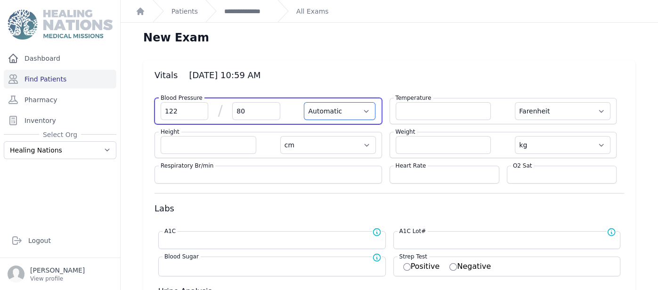
select select
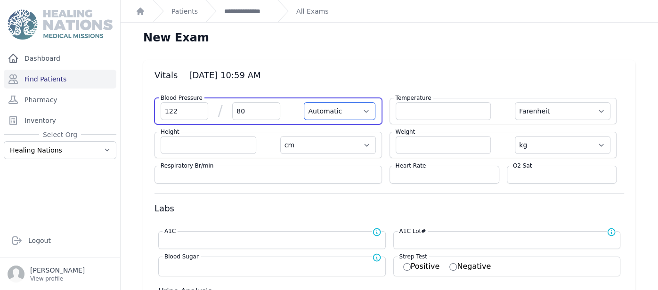
select select
select select "Manual"
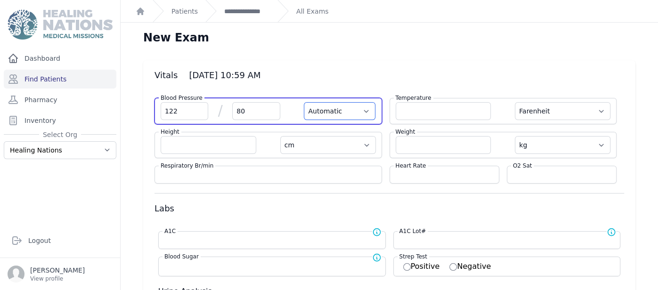
click at [304, 102] on select "Automatic Manual" at bounding box center [340, 111] width 72 height 18
select select "F"
select select "cm"
select select "kg"
select select
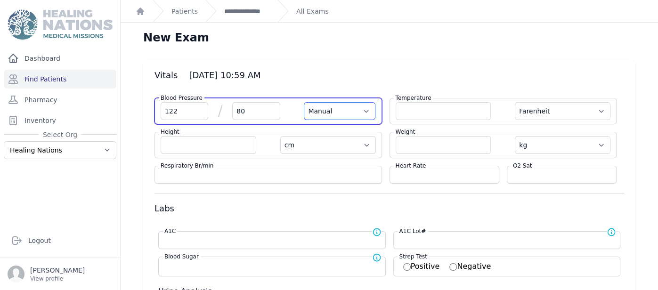
select select
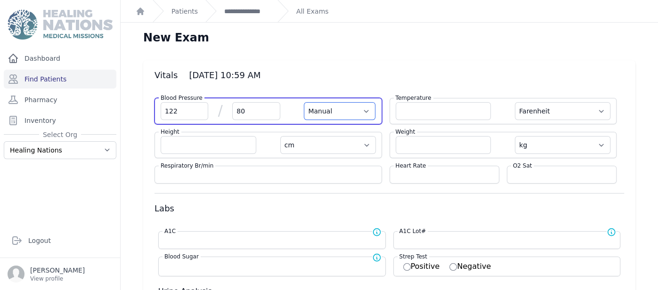
select select
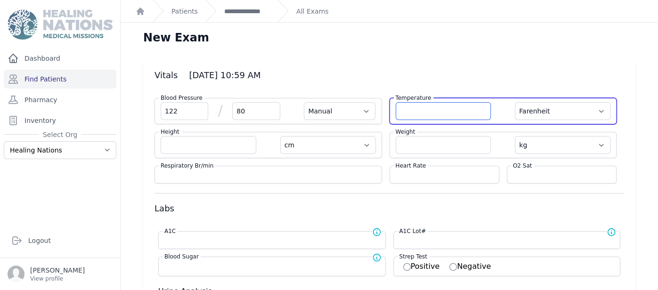
click at [430, 113] on input "number" at bounding box center [444, 111] width 96 height 18
click at [593, 110] on select "Farenheit [PERSON_NAME]" at bounding box center [563, 111] width 96 height 18
select select "C"
click at [515, 102] on select "Farenheit [PERSON_NAME]" at bounding box center [563, 111] width 96 height 18
select select "Manual"
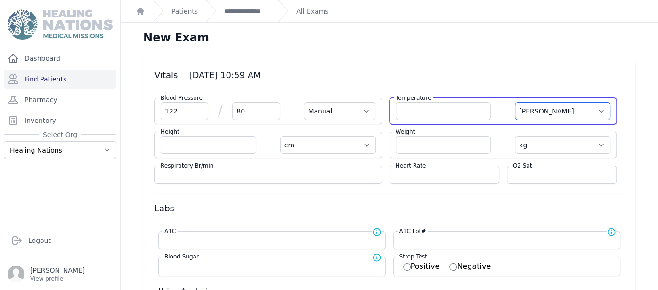
select select "cm"
select select "kg"
select select
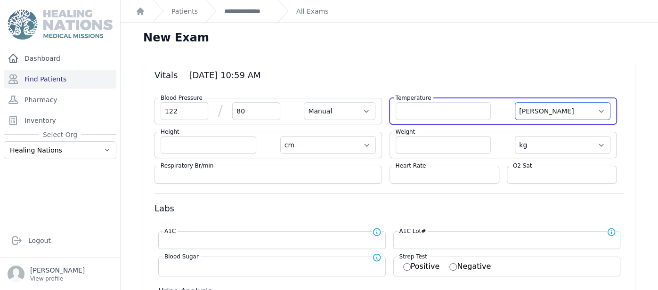
select select
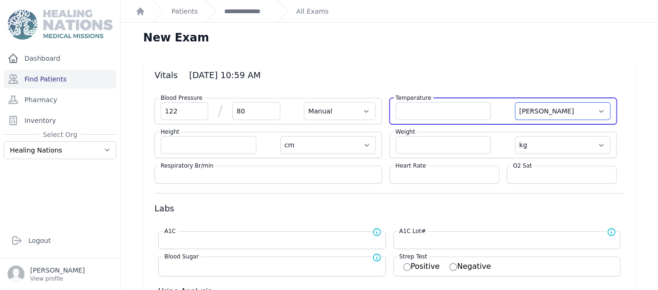
select select
click at [429, 113] on input "number" at bounding box center [444, 111] width 96 height 18
type input "36.3"
click at [540, 107] on select "Farenheit [PERSON_NAME]" at bounding box center [563, 111] width 96 height 18
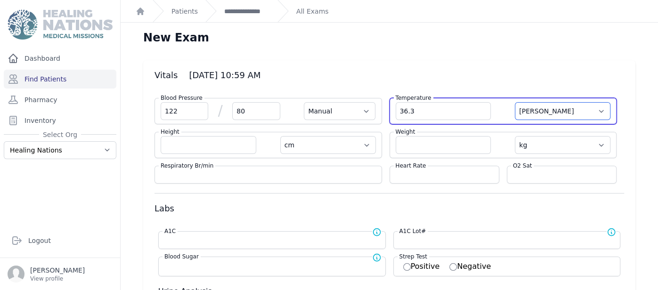
select select "Manual"
select select "cm"
select select "kg"
select select
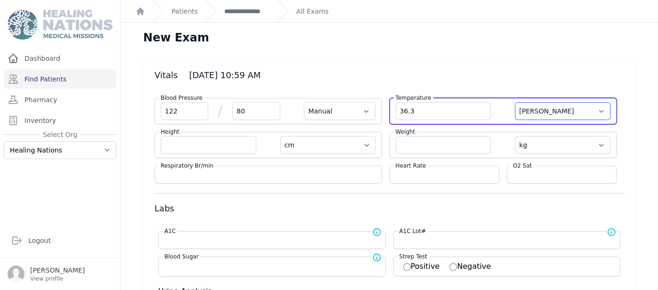
select select
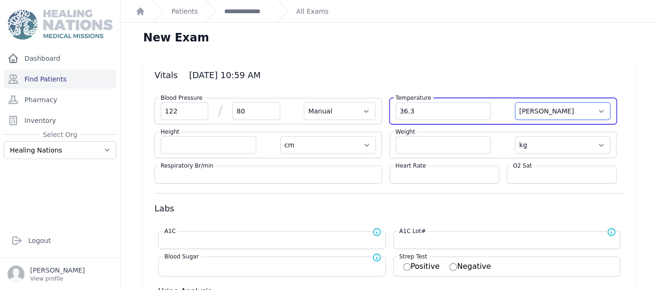
select select
click at [515, 102] on select "Farenheit [PERSON_NAME]" at bounding box center [563, 111] width 96 height 18
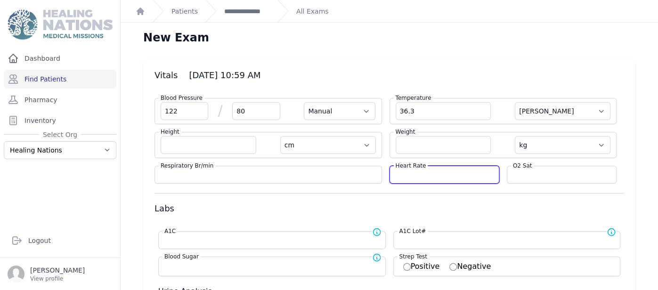
click at [458, 173] on input "number" at bounding box center [444, 174] width 97 height 9
type input "65"
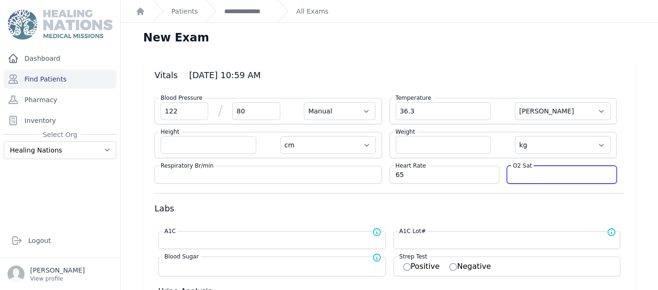
click at [551, 170] on input "number" at bounding box center [561, 174] width 97 height 9
select select "Manual"
select select "C"
select select "cm"
select select "kg"
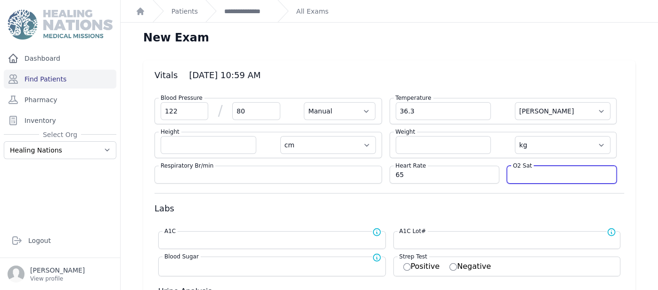
select select
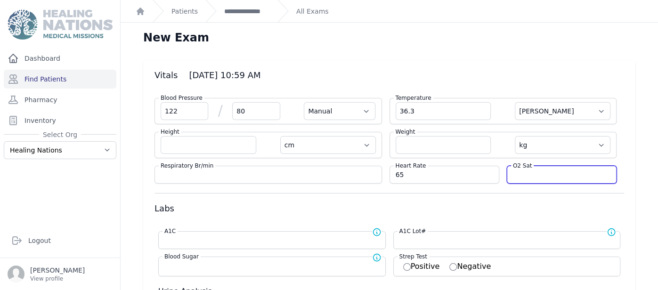
select select
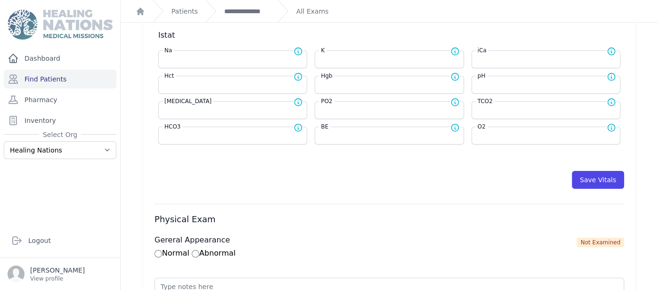
scroll to position [391, 0]
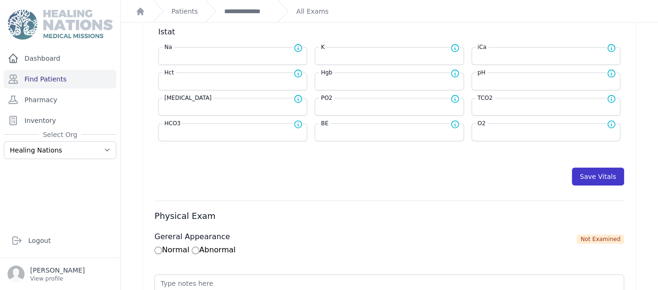
type input "96"
click at [607, 176] on button "Save Vitals" at bounding box center [598, 177] width 52 height 18
select select "Manual"
select select "C"
select select "cm"
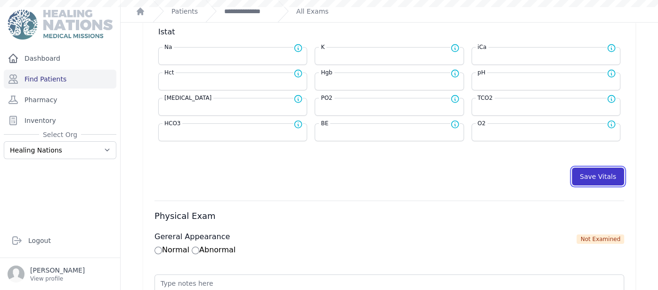
select select "kg"
select select
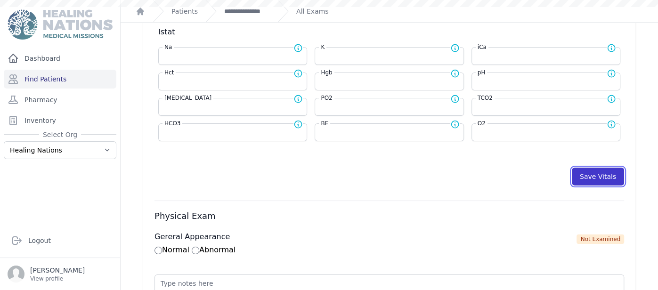
select select
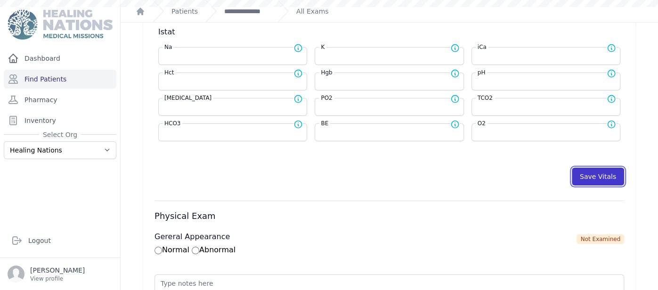
select select
click at [606, 176] on button "Save Vitals" at bounding box center [598, 177] width 52 height 18
click at [609, 176] on button "Save Vitals" at bounding box center [598, 177] width 52 height 18
click at [605, 172] on button "Save Vitals" at bounding box center [598, 177] width 52 height 18
click at [250, 8] on link "**********" at bounding box center [247, 11] width 46 height 9
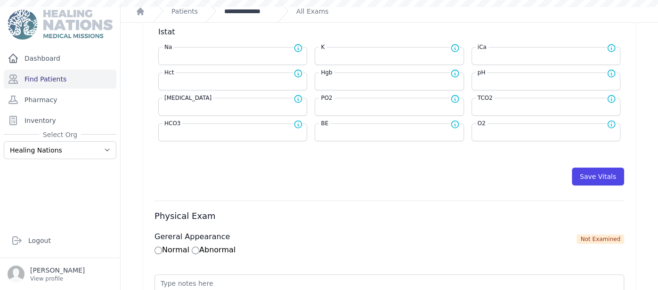
scroll to position [0, 0]
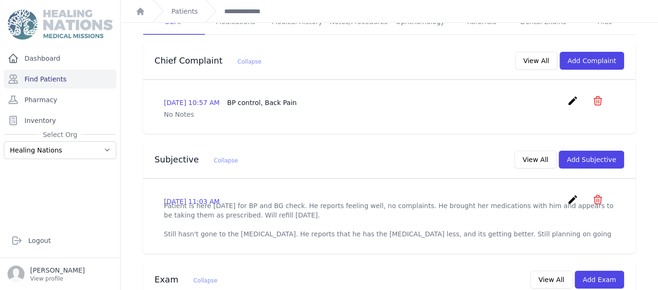
scroll to position [198, 0]
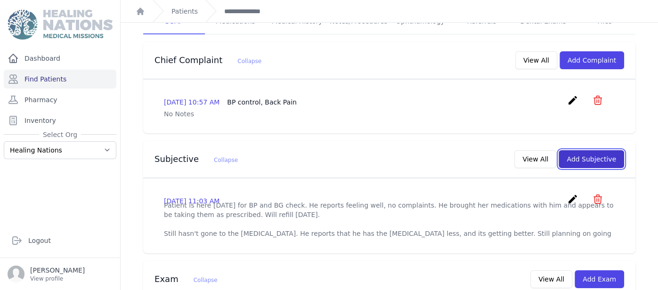
click at [600, 150] on button "Add Subjective" at bounding box center [590, 159] width 65 height 18
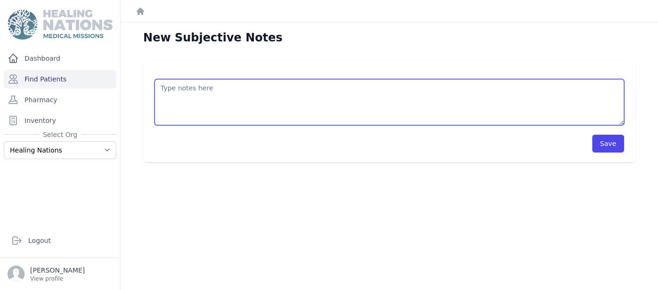
click at [289, 89] on textarea at bounding box center [388, 102] width 469 height 46
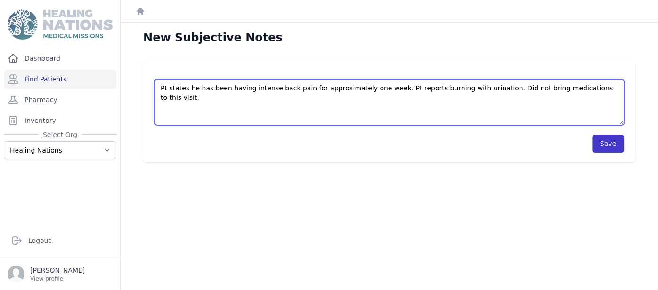
type textarea "Pt states he has been having intense back pain for approximately one week. Pt r…"
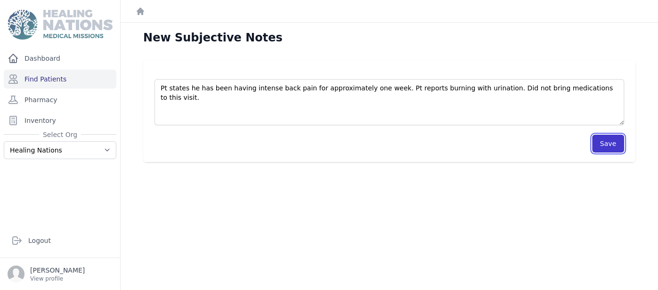
click at [603, 143] on button "Save" at bounding box center [608, 144] width 32 height 18
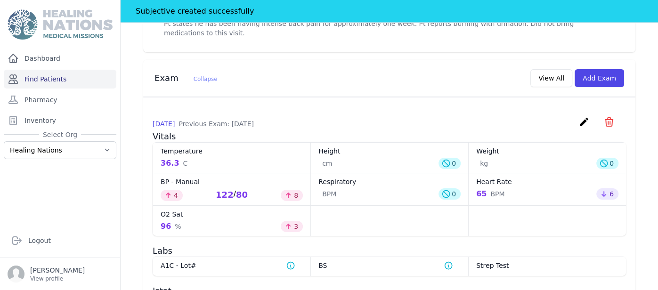
scroll to position [335, 0]
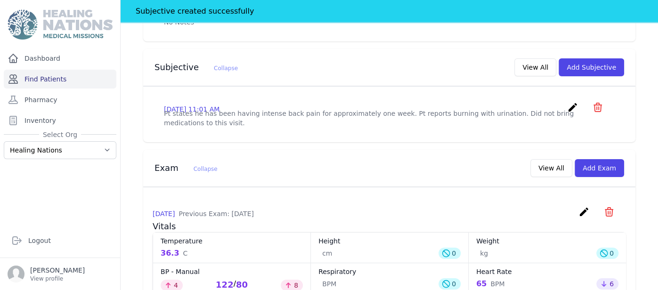
click at [63, 81] on link "Find Patients" at bounding box center [60, 79] width 113 height 19
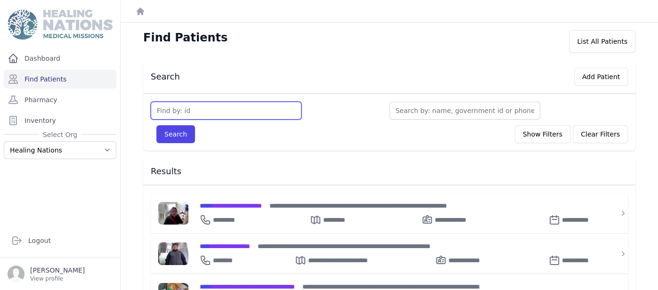
click at [192, 105] on input "text" at bounding box center [226, 111] width 151 height 18
type input "913"
click at [156, 125] on button "Search" at bounding box center [175, 134] width 39 height 18
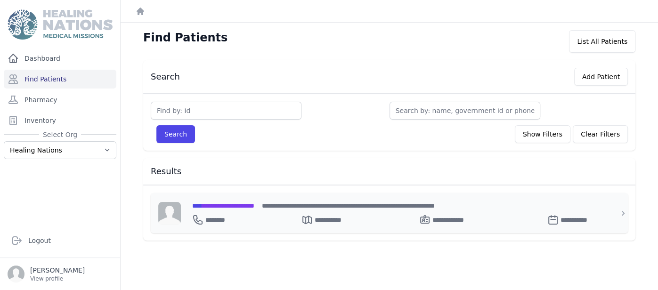
click at [255, 208] on div "**********" at bounding box center [394, 213] width 405 height 25
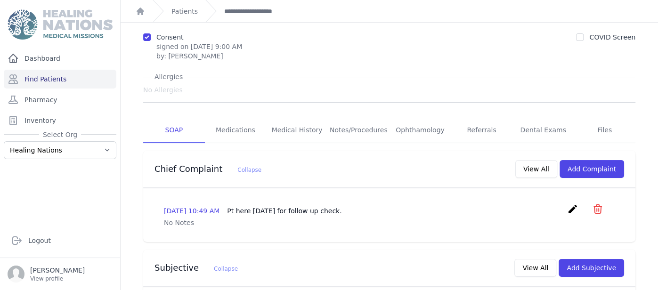
scroll to position [89, 0]
click at [590, 161] on button "Add Complaint" at bounding box center [591, 170] width 65 height 18
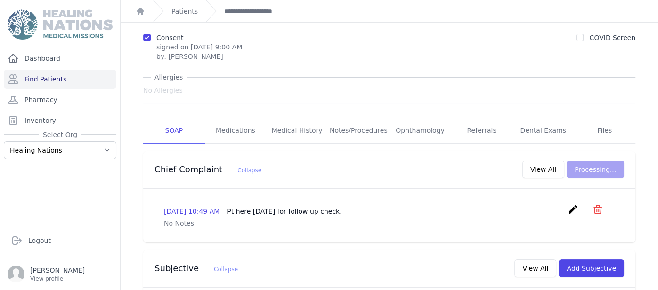
scroll to position [0, 0]
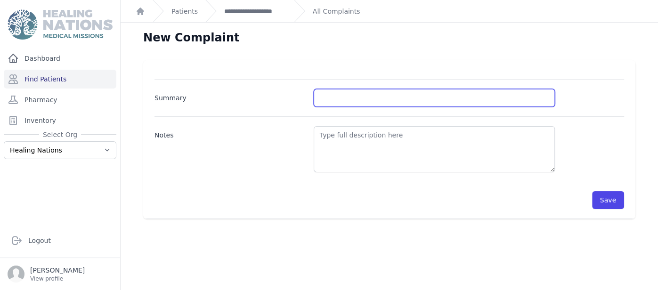
click at [364, 95] on input "Summary" at bounding box center [434, 98] width 241 height 18
type input "BP Control"
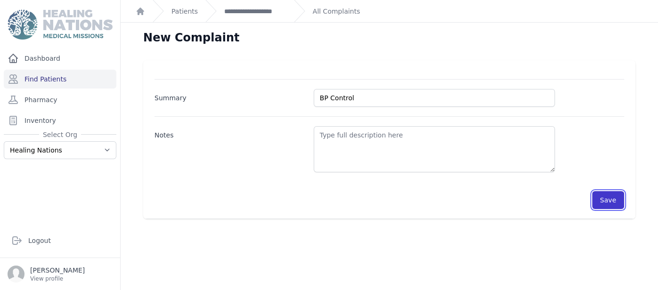
click at [615, 197] on button "Save" at bounding box center [608, 200] width 32 height 18
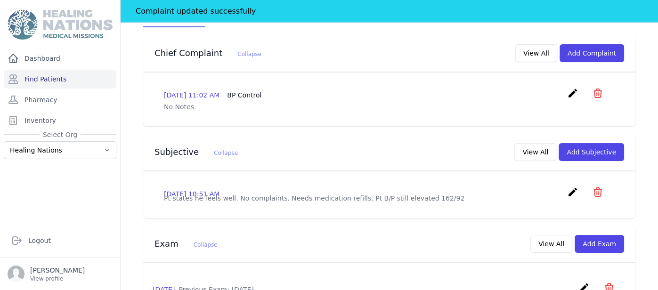
scroll to position [310, 0]
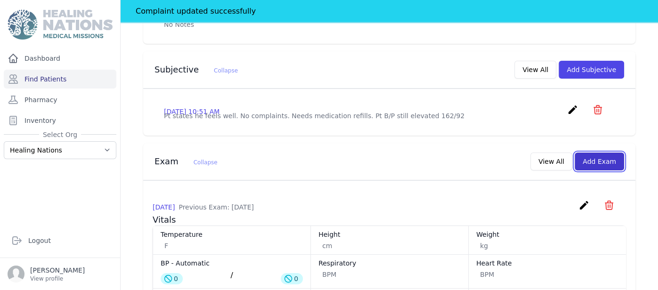
click at [600, 153] on button "Add Exam" at bounding box center [598, 162] width 49 height 18
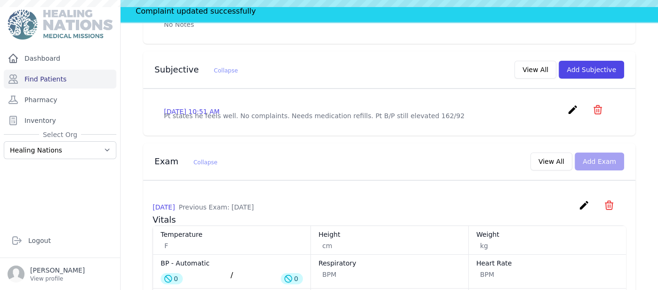
scroll to position [0, 0]
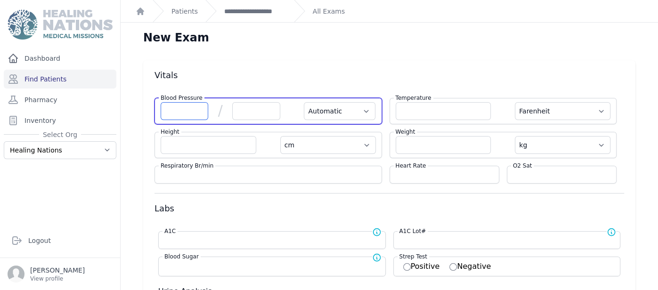
click at [184, 101] on div "Blood Pressure / Automatic Manual" at bounding box center [267, 111] width 227 height 26
type input "154"
click at [240, 109] on input "number" at bounding box center [256, 111] width 48 height 18
select select "Automatic"
select select "F"
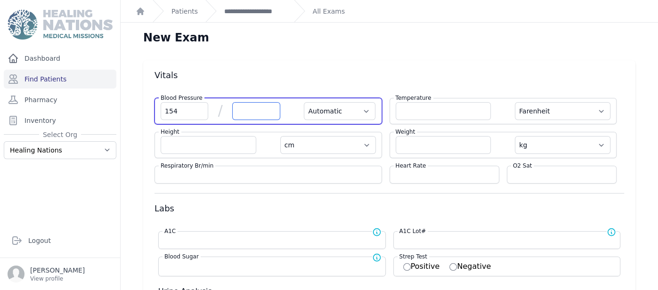
select select "cm"
select select "kg"
select select
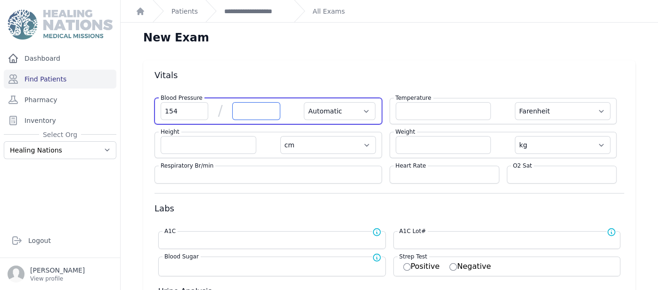
select select
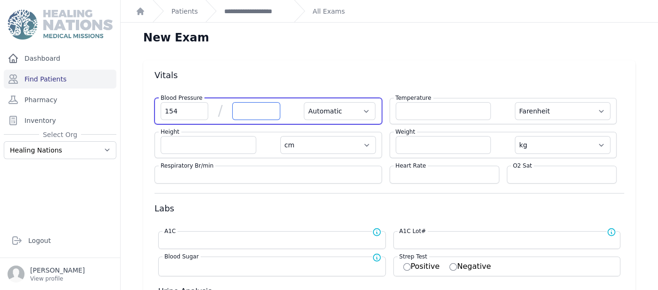
select select
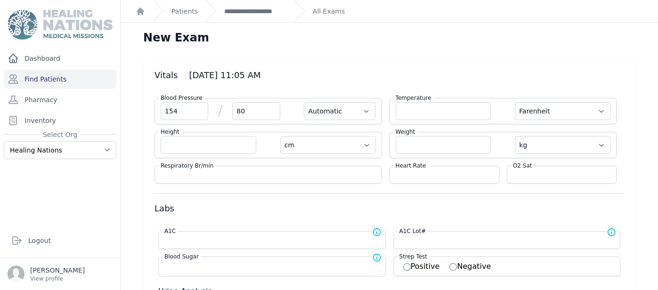
type input "80"
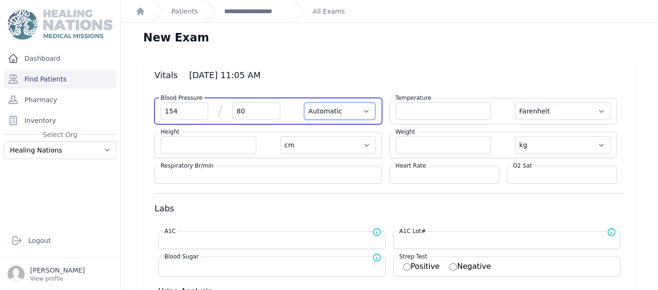
click at [336, 116] on select "Automatic Manual" at bounding box center [340, 111] width 72 height 18
select select "F"
select select "cm"
select select "kg"
select select
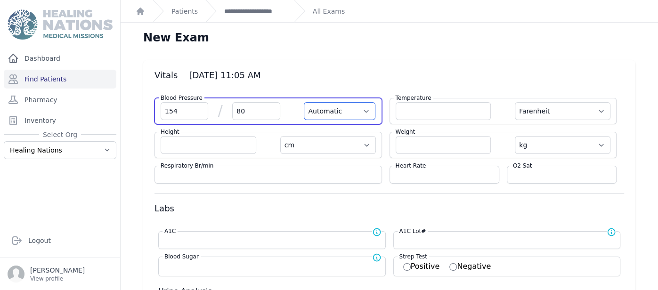
select select
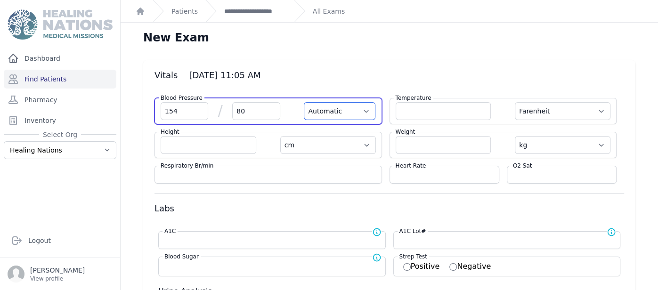
select select
select select "Manual"
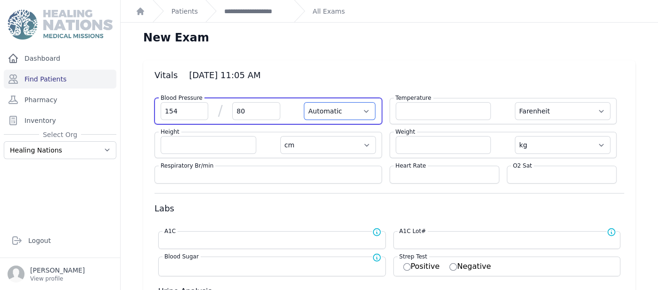
click at [304, 102] on select "Automatic Manual" at bounding box center [340, 111] width 72 height 18
select select "F"
select select "cm"
select select "kg"
select select
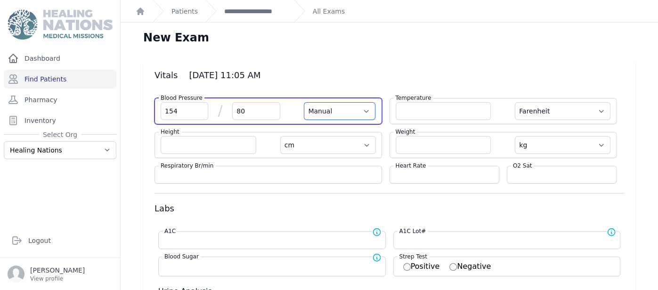
select select
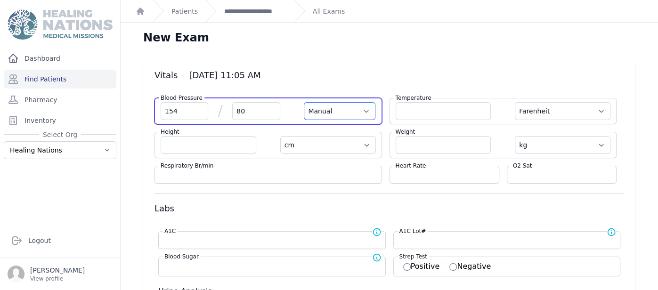
select select
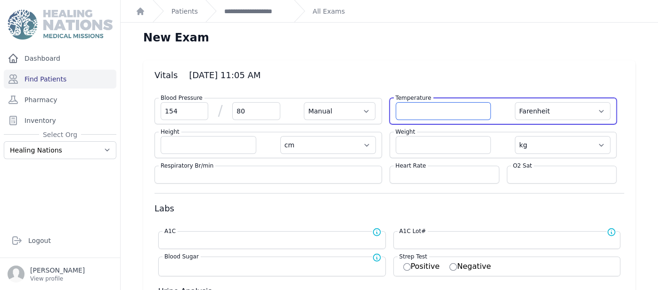
click at [421, 109] on input "number" at bounding box center [444, 111] width 96 height 18
type input "36.4"
click at [569, 115] on select "Farenheit Celcius" at bounding box center [563, 111] width 96 height 18
select select "Manual"
select select "cm"
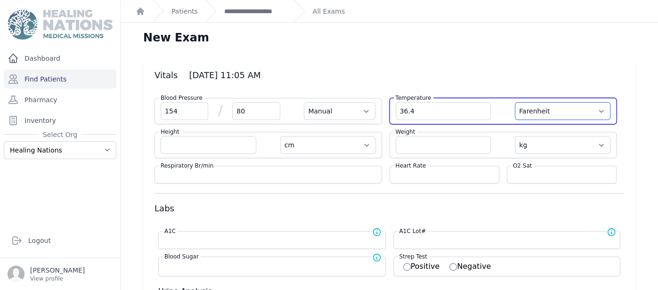
select select "kg"
select select
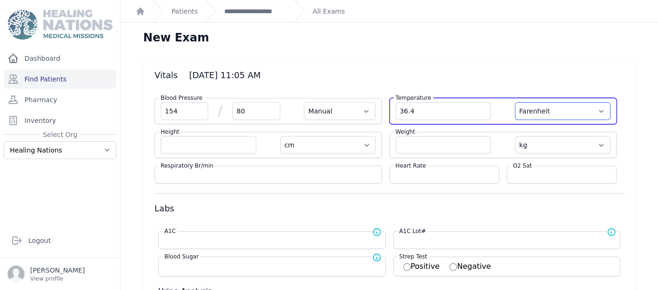
select select
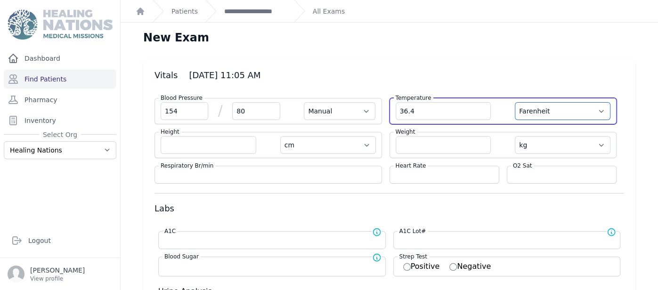
select select
select select "C"
click at [515, 102] on select "Farenheit Celcius" at bounding box center [563, 111] width 96 height 18
select select "Manual"
select select "cm"
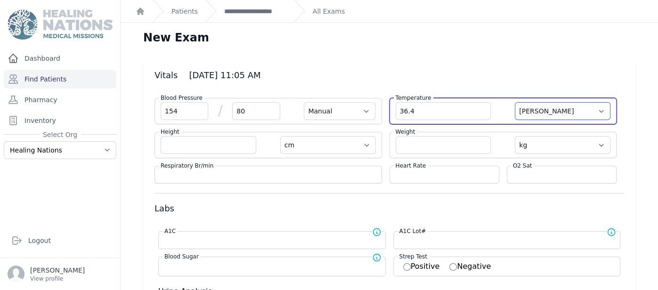
select select "kg"
select select
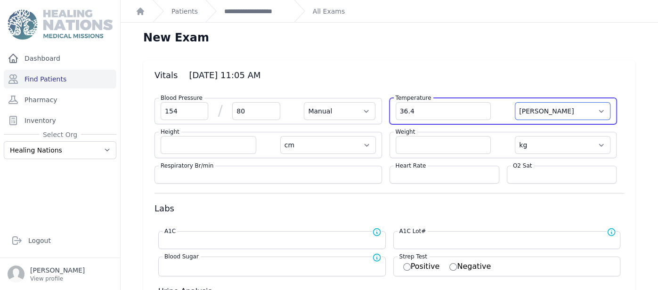
select select
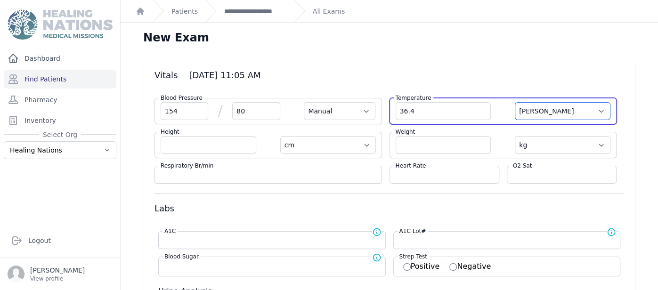
select select
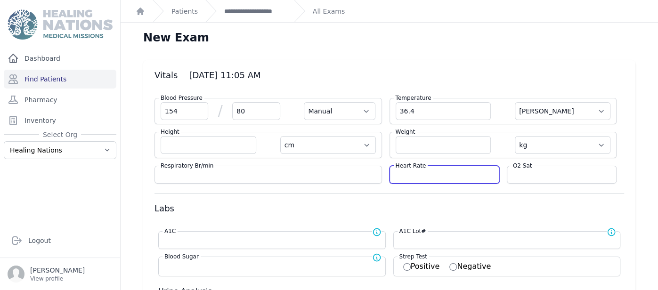
click at [483, 176] on input "number" at bounding box center [444, 174] width 97 height 9
type input "52"
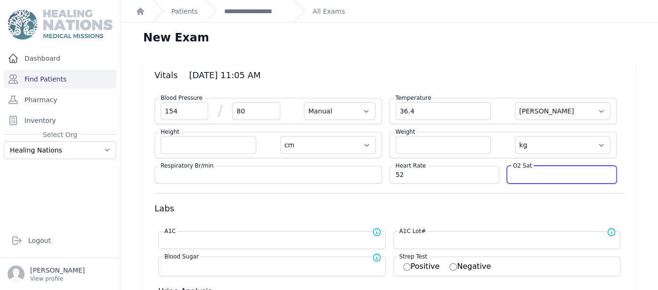
click at [533, 172] on input "number" at bounding box center [561, 174] width 97 height 9
select select "Manual"
select select "C"
select select "cm"
select select "kg"
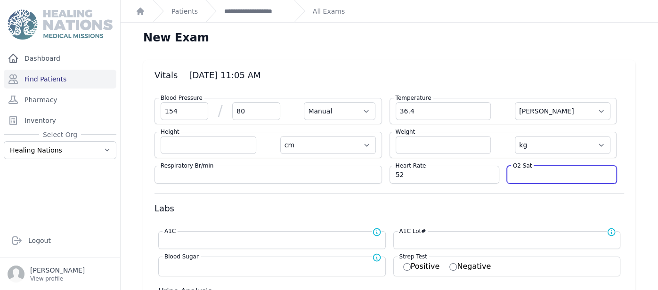
select select
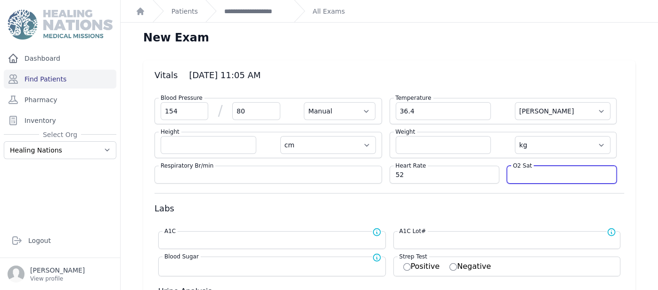
select select
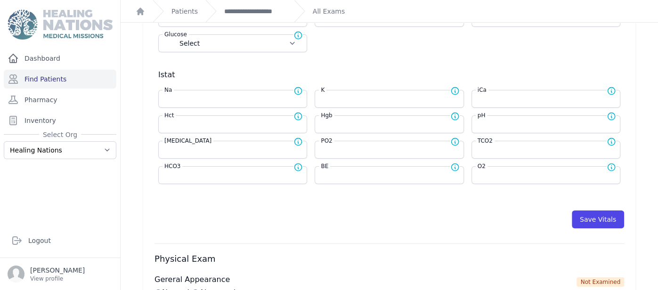
scroll to position [354, 0]
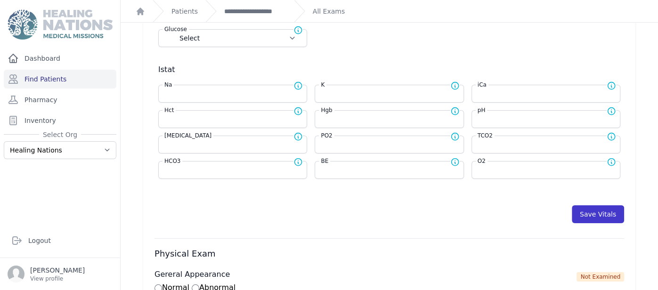
type input "95"
click at [584, 210] on button "Save Vitals" at bounding box center [598, 214] width 52 height 18
select select "Manual"
select select "C"
select select "cm"
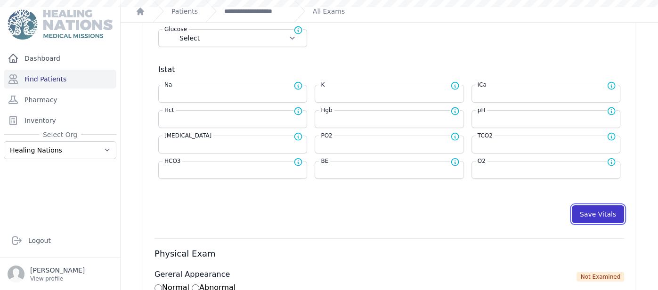
select select "kg"
select select
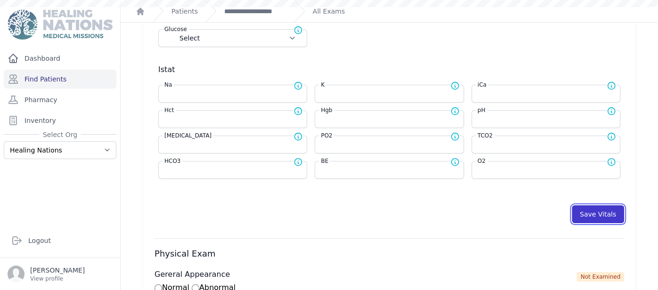
select select
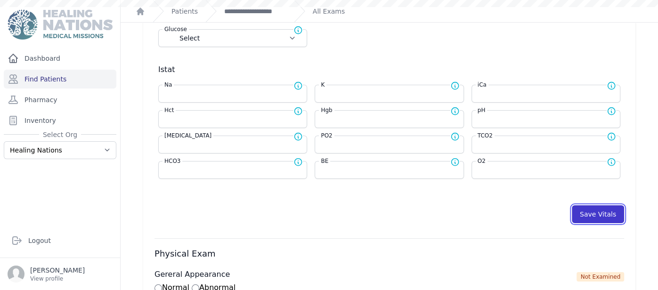
select select
click at [604, 207] on button "Save Vitals" at bounding box center [598, 214] width 52 height 18
click at [603, 205] on button "Save Vitals" at bounding box center [598, 214] width 52 height 18
click at [603, 206] on button "Save Vitals" at bounding box center [598, 214] width 52 height 18
click at [238, 15] on link "**********" at bounding box center [255, 11] width 62 height 9
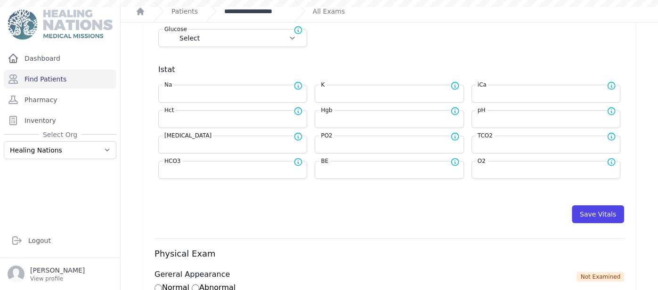
scroll to position [0, 0]
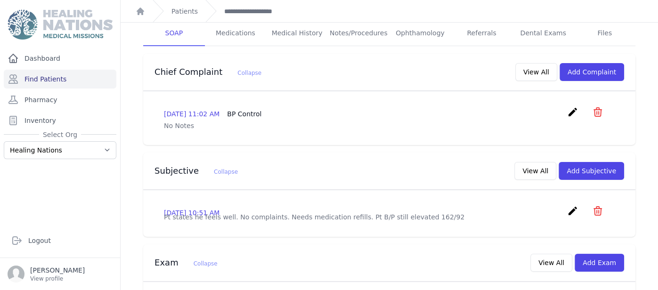
scroll to position [186, 0]
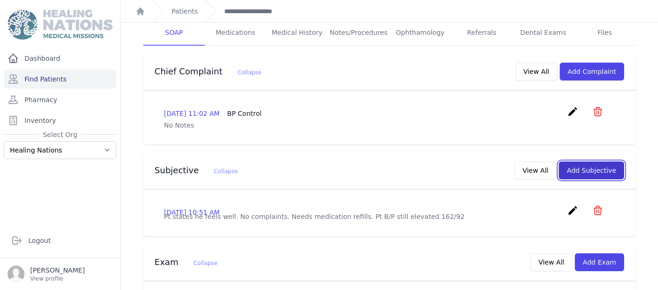
click at [586, 162] on button "Add Subjective" at bounding box center [590, 171] width 65 height 18
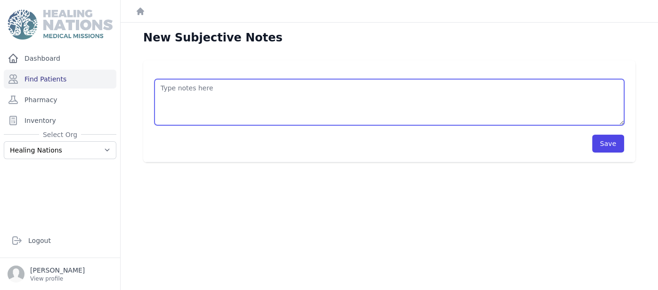
click at [291, 102] on textarea at bounding box center [388, 102] width 469 height 46
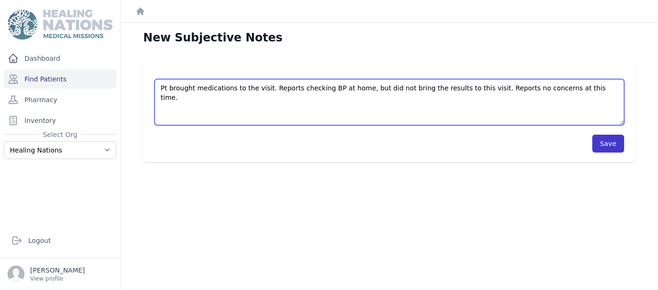
type textarea "Pt brought medications to the visit. Reports checking BP at home, but did not b…"
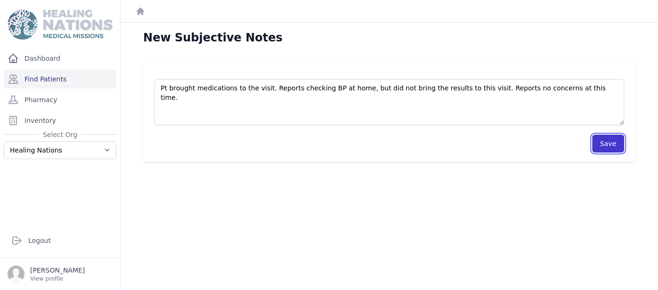
click at [611, 145] on button "Save" at bounding box center [608, 144] width 32 height 18
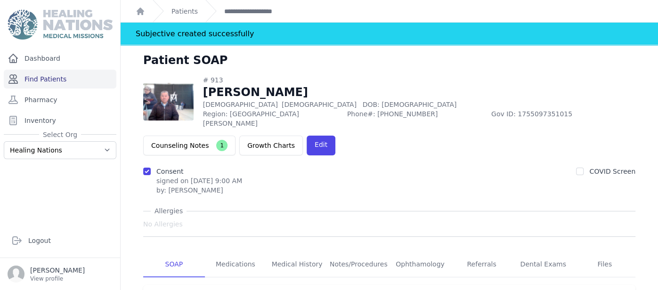
click at [57, 78] on link "Find Patients" at bounding box center [60, 79] width 113 height 19
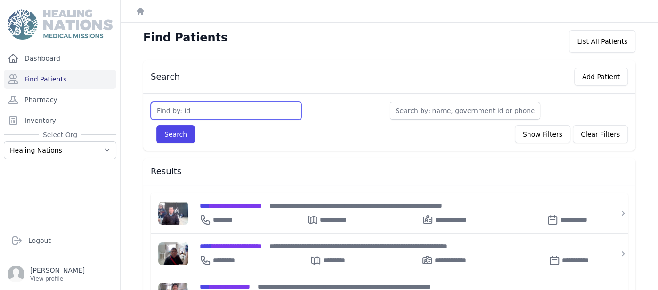
click at [183, 106] on input "text" at bounding box center [226, 111] width 151 height 18
type input "2659"
click at [156, 125] on button "Search" at bounding box center [175, 134] width 39 height 18
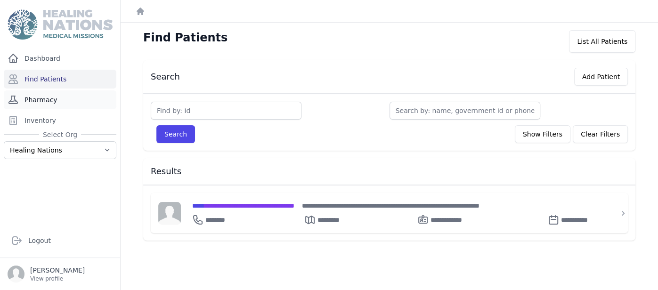
click at [88, 103] on link "Pharmacy" at bounding box center [60, 99] width 113 height 19
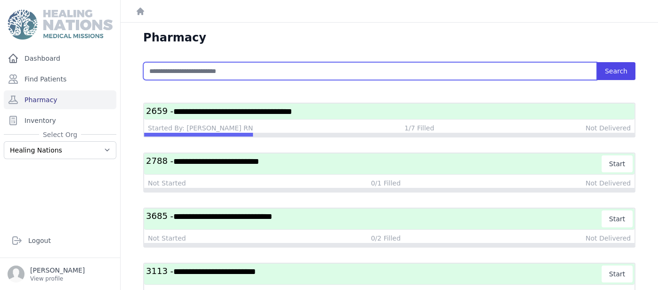
click at [193, 70] on input "text" at bounding box center [369, 71] width 453 height 18
type input "****"
click at [597, 62] on button "Search" at bounding box center [616, 71] width 39 height 18
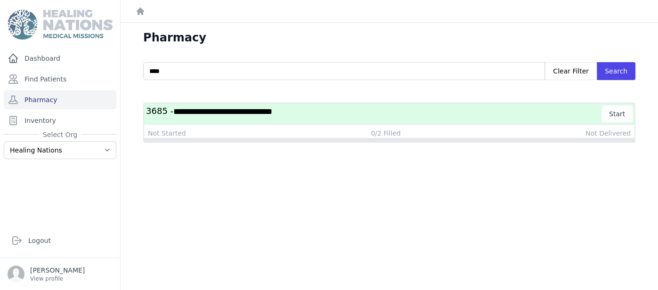
click at [237, 108] on span "**********" at bounding box center [222, 111] width 99 height 8
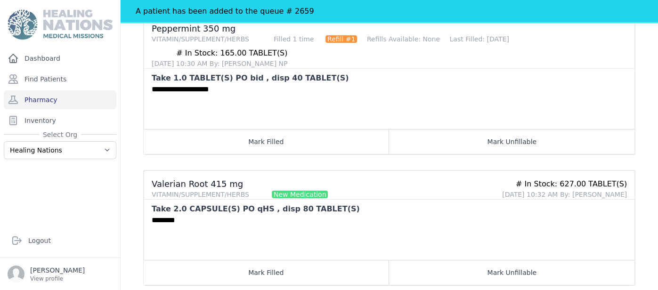
scroll to position [173, 0]
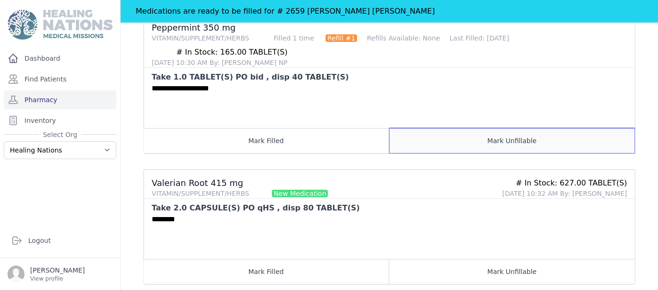
click at [513, 136] on button "Mark Unfillable" at bounding box center [511, 140] width 245 height 25
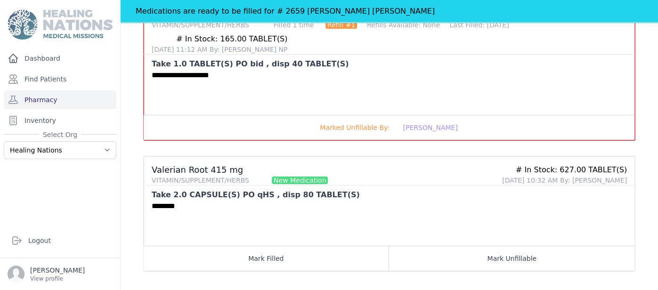
scroll to position [188, 0]
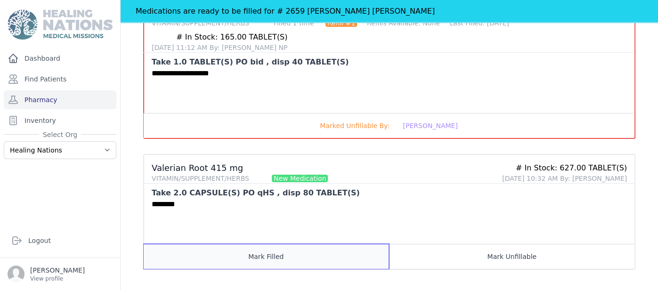
click at [328, 255] on button "Mark Filled" at bounding box center [266, 256] width 245 height 25
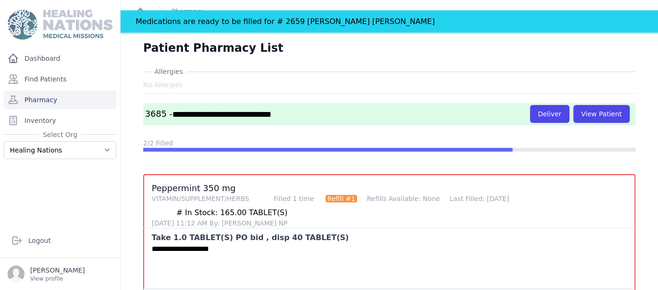
scroll to position [0, 0]
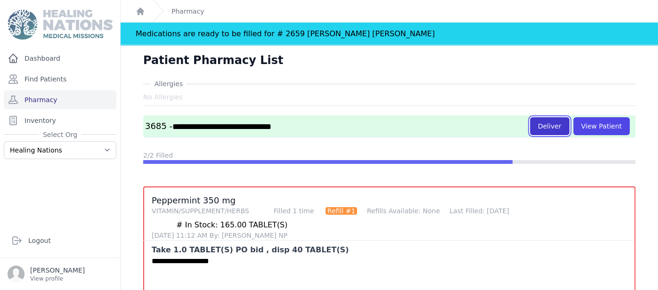
click at [559, 124] on button "Deliver" at bounding box center [550, 126] width 40 height 18
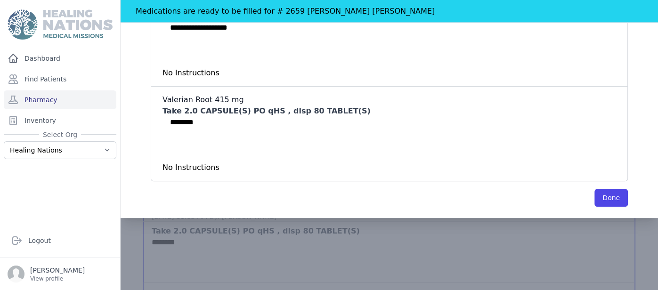
scroll to position [184, 0]
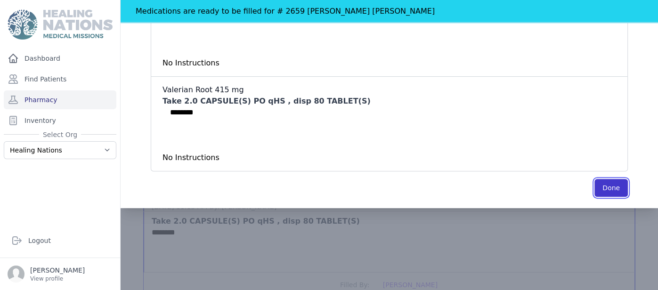
click at [614, 184] on button "Done" at bounding box center [610, 188] width 33 height 18
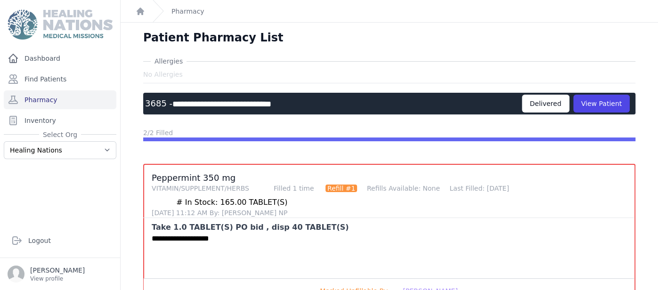
click at [549, 107] on div "Delivered" at bounding box center [546, 104] width 48 height 18
click at [81, 93] on link "Pharmacy" at bounding box center [60, 99] width 113 height 19
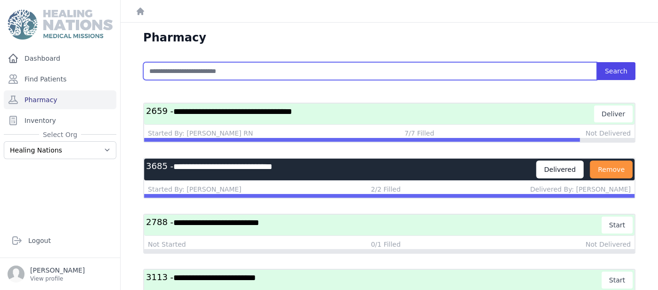
click at [162, 74] on input "text" at bounding box center [369, 71] width 453 height 18
type input "****"
click at [597, 62] on button "Search" at bounding box center [616, 71] width 39 height 18
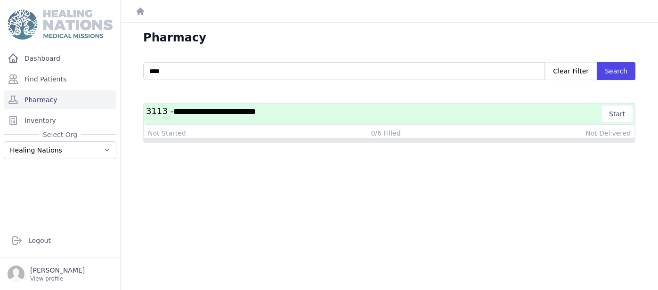
click at [181, 113] on span "**********" at bounding box center [214, 111] width 82 height 8
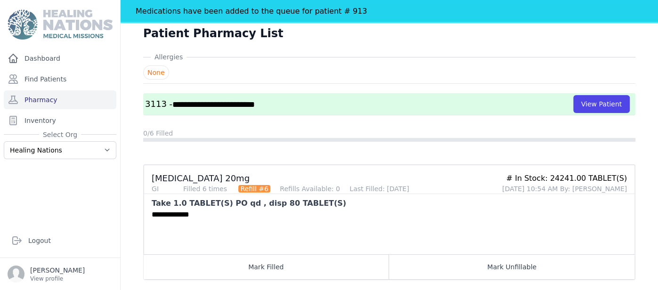
scroll to position [49, 0]
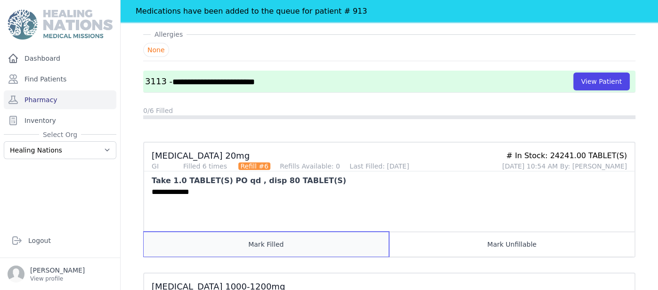
click at [309, 242] on button "Mark Filled" at bounding box center [266, 244] width 245 height 25
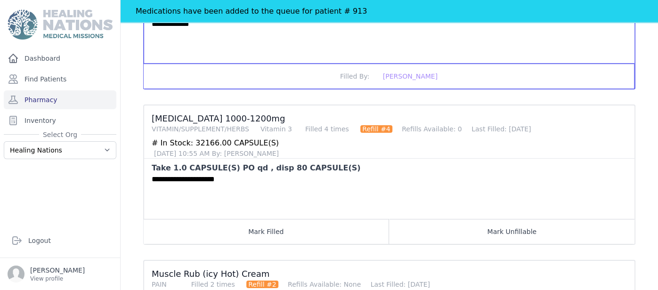
scroll to position [232, 0]
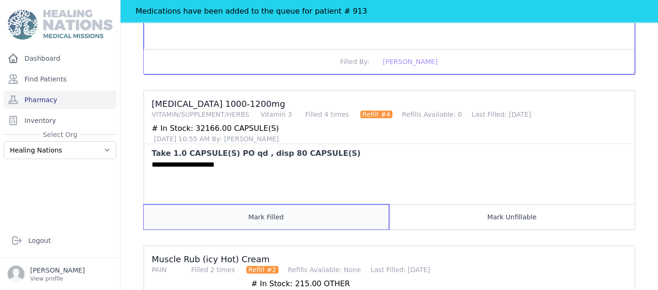
click at [268, 212] on button "Mark Filled" at bounding box center [266, 216] width 245 height 25
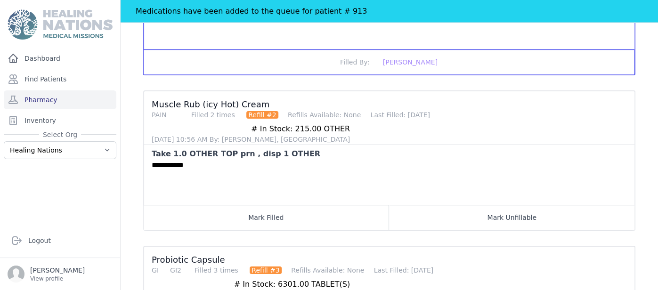
scroll to position [398, 0]
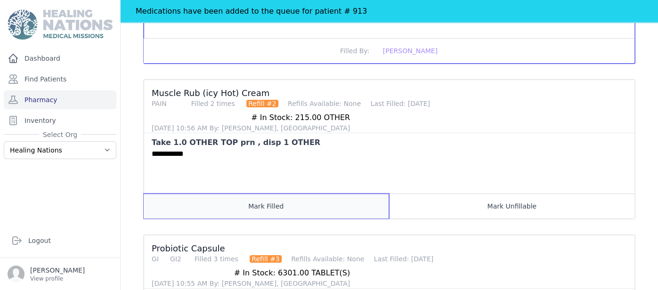
click at [281, 194] on button "Mark Filled" at bounding box center [266, 206] width 245 height 25
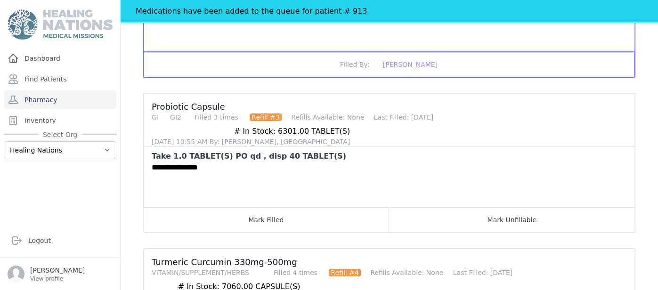
scroll to position [517, 0]
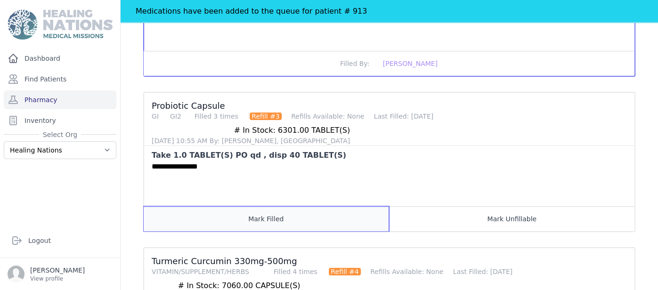
click at [316, 206] on button "Mark Filled" at bounding box center [266, 218] width 245 height 25
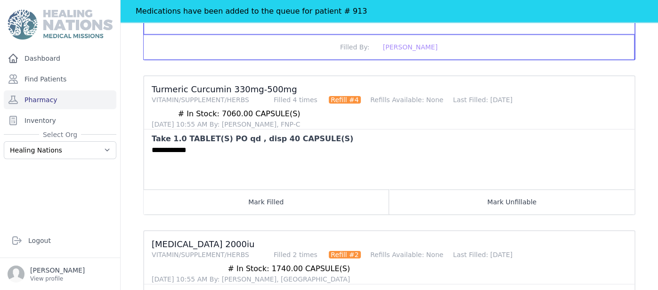
scroll to position [690, 0]
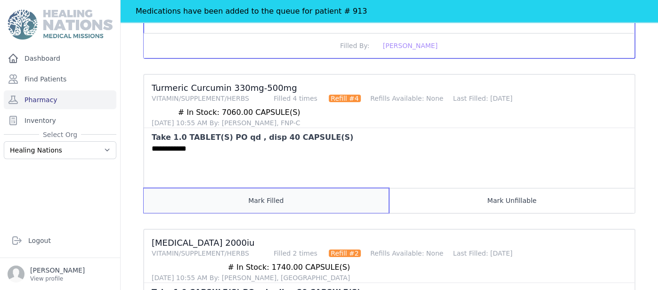
click at [269, 188] on button "Mark Filled" at bounding box center [266, 200] width 245 height 25
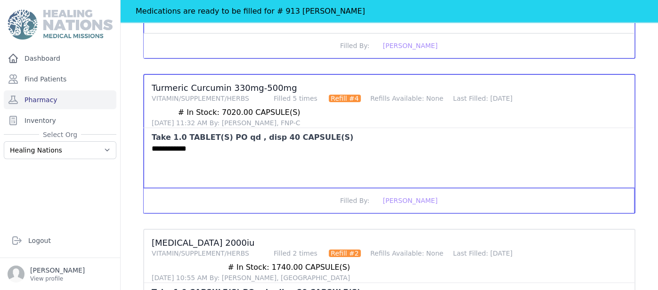
scroll to position [761, 0]
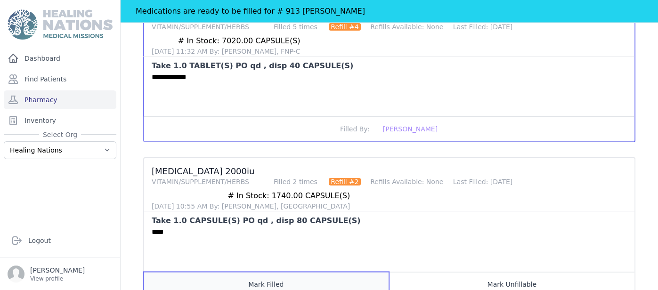
click at [275, 272] on button "Mark Filled" at bounding box center [266, 284] width 245 height 25
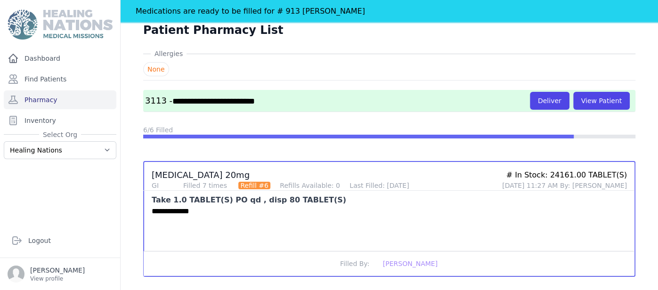
scroll to position [0, 0]
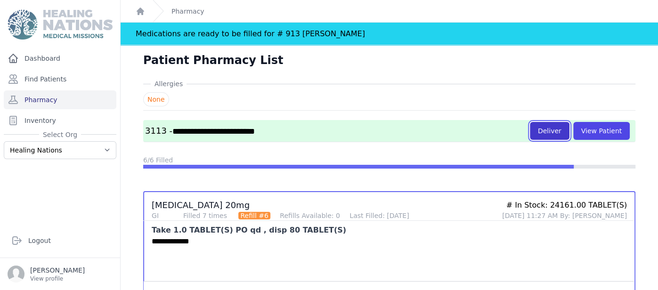
click at [553, 136] on button "Deliver" at bounding box center [550, 131] width 40 height 18
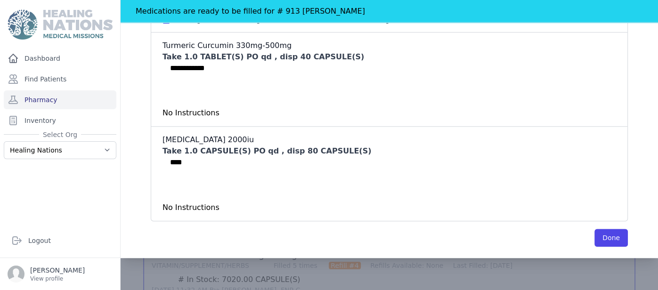
scroll to position [535, 0]
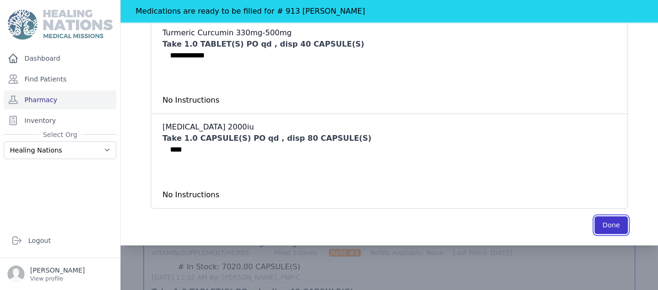
click at [619, 226] on button "Done" at bounding box center [610, 225] width 33 height 18
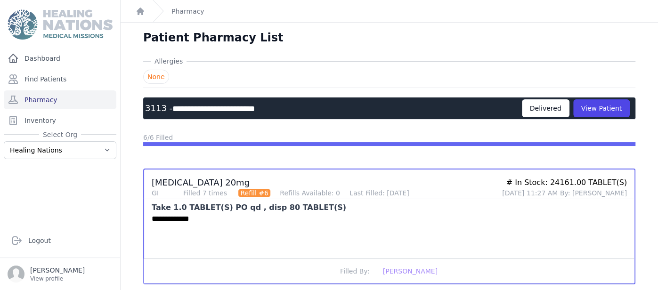
click at [539, 111] on div "Delivered" at bounding box center [546, 108] width 48 height 18
click at [47, 100] on link "Pharmacy" at bounding box center [60, 99] width 113 height 19
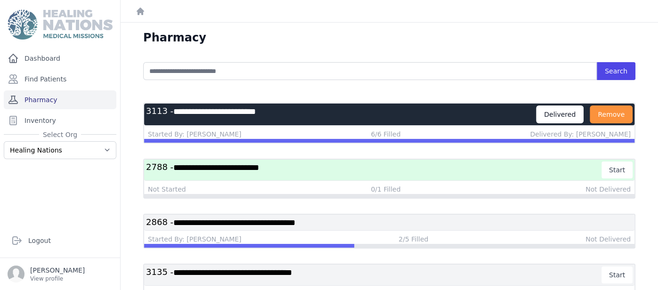
click at [60, 100] on link "Pharmacy" at bounding box center [60, 99] width 113 height 19
click at [53, 96] on link "Pharmacy" at bounding box center [60, 99] width 113 height 19
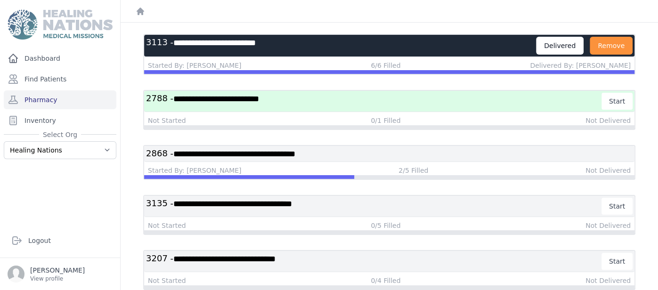
scroll to position [42, 0]
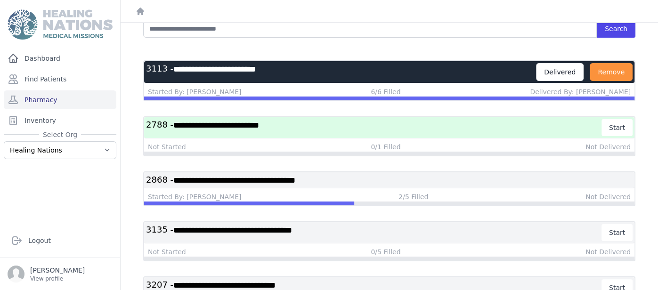
click at [649, 89] on div "**********" at bounding box center [389, 280] width 522 height 541
click at [54, 99] on link "Pharmacy" at bounding box center [60, 99] width 113 height 19
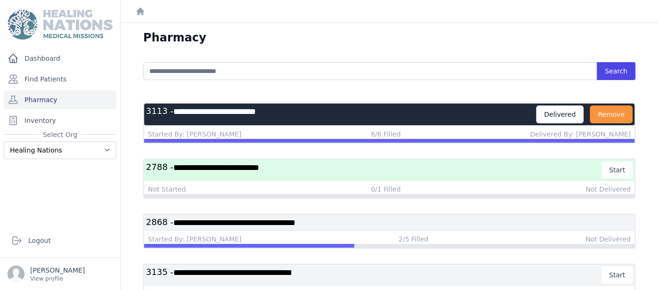
click at [54, 99] on link "Pharmacy" at bounding box center [60, 99] width 113 height 19
click at [24, 246] on link "Logout" at bounding box center [60, 240] width 105 height 19
